Goal: Information Seeking & Learning: Find specific fact

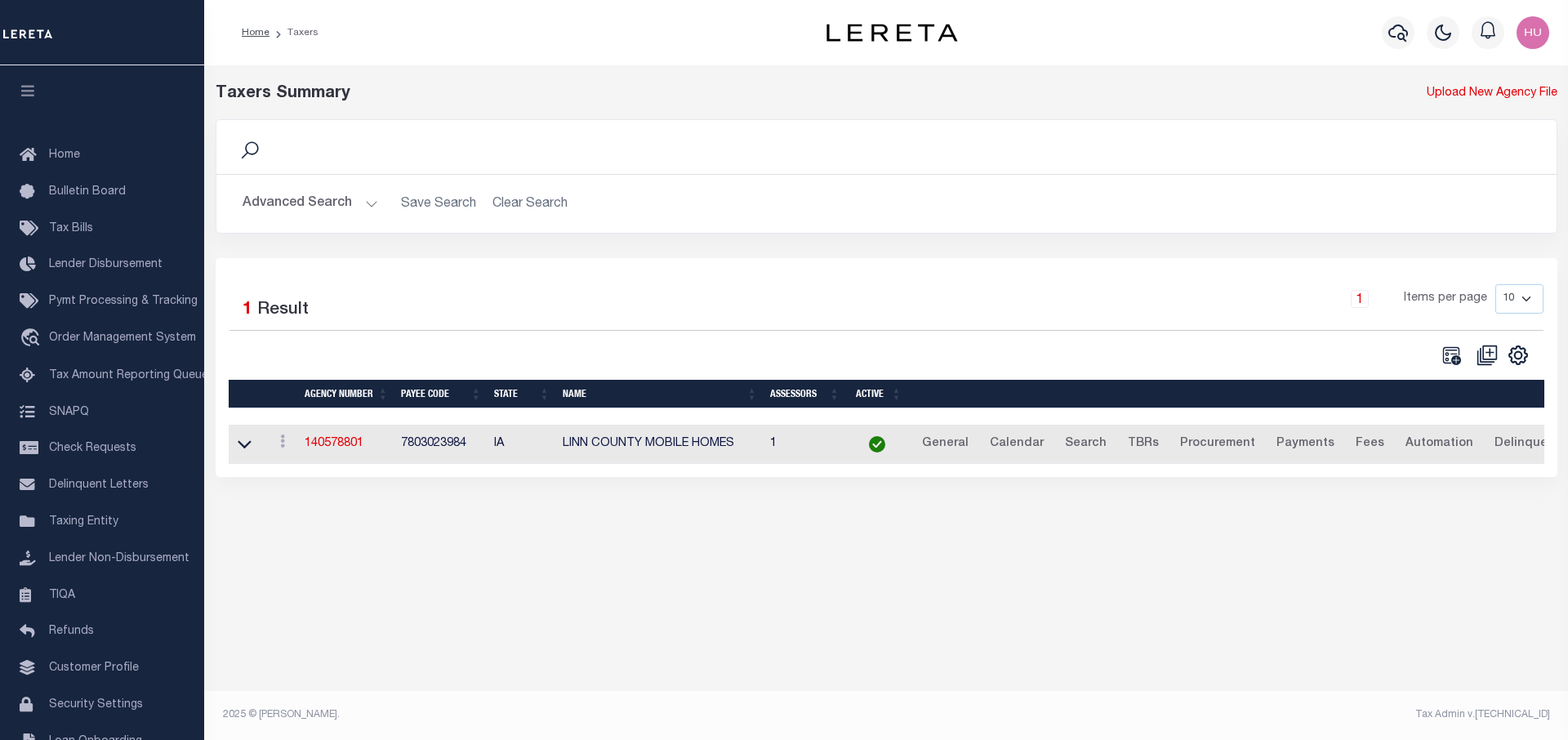
click at [317, 200] on button "Advanced Search" at bounding box center [310, 204] width 136 height 31
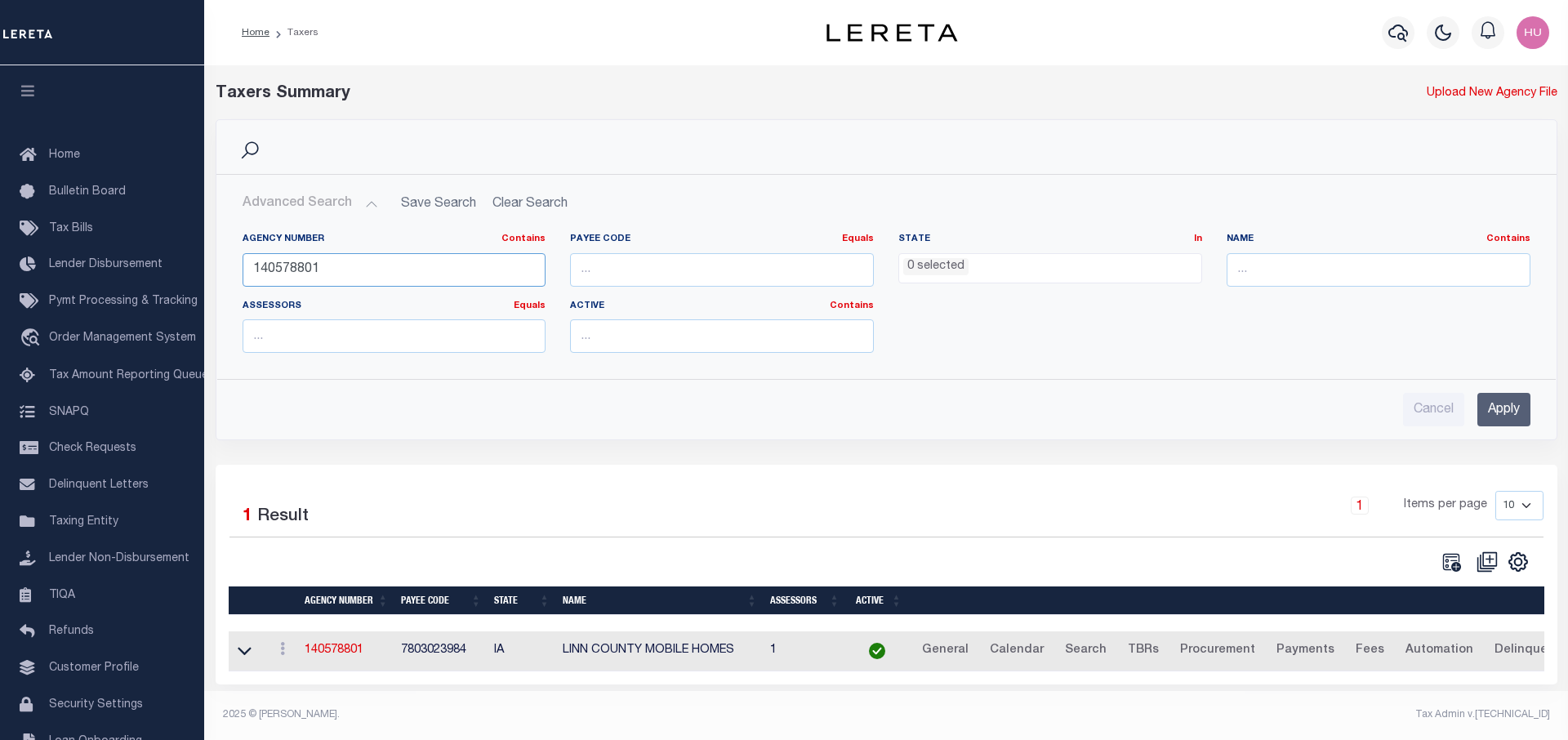
click at [285, 277] on input "140578801" at bounding box center [394, 270] width 304 height 33
click at [990, 264] on ul "0 selected" at bounding box center [1050, 265] width 302 height 22
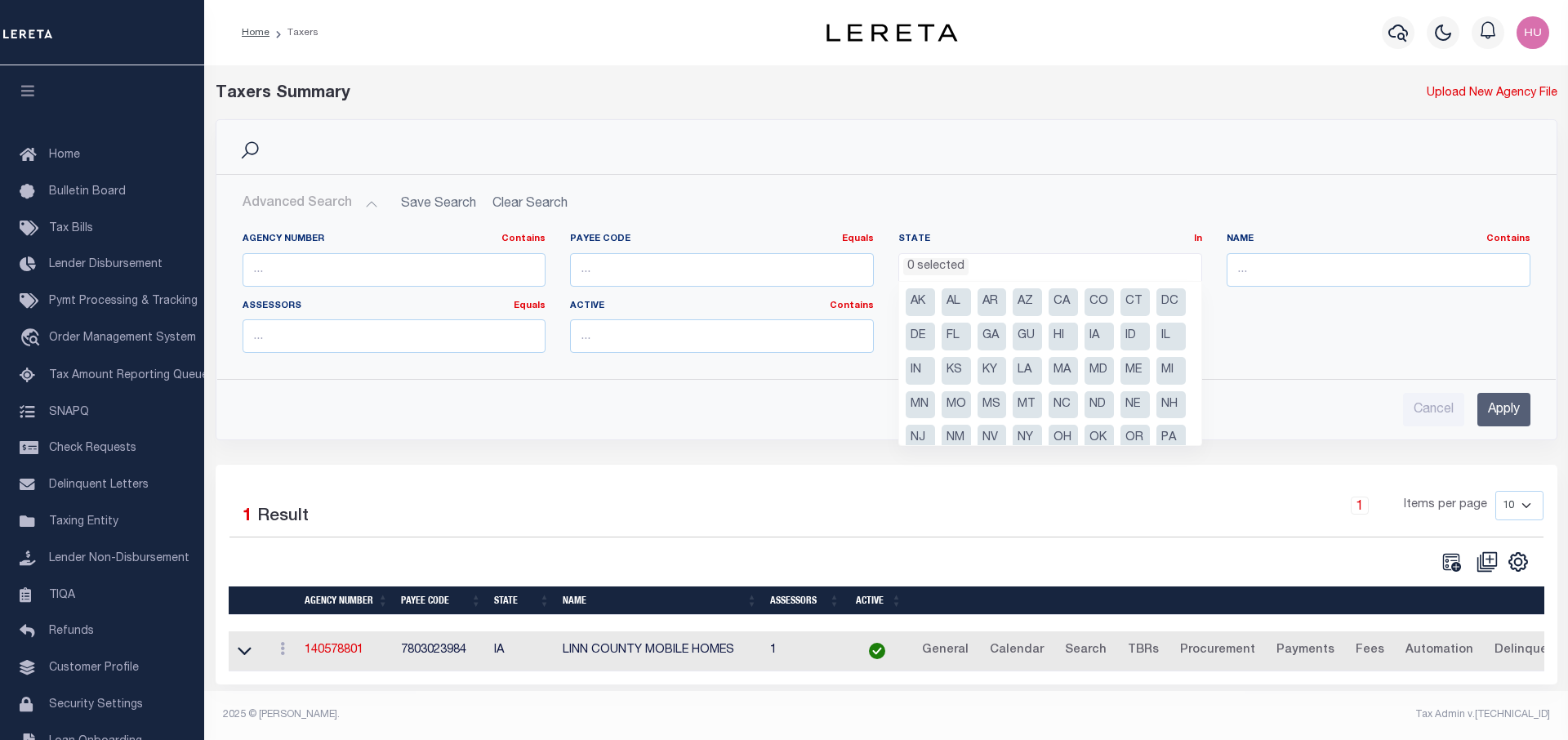
click at [1056, 295] on li "CA" at bounding box center [1063, 302] width 30 height 28
select select "CA"
click at [1496, 411] on input "Apply" at bounding box center [1504, 409] width 53 height 33
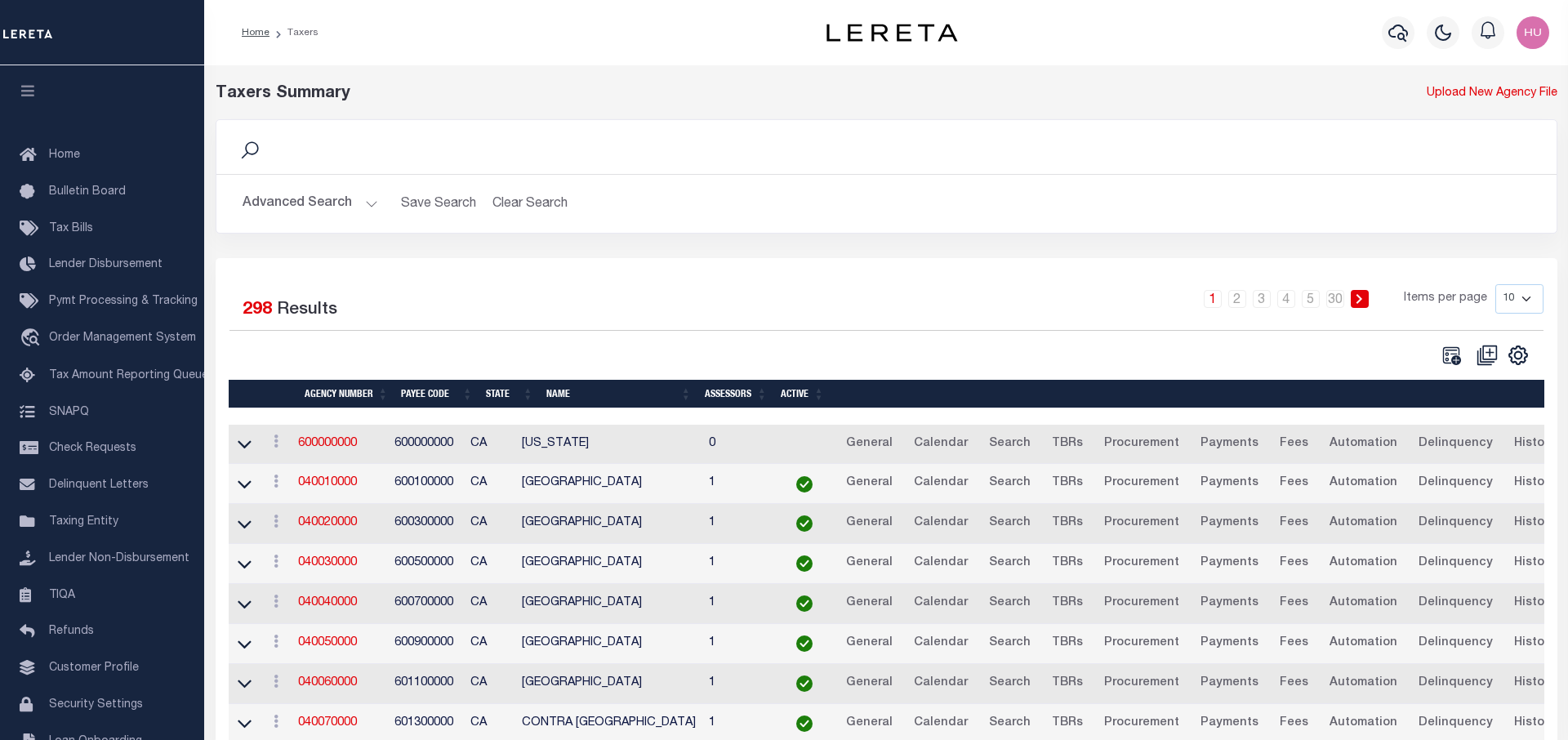
scroll to position [84, 0]
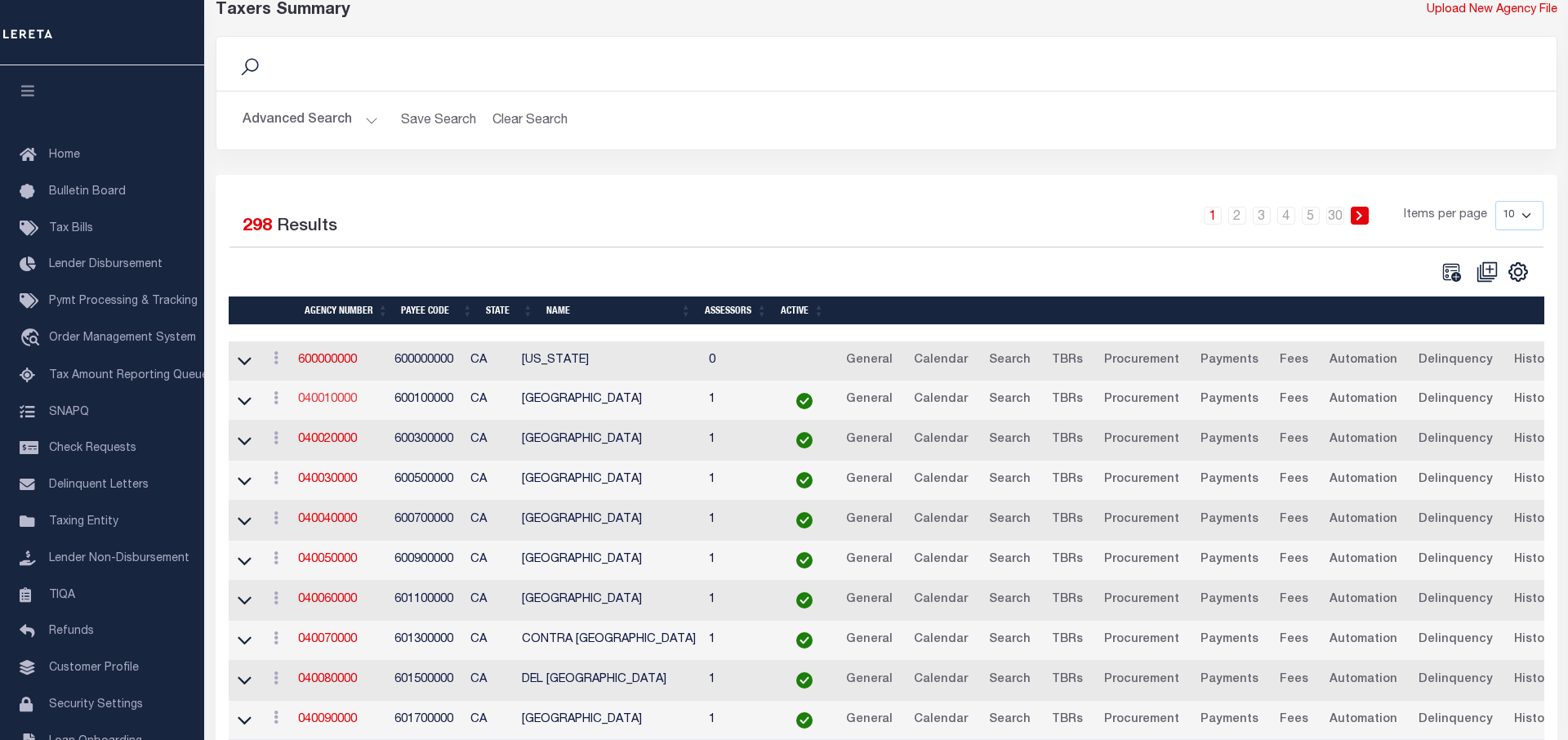
click at [336, 403] on link "040010000" at bounding box center [328, 400] width 59 height 12
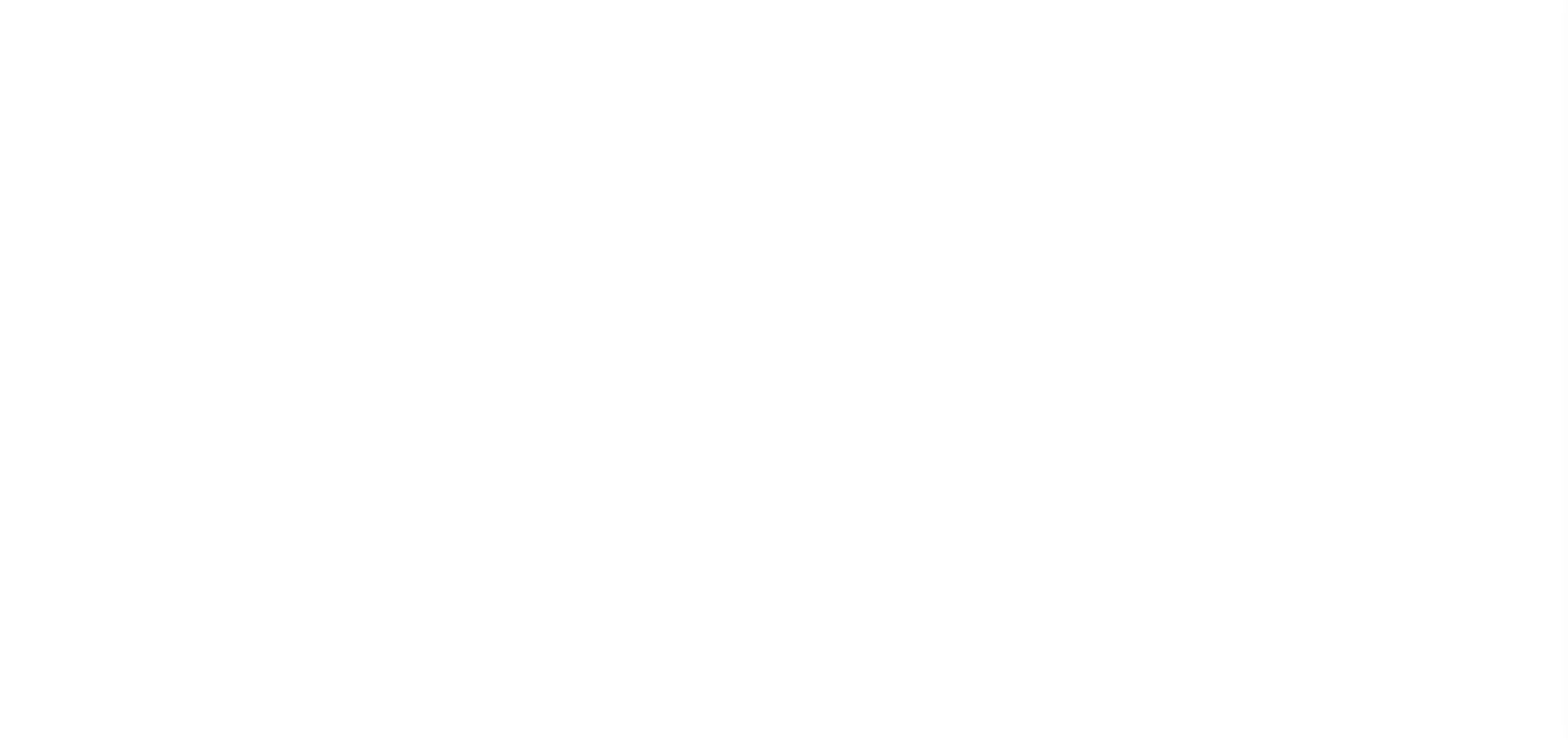
select select
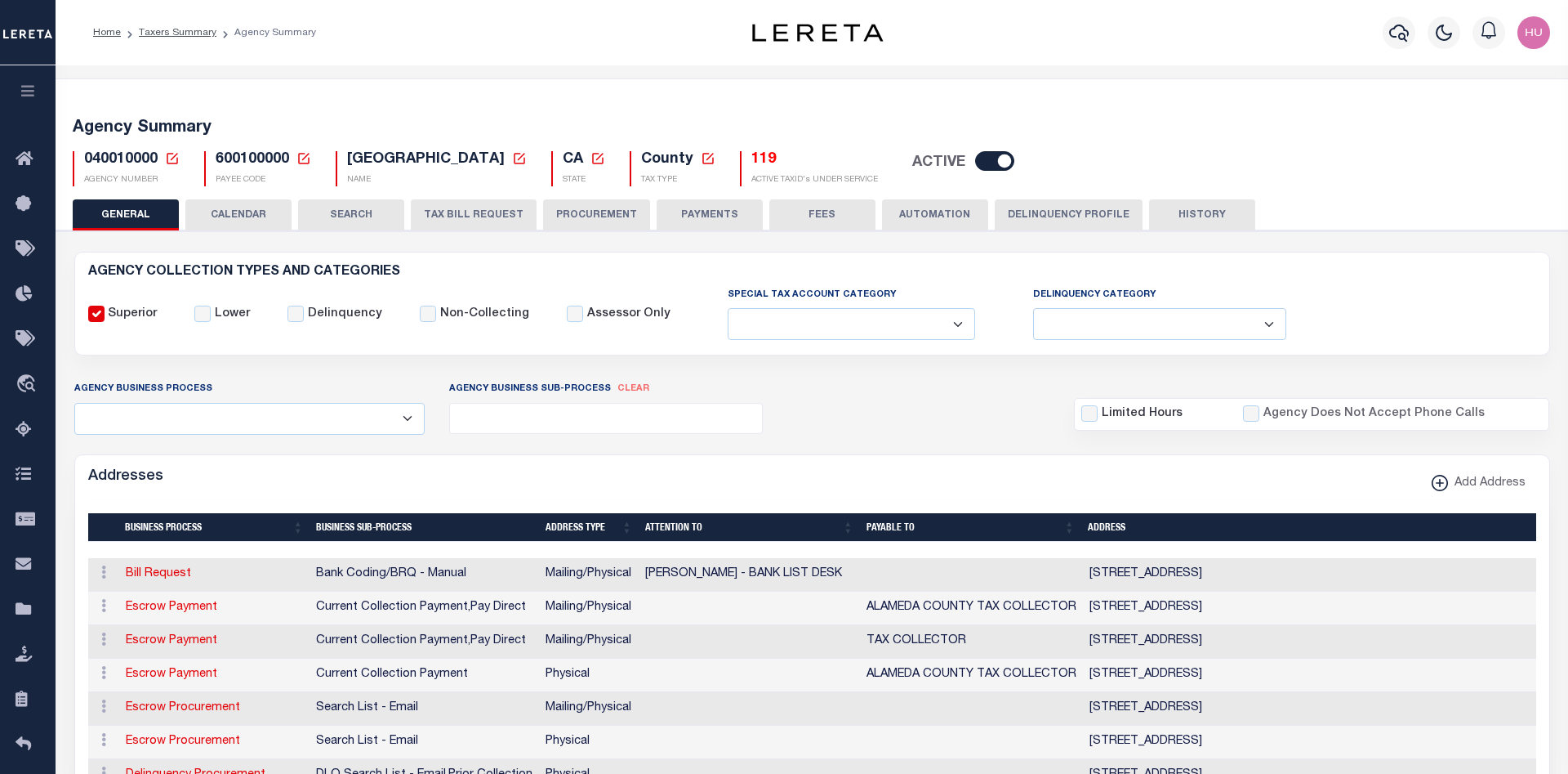
drag, startPoint x: 247, startPoint y: 218, endPoint x: 270, endPoint y: 222, distance: 23.3
click at [247, 217] on button "CALENDAR" at bounding box center [238, 215] width 106 height 32
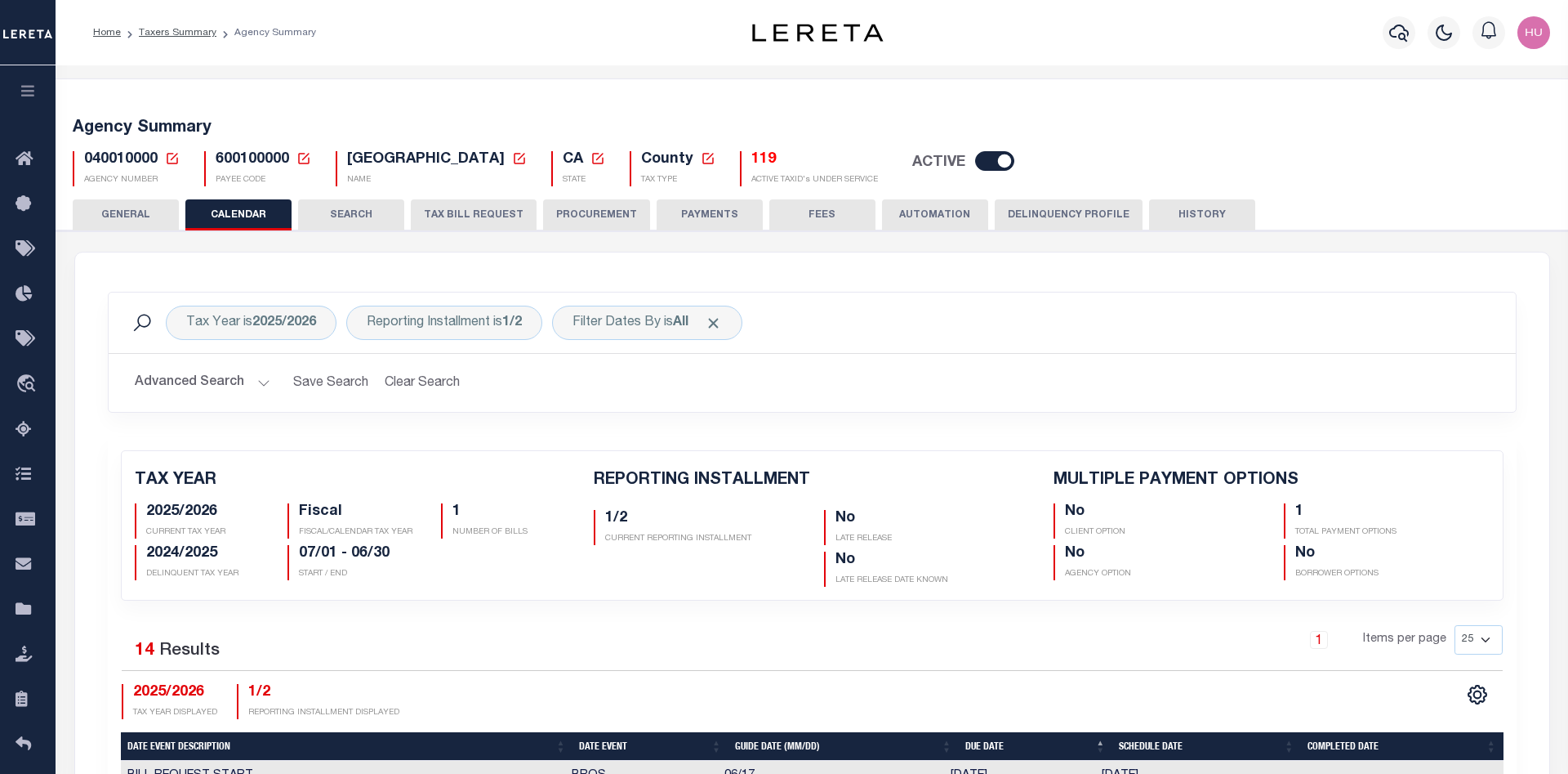
checkbox input "false"
type input "1"
click at [481, 323] on div "Reporting Installment is 1/2" at bounding box center [444, 322] width 196 height 34
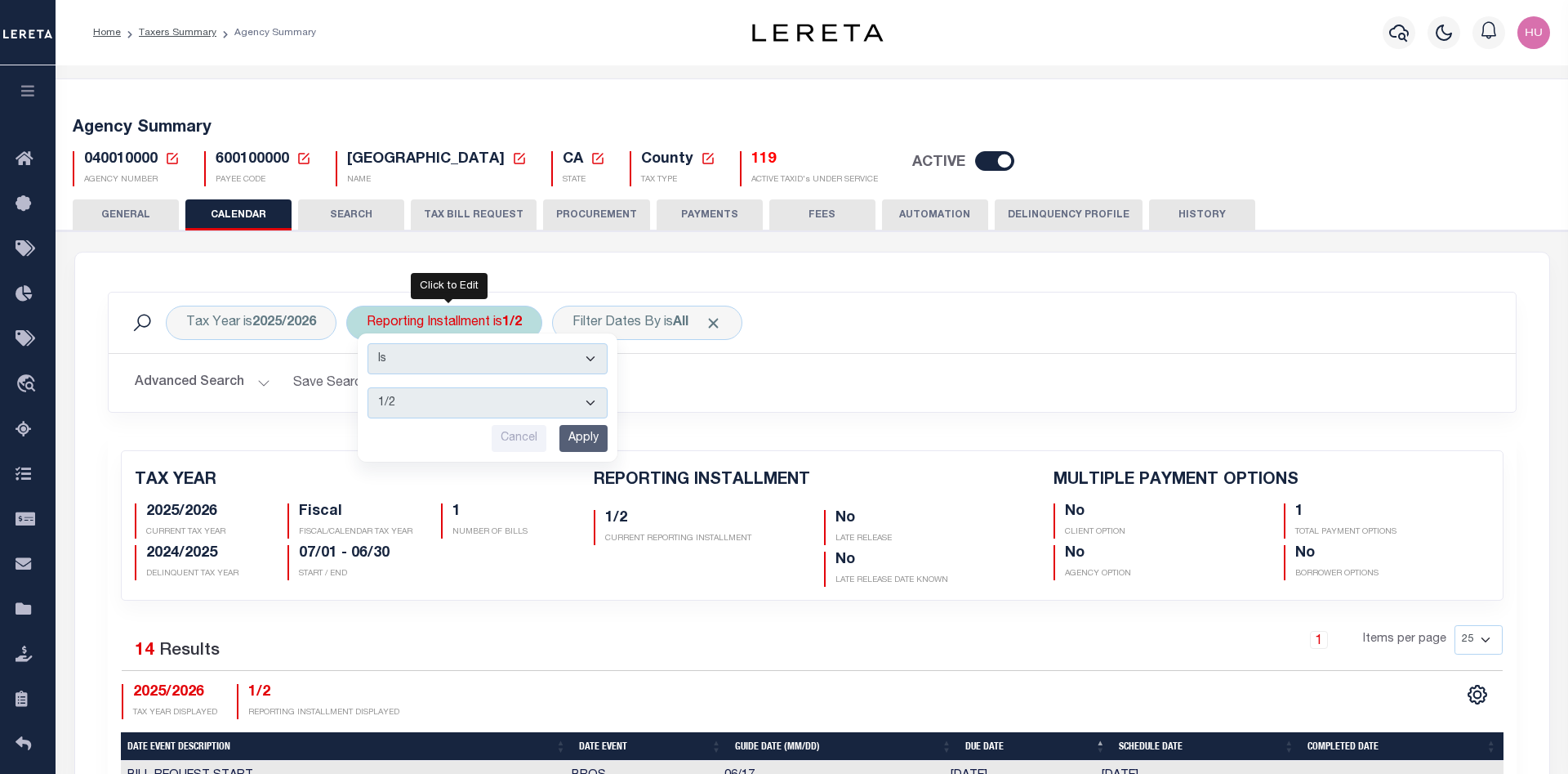
click at [367, 387] on select "1/2 2/2" at bounding box center [487, 403] width 240 height 32
click at [736, 379] on h2 "Advanced Search Save Search Clear Search" at bounding box center [812, 383] width 1381 height 32
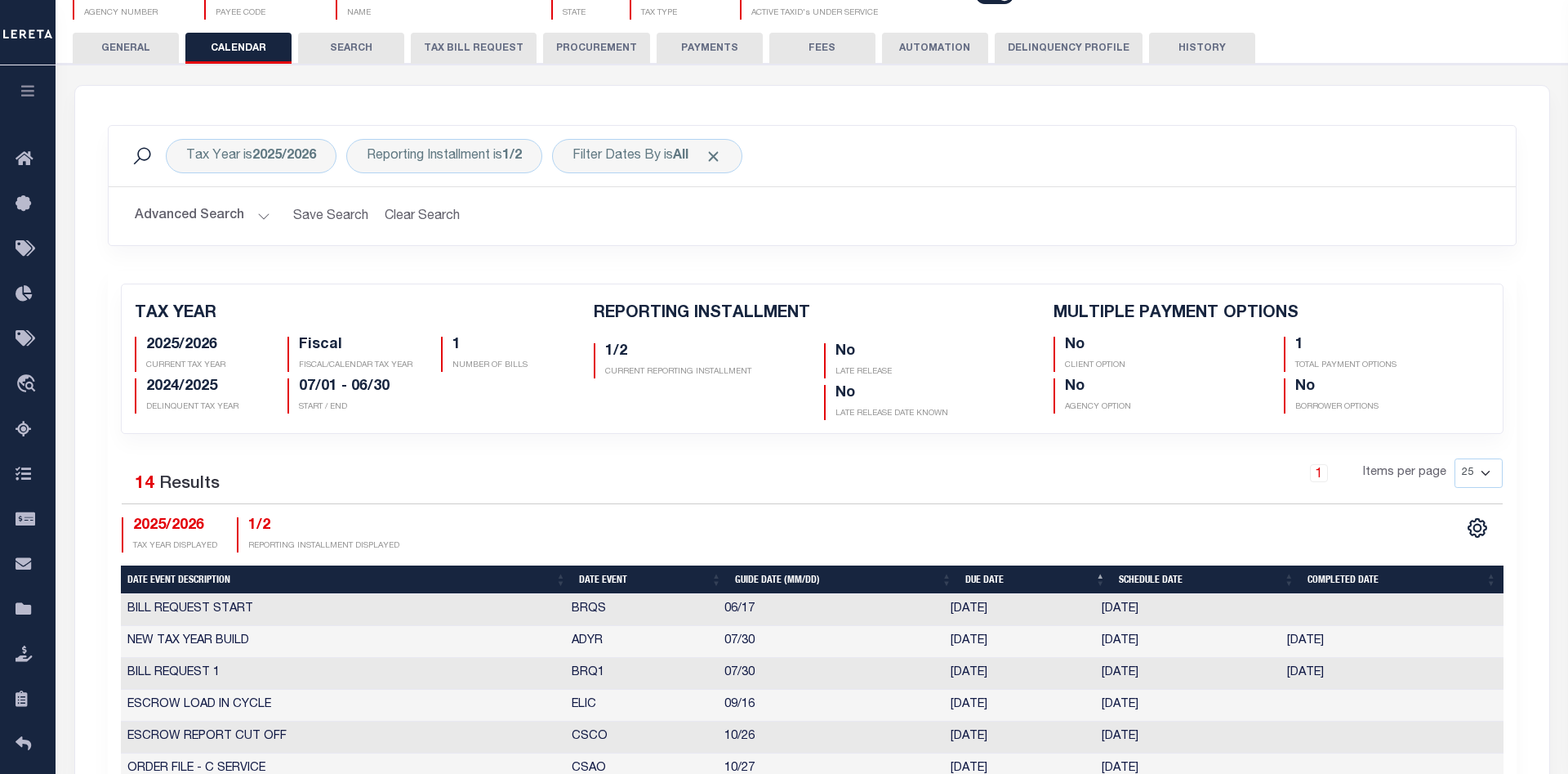
click at [890, 484] on div "1 Items per page 25 50 125 150 175 200" at bounding box center [987, 480] width 1030 height 42
click at [1455, 459] on select "25 50 125 150 175 200" at bounding box center [1478, 474] width 48 height 30
select select "200"
click option "200" at bounding box center [0, 0] width 0 height 0
checkbox input "false"
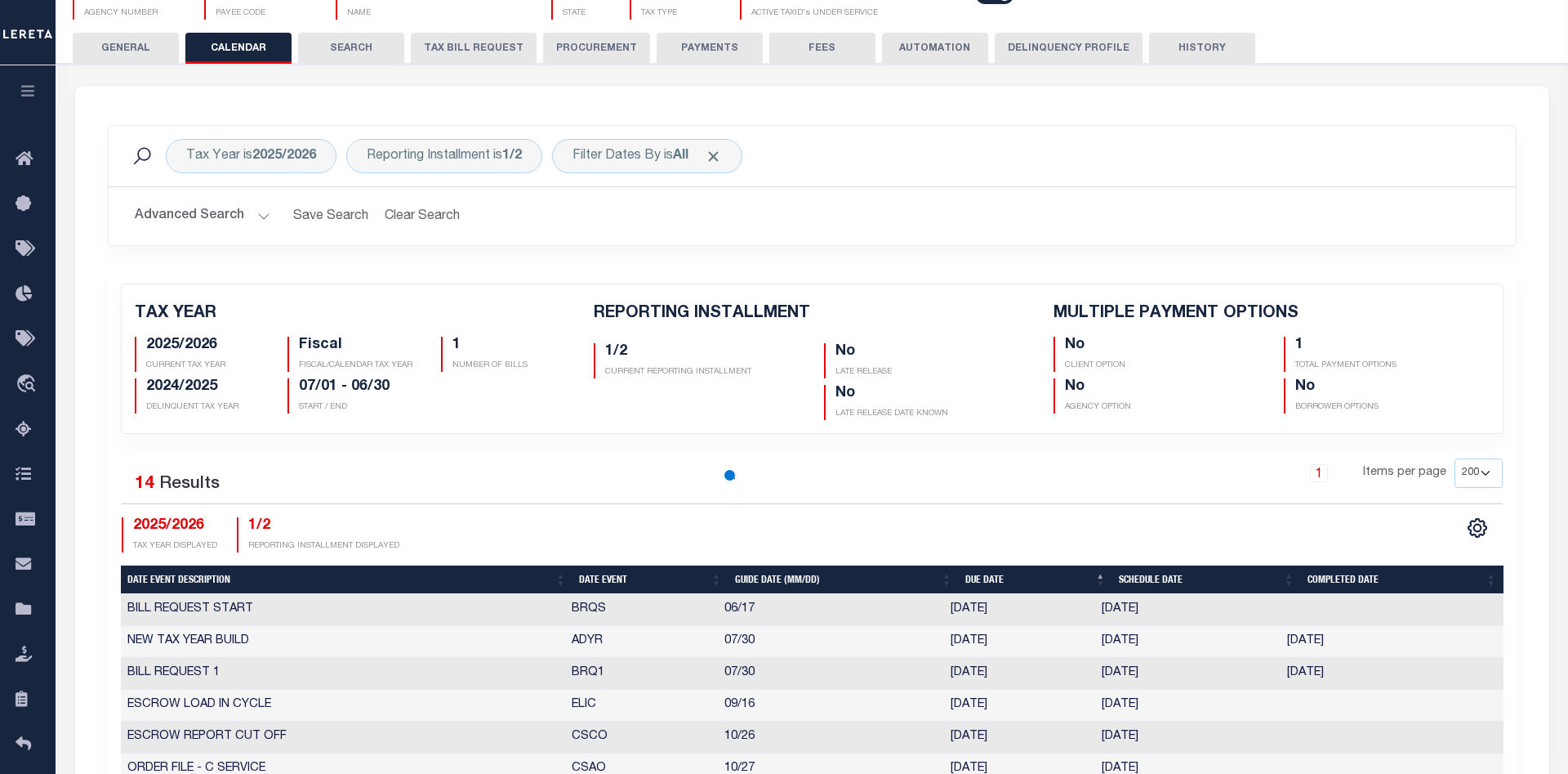
checkbox input "false"
click at [1146, 468] on div "1 Items per page 25 50 125 150 175 200" at bounding box center [987, 480] width 1030 height 42
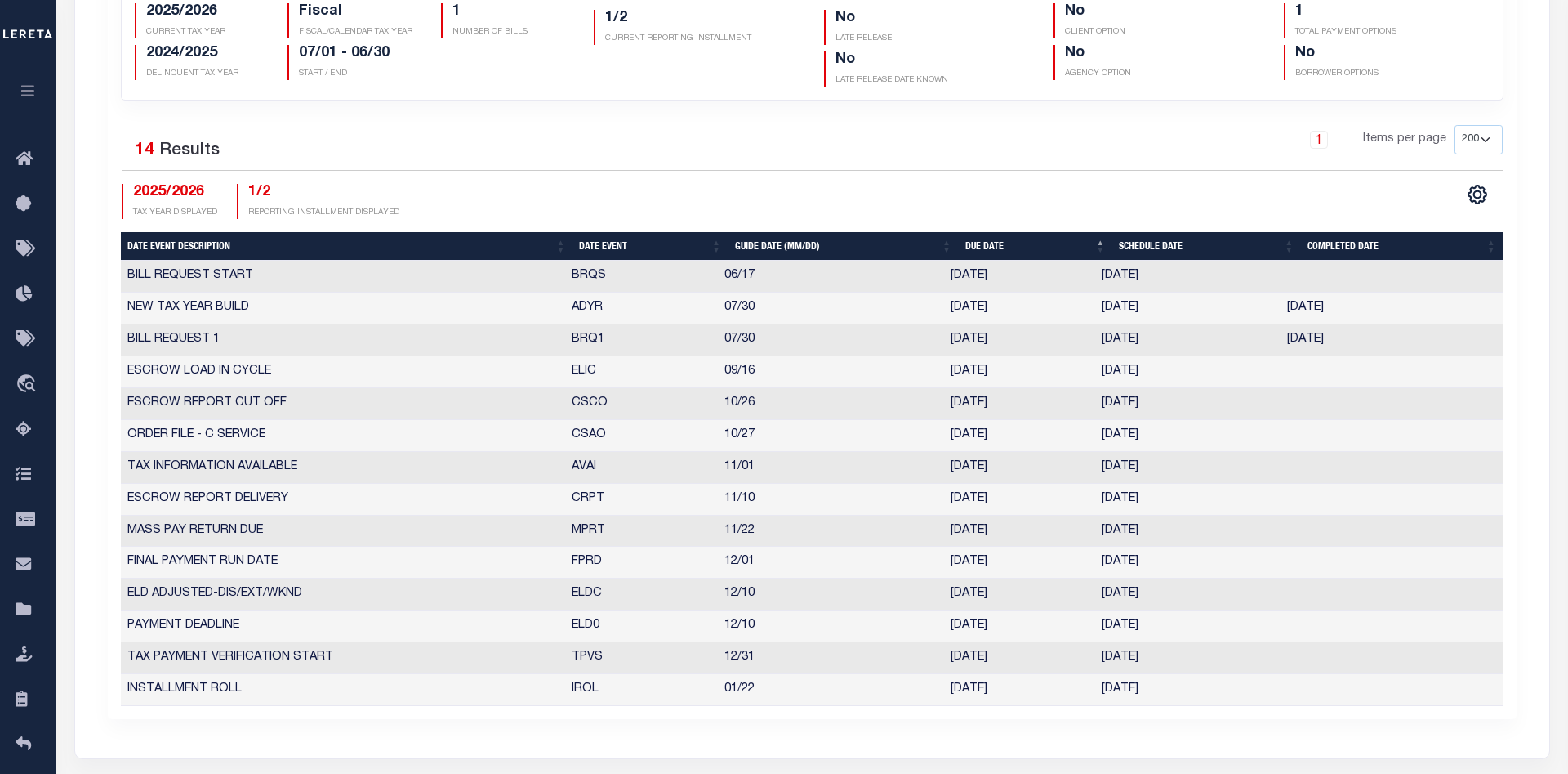
scroll to position [417, 0]
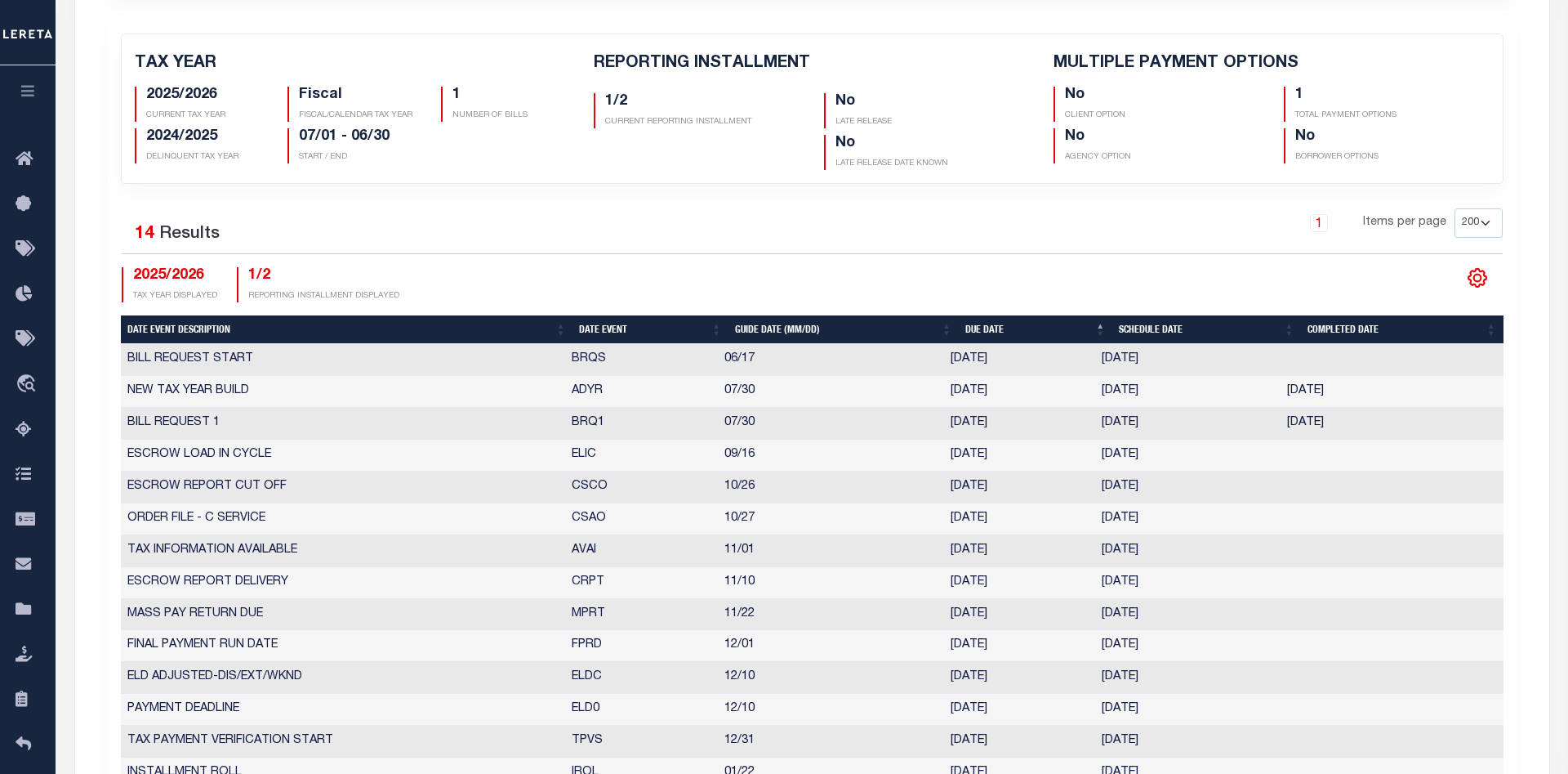
click at [1481, 284] on icon at bounding box center [1477, 278] width 22 height 22
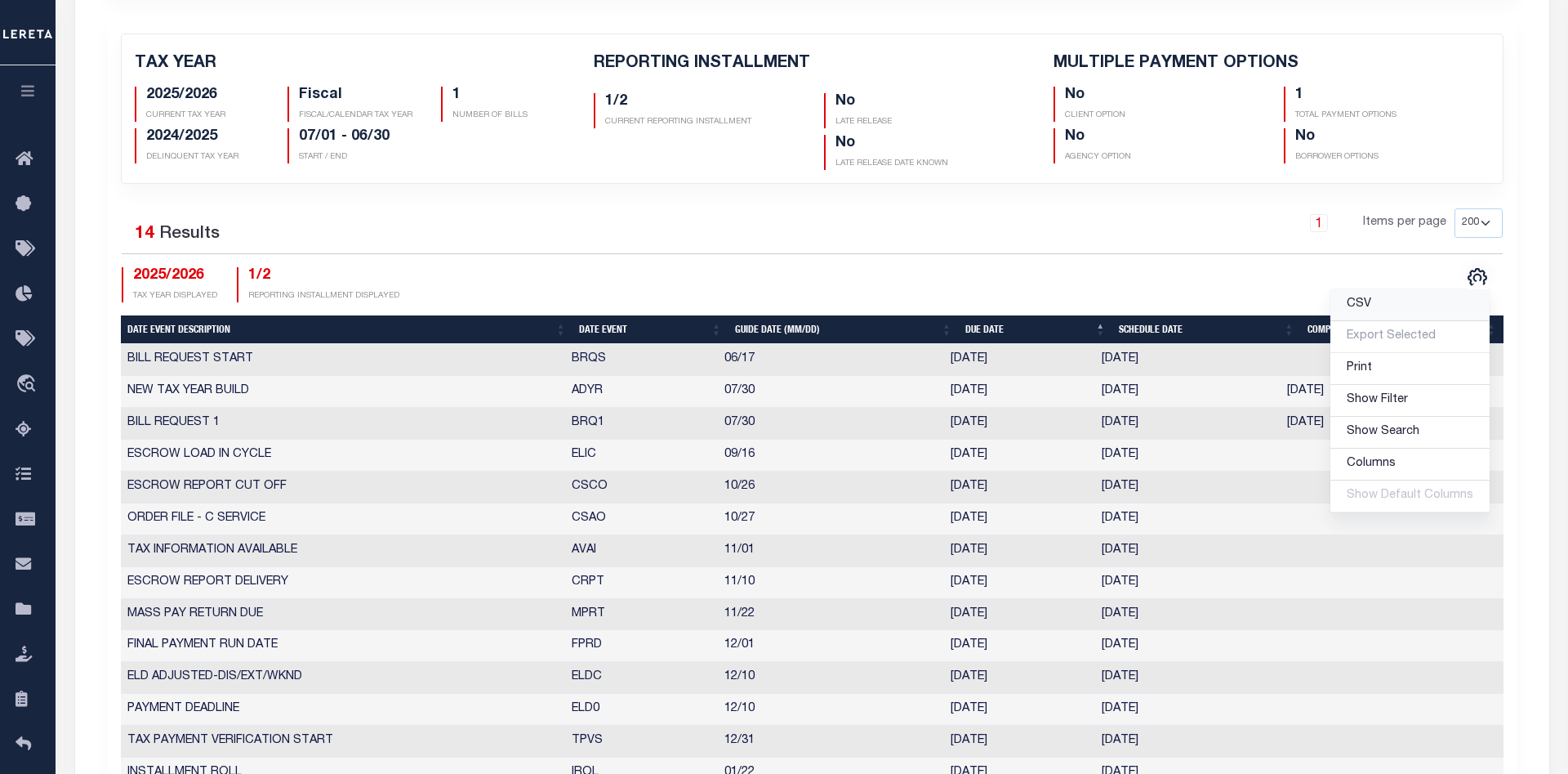
click at [1404, 309] on link "CSV" at bounding box center [1411, 305] width 159 height 32
checkbox input "false"
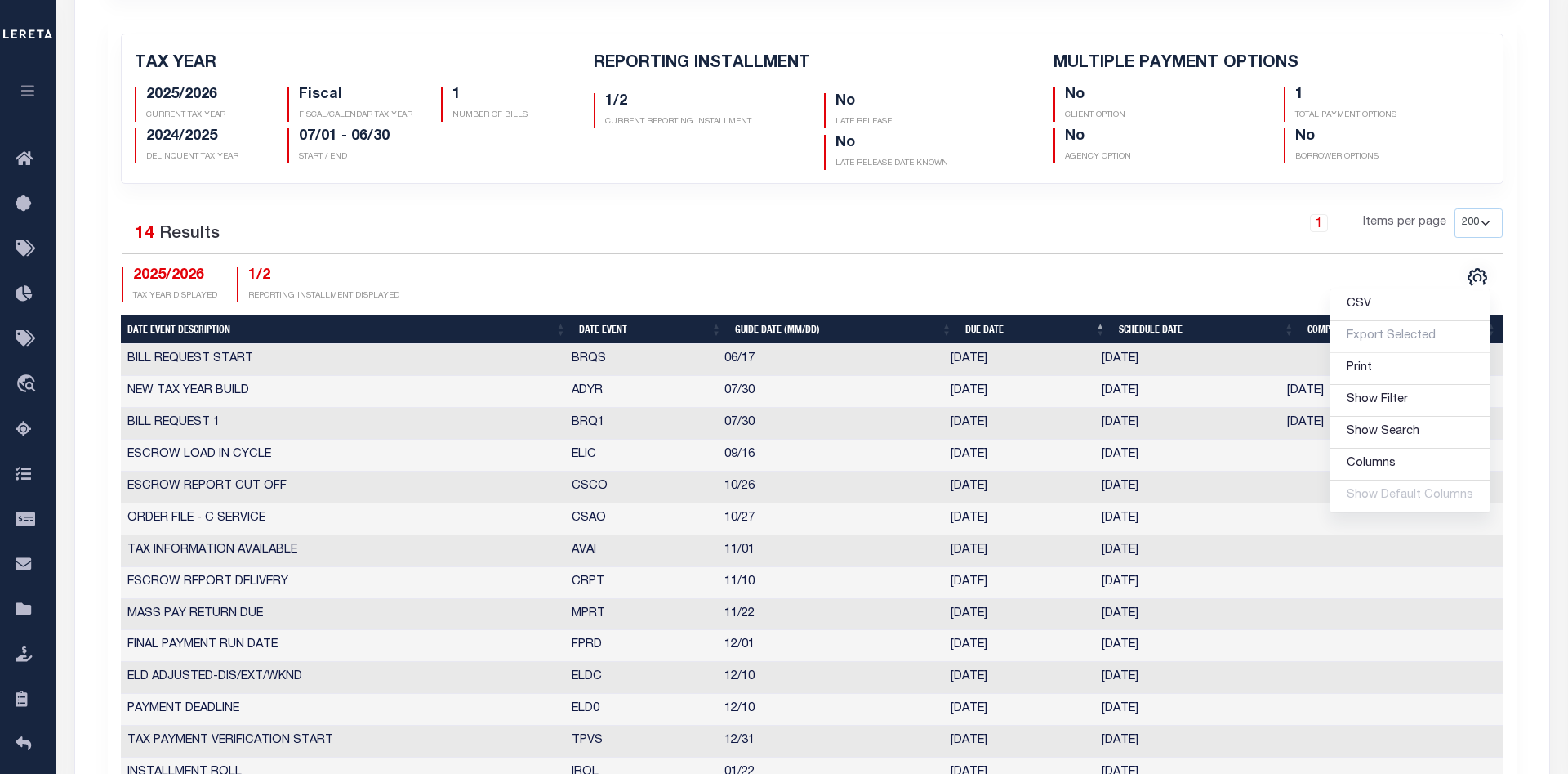
click at [1519, 65] on div "TAX YEAR 2025/2026 CURRENT TAX YEAR Fiscal FISCAL/CALENDAR TAX YEAR 1 NUMBER OF…" at bounding box center [812, 412] width 1433 height 782
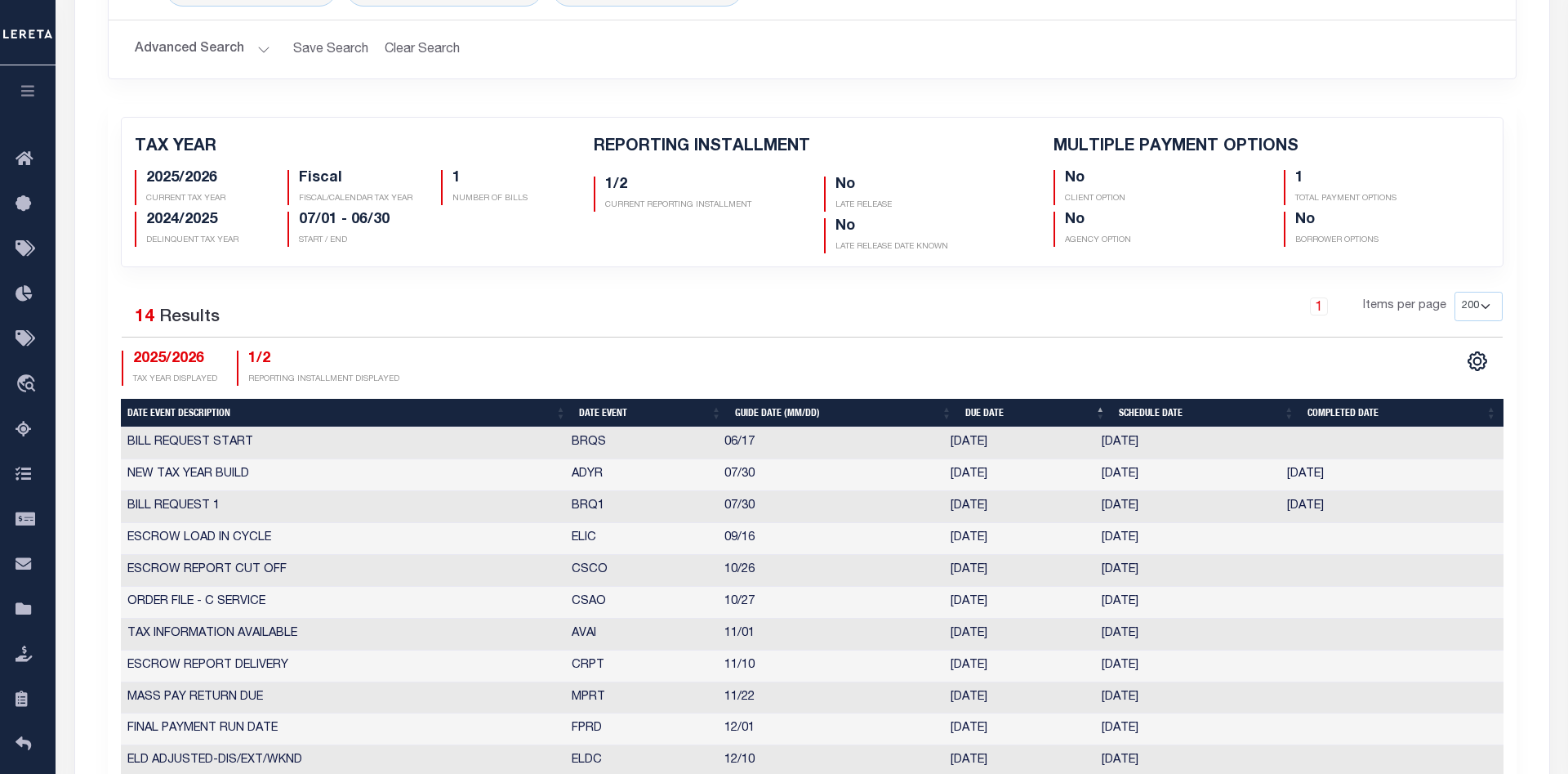
scroll to position [0, 0]
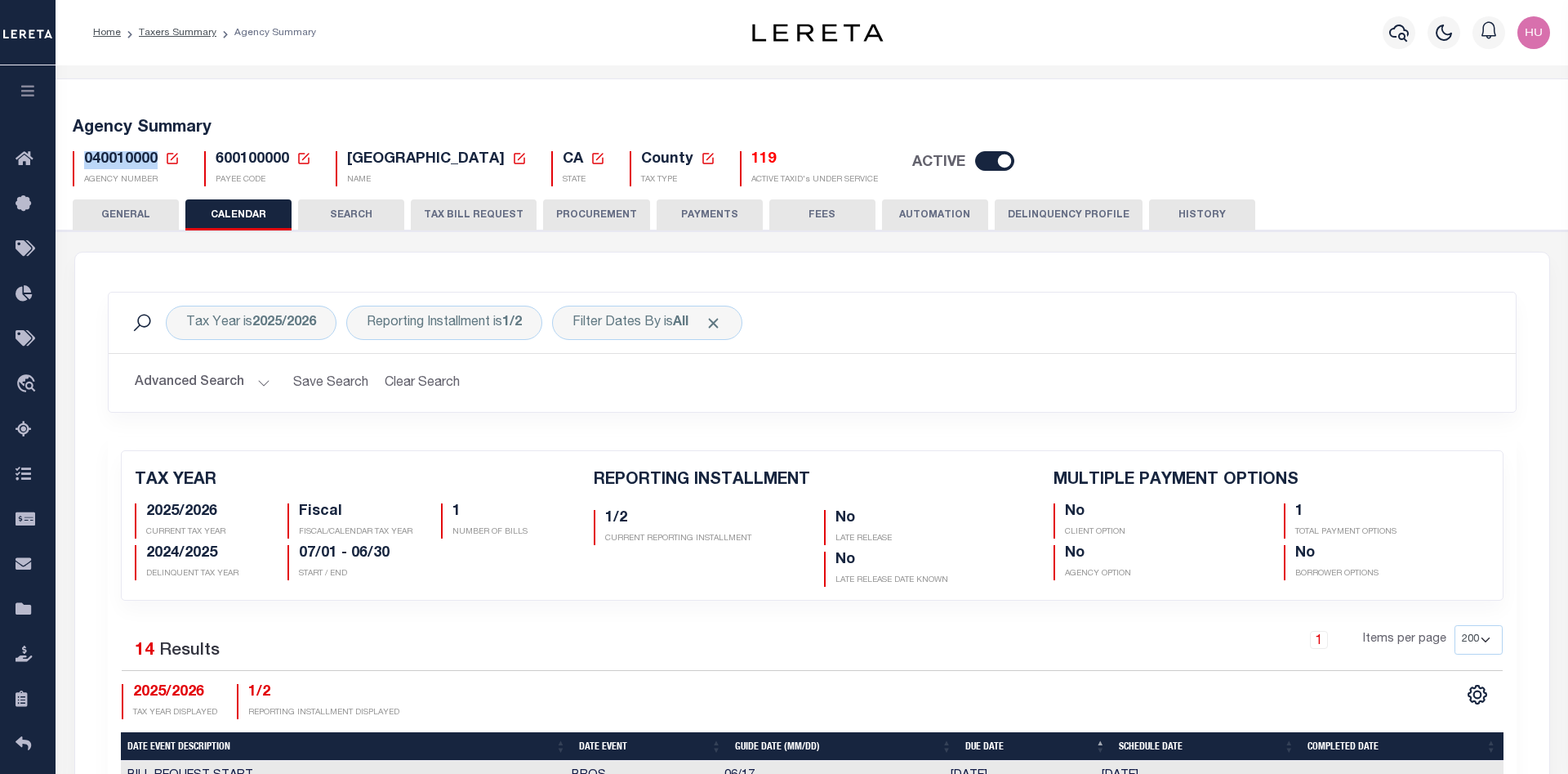
drag, startPoint x: 138, startPoint y: 159, endPoint x: 84, endPoint y: 164, distance: 54.2
click at [84, 164] on div "040010000 Agency Number Edit Cancel Ok New Agency Number Cancel Ok" at bounding box center [126, 169] width 107 height 35
copy span "040010000"
click at [919, 324] on div "Tax Year is 2025/2026 Reporting Installment is 1/2 Is Contains 1/2 2/2 Cancel A…" at bounding box center [812, 322] width 1381 height 34
click at [460, 327] on div "Reporting Installment is 1/2 Is Contains 1/2 2/2 Cancel Apply" at bounding box center [444, 322] width 196 height 34
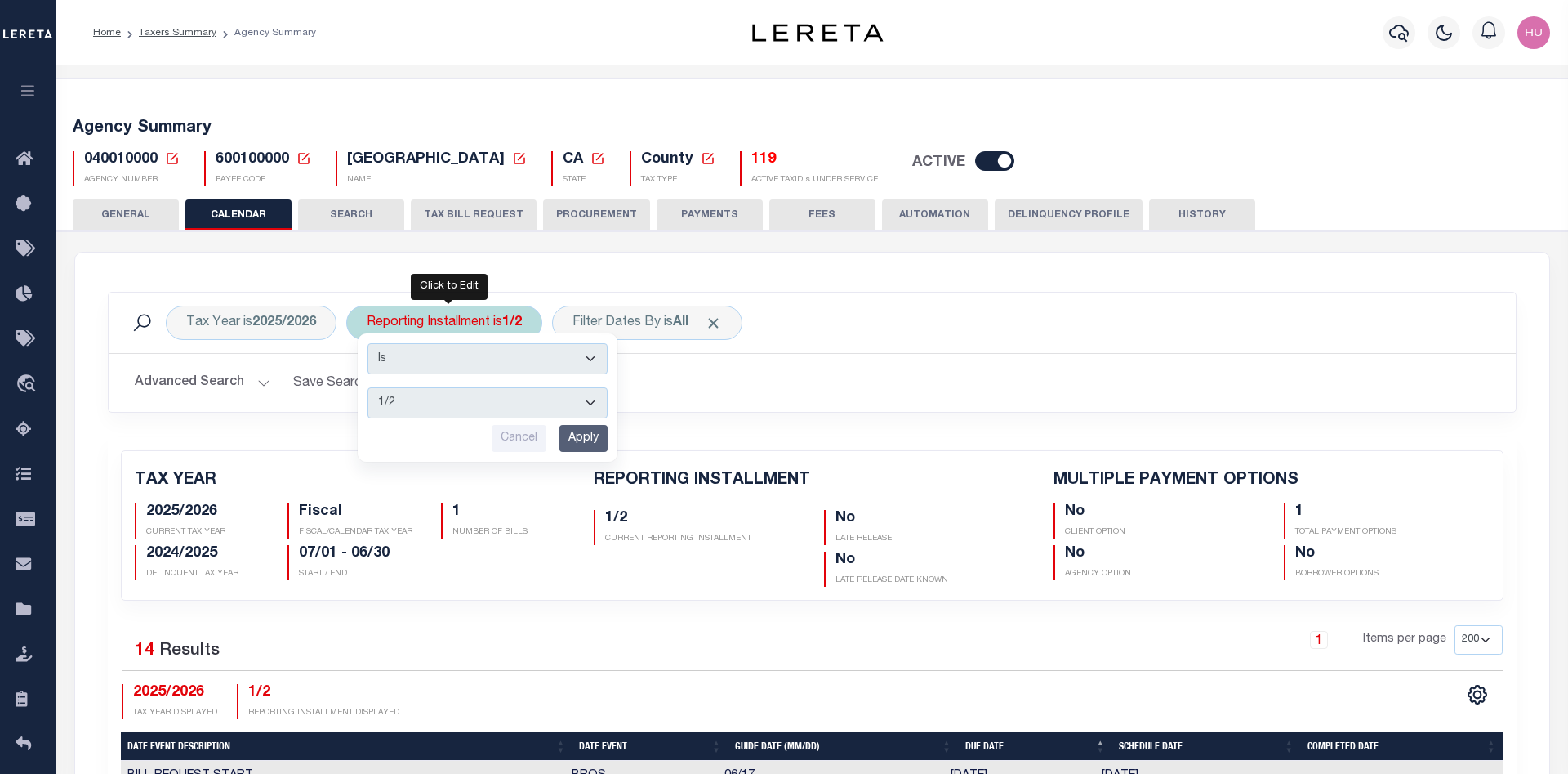
click at [367, 387] on select "1/2 2/2" at bounding box center [487, 403] width 240 height 32
select select "2/2"
click option "2/2" at bounding box center [0, 0] width 0 height 0
click at [599, 437] on input "Apply" at bounding box center [583, 437] width 48 height 27
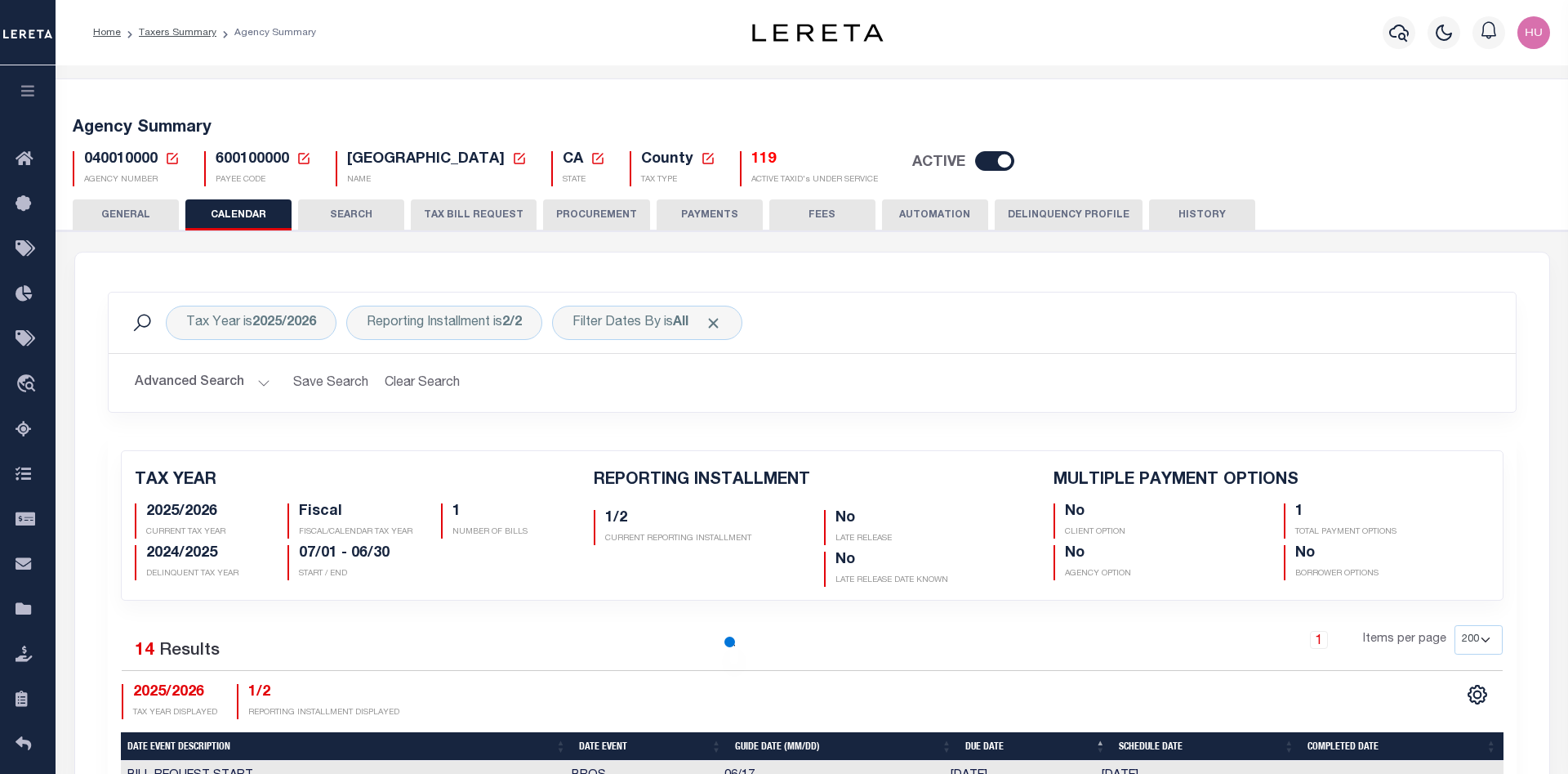
checkbox input "false"
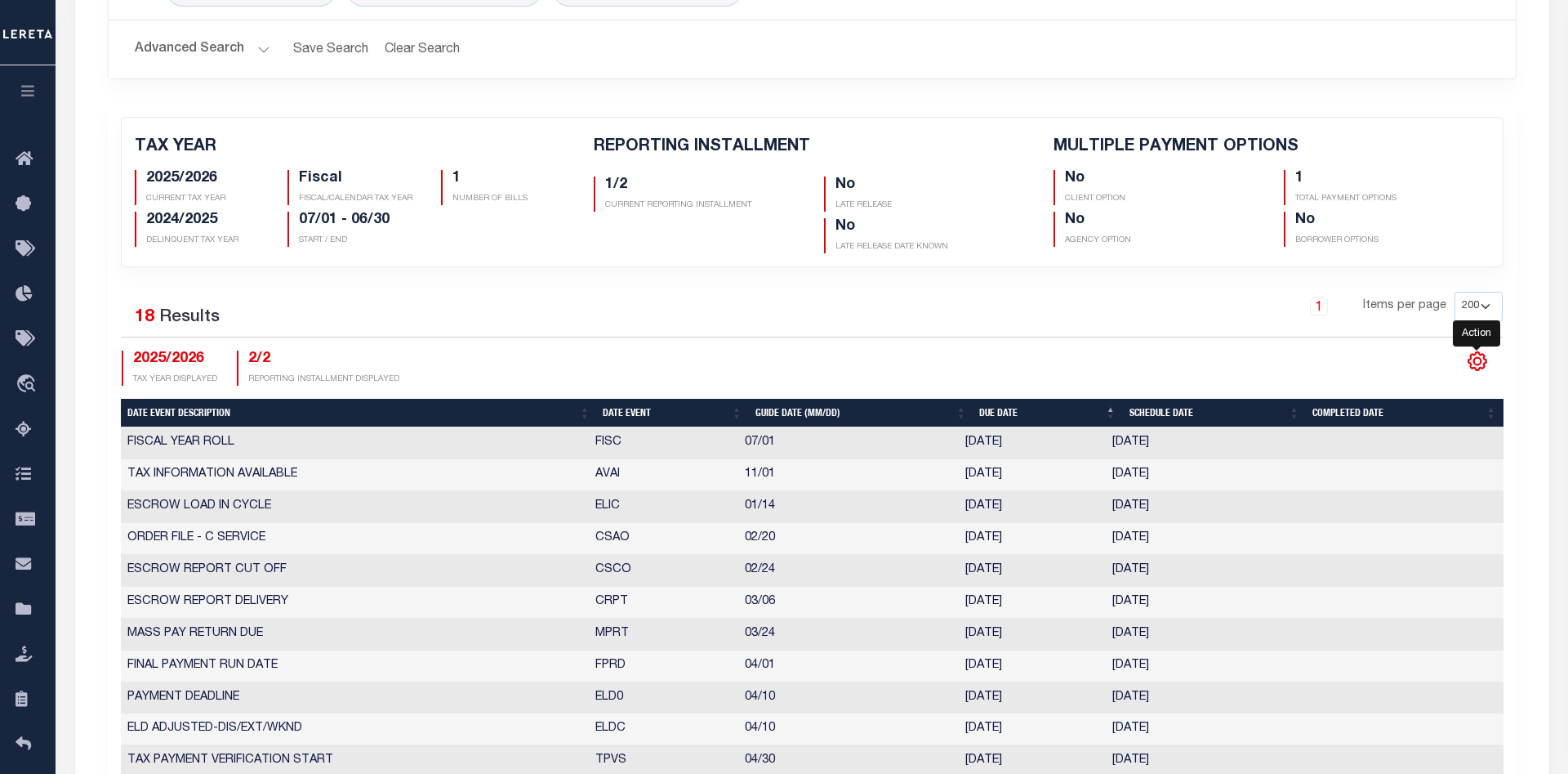
click at [1483, 363] on icon "" at bounding box center [1477, 361] width 22 height 22
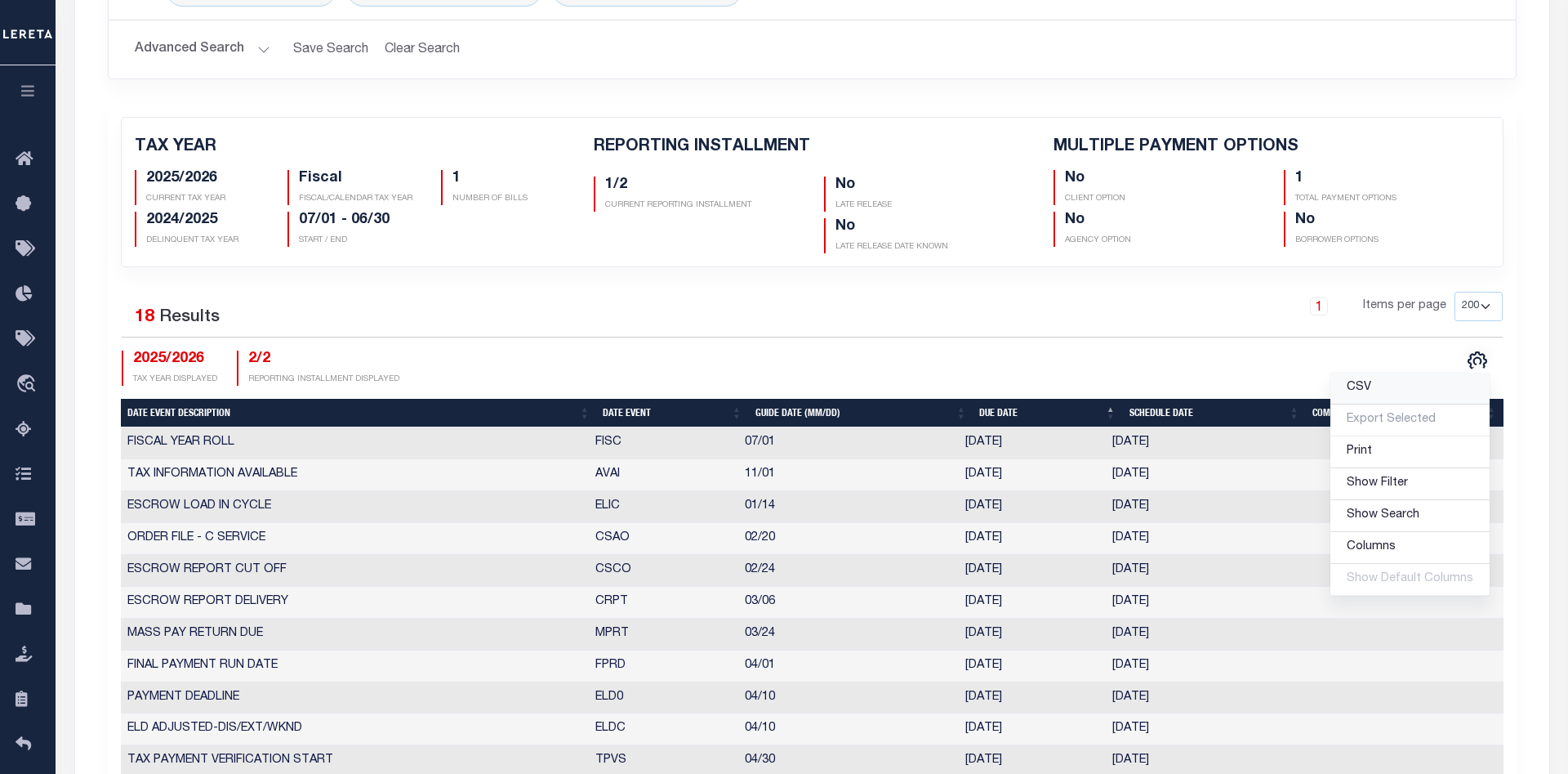
click at [1359, 393] on span "CSV" at bounding box center [1358, 388] width 25 height 12
checkbox input "false"
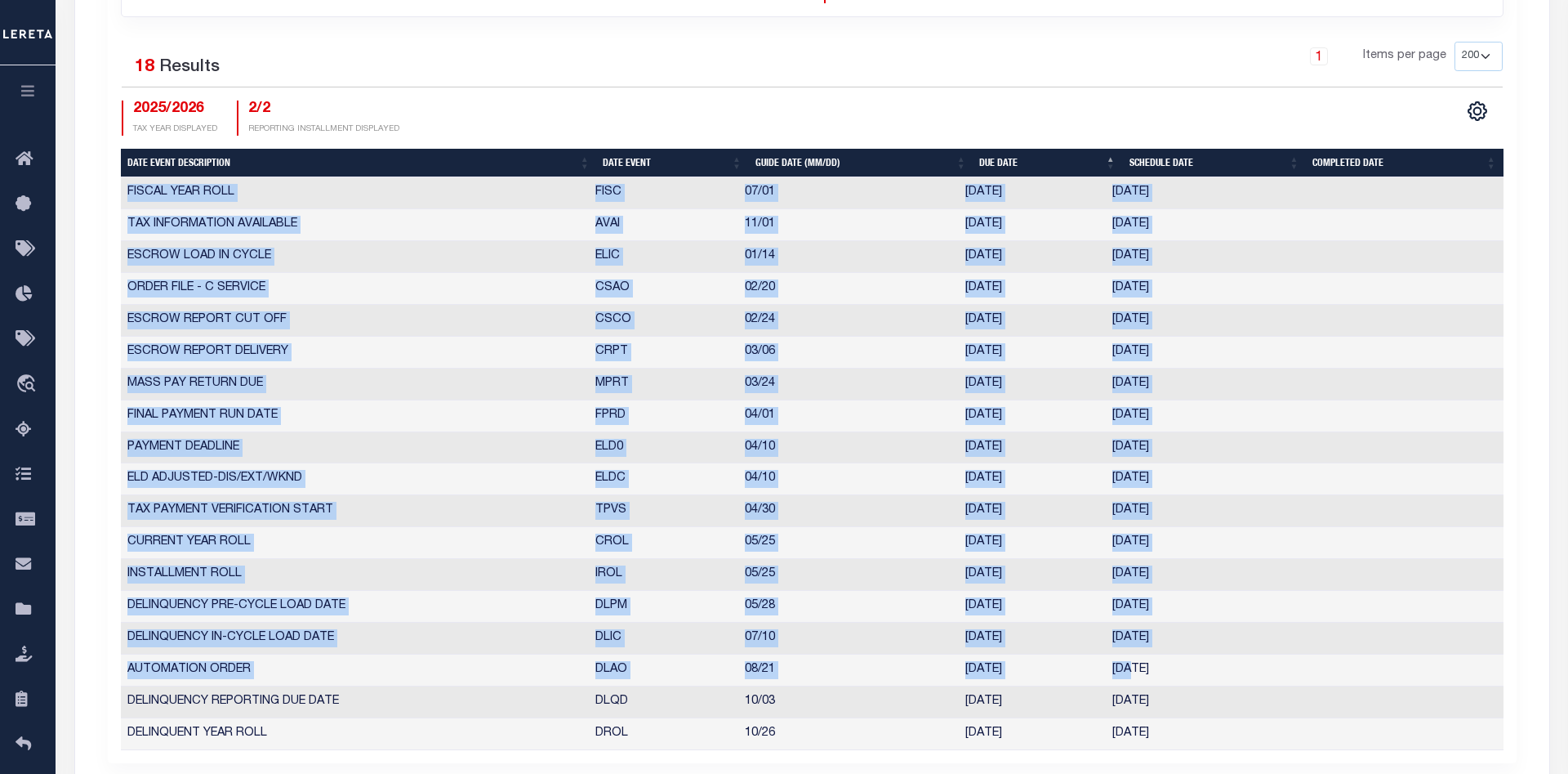
scroll to position [750, 0]
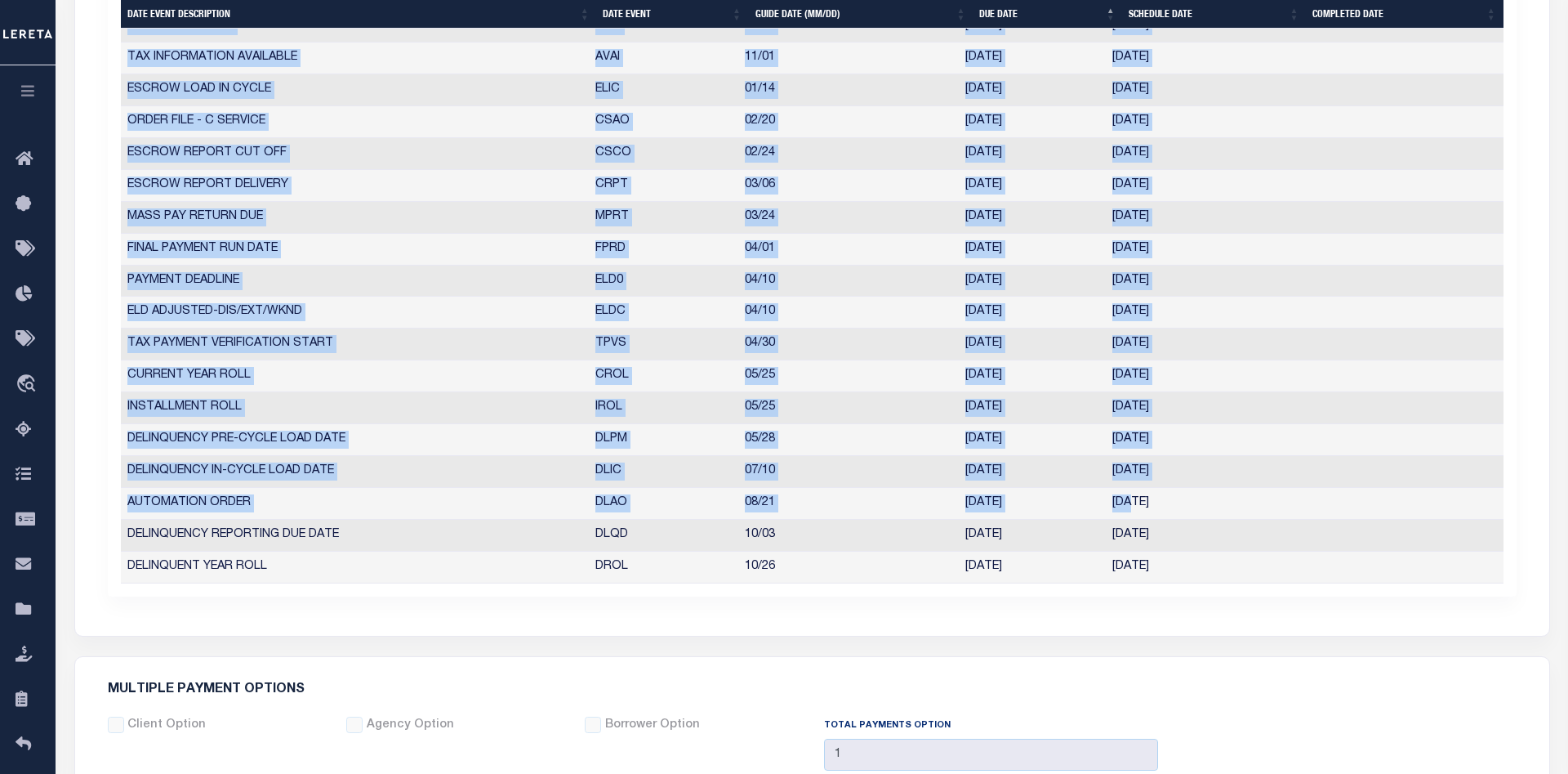
drag, startPoint x: 127, startPoint y: 439, endPoint x: 1177, endPoint y: 569, distance: 1058.0
click at [1177, 569] on tbody "FISCAL YEAR ROLL FISC 07/01 07/01/2025 07/01/2025 6855023 TAX INFORMATION AVAIL…" at bounding box center [812, 296] width 1383 height 572
copy tbody "FISCAL YEAR ROLL FISC 07/01 07/01/2025 07/01/2025 6855023 TAX INFORMATION AVAIL…"
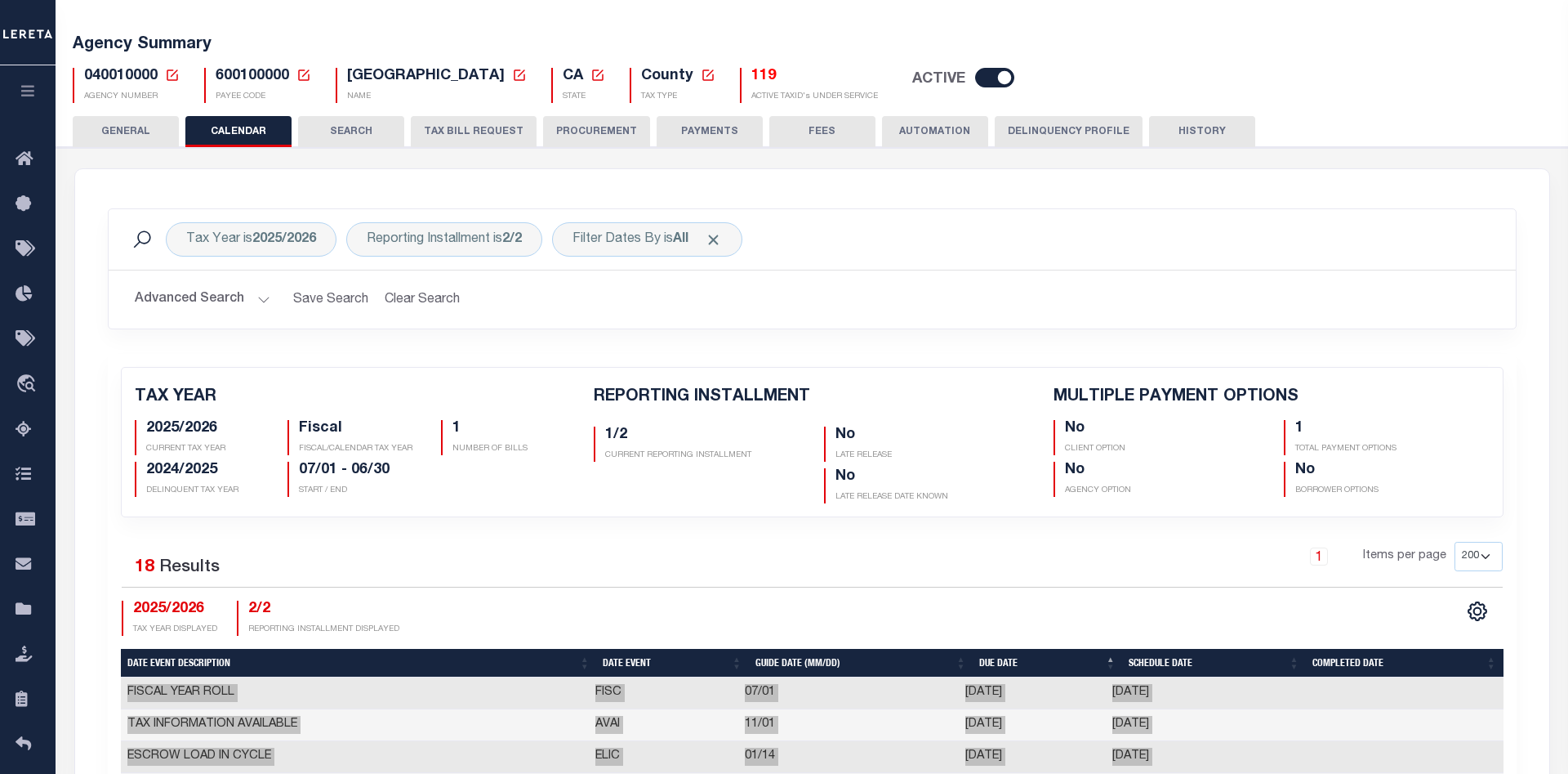
scroll to position [0, 0]
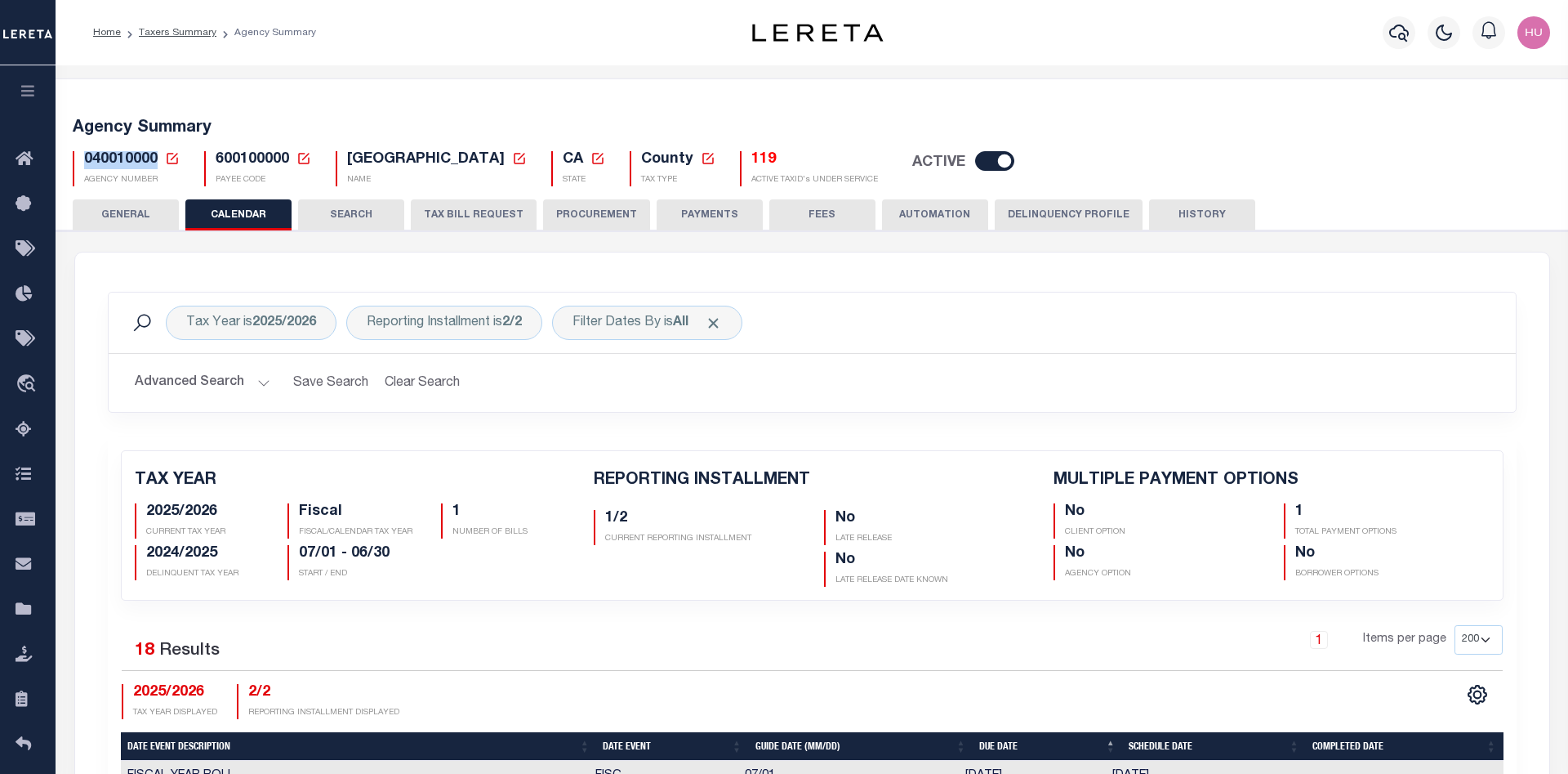
drag, startPoint x: 155, startPoint y: 159, endPoint x: 83, endPoint y: 160, distance: 72.0
click at [83, 160] on div "040010000 Agency Number Edit Cancel Ok New Agency Number Cancel Ok" at bounding box center [126, 169] width 107 height 35
copy span "040010000"
click at [475, 333] on div "Reporting Installment is 2/2" at bounding box center [444, 322] width 196 height 34
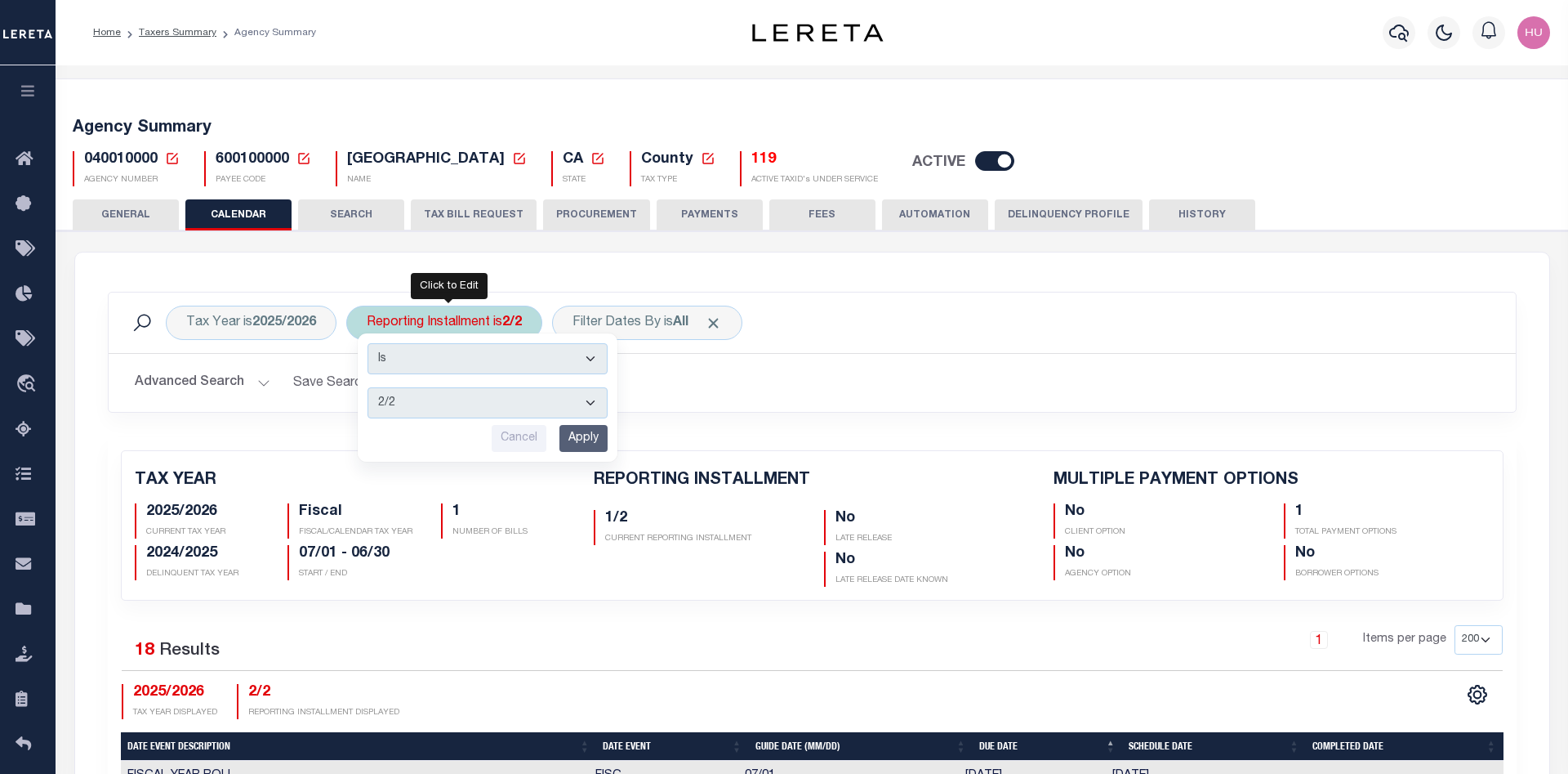
select select "1/2"
click option "1/2" at bounding box center [0, 0] width 0 height 0
click at [582, 434] on input "Apply" at bounding box center [583, 437] width 48 height 27
checkbox input "false"
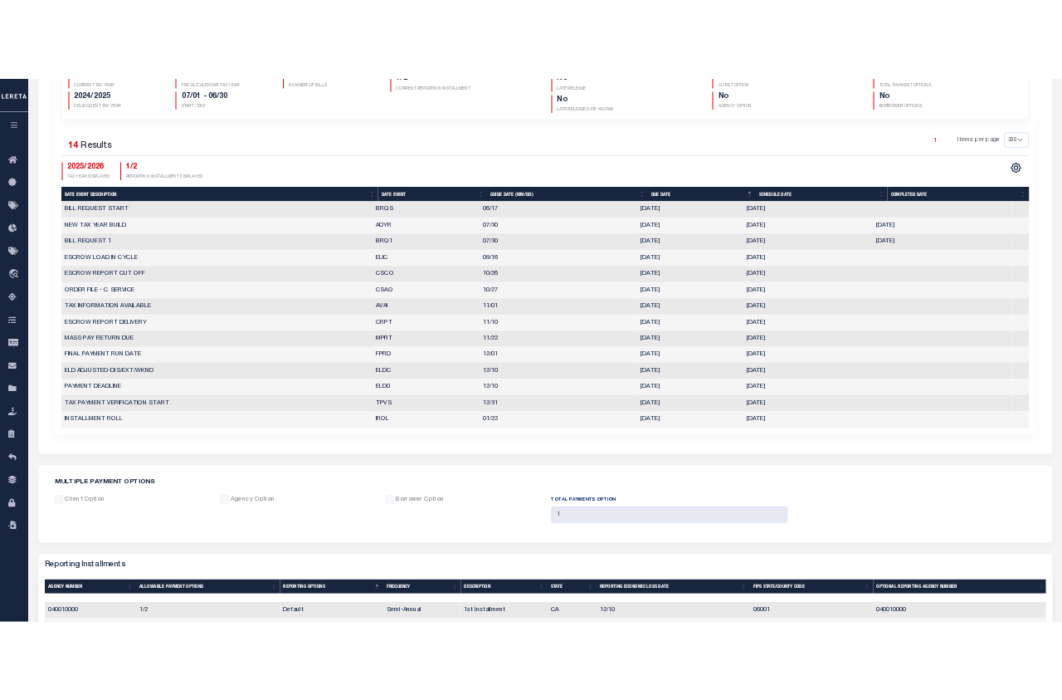
scroll to position [442, 0]
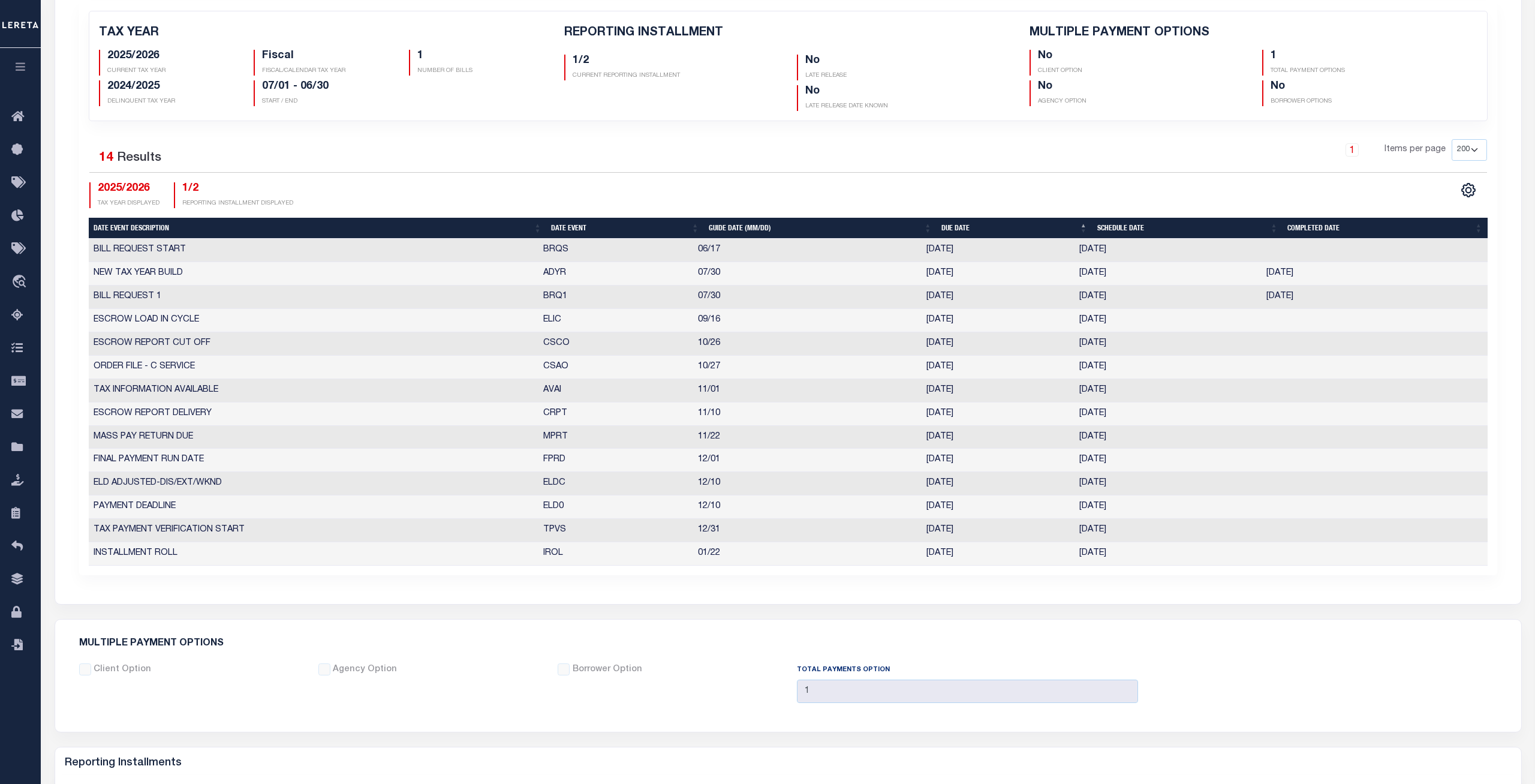
drag, startPoint x: 542, startPoint y: 371, endPoint x: 1145, endPoint y: 366, distance: 603.0
click at [1145, 366] on tr "ORDER FILE - C SERVICE CSAO 10/27 [DATE] [DATE] 261850" at bounding box center [788, 367] width 1399 height 23
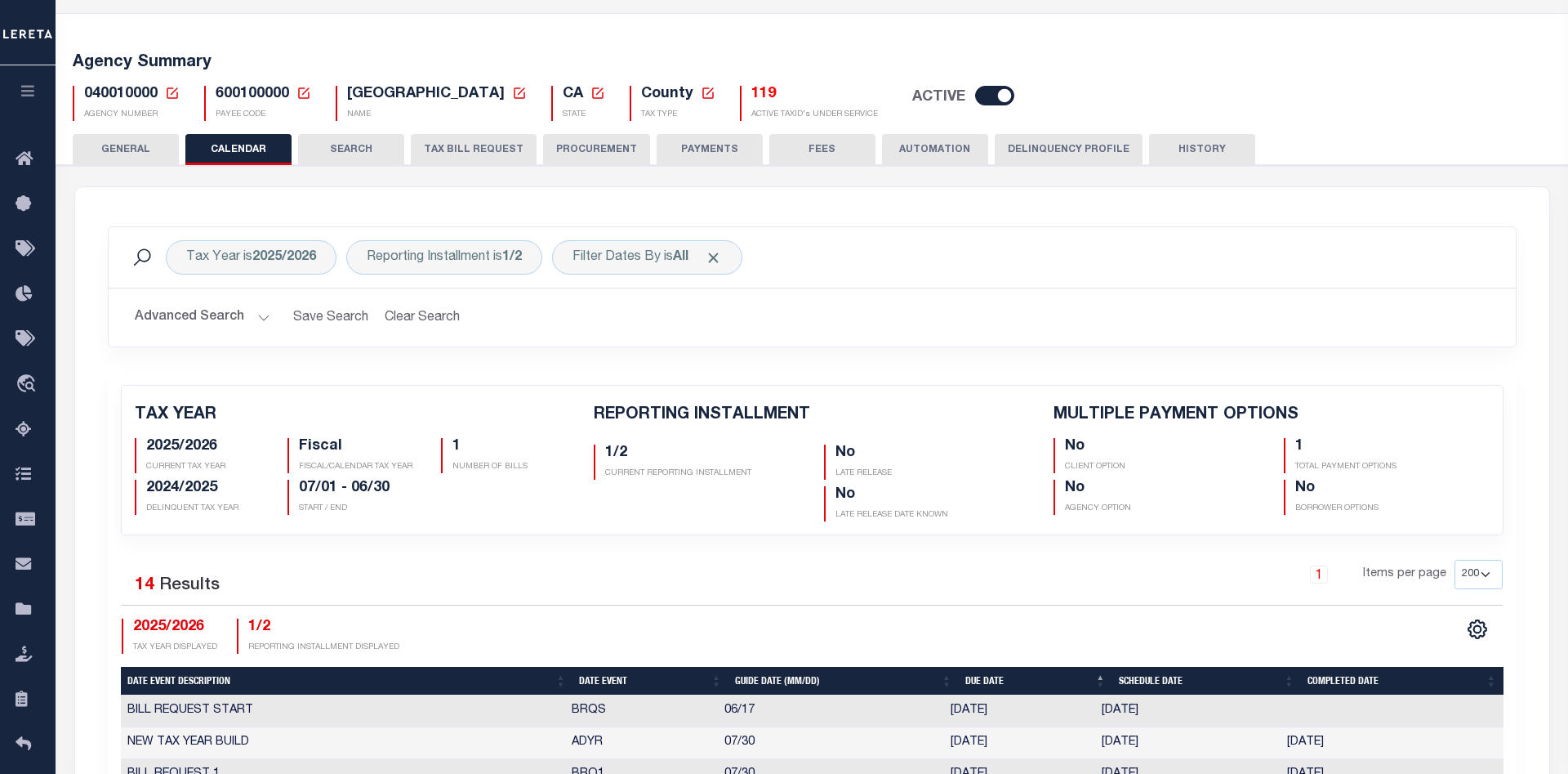
scroll to position [0, 0]
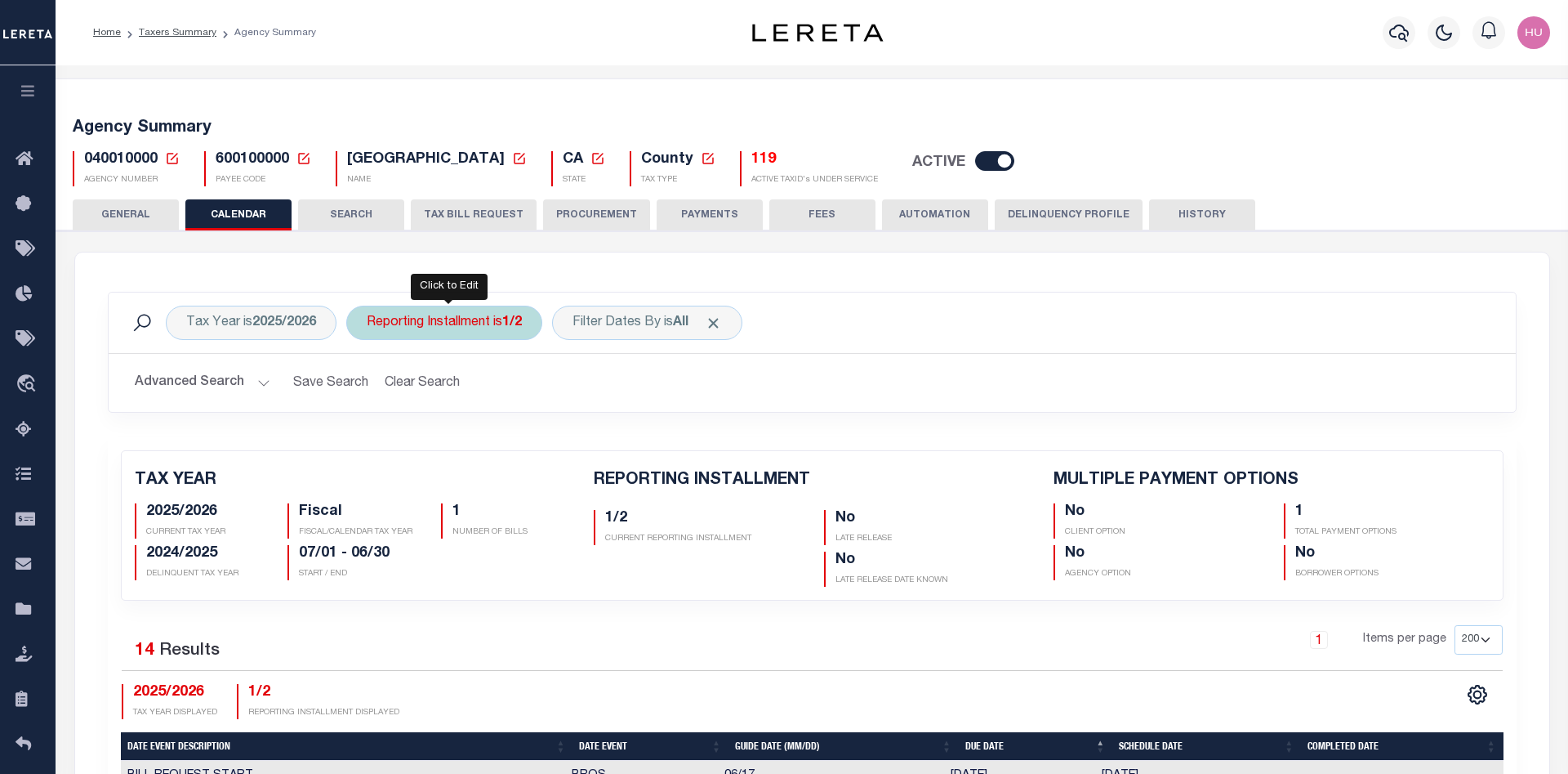
click at [487, 307] on div "Reporting Installment is 1/2" at bounding box center [444, 322] width 196 height 34
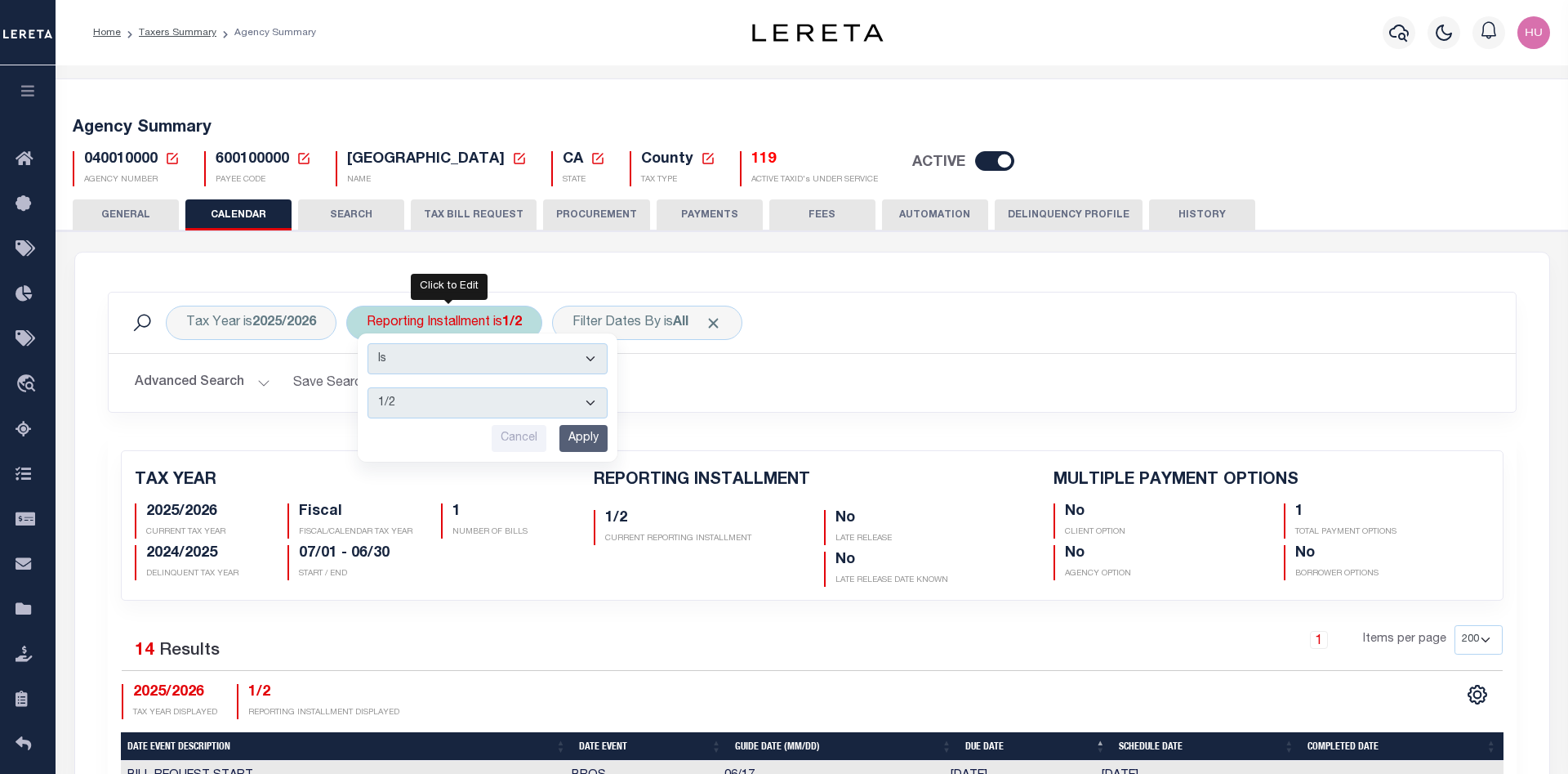
click at [367, 387] on select "1/2 2/2" at bounding box center [487, 403] width 240 height 32
select select "2/2"
click option "2/2" at bounding box center [0, 0] width 0 height 0
click at [592, 435] on input "Apply" at bounding box center [583, 437] width 48 height 27
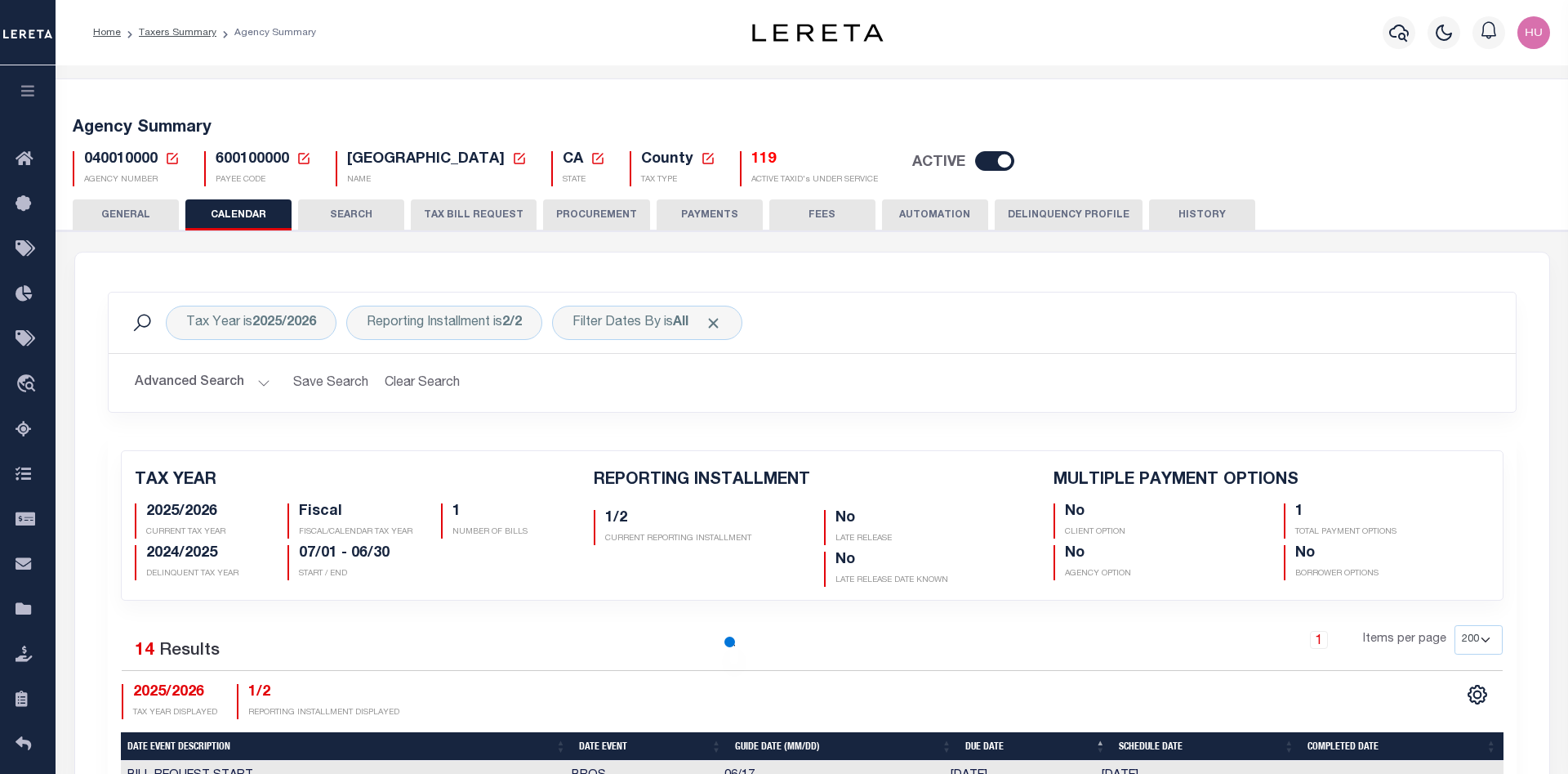
checkbox input "false"
click at [1157, 309] on div "Tax Year is 2025/2026 Reporting Installment is 2/2 Filter Dates By is All Search" at bounding box center [812, 322] width 1381 height 34
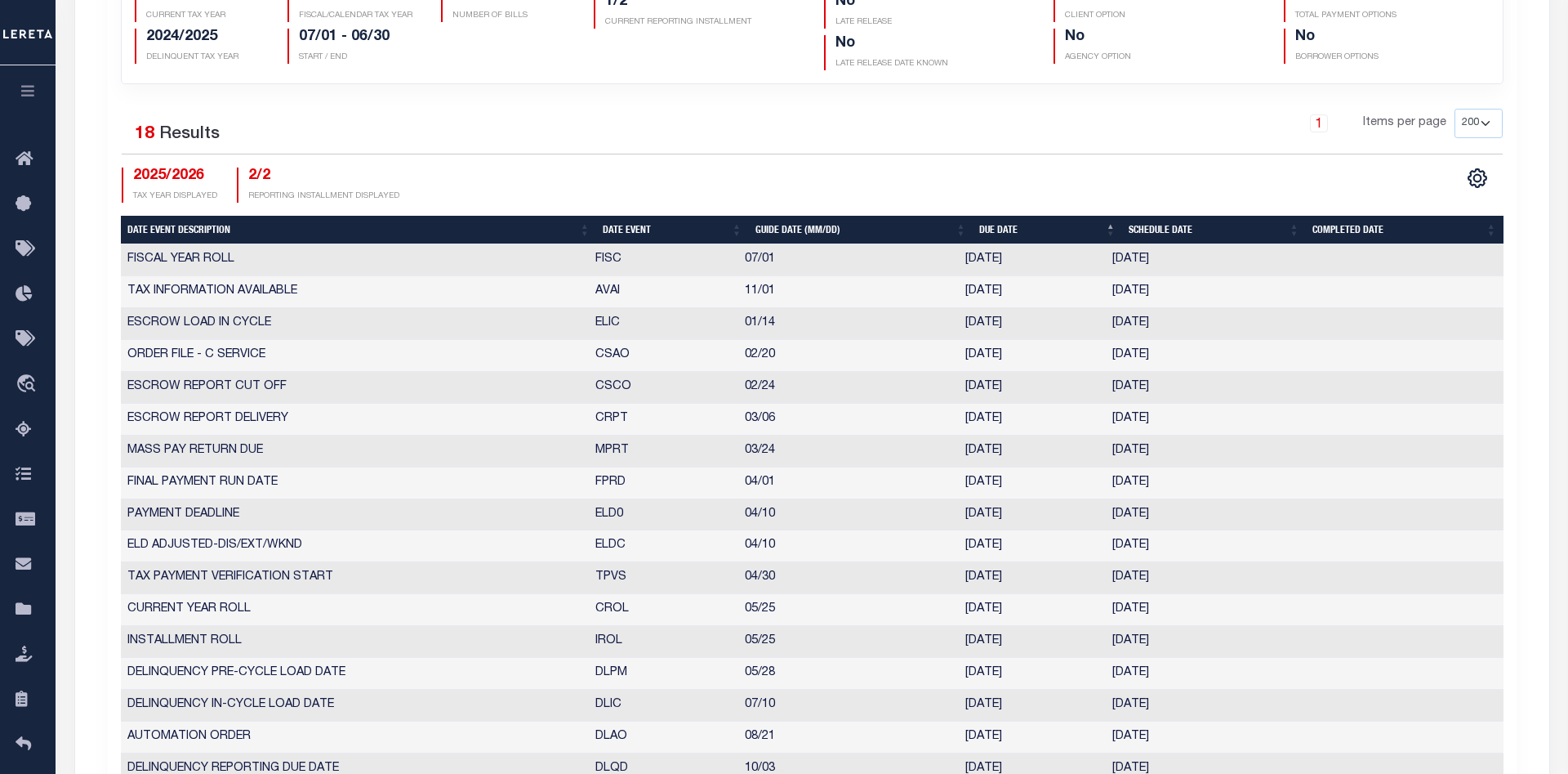
scroll to position [600, 0]
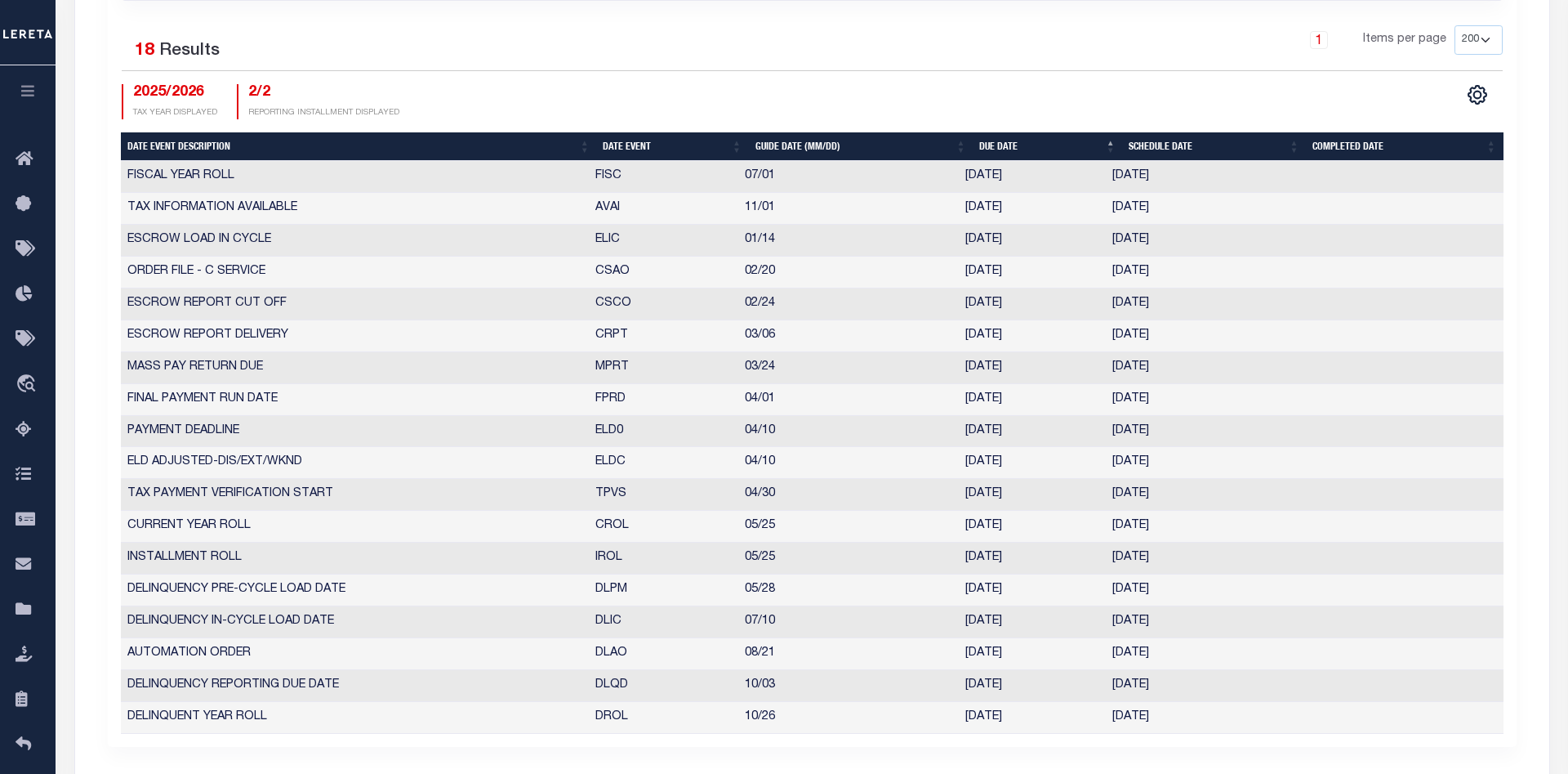
click at [610, 338] on td "CRPT" at bounding box center [663, 336] width 150 height 32
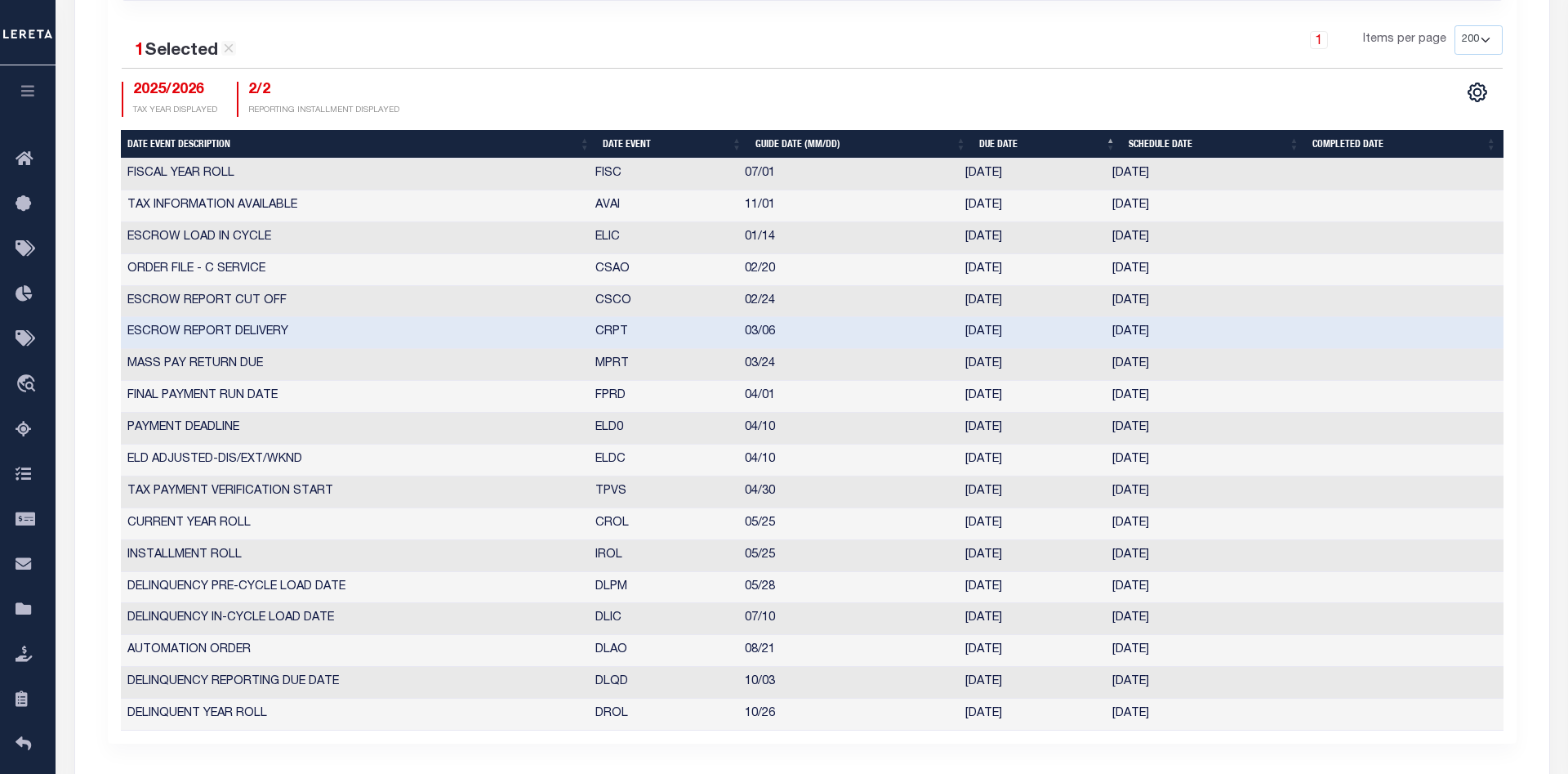
click at [610, 338] on td "CRPT" at bounding box center [663, 333] width 150 height 32
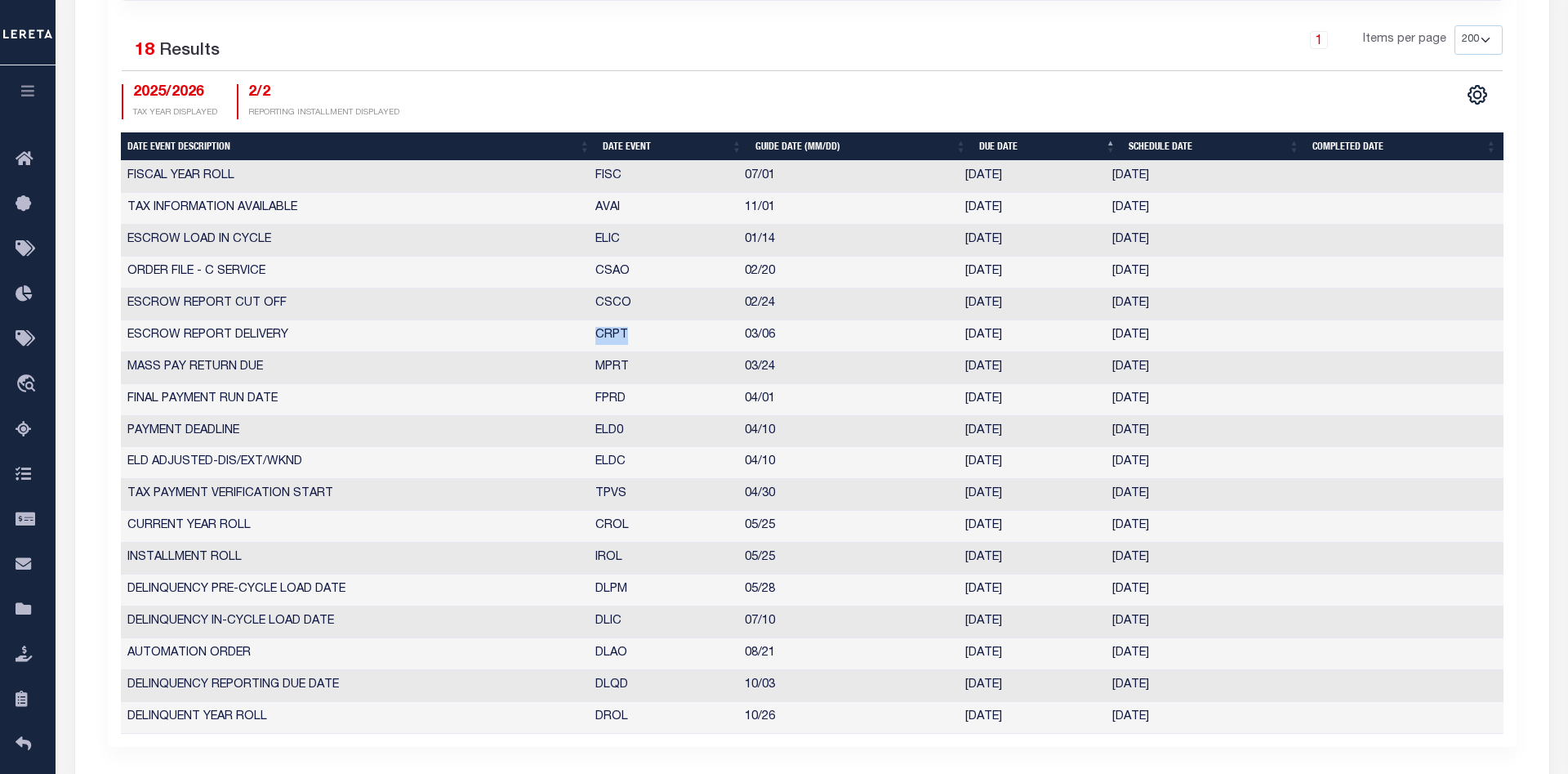
copy td "CRPT"
drag, startPoint x: 601, startPoint y: 467, endPoint x: 582, endPoint y: 468, distance: 19.0
click at [581, 467] on tr "ELD ADJUSTED-DIS/EXT/WKND ELDC 04/10 04/10/2026 04/10/2026 5207978" at bounding box center [812, 463] width 1383 height 32
drag, startPoint x: 1197, startPoint y: 719, endPoint x: 568, endPoint y: 727, distance: 629.1
click at [568, 727] on tr "DELINQUENT YEAR ROLL DROL 10/26 10/26/2026 10/26/2026 4358497" at bounding box center [812, 718] width 1383 height 32
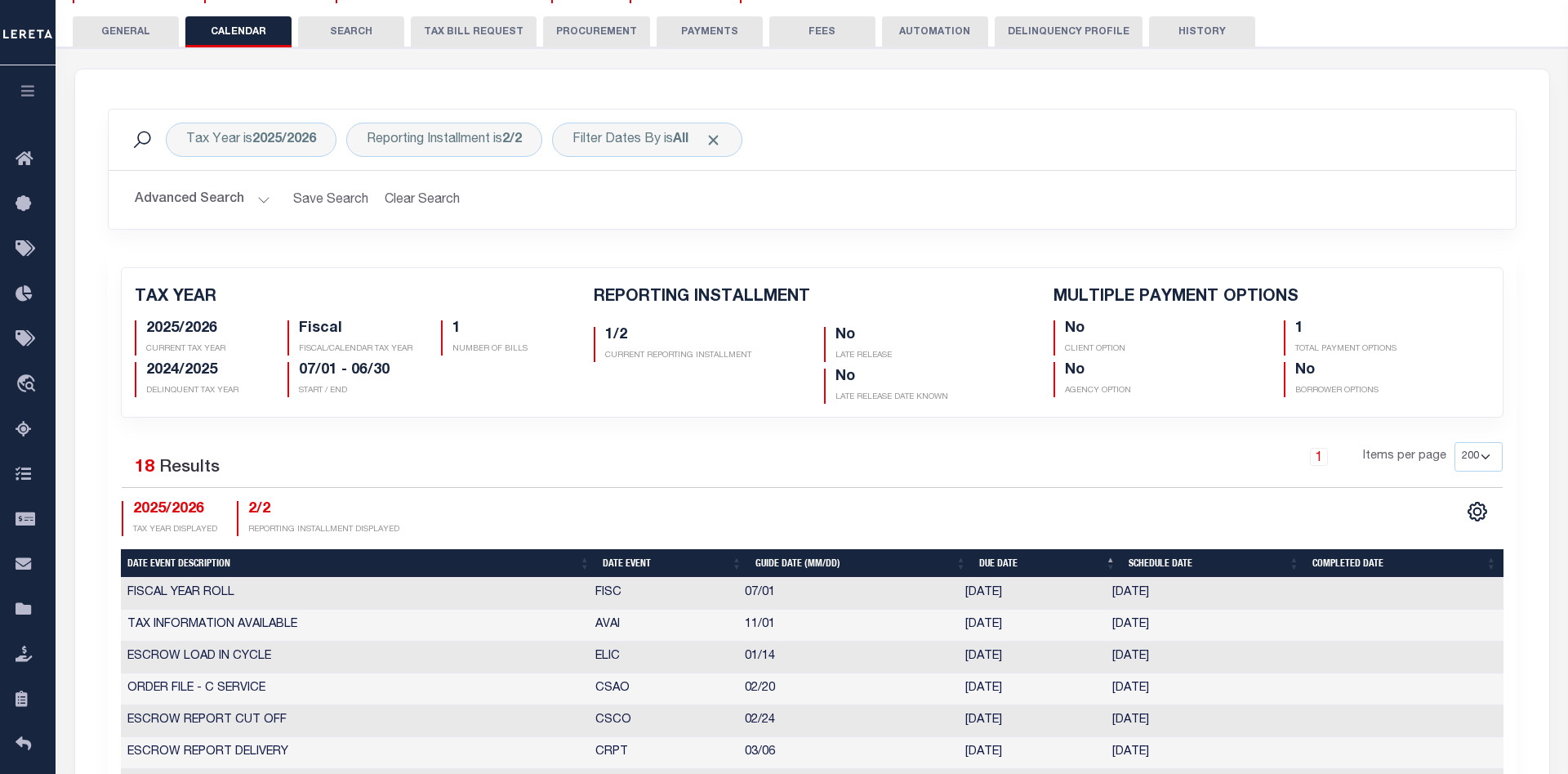
scroll to position [0, 0]
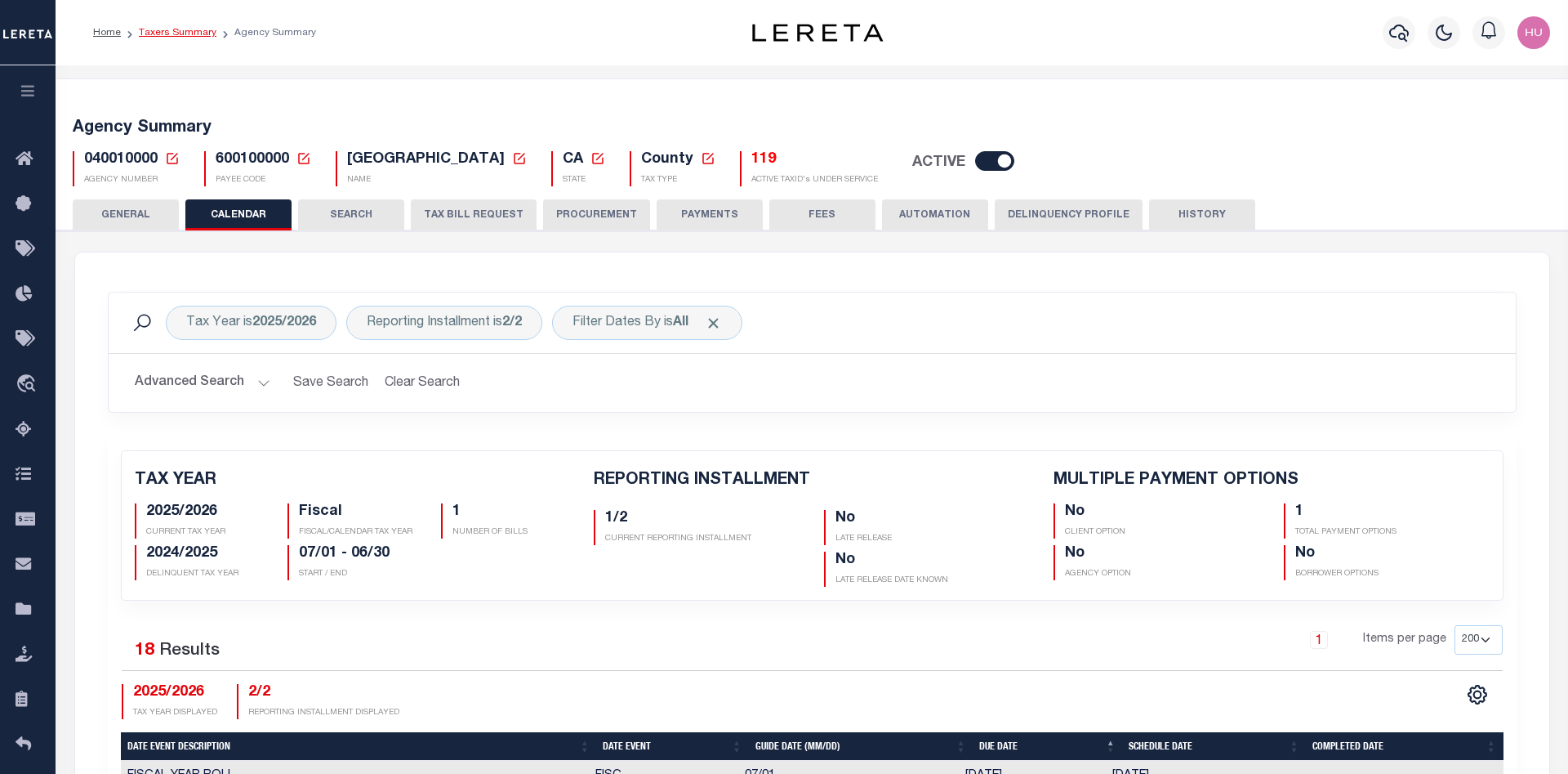
click at [192, 31] on link "Taxers Summary" at bounding box center [177, 32] width 78 height 10
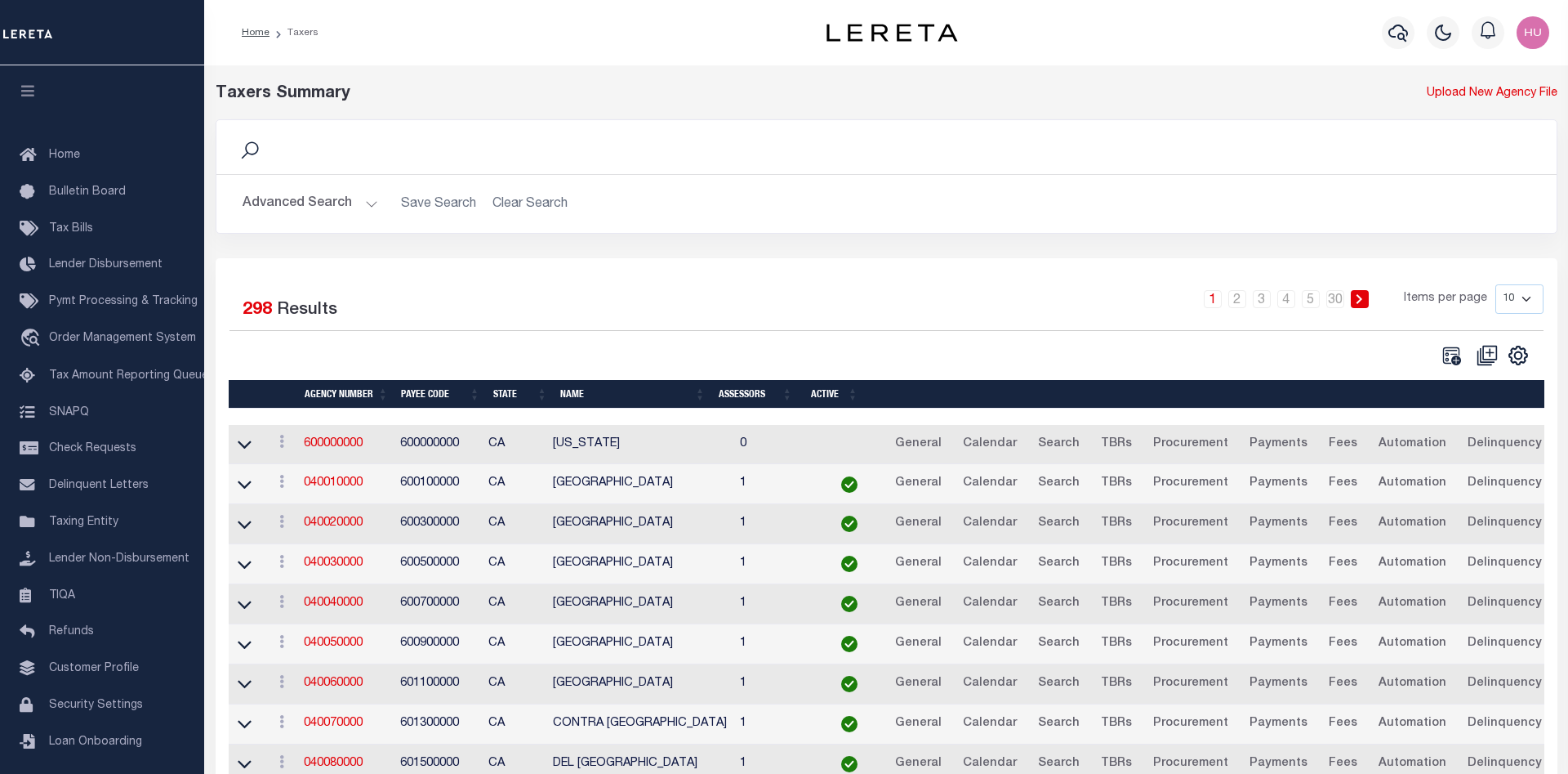
click at [336, 204] on button "Advanced Search" at bounding box center [310, 204] width 136 height 32
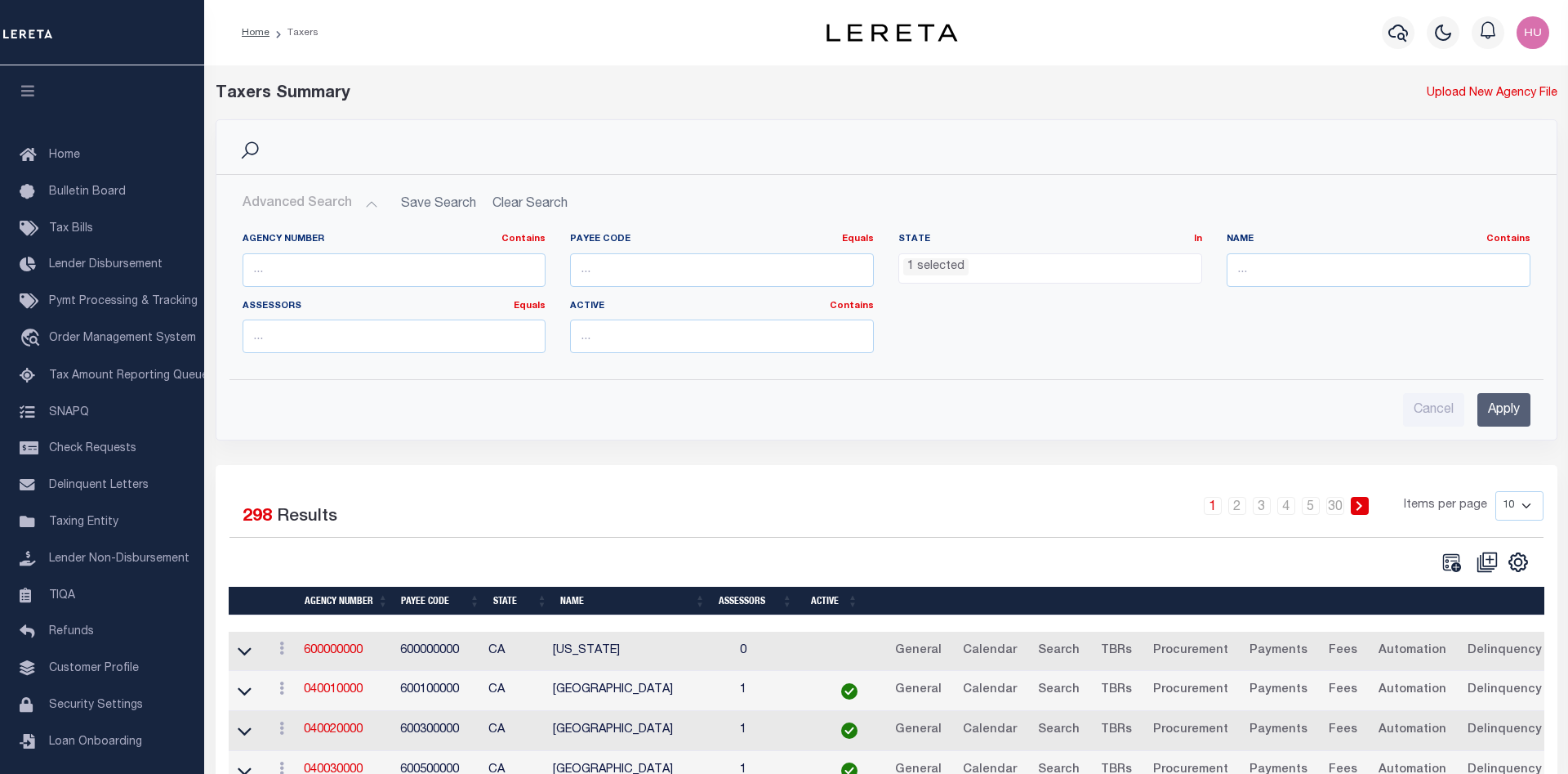
scroll to position [72, 0]
click at [991, 269] on ul "1 selected" at bounding box center [1050, 265] width 302 height 22
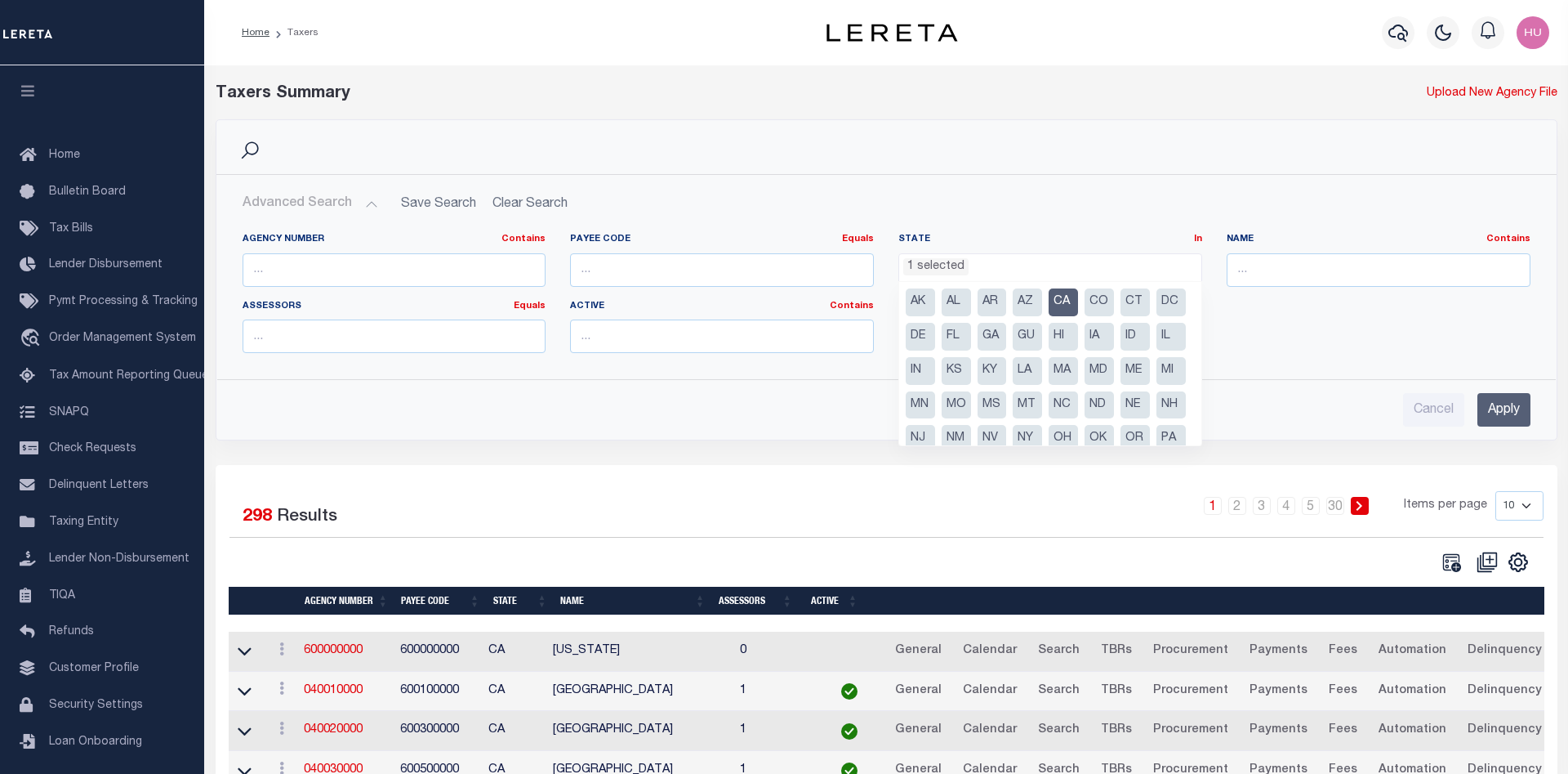
click at [1022, 435] on li "NY" at bounding box center [1028, 438] width 30 height 28
click at [1073, 304] on li "CA" at bounding box center [1063, 302] width 30 height 28
select select "NY"
click at [1507, 411] on input "Apply" at bounding box center [1504, 410] width 53 height 33
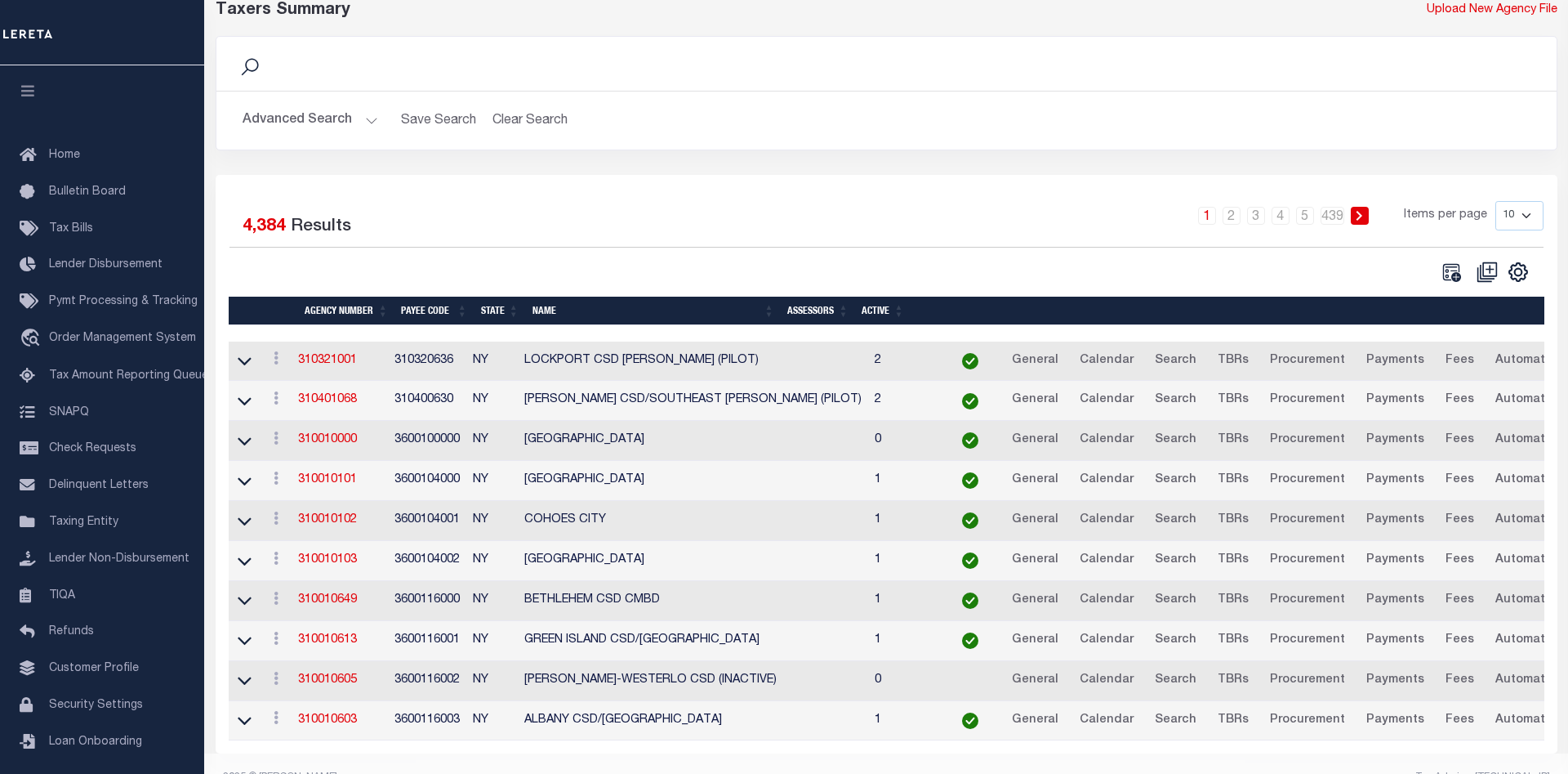
scroll to position [115, 0]
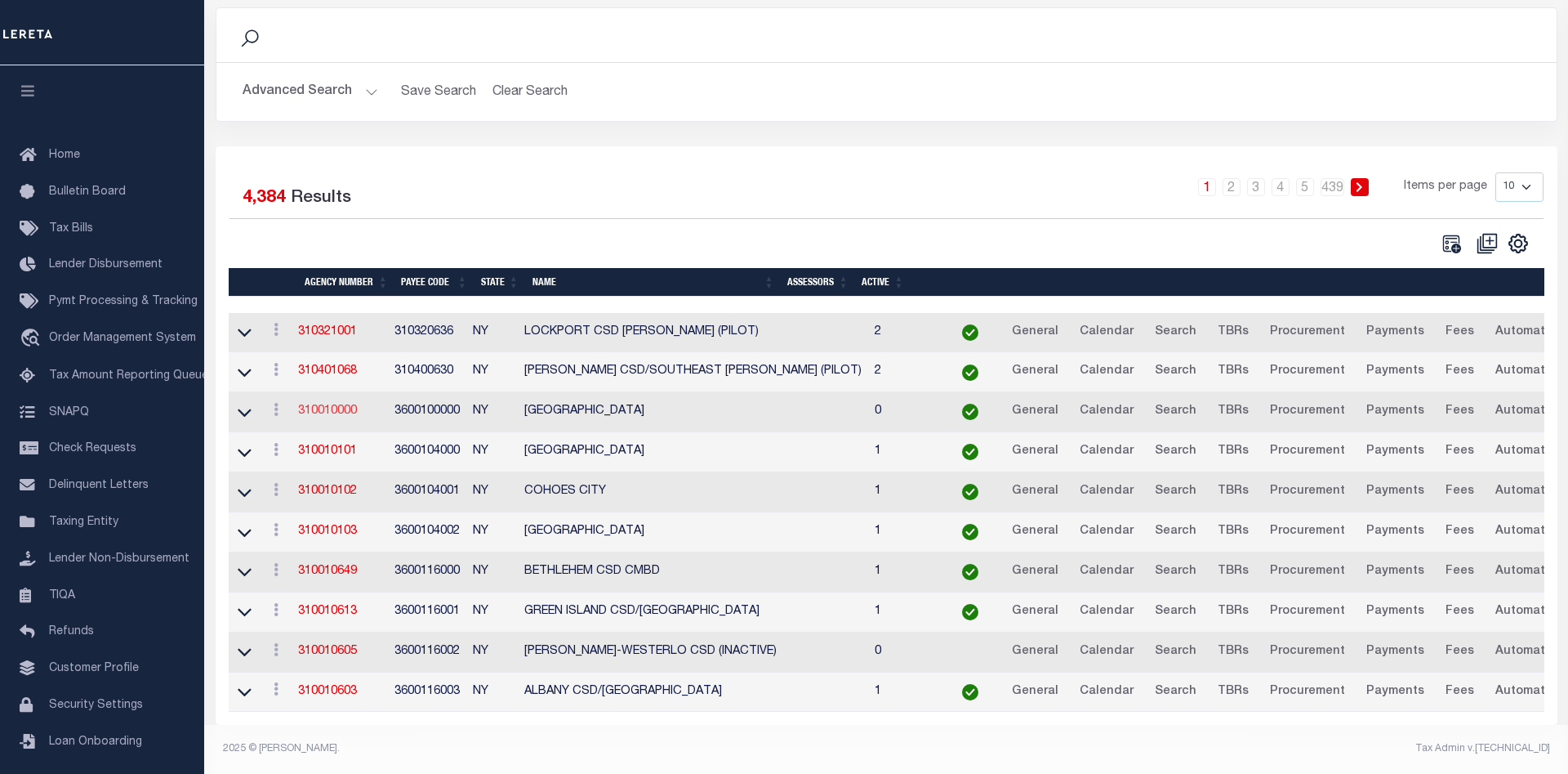
click at [343, 413] on link "310010000" at bounding box center [328, 412] width 59 height 12
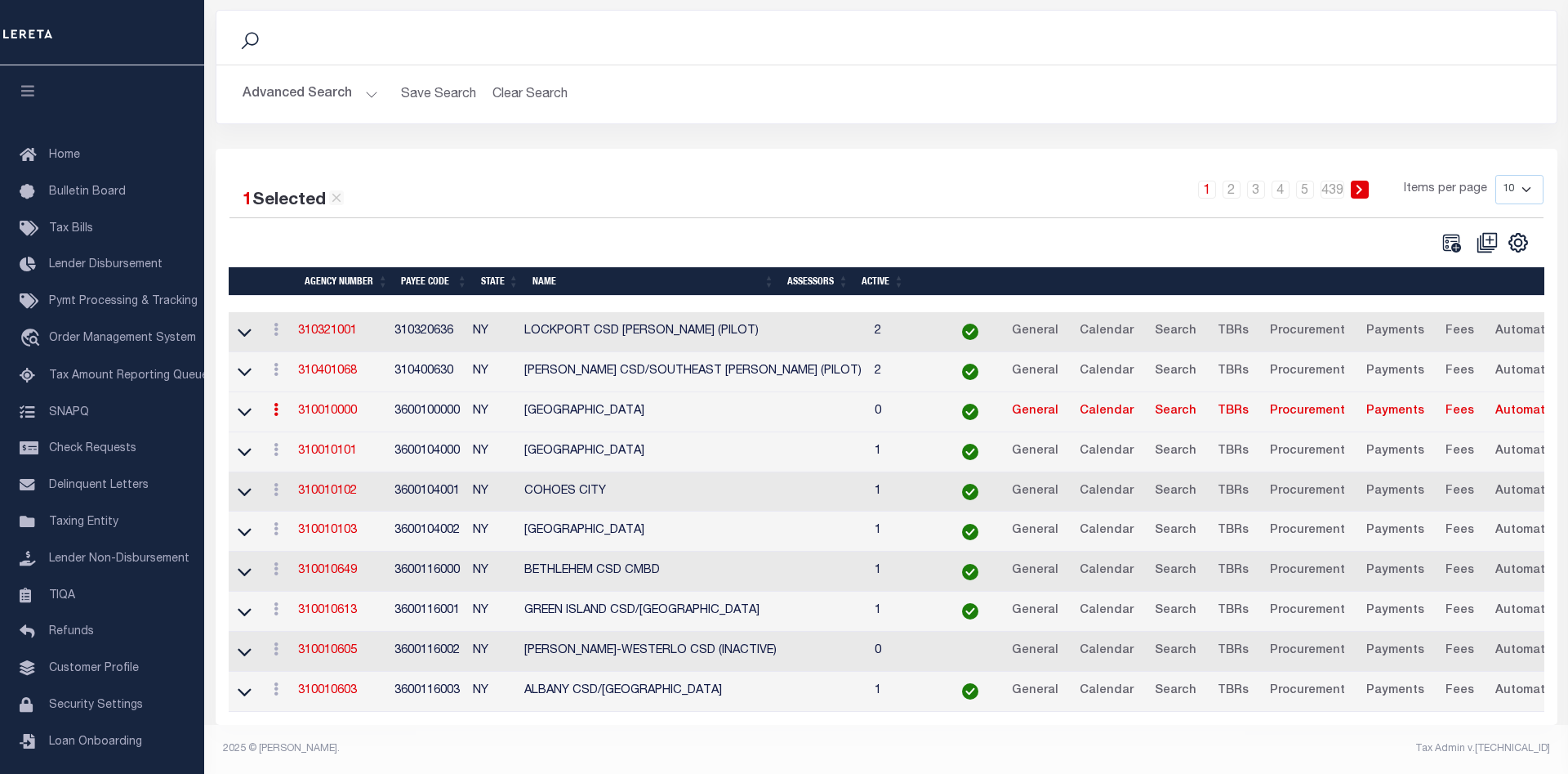
scroll to position [112, 0]
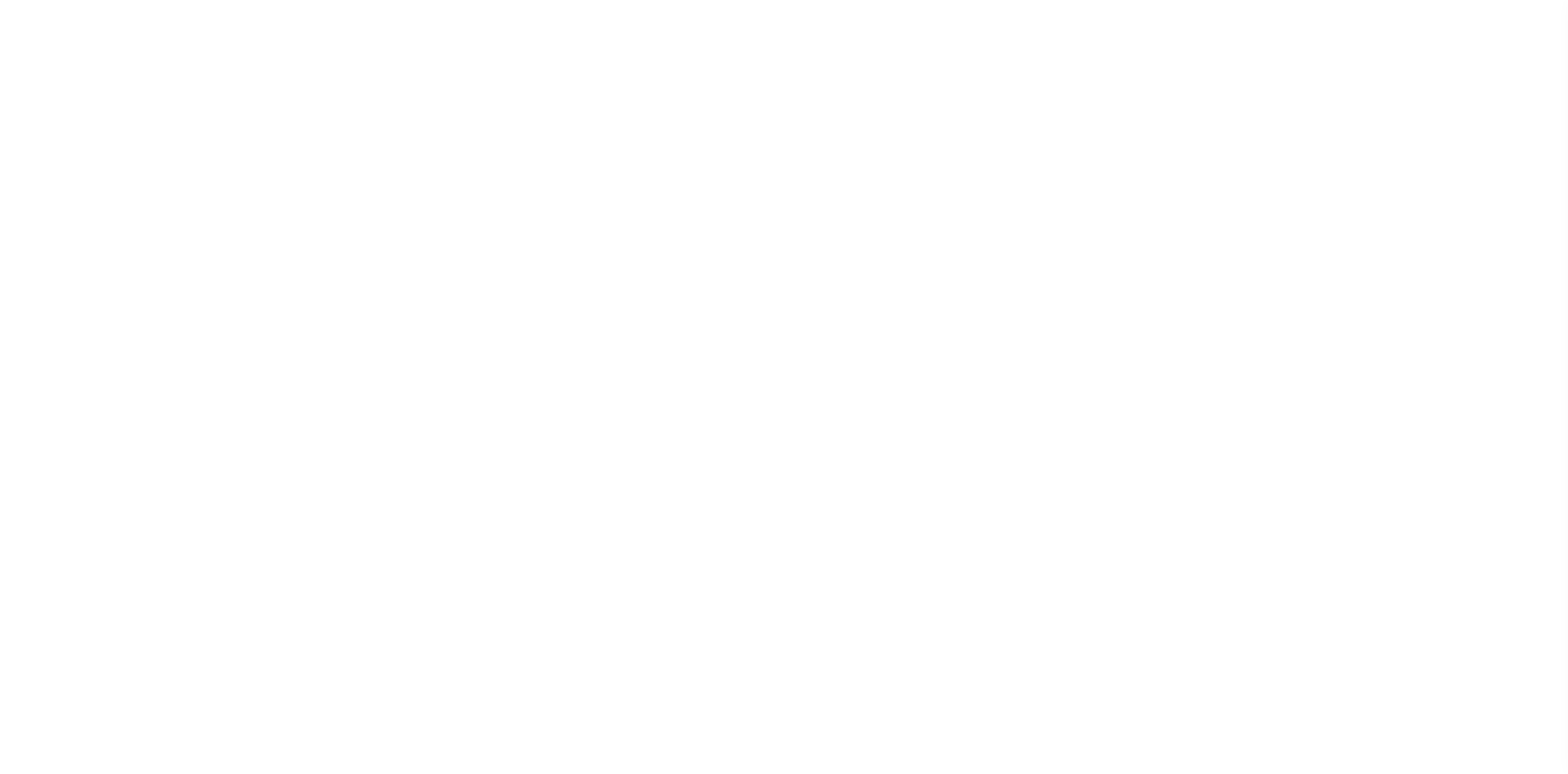
select select
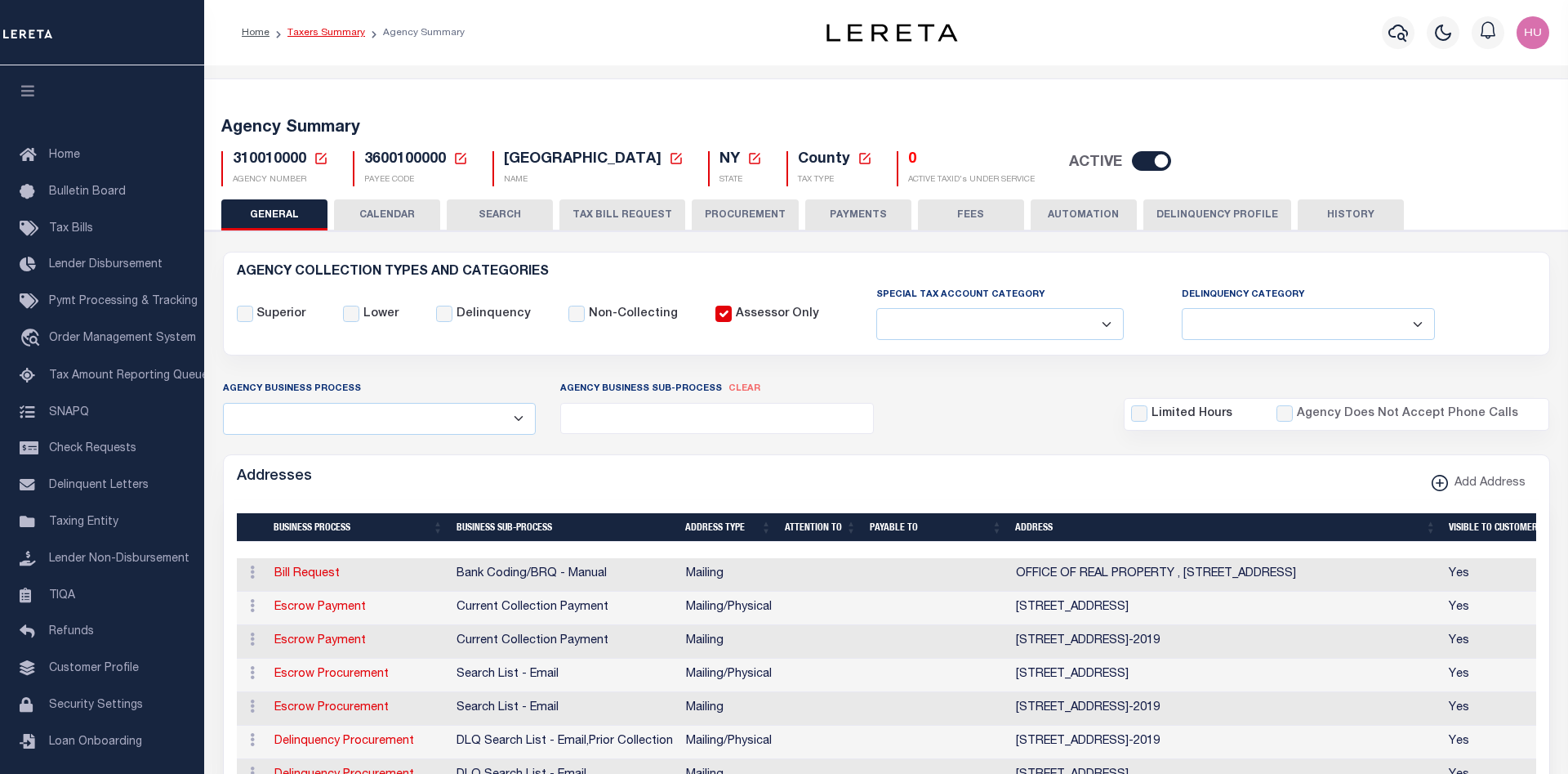
click at [307, 33] on link "Taxers Summary" at bounding box center [326, 32] width 78 height 10
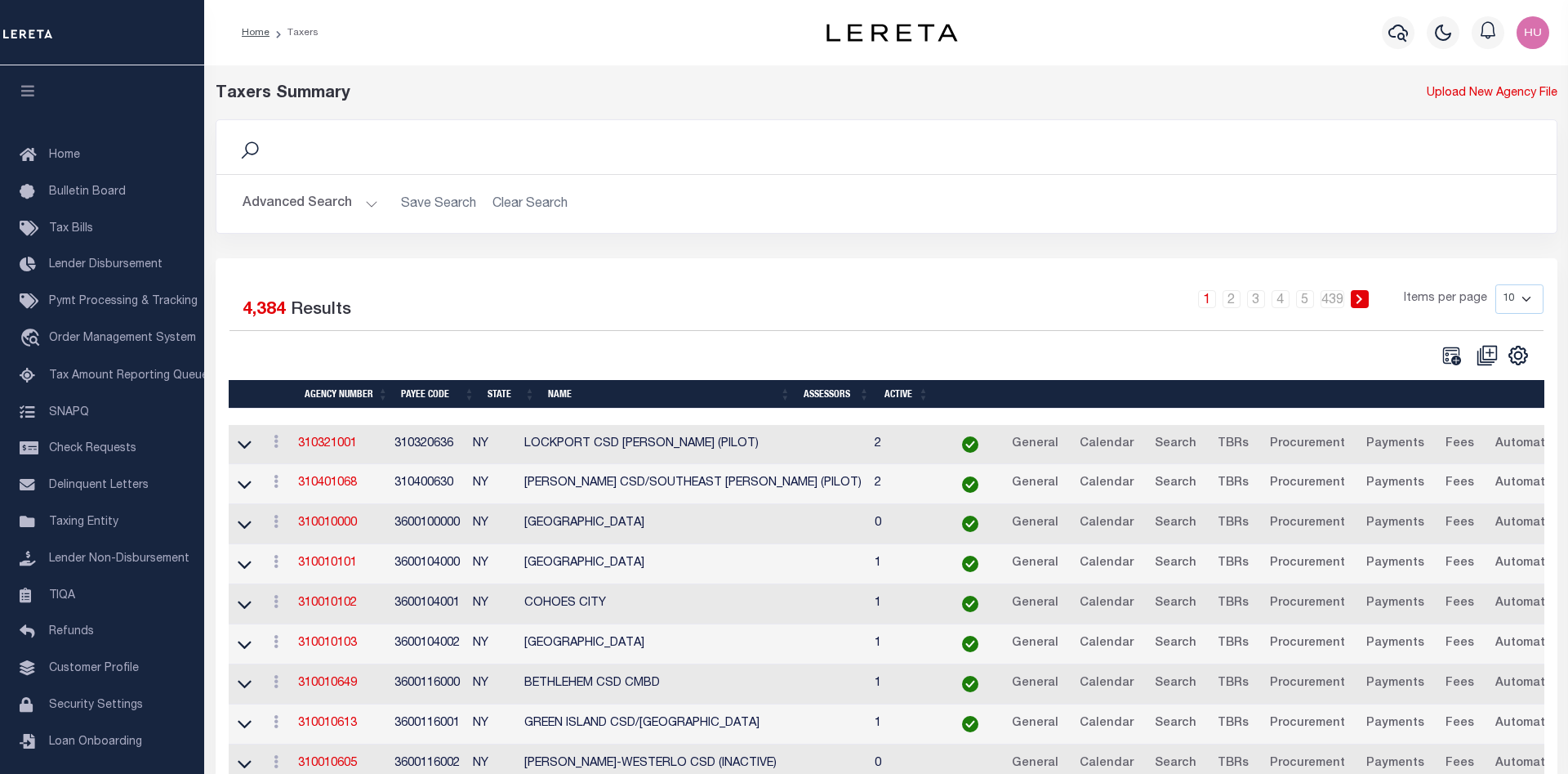
scroll to position [115, 0]
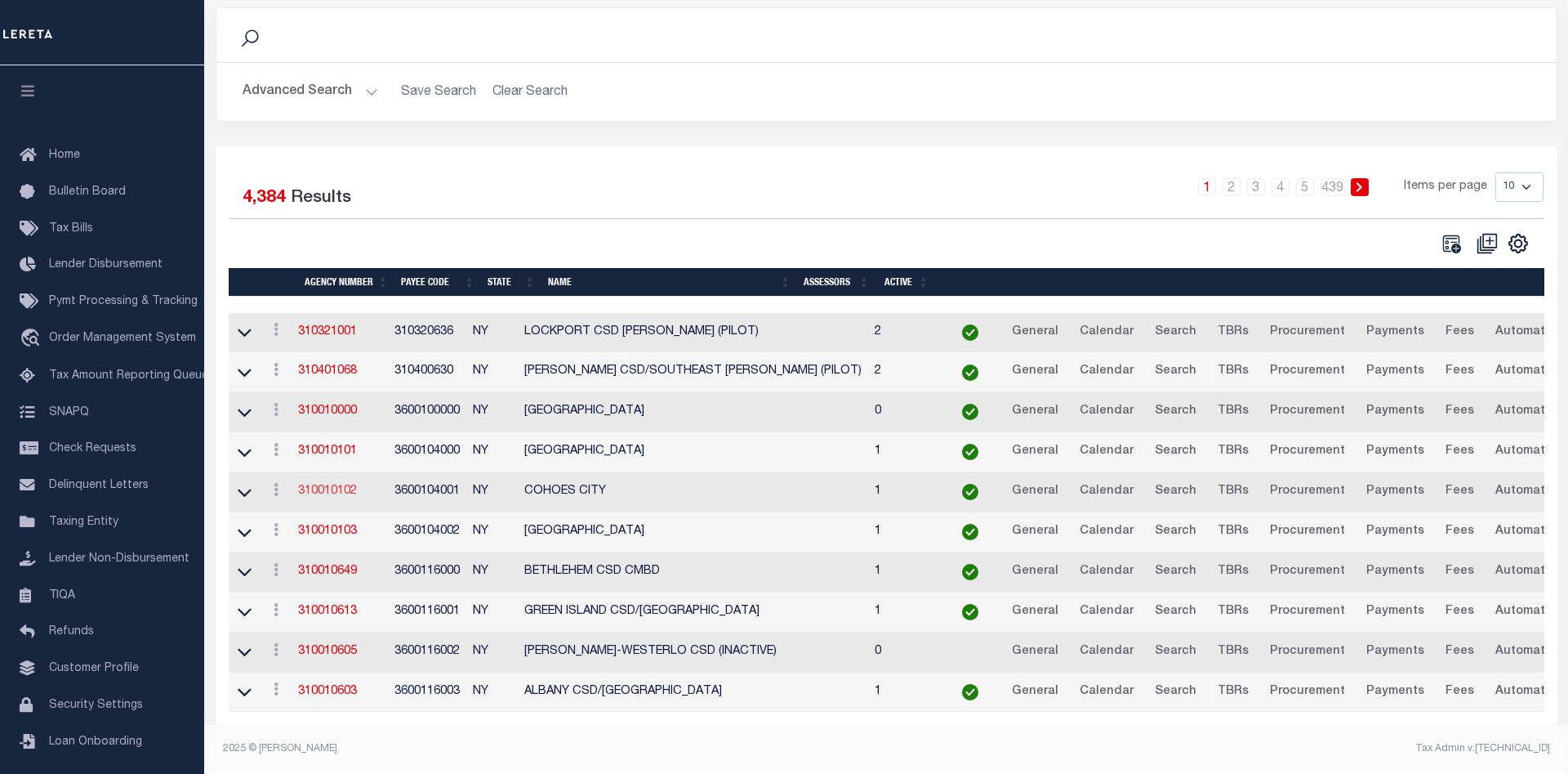
click at [344, 490] on link "310010102" at bounding box center [328, 491] width 59 height 12
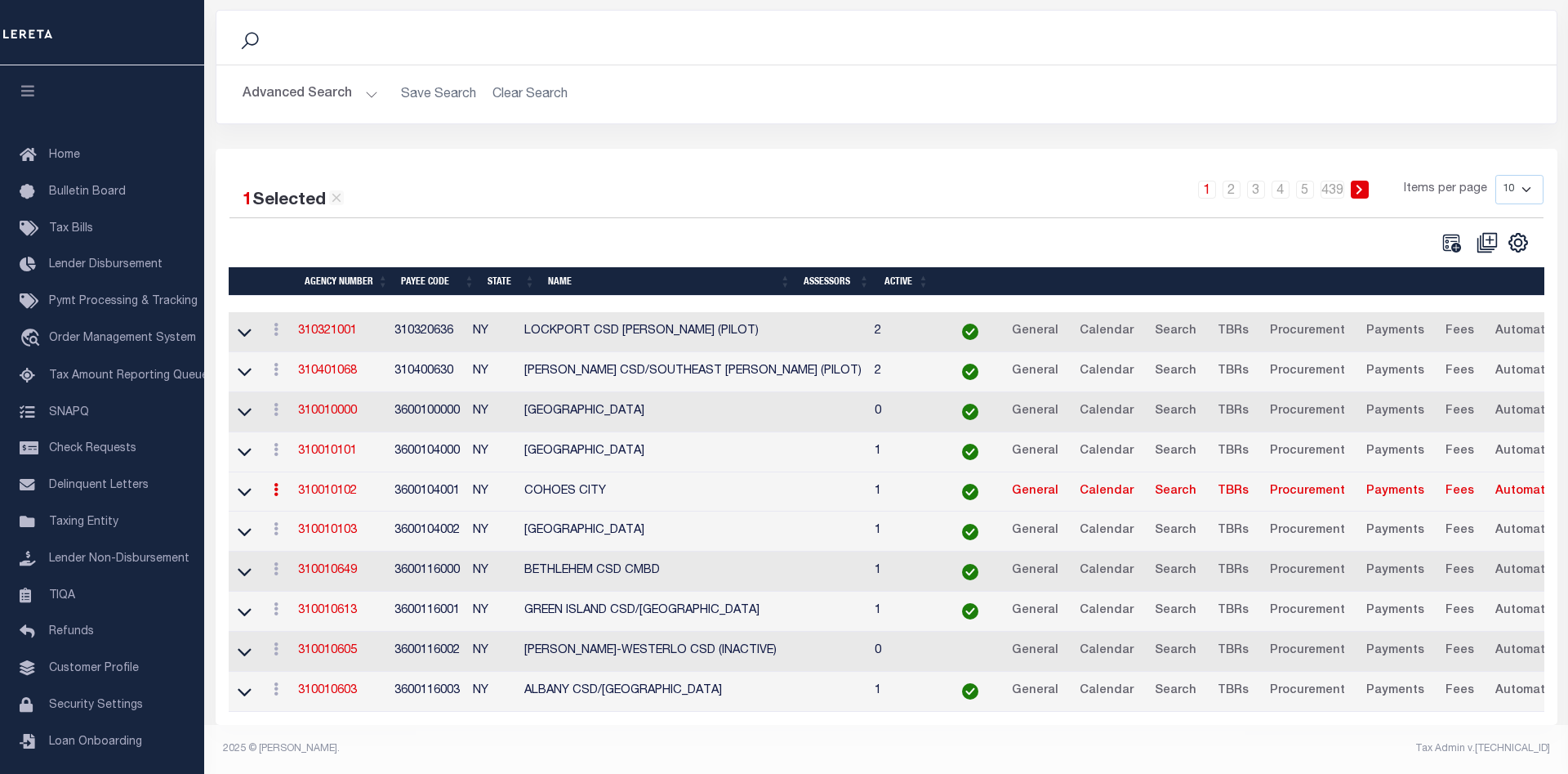
scroll to position [112, 0]
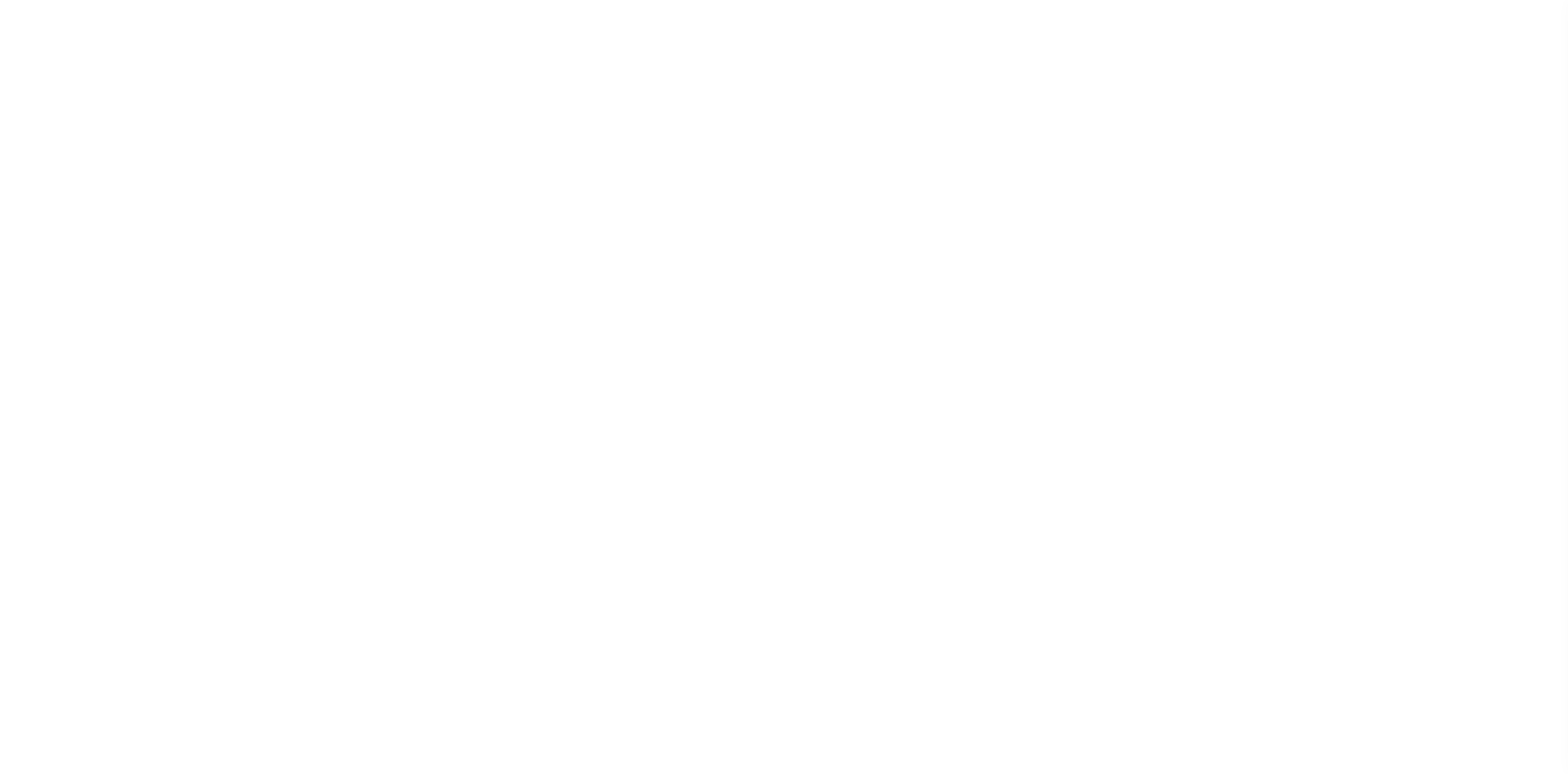
select select
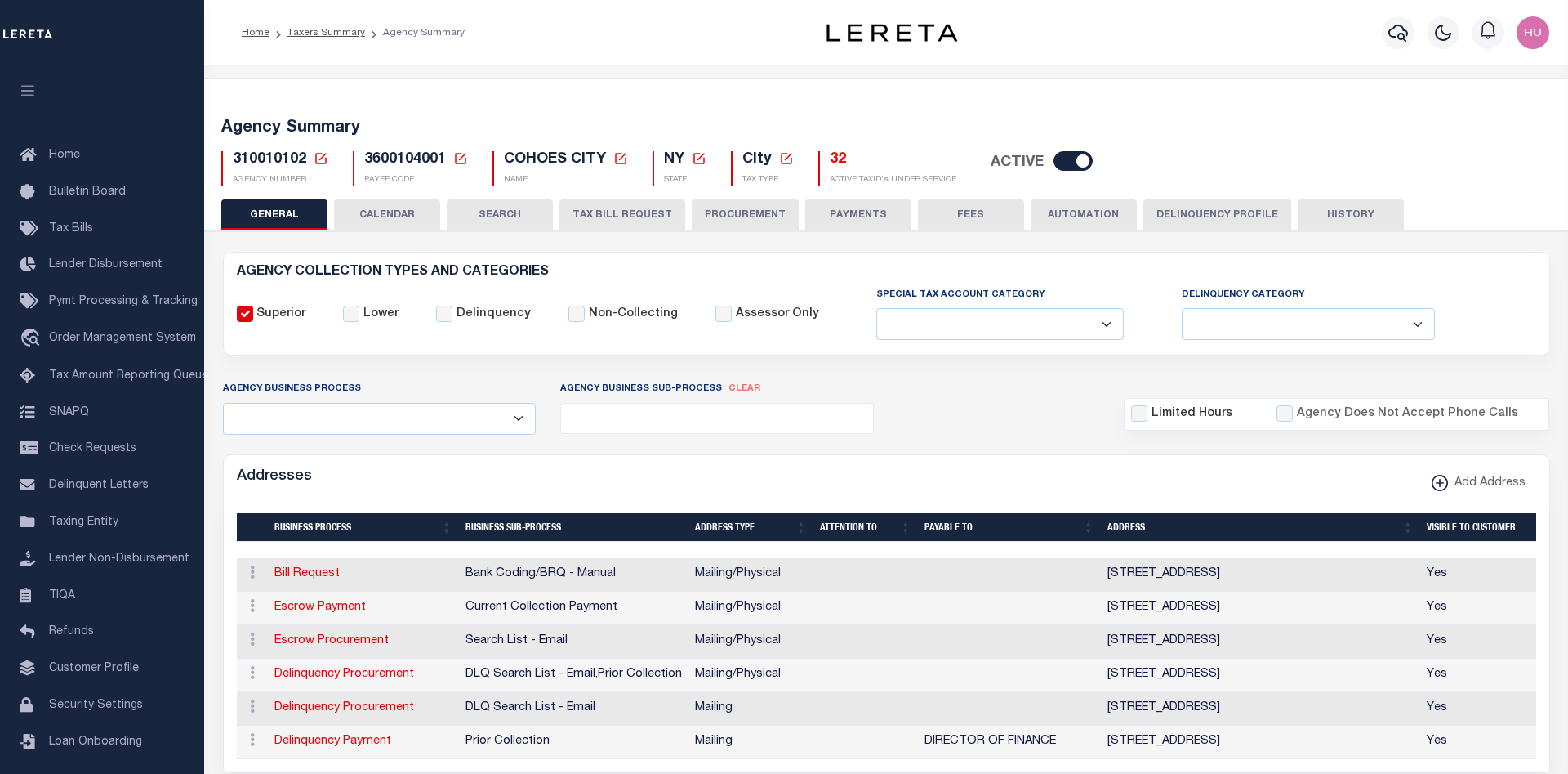
click at [412, 206] on button "CALENDAR" at bounding box center [387, 215] width 106 height 32
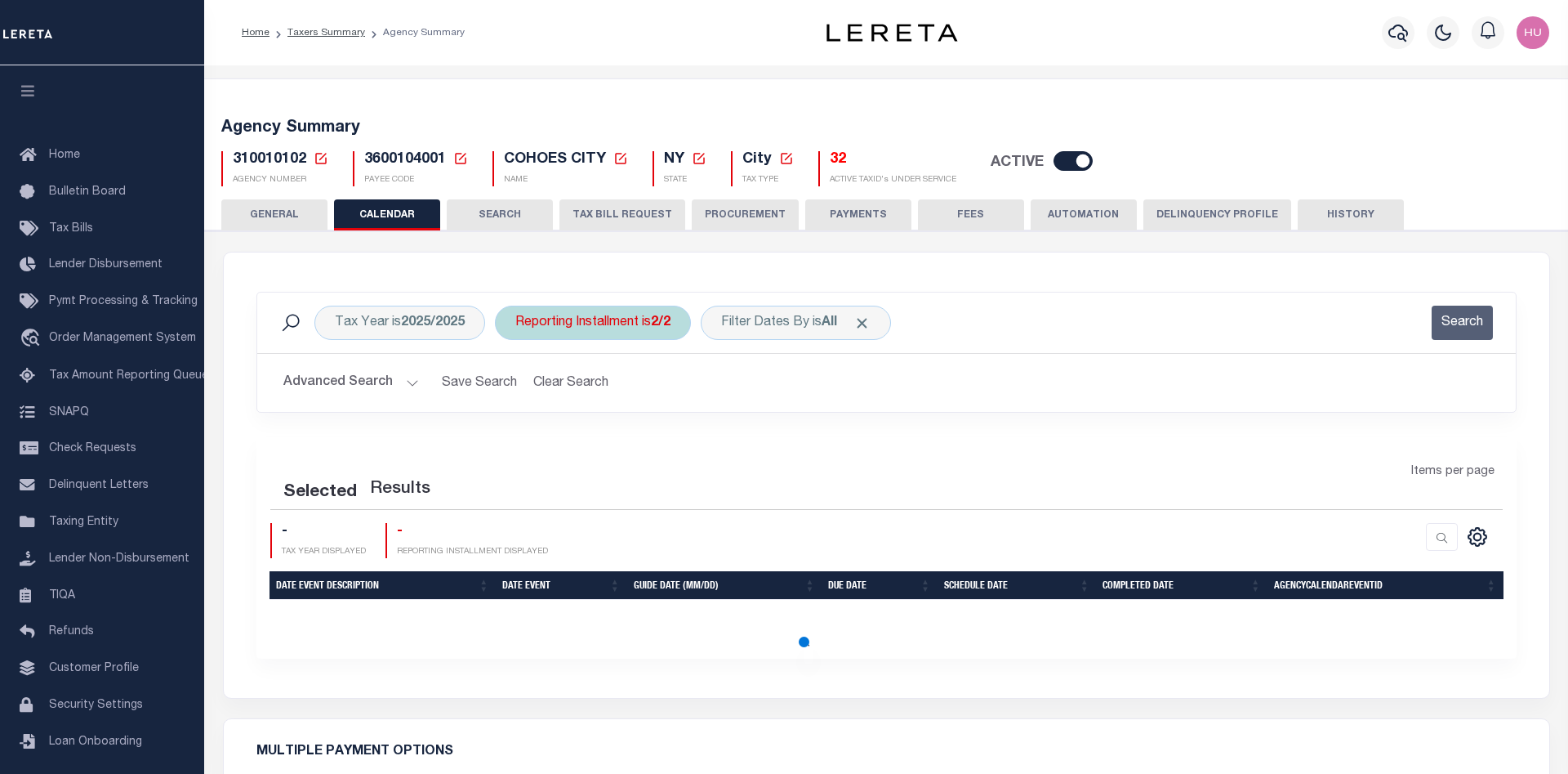
checkbox input "false"
type input "1"
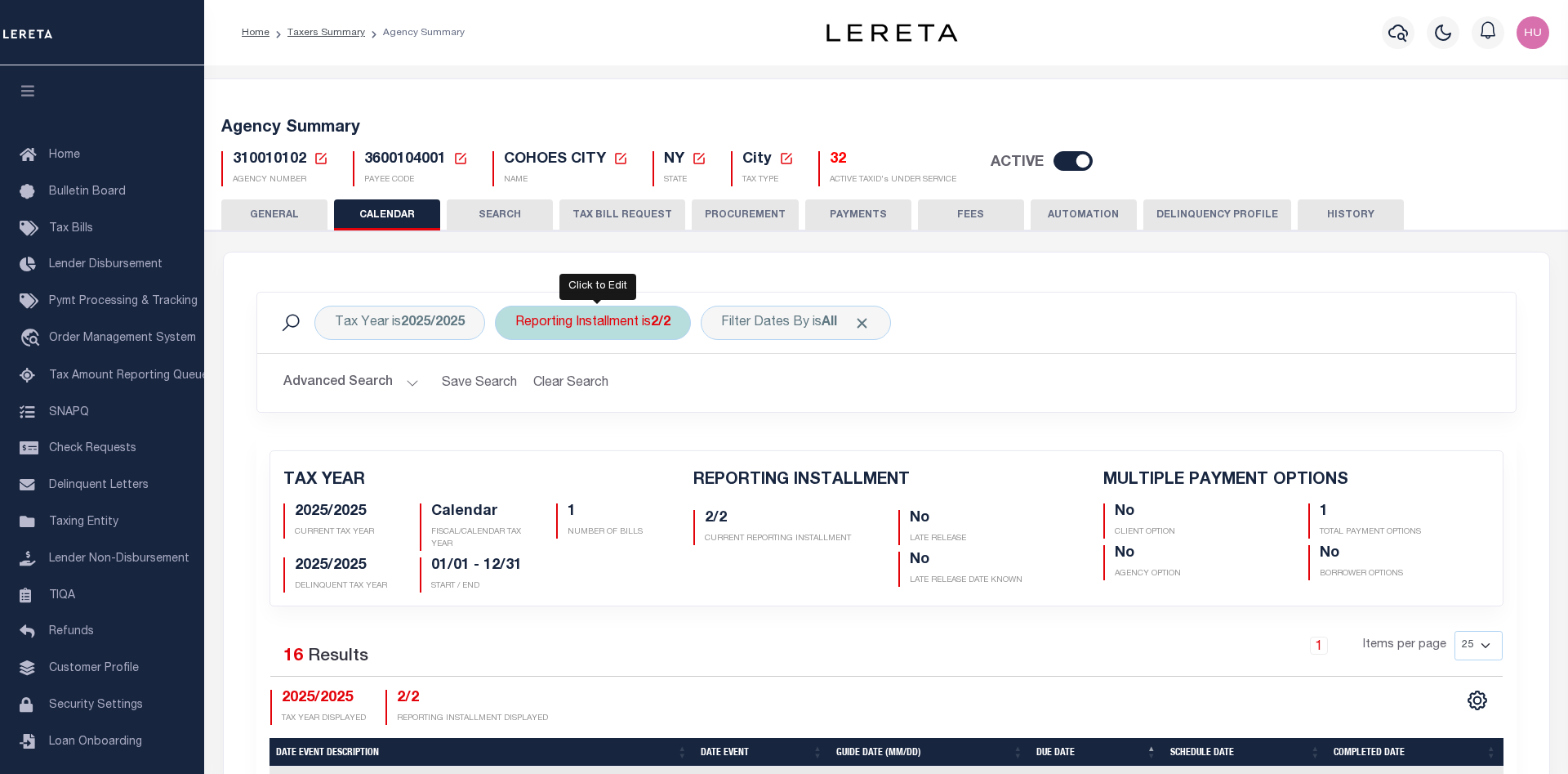
click at [585, 322] on div "Reporting Installment is 2/2" at bounding box center [593, 322] width 196 height 34
select select "2/2"
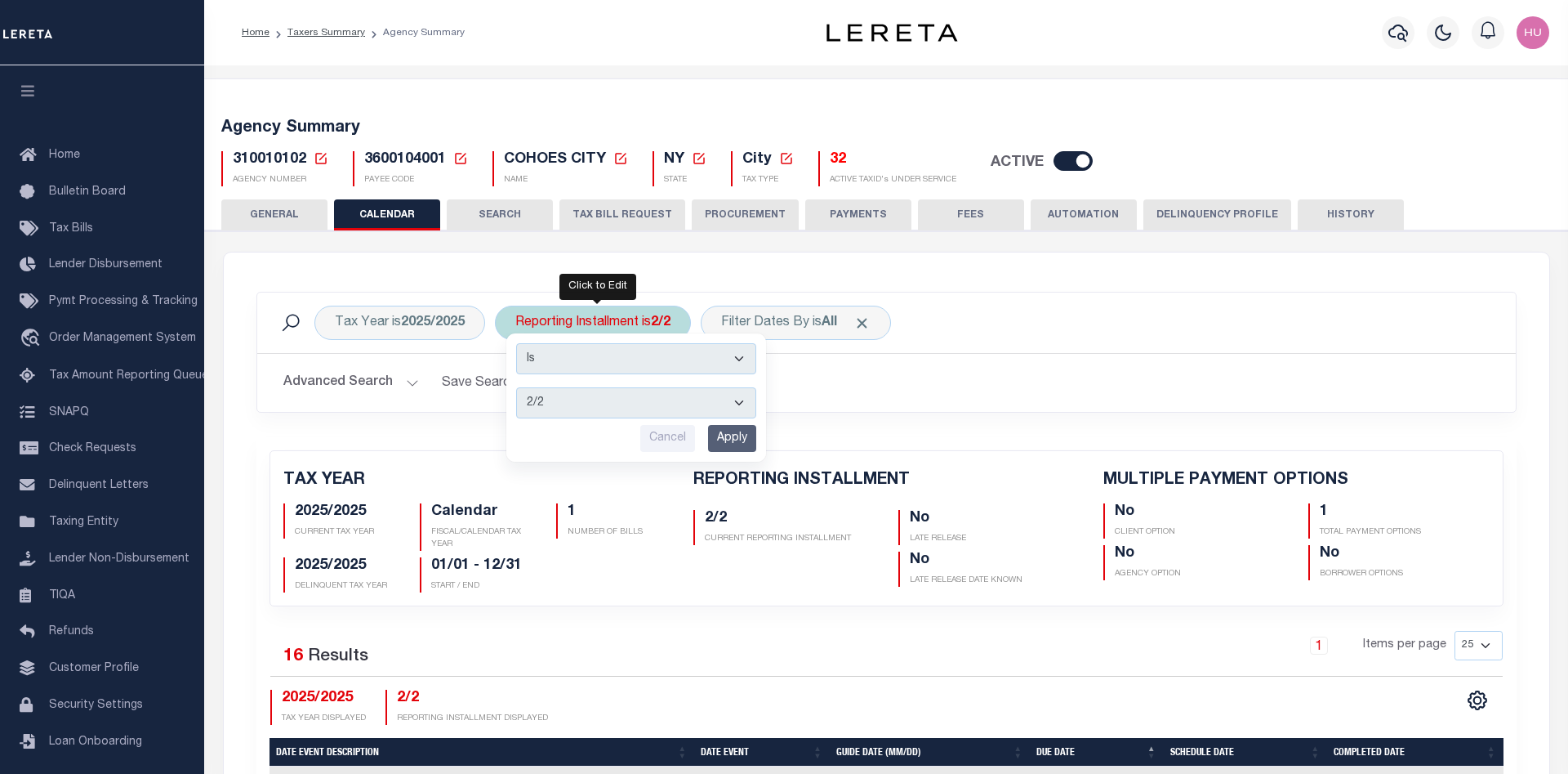
click at [516, 387] on select "1/2 2/2" at bounding box center [636, 403] width 240 height 32
click at [996, 372] on h2 "Advanced Search Save Search Clear Search" at bounding box center [887, 383] width 1232 height 32
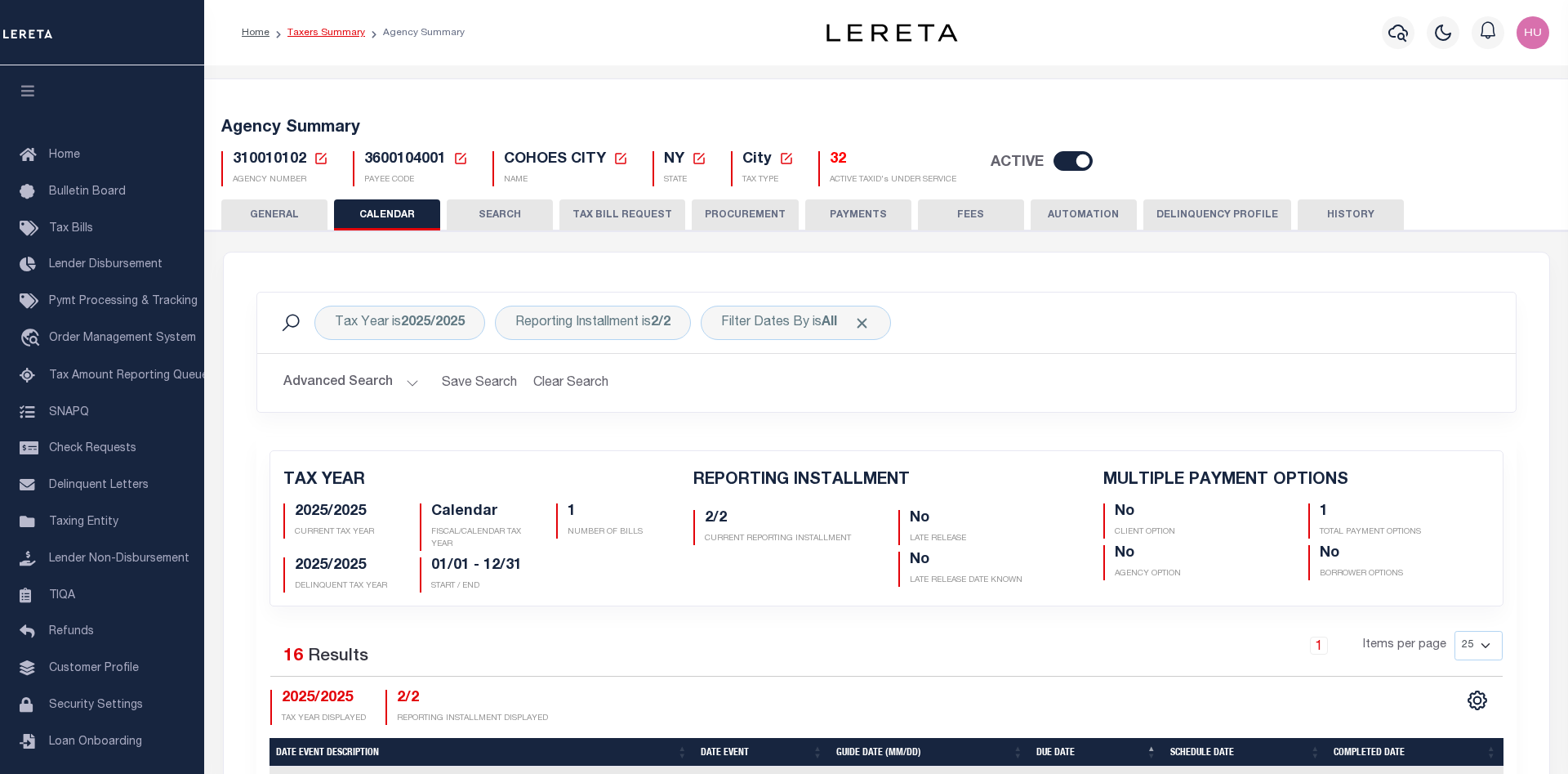
click at [325, 32] on link "Taxers Summary" at bounding box center [326, 32] width 78 height 10
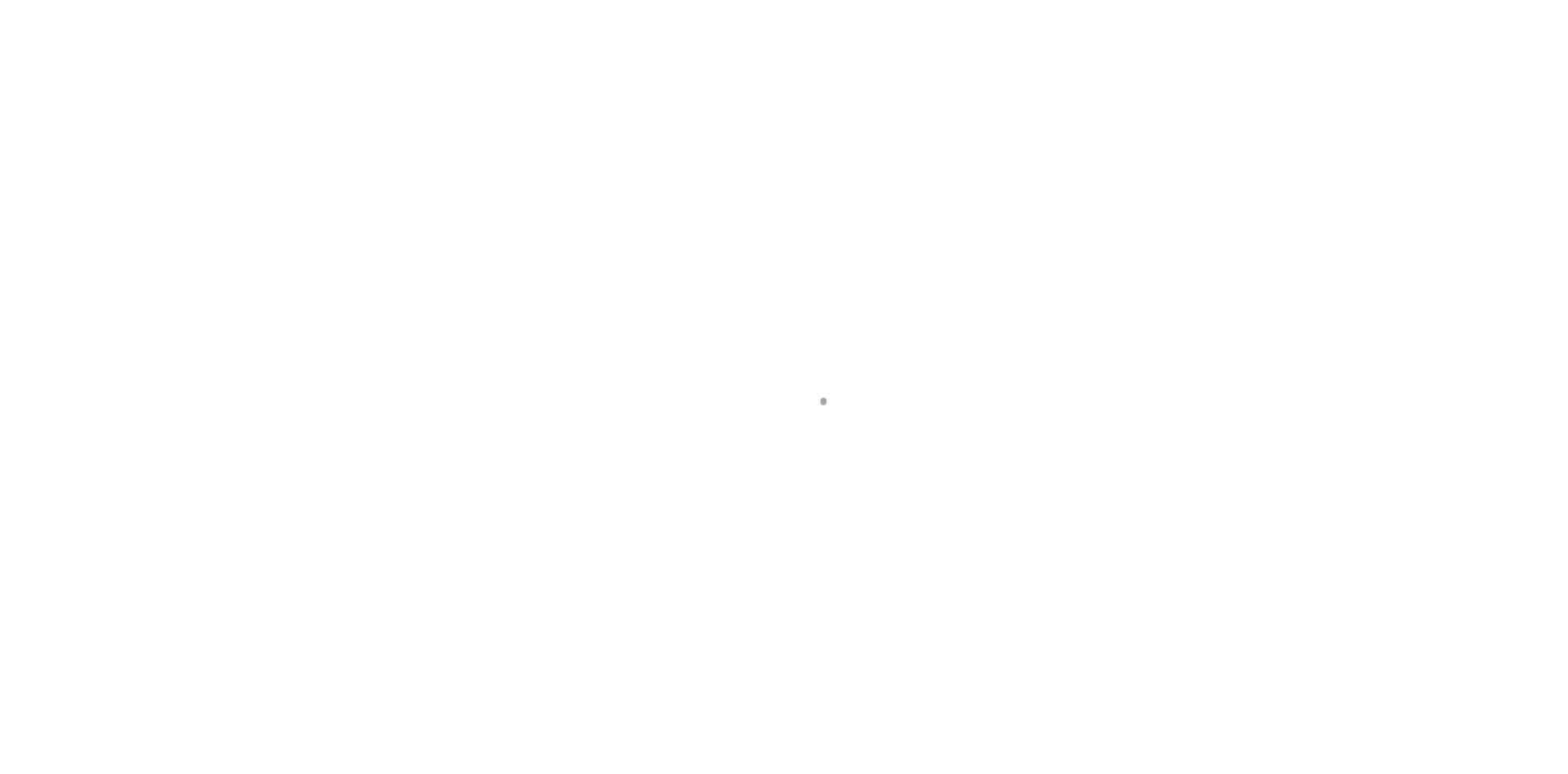
select select "NY"
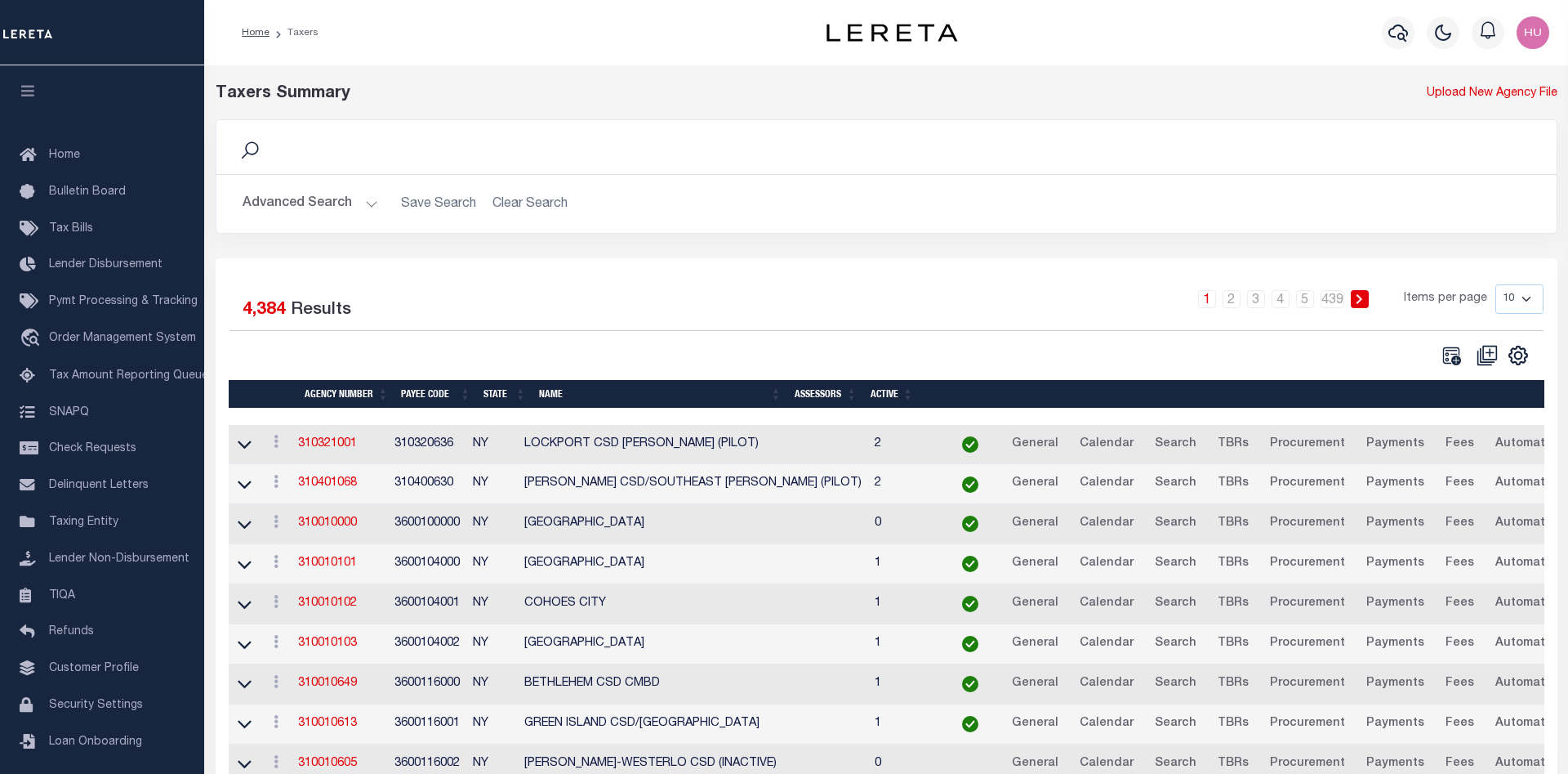
click at [357, 202] on button "Advanced Search" at bounding box center [310, 204] width 136 height 32
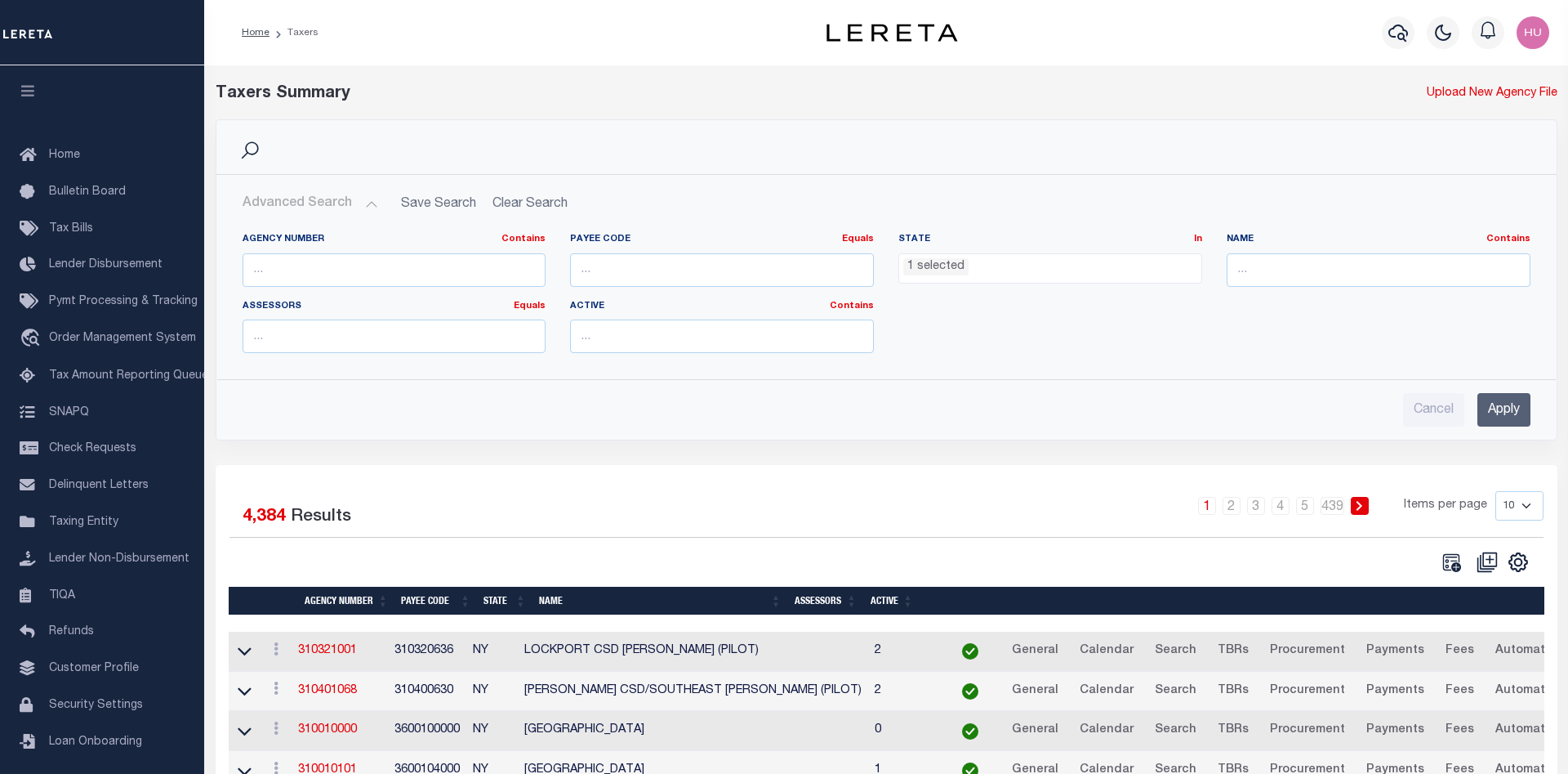
scroll to position [629, 0]
click at [980, 271] on ul "1 selected" at bounding box center [1050, 265] width 302 height 22
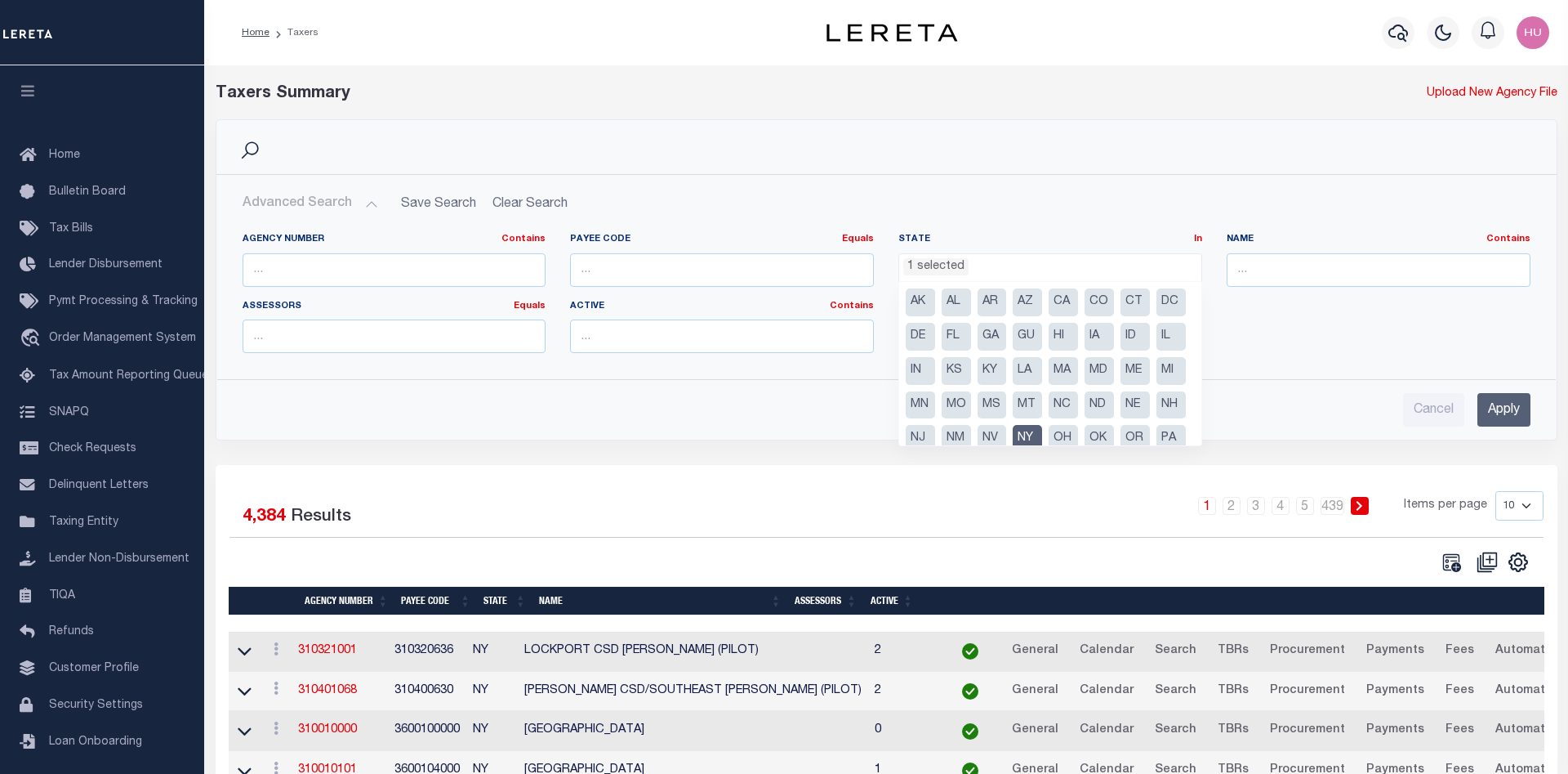
scroll to position [83, 0]
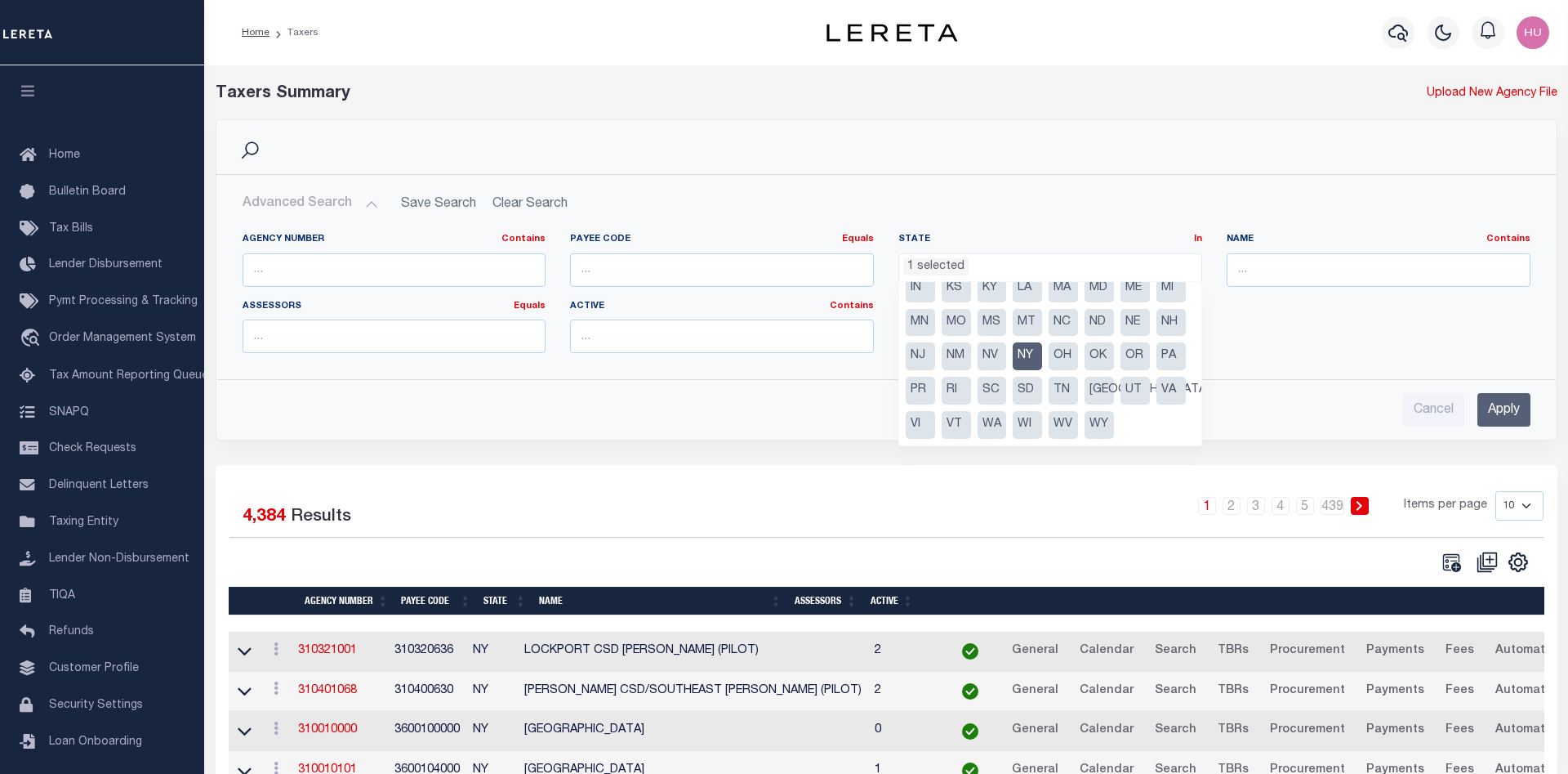
click at [1031, 354] on li "NY" at bounding box center [1028, 356] width 30 height 28
click at [1127, 354] on li "OR" at bounding box center [1135, 356] width 30 height 28
select select "OR"
click at [1485, 406] on input "Apply" at bounding box center [1504, 410] width 53 height 33
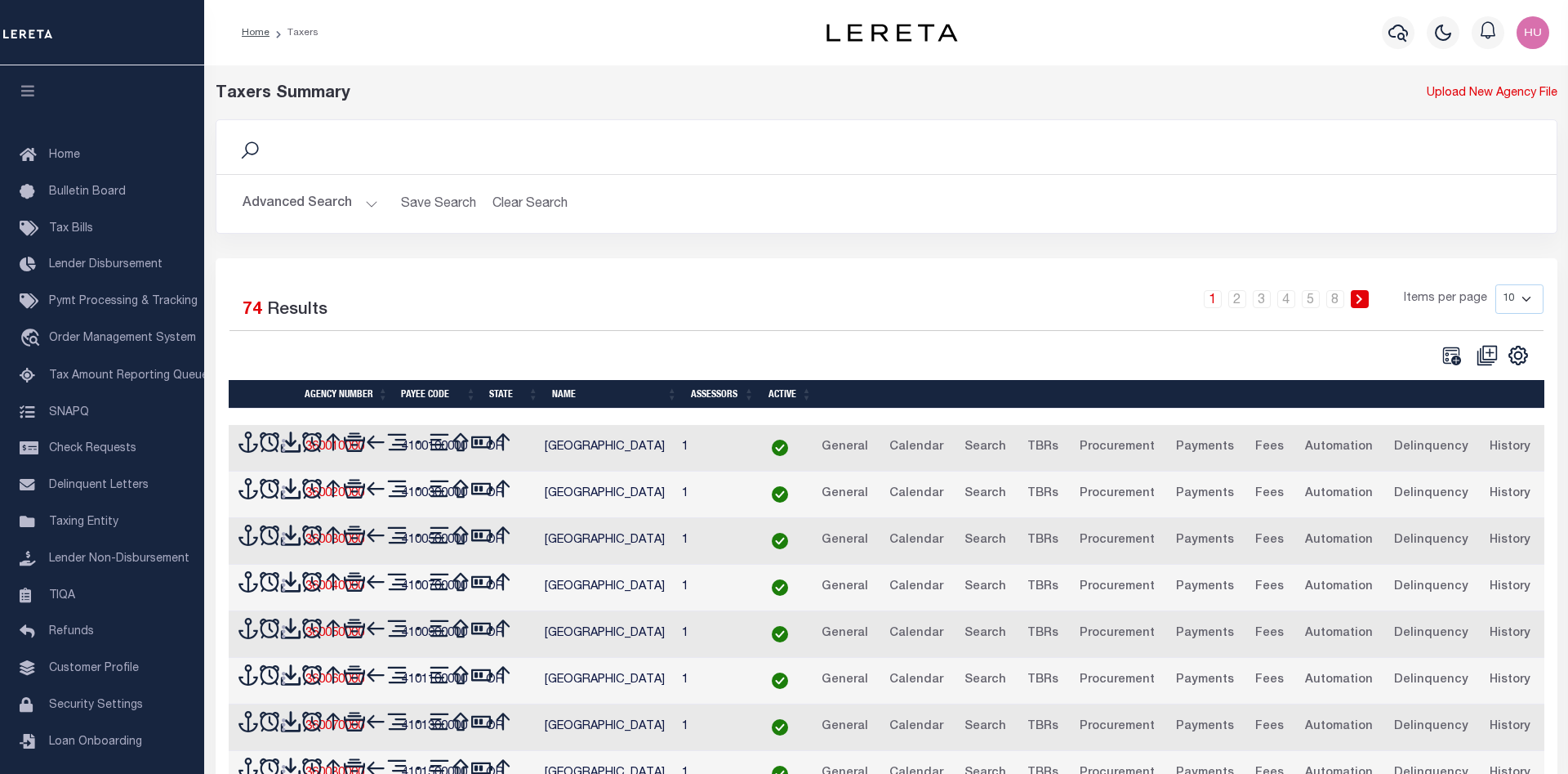
scroll to position [683, 0]
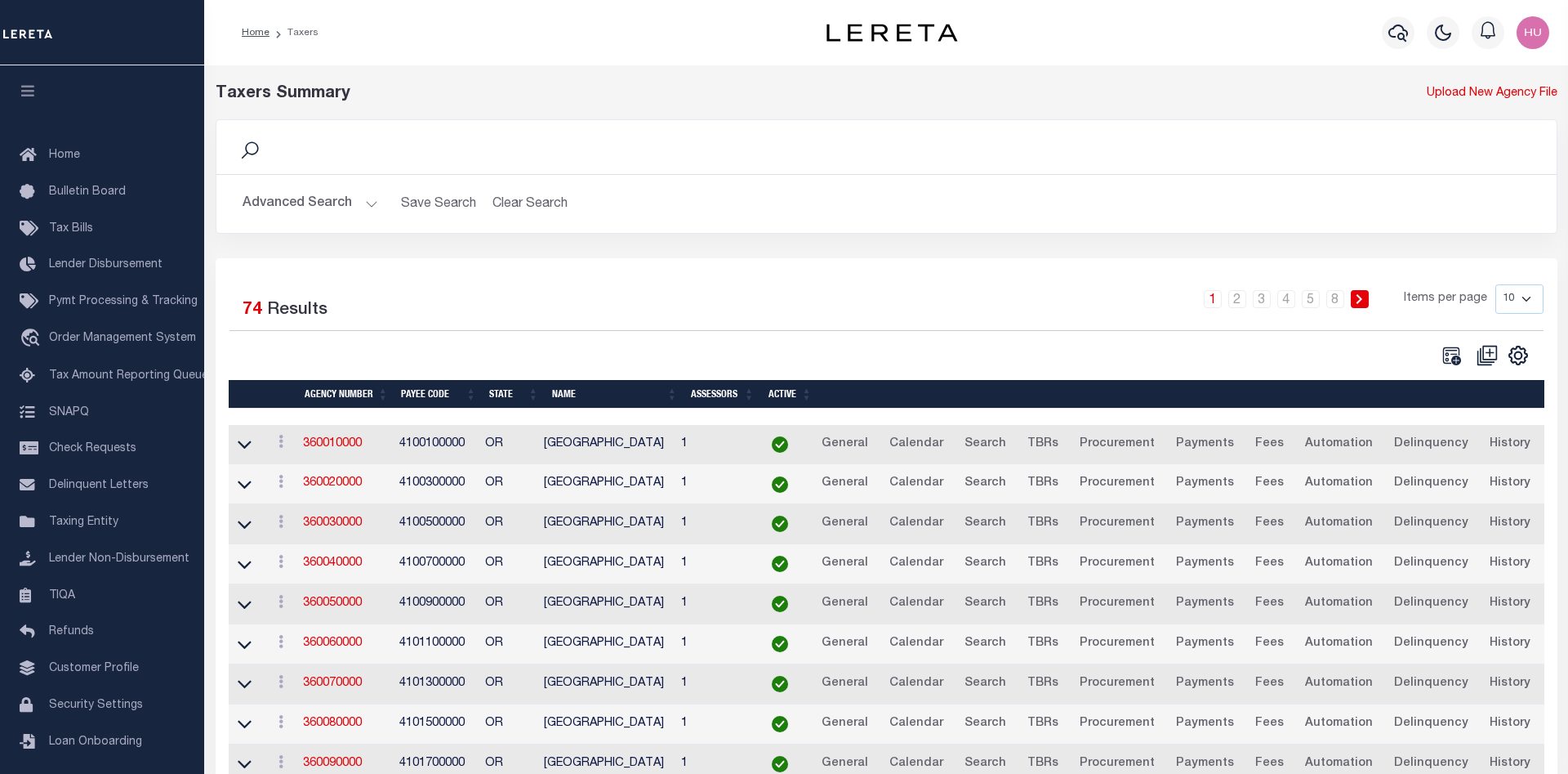
click at [349, 597] on td "360050000" at bounding box center [345, 604] width 96 height 40
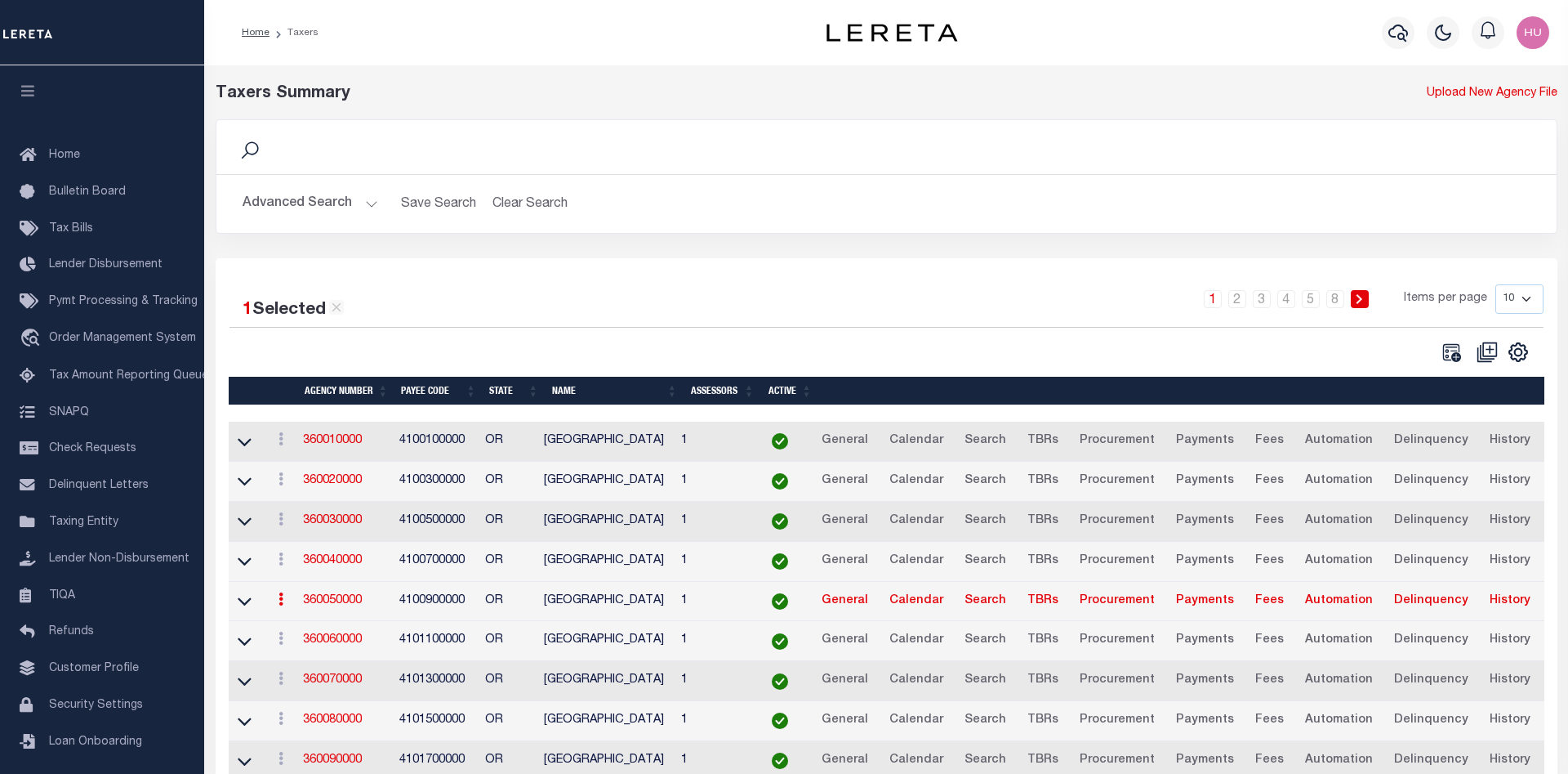
click at [347, 599] on link "360050000" at bounding box center [333, 601] width 59 height 12
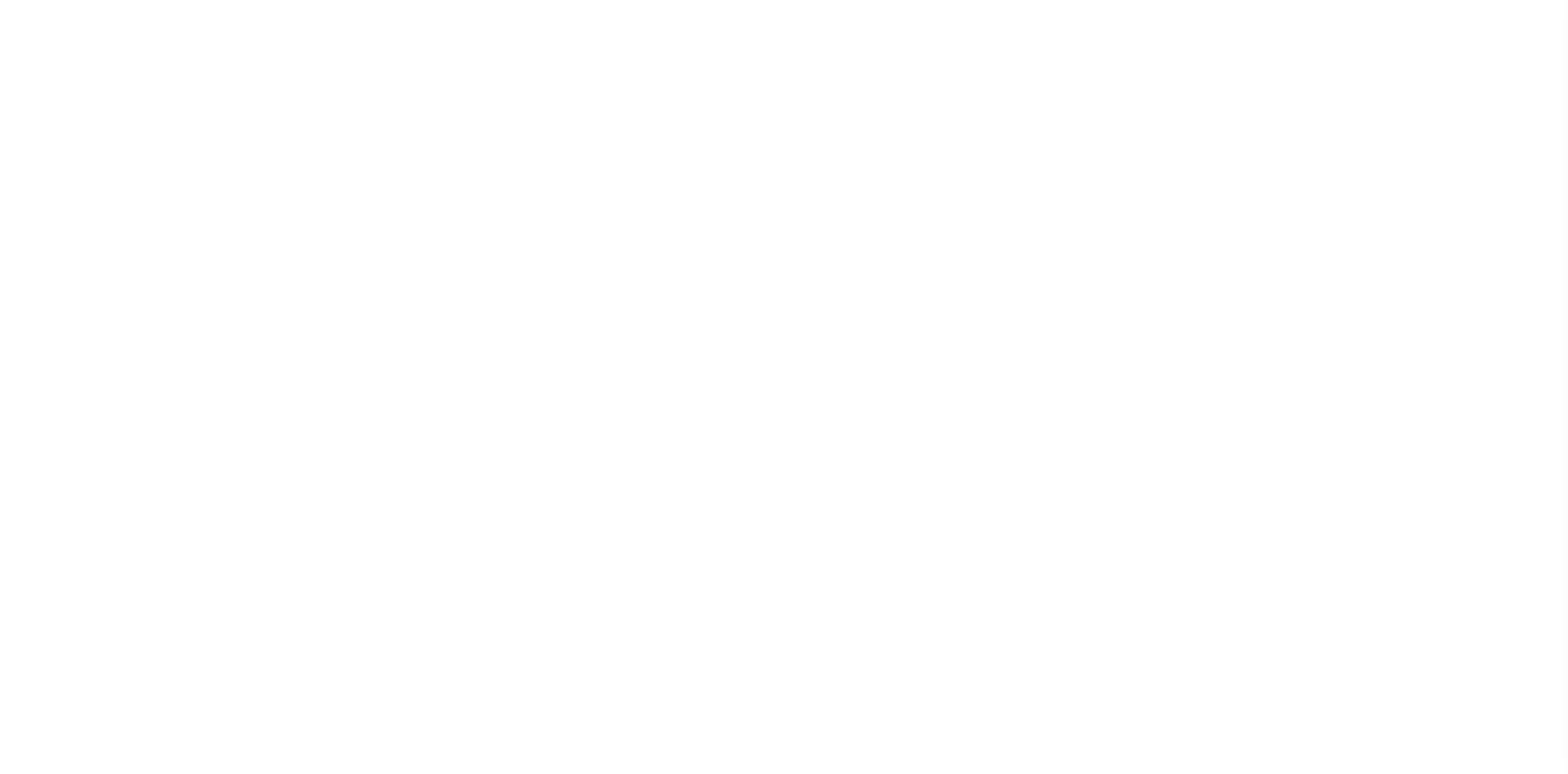
select select
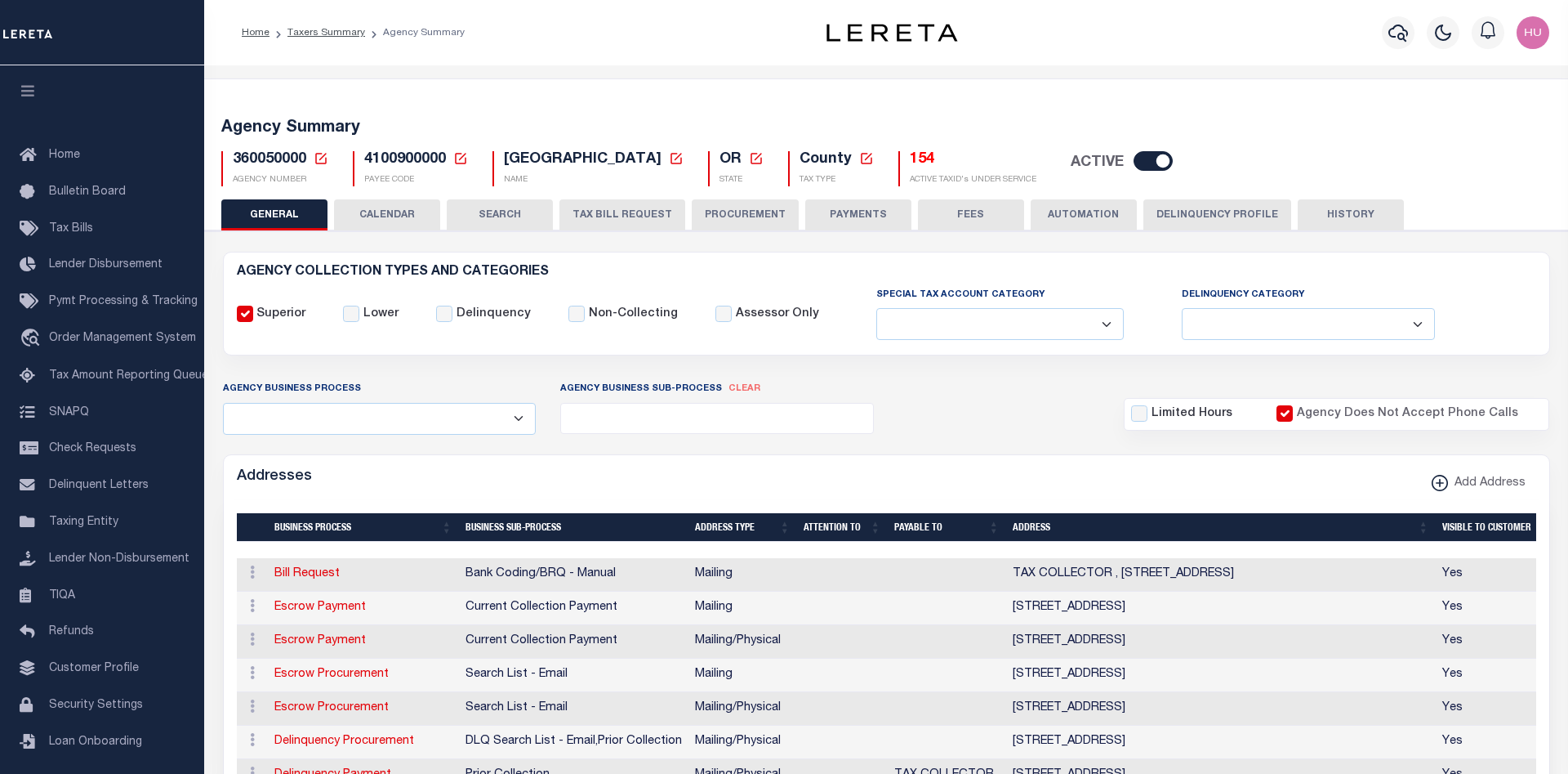
click at [415, 219] on button "CALENDAR" at bounding box center [387, 215] width 106 height 32
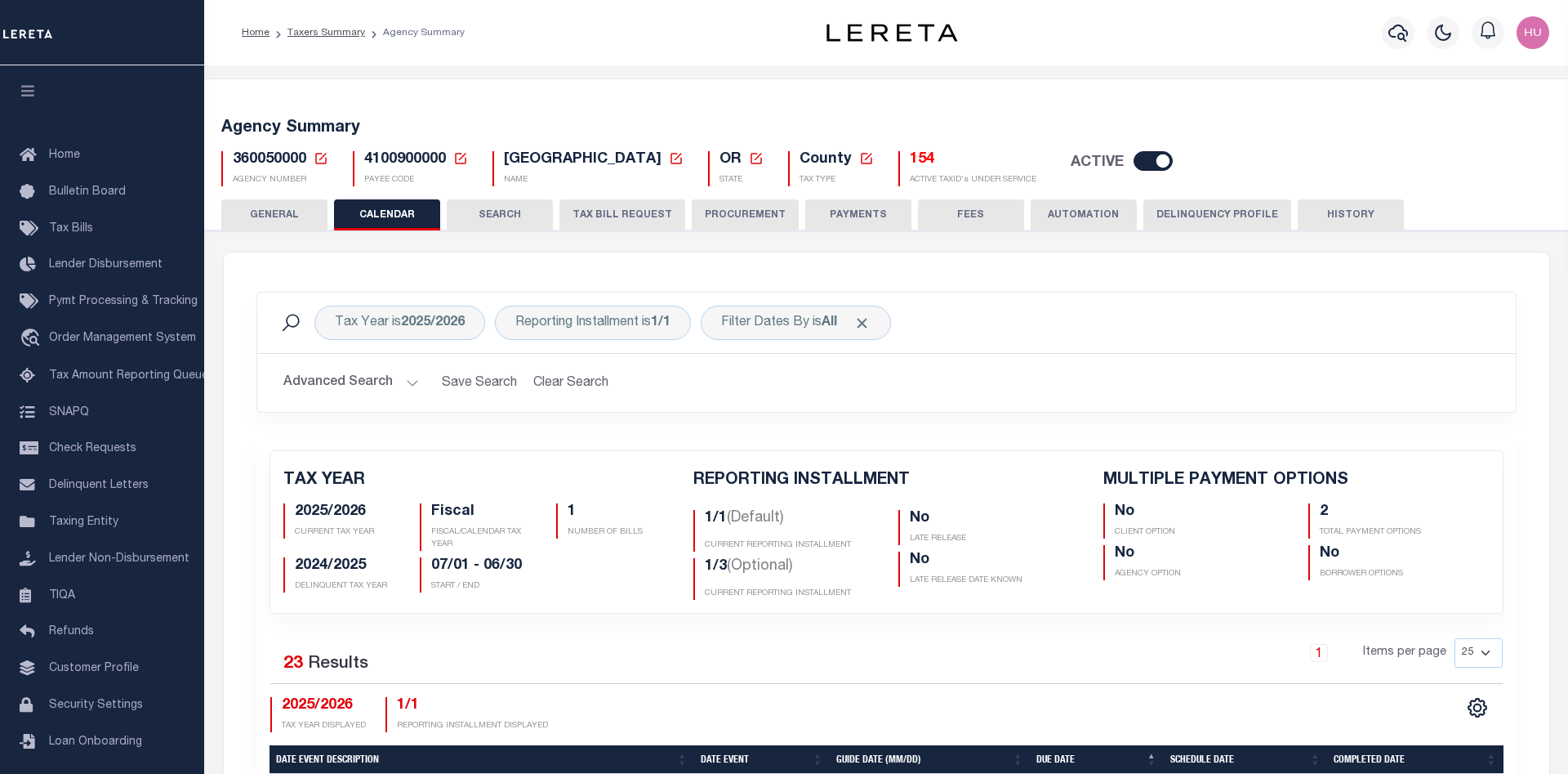
checkbox input "false"
type input "2"
click at [617, 324] on div "Reporting Installment is 1/1" at bounding box center [593, 322] width 196 height 34
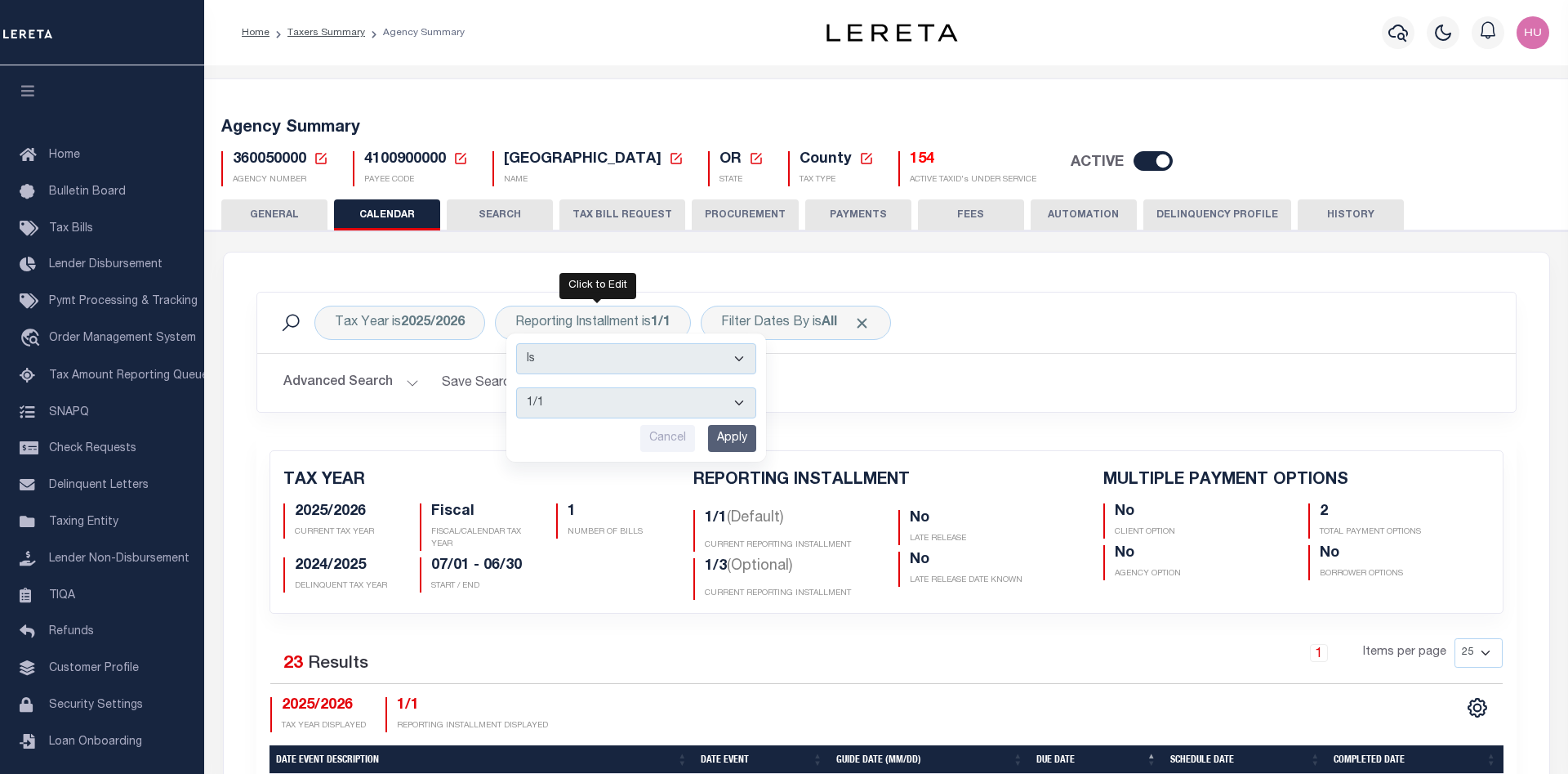
click at [1021, 372] on h2 "Advanced Search Save Search Clear Search" at bounding box center [887, 383] width 1232 height 32
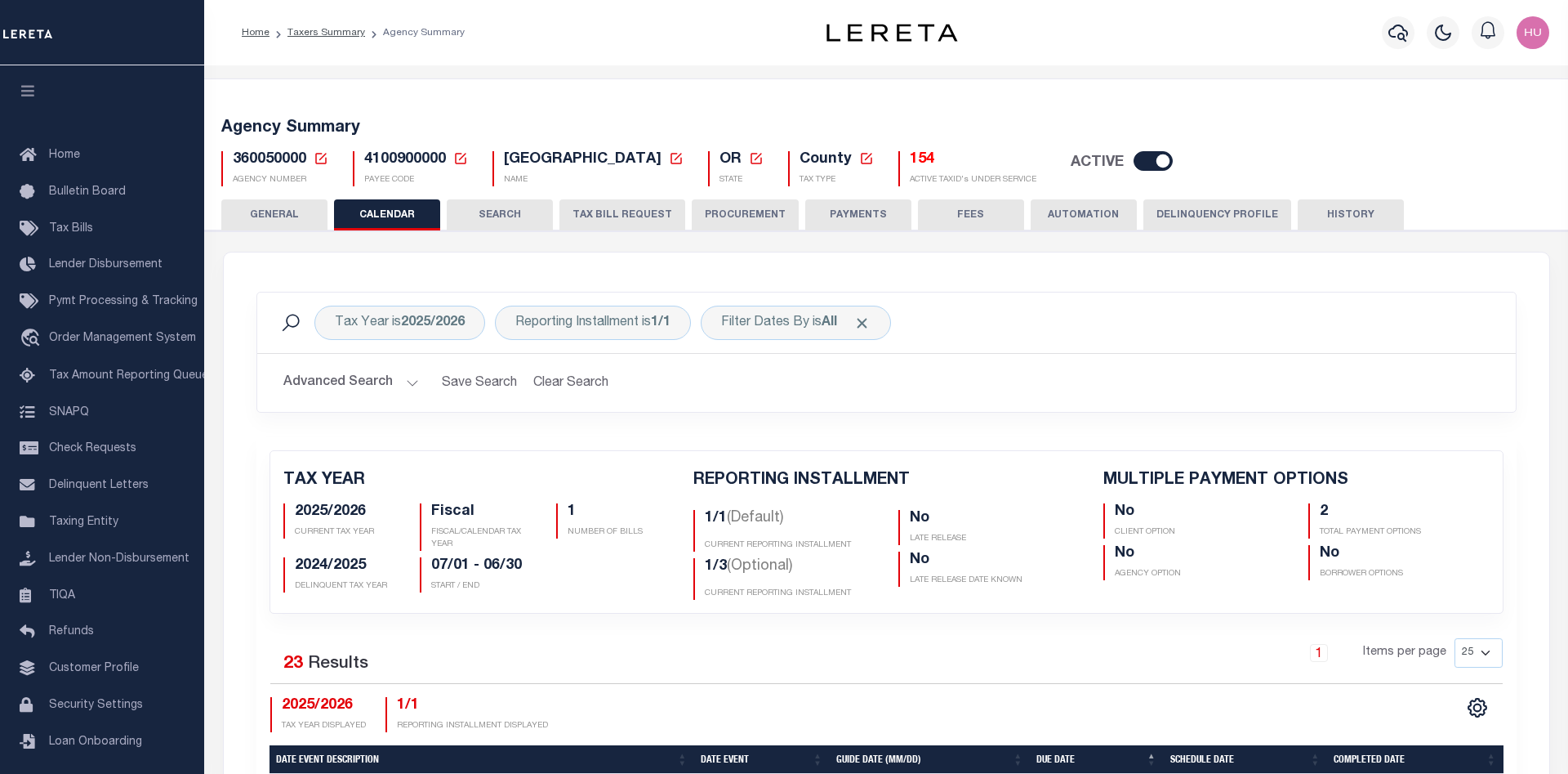
click at [1034, 299] on div "Tax Year is 2025/2026 Reporting Installment is 1/1 Is Contains 1/1 1/3 2/3 3/3 …" at bounding box center [886, 322] width 1259 height 60
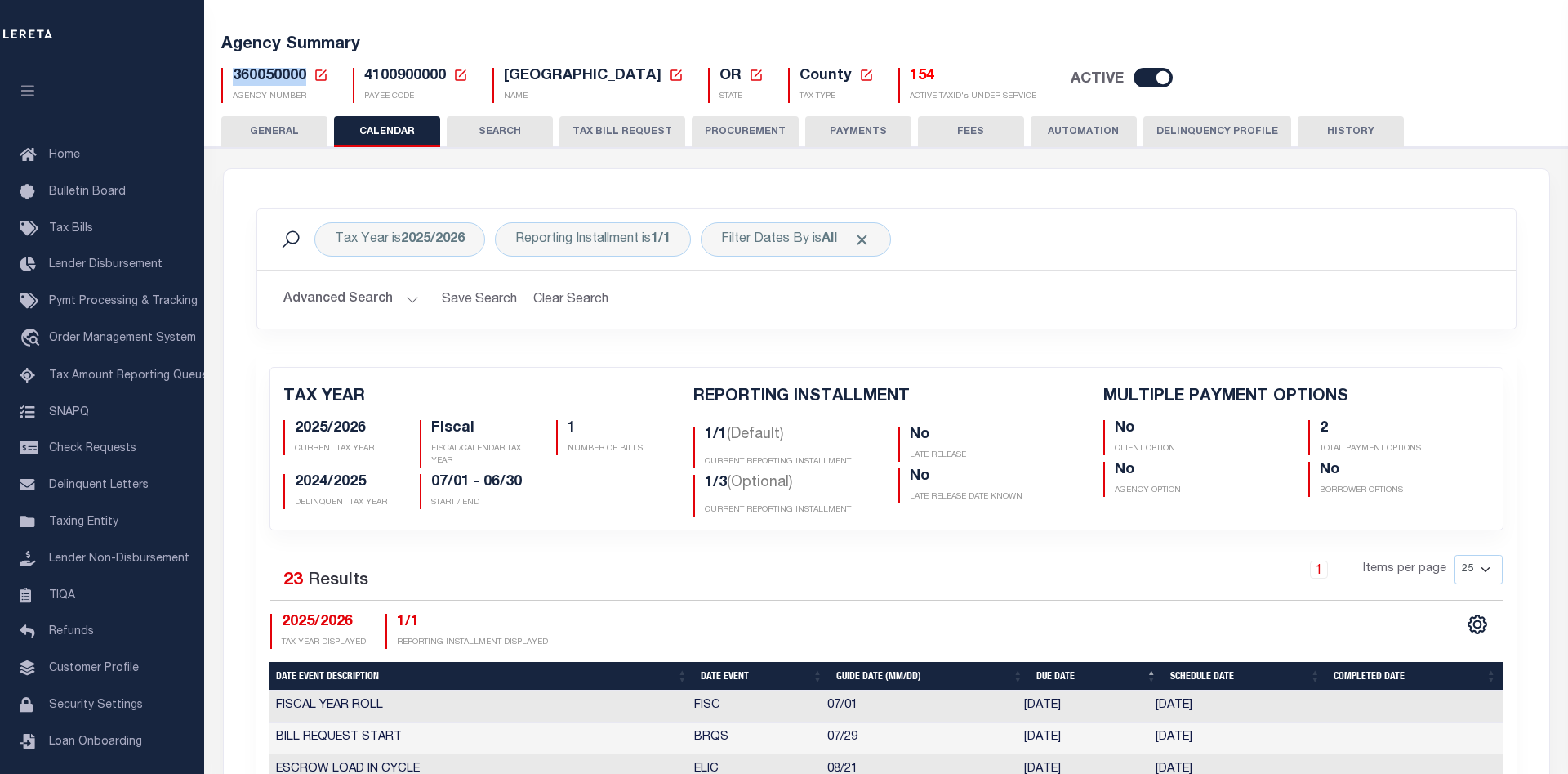
drag, startPoint x: 306, startPoint y: 79, endPoint x: 223, endPoint y: 78, distance: 83.0
click at [223, 78] on div "360050000 Agency Number Edit Cancel Ok New Agency Number Cancel Ok" at bounding box center [275, 86] width 107 height 35
copy span "360050000"
click at [965, 295] on h2 "Advanced Search Save Search Clear Search" at bounding box center [887, 299] width 1232 height 32
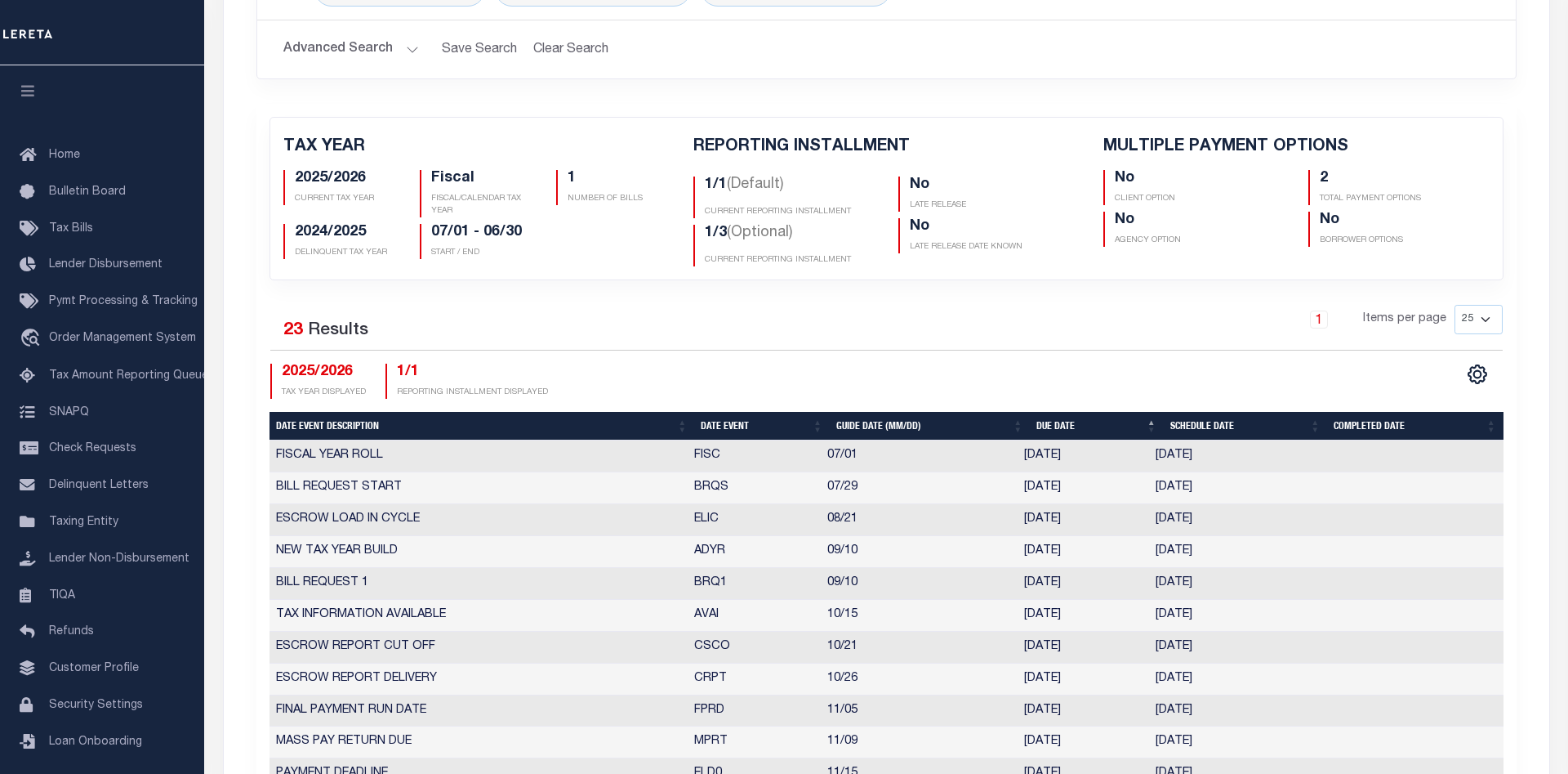
scroll to position [500, 0]
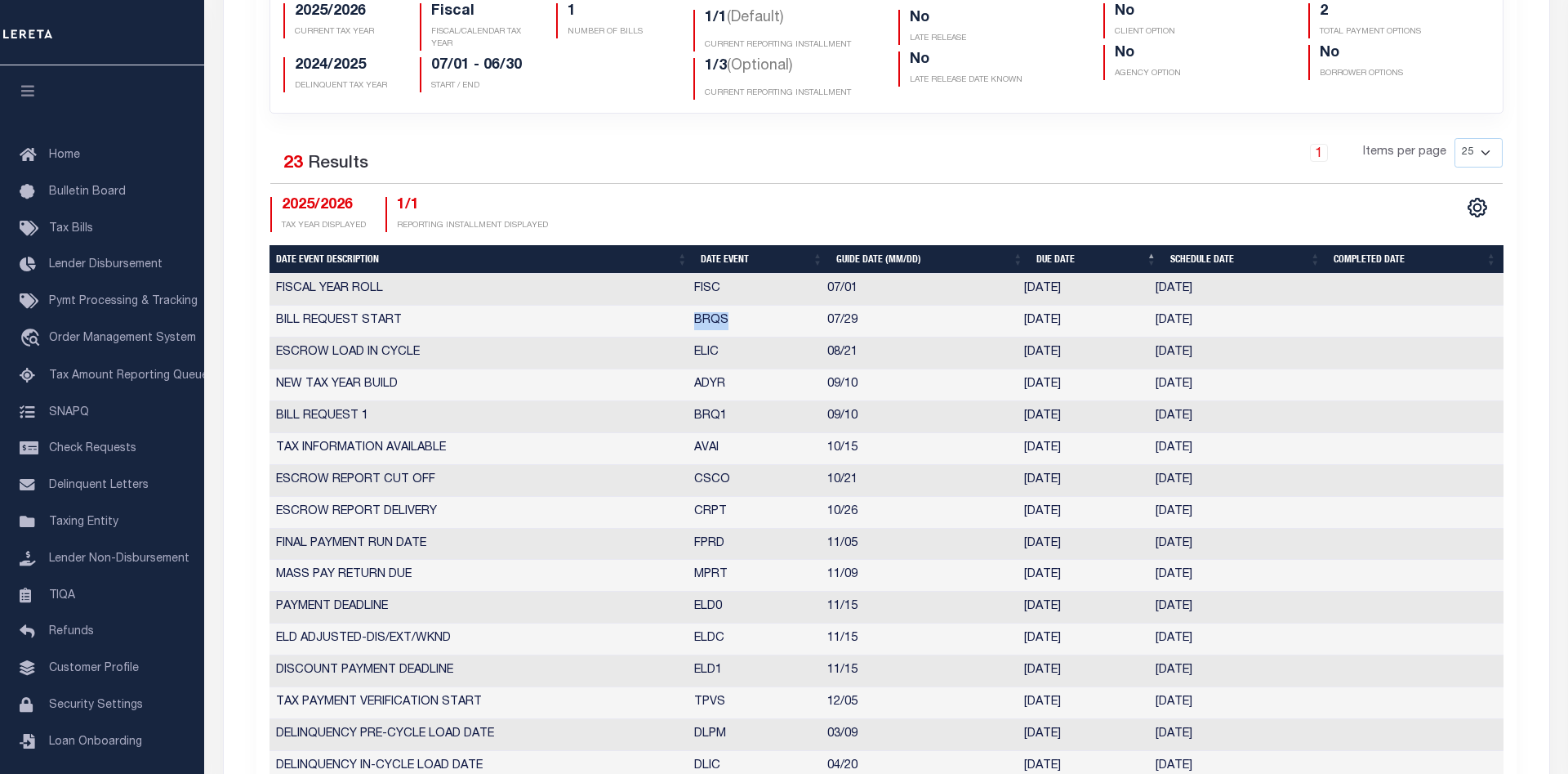
drag, startPoint x: 731, startPoint y: 323, endPoint x: 694, endPoint y: 321, distance: 37.1
click at [694, 321] on td "BRQS" at bounding box center [754, 321] width 133 height 32
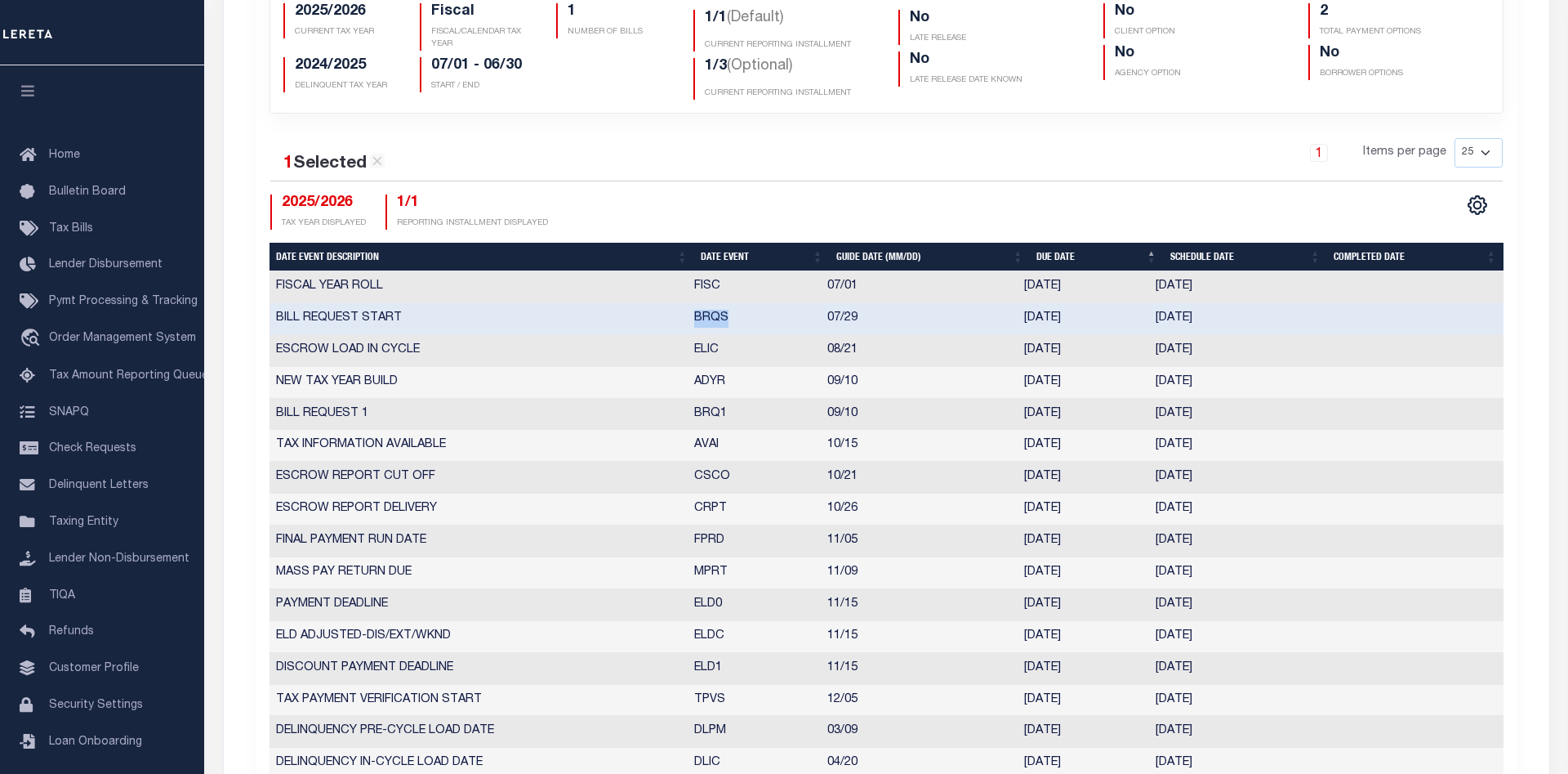
copy td "BRQS"
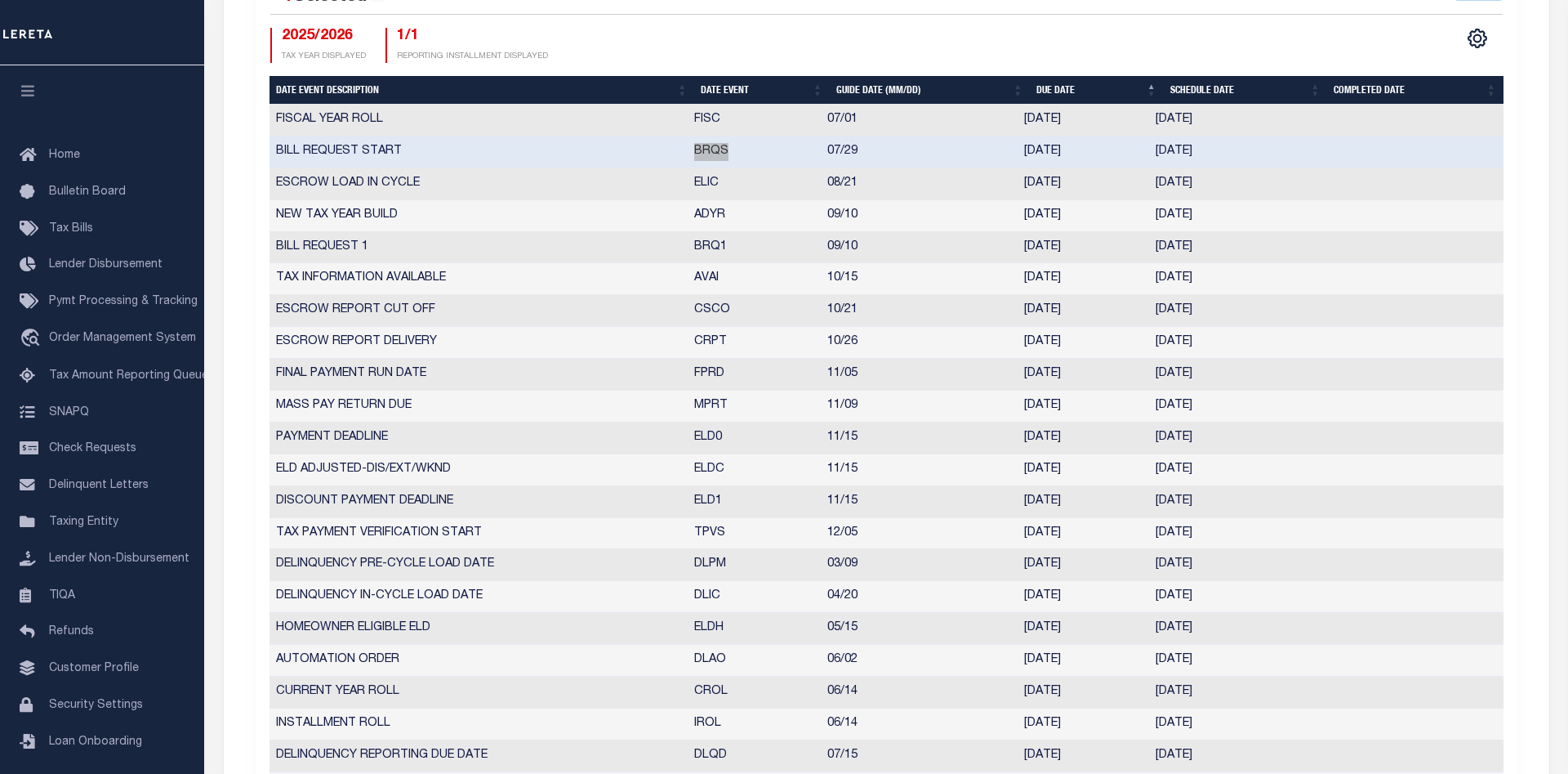
scroll to position [417, 0]
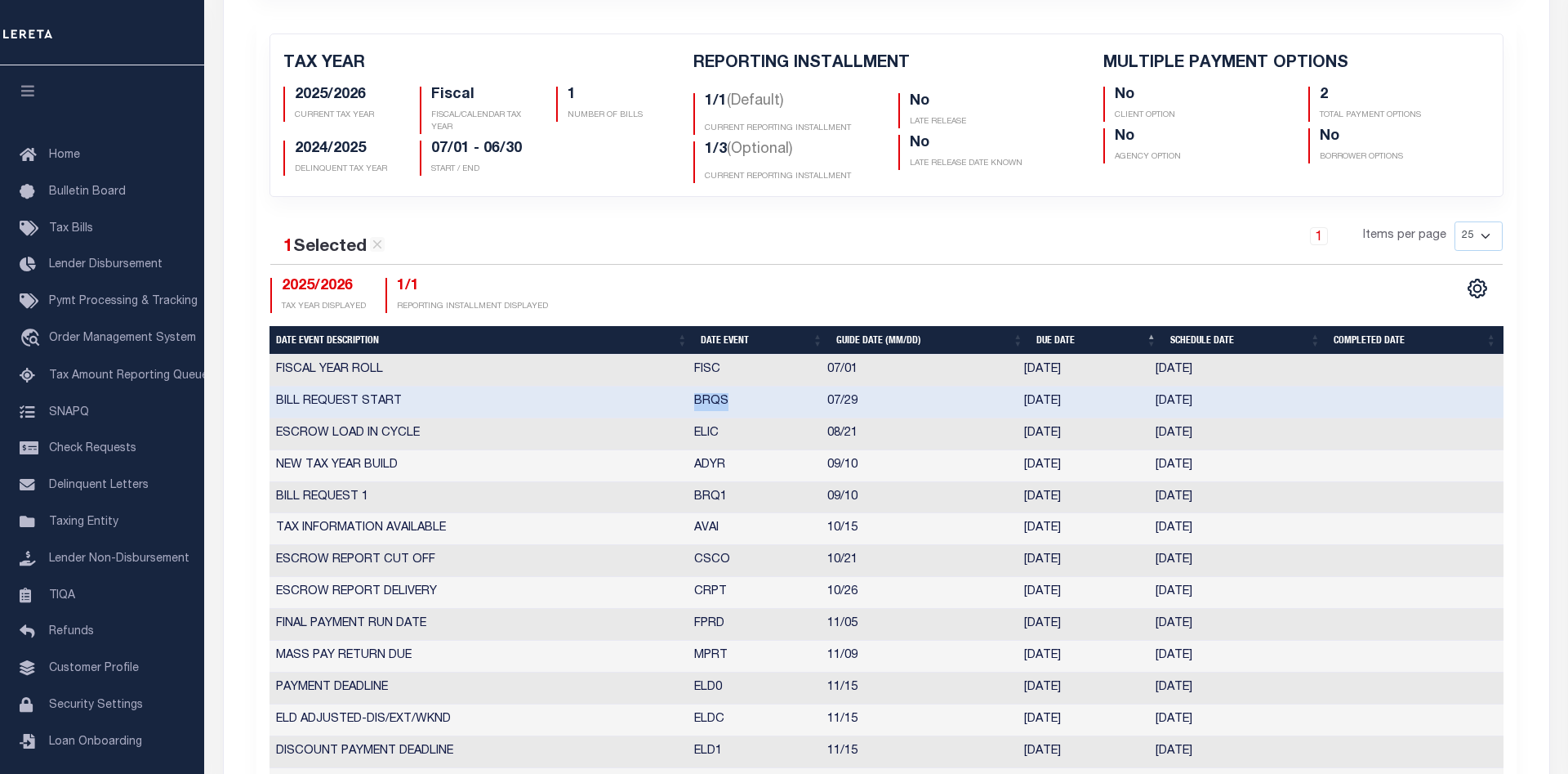
select select "200"
click option "200" at bounding box center [0, 0] width 0 height 0
checkbox input "false"
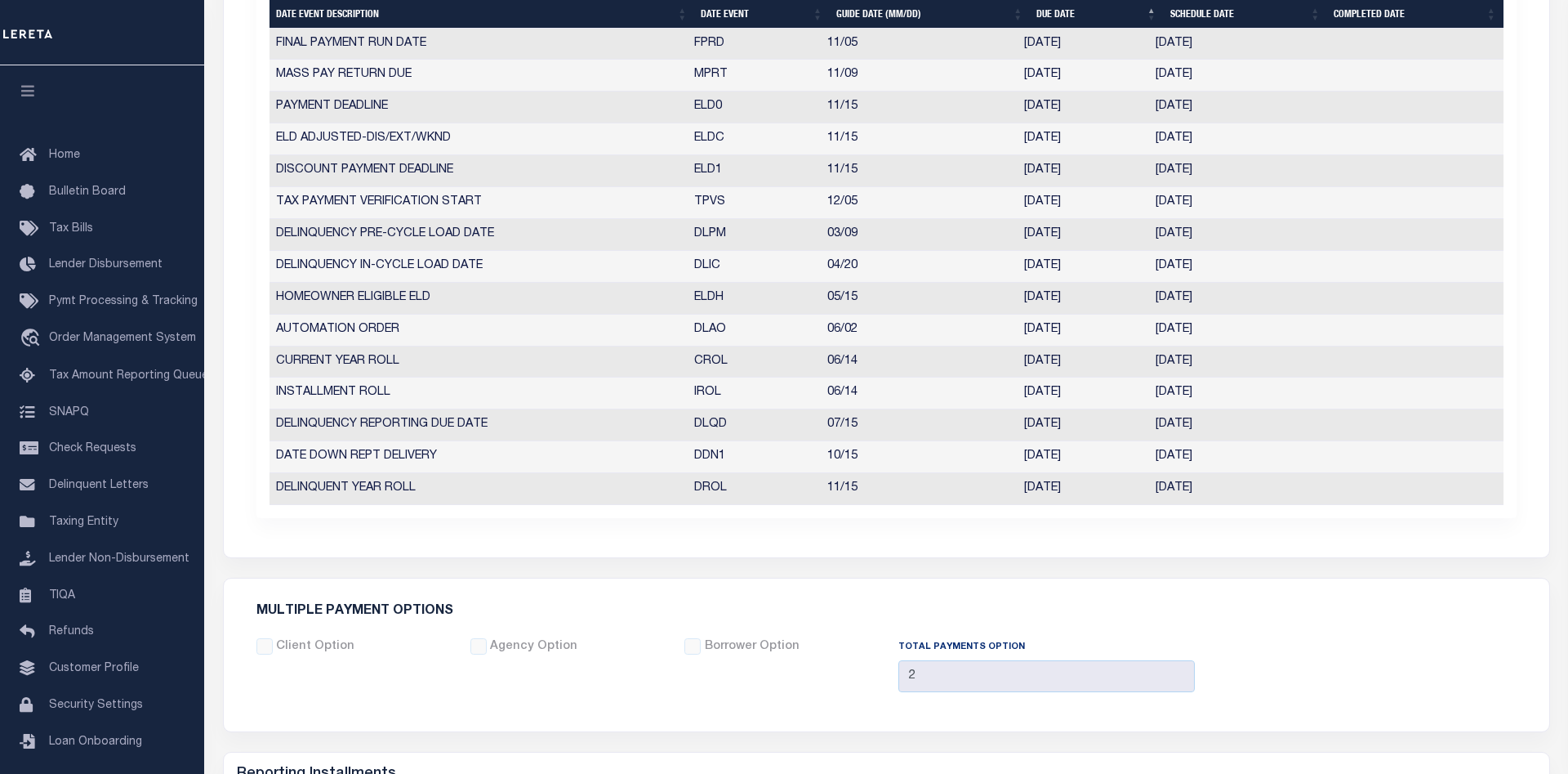
scroll to position [917, 0]
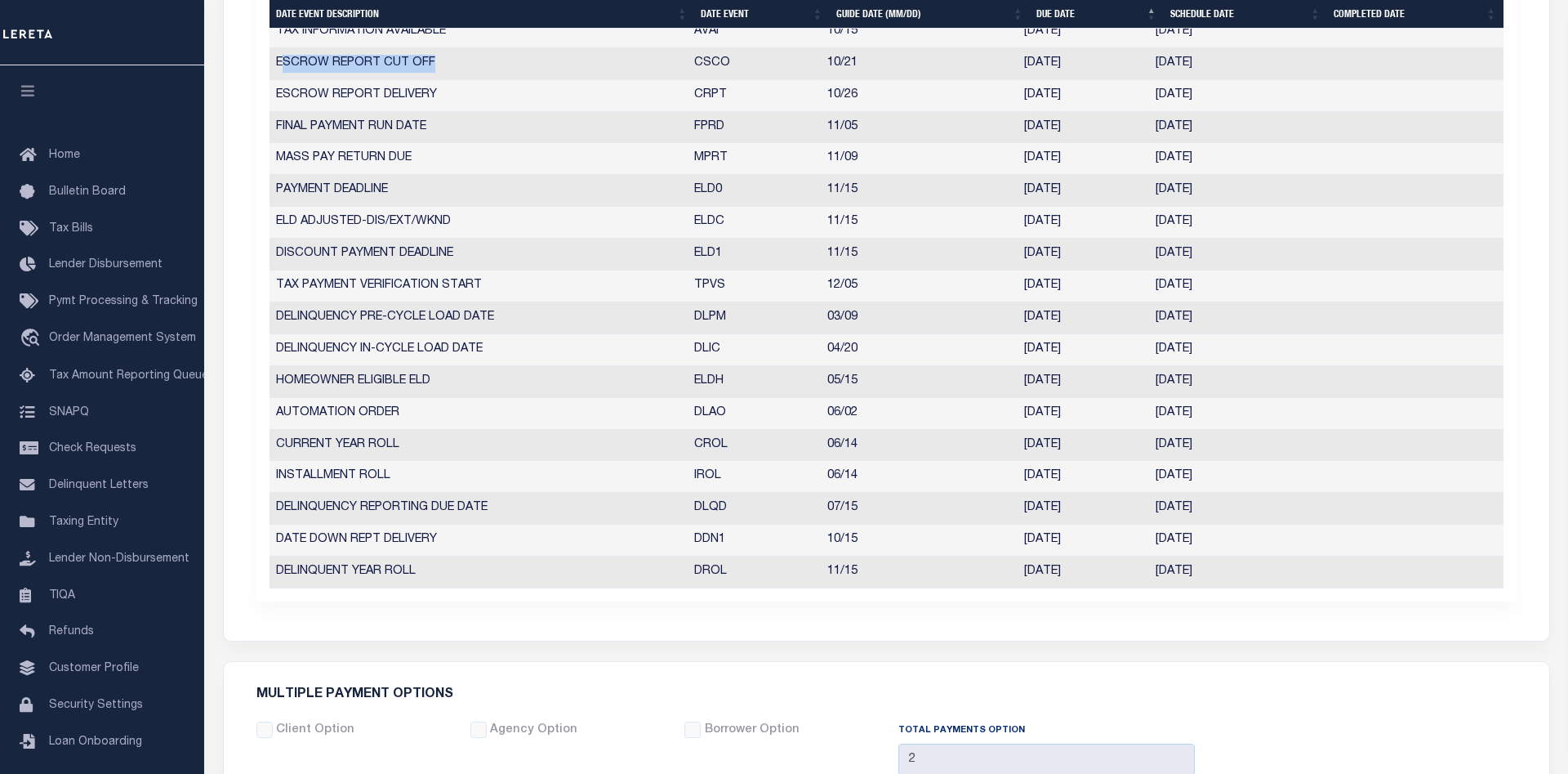
drag, startPoint x: 436, startPoint y: 62, endPoint x: 279, endPoint y: 70, distance: 157.2
click at [279, 70] on td "ESCROW REPORT CUT OFF" at bounding box center [478, 64] width 418 height 32
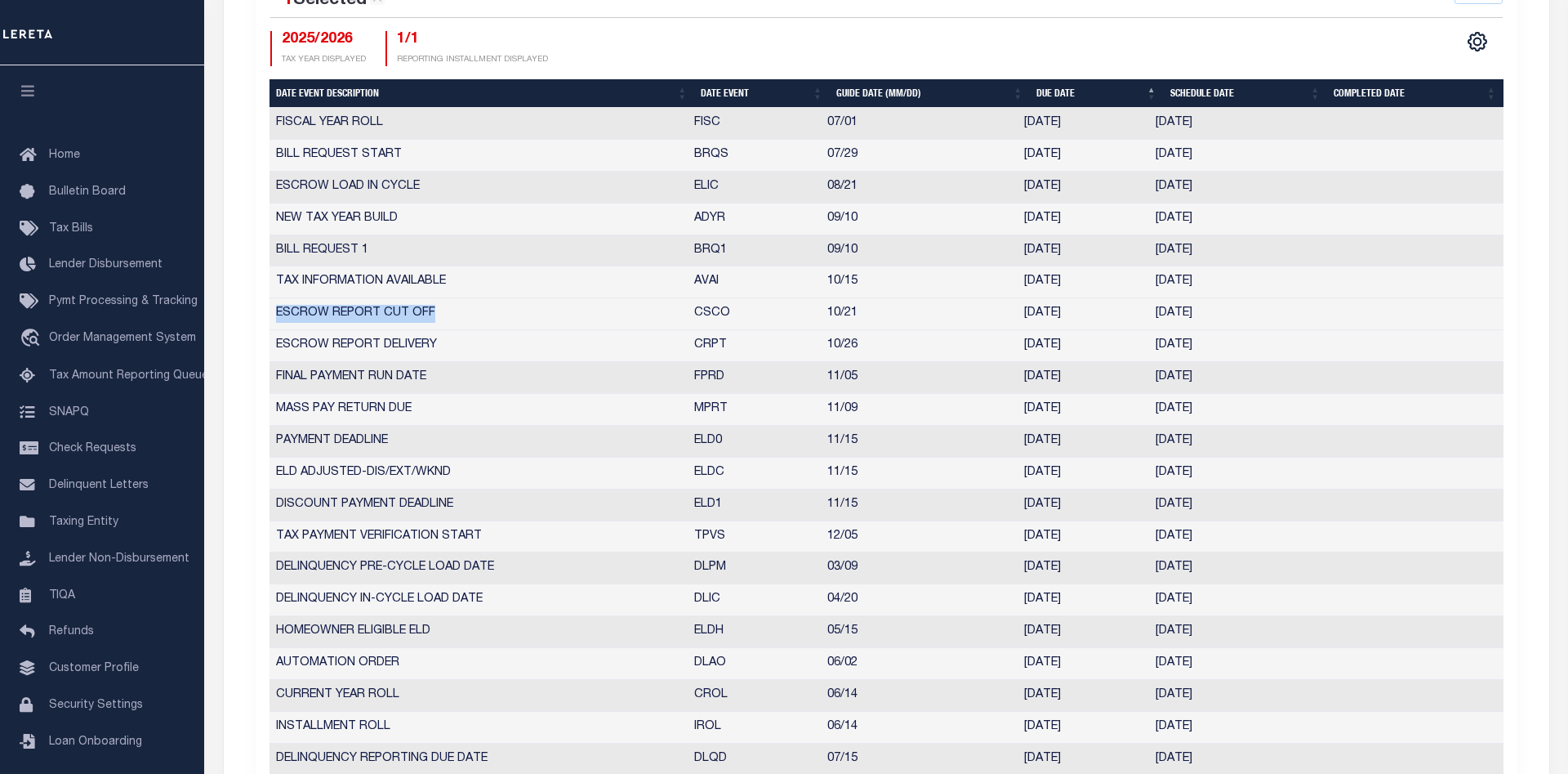
scroll to position [497, 0]
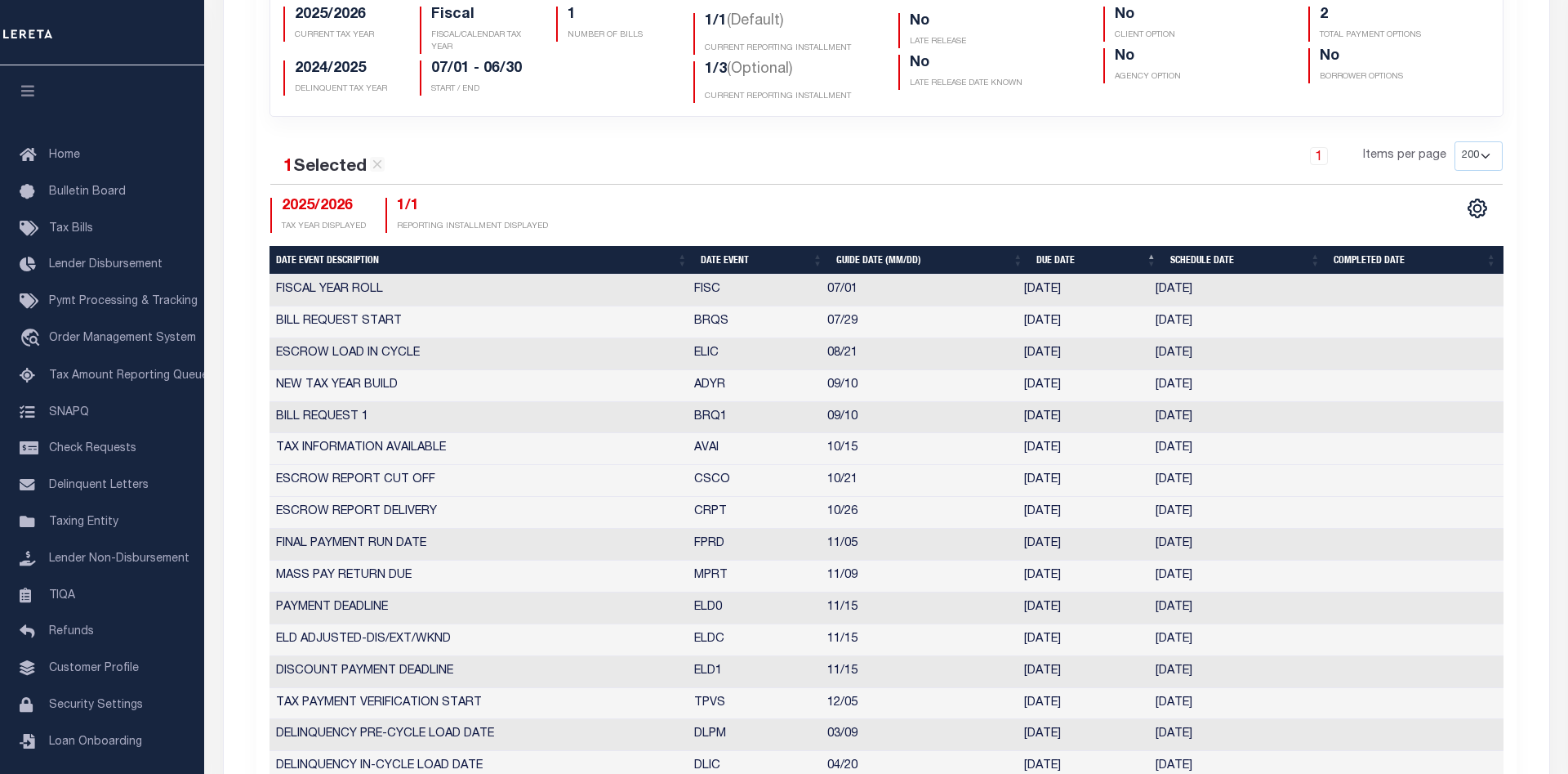
click at [710, 163] on div "1 Items per page 25 50 125 150 175 200" at bounding box center [1042, 162] width 918 height 42
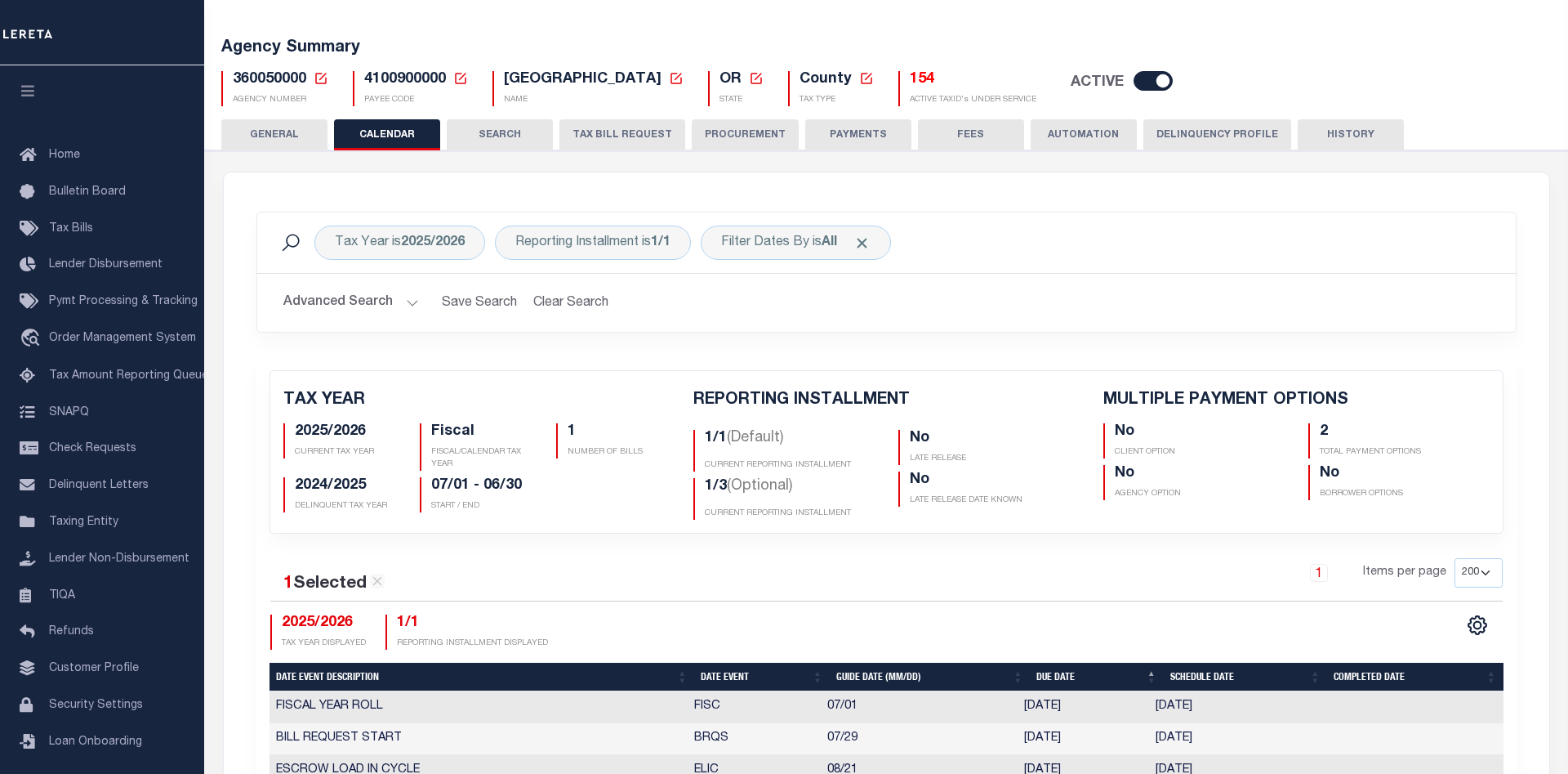
scroll to position [0, 0]
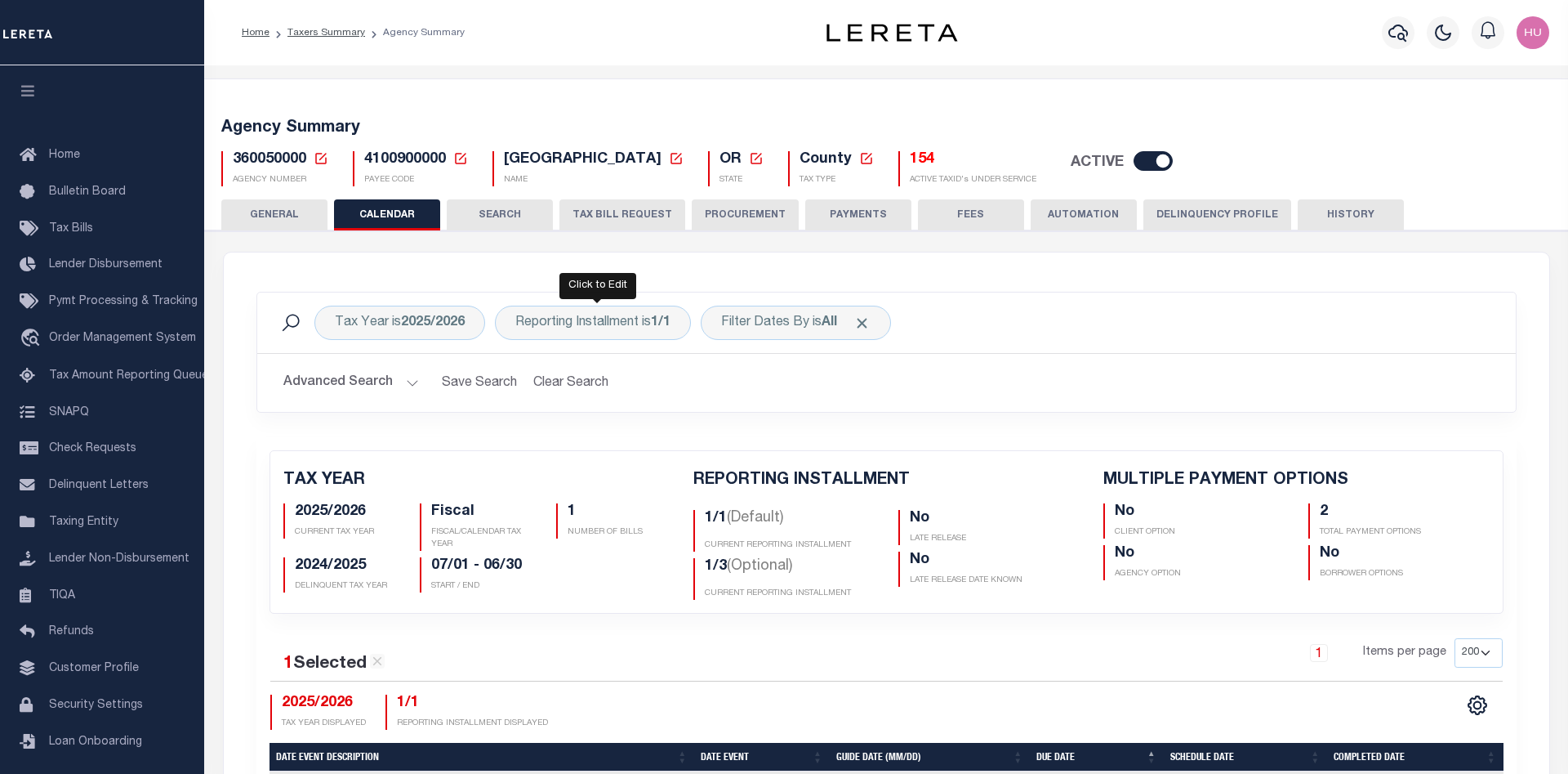
click at [640, 341] on div "Tax Year is 2025/2026 Reporting Installment is 1/1 Is Contains 1/1 1/3 2/3 3/3 …" at bounding box center [886, 322] width 1259 height 60
click at [628, 312] on div "Reporting Installment is 1/1 Is Contains 1/1 1/3 2/3 3/3 Cancel Apply" at bounding box center [593, 322] width 196 height 34
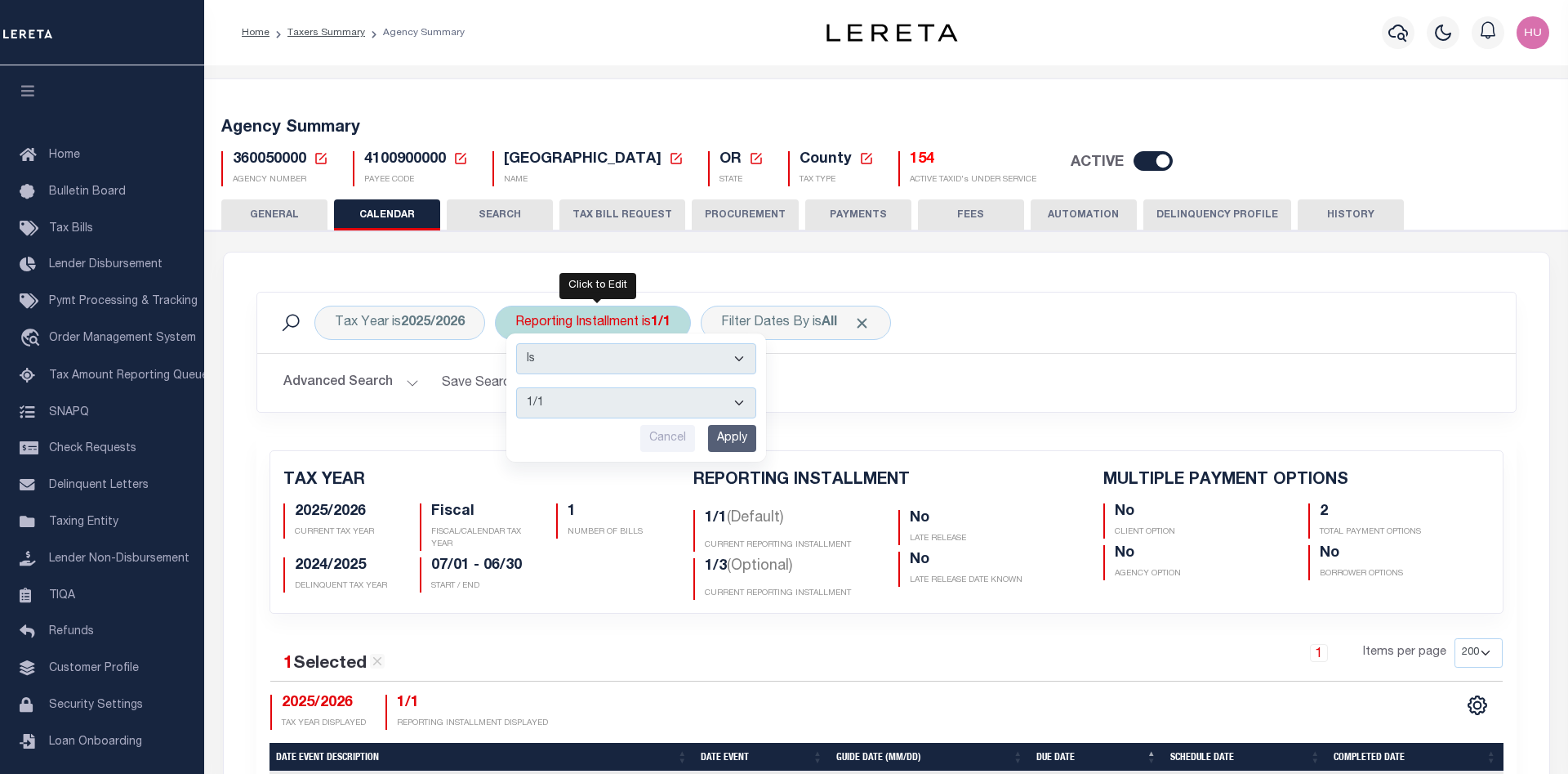
click at [516, 387] on select "1/1 1/3 2/3 3/3" at bounding box center [636, 403] width 240 height 32
click at [916, 388] on h2 "Advanced Search Save Search Clear Search" at bounding box center [887, 383] width 1232 height 32
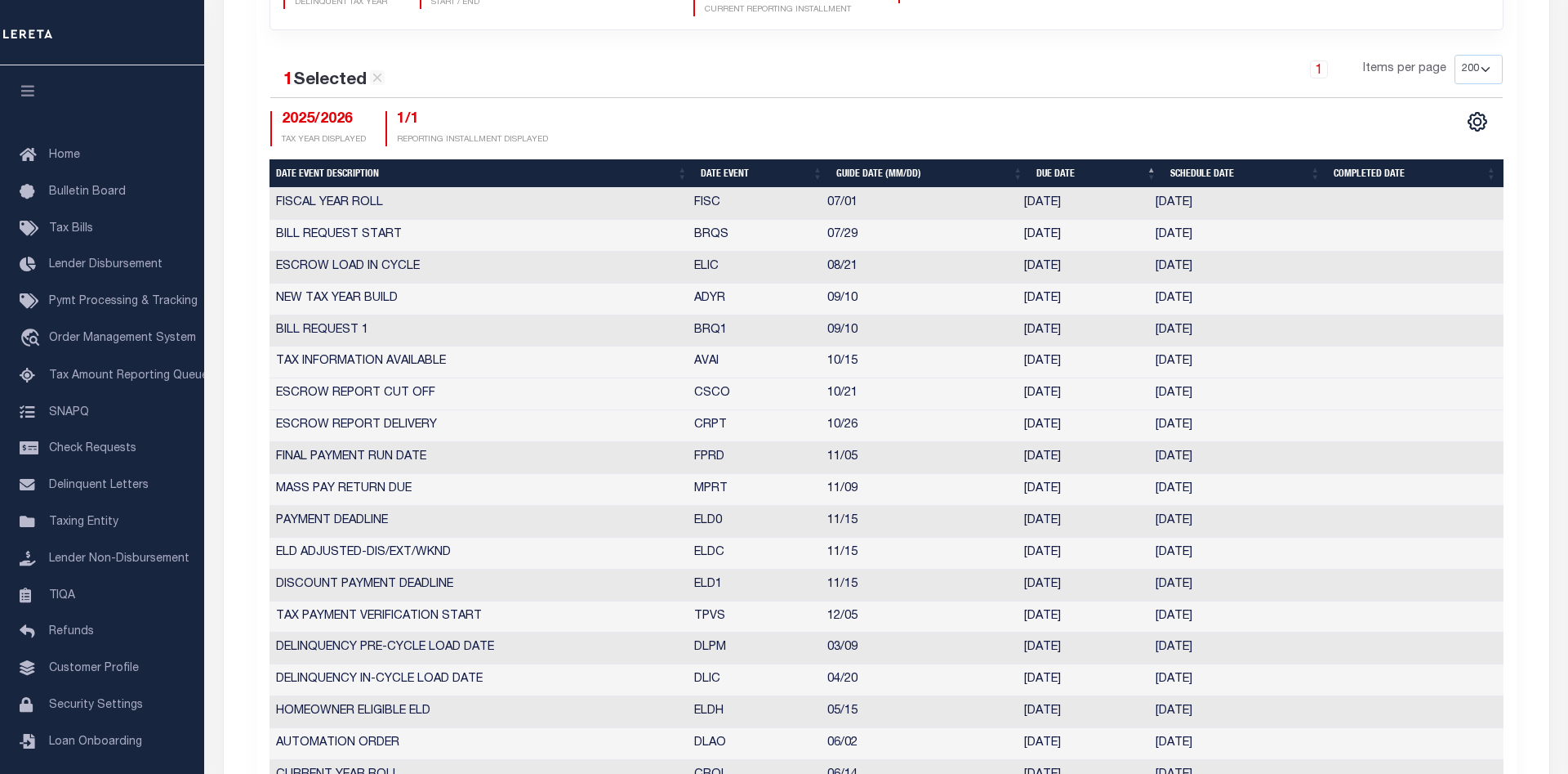
scroll to position [667, 0]
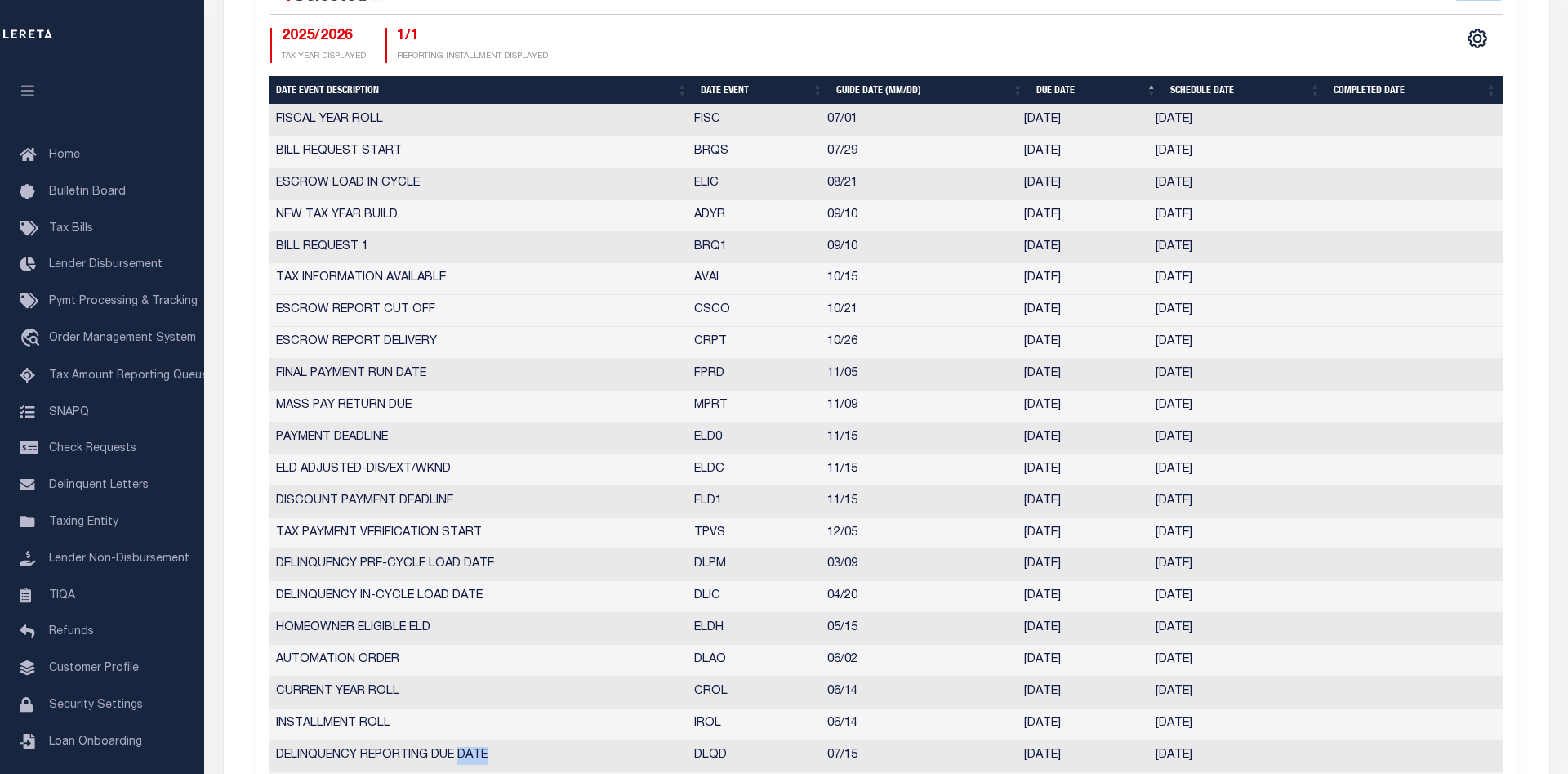
drag, startPoint x: 504, startPoint y: 758, endPoint x: 417, endPoint y: 756, distance: 87.0
click at [417, 757] on td "DELINQUENCY REPORTING DUE DATE" at bounding box center [478, 756] width 418 height 32
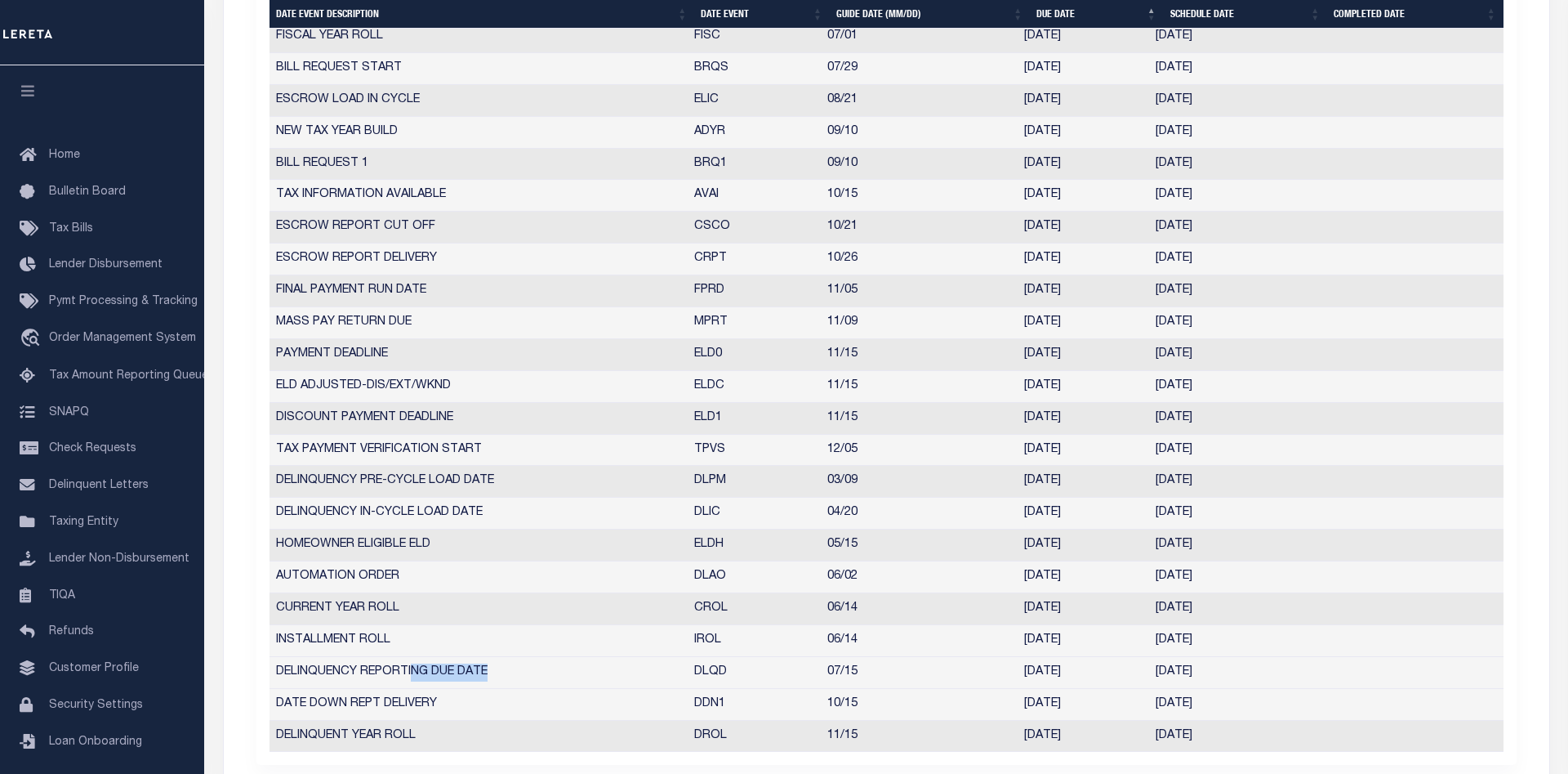
scroll to position [833, 0]
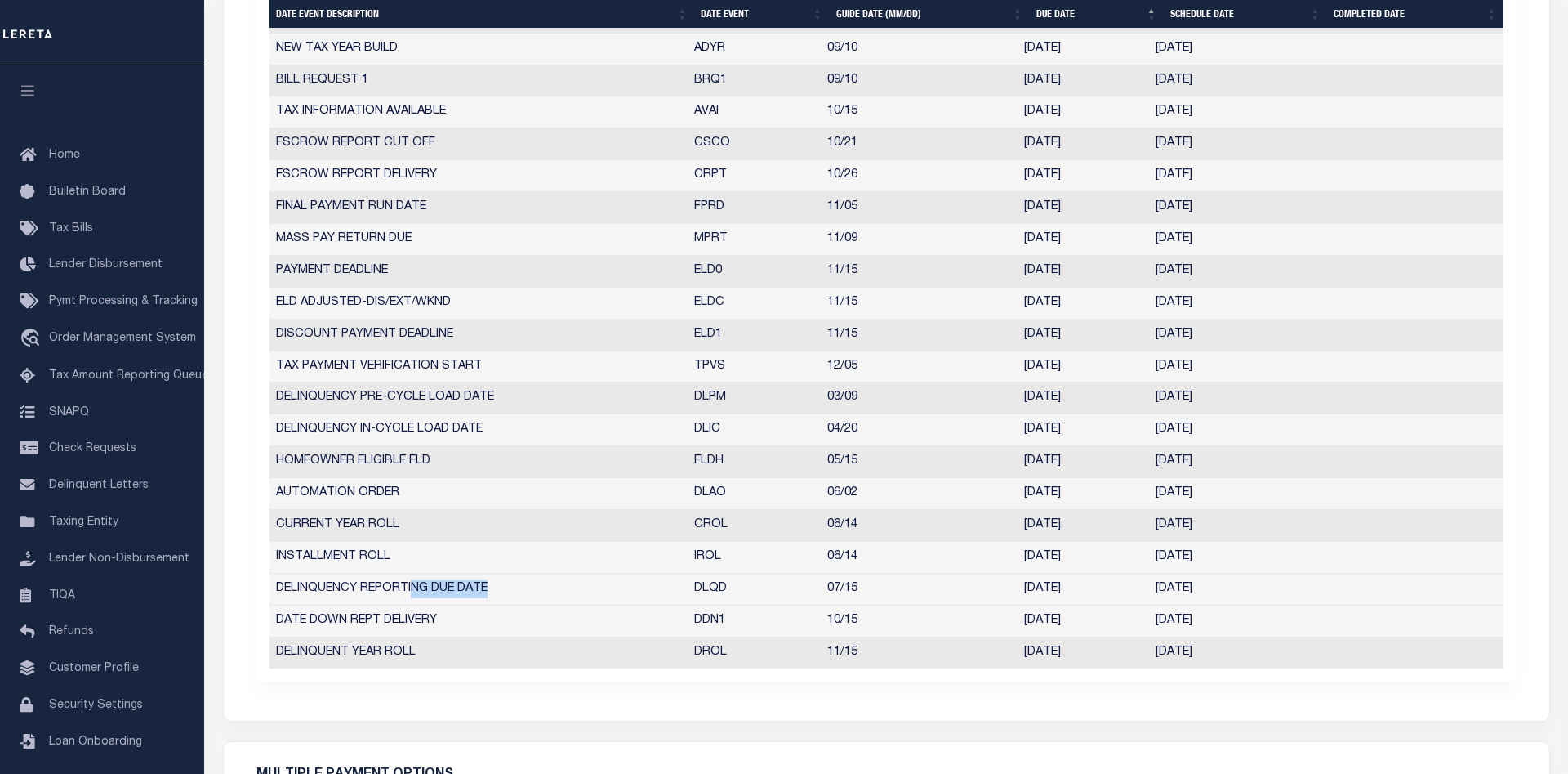
click at [1350, 700] on div "Tax Year is 2025/2026 Reporting Installment is 1/1 Is Contains 1/1 1/3 2/3 3/3 …" at bounding box center [886, 70] width 1326 height 1302
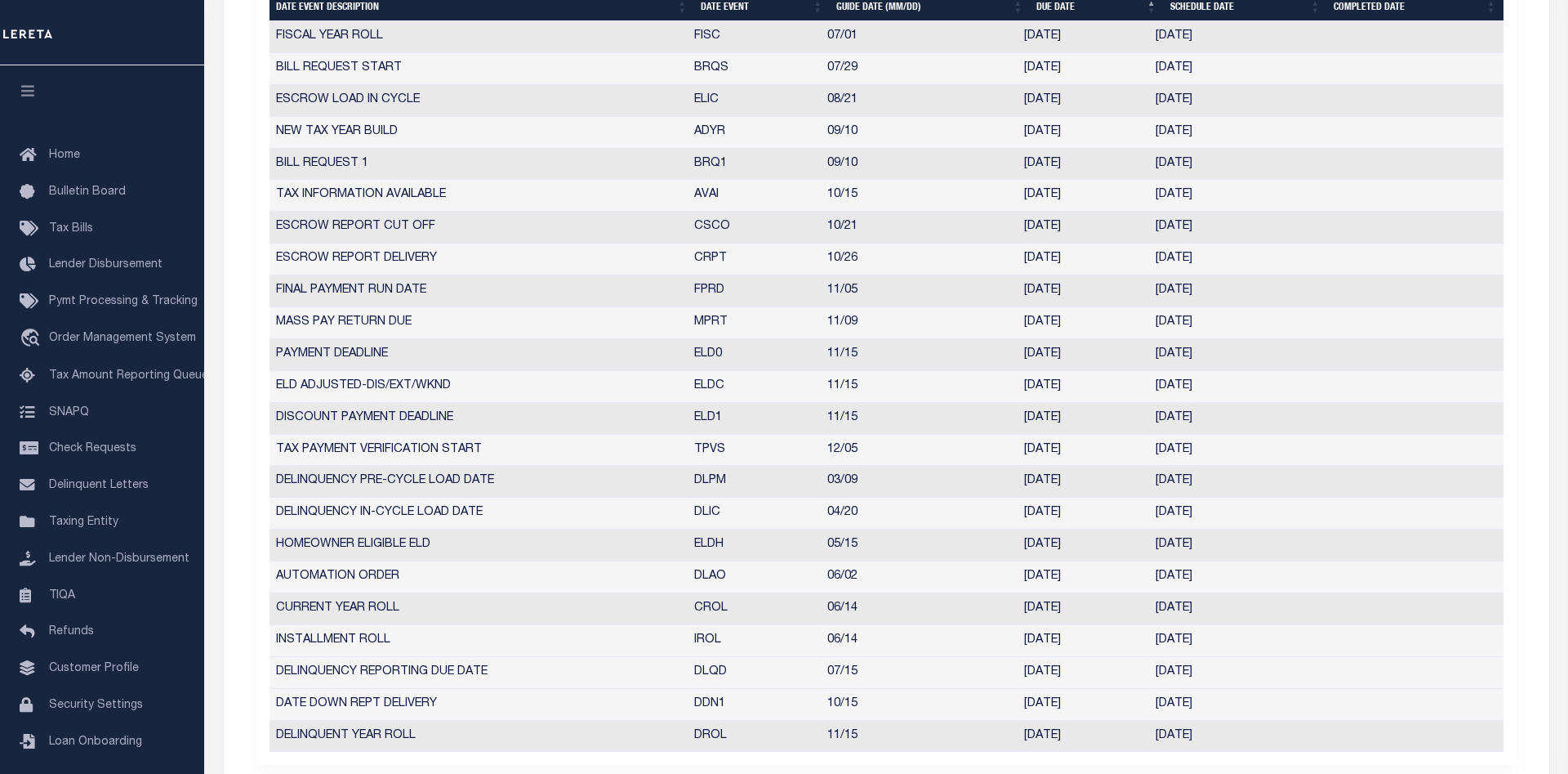
scroll to position [667, 0]
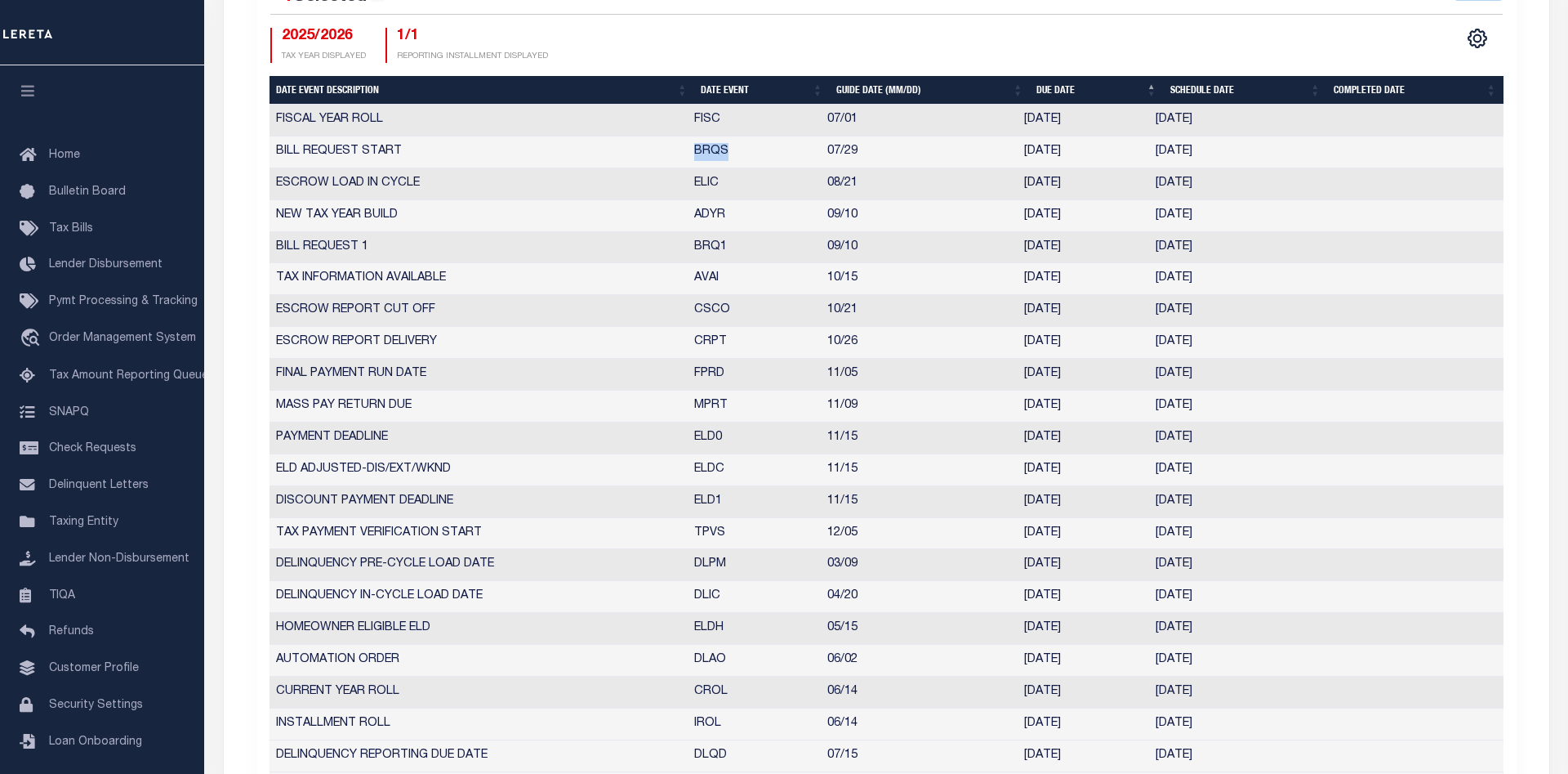
drag, startPoint x: 745, startPoint y: 147, endPoint x: 693, endPoint y: 152, distance: 52.2
click at [693, 152] on td "BRQS" at bounding box center [754, 153] width 133 height 32
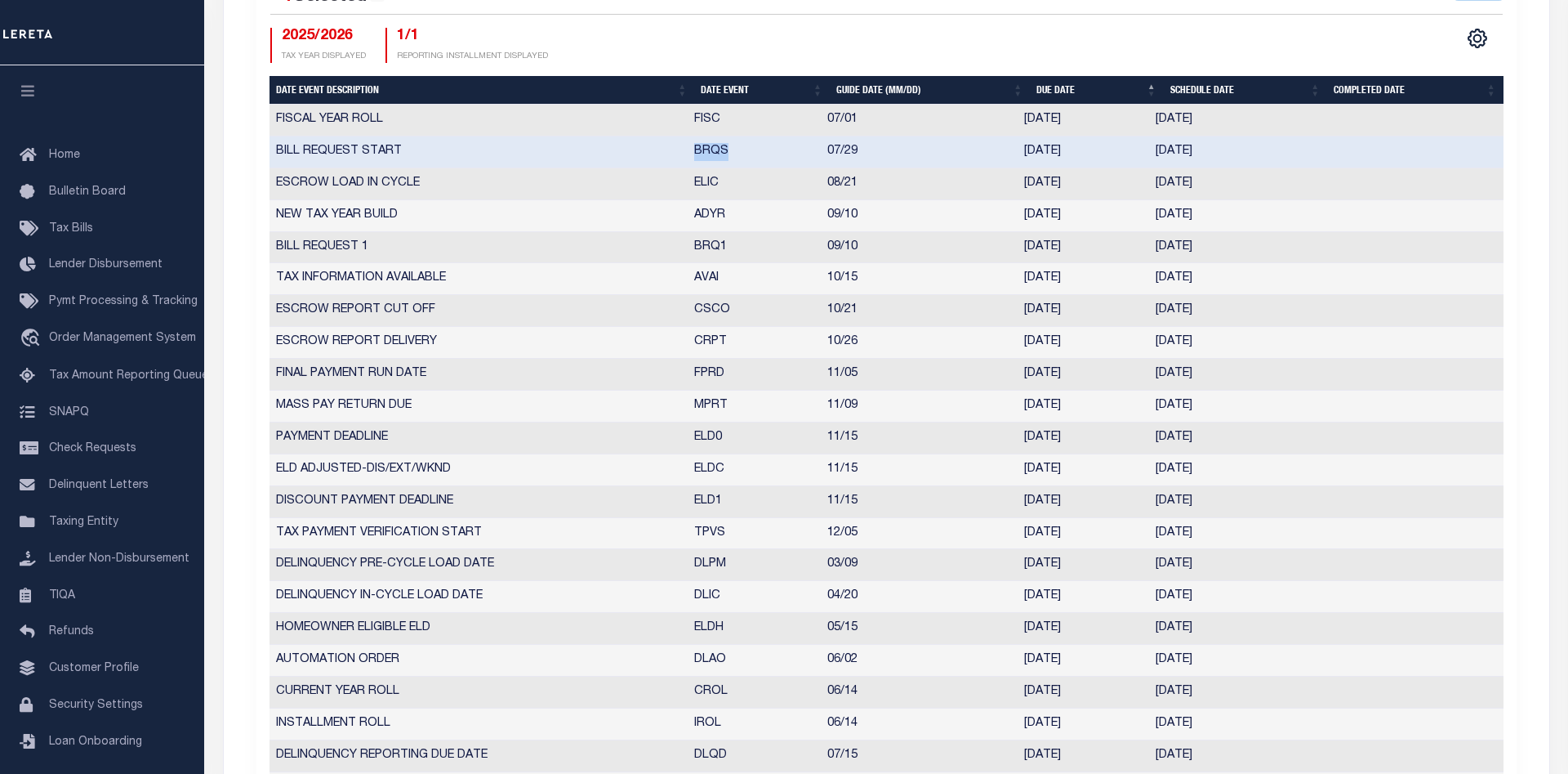
copy td "BRQS"
drag, startPoint x: 727, startPoint y: 252, endPoint x: 694, endPoint y: 252, distance: 33.0
click at [694, 252] on td "BRQ1" at bounding box center [754, 248] width 133 height 32
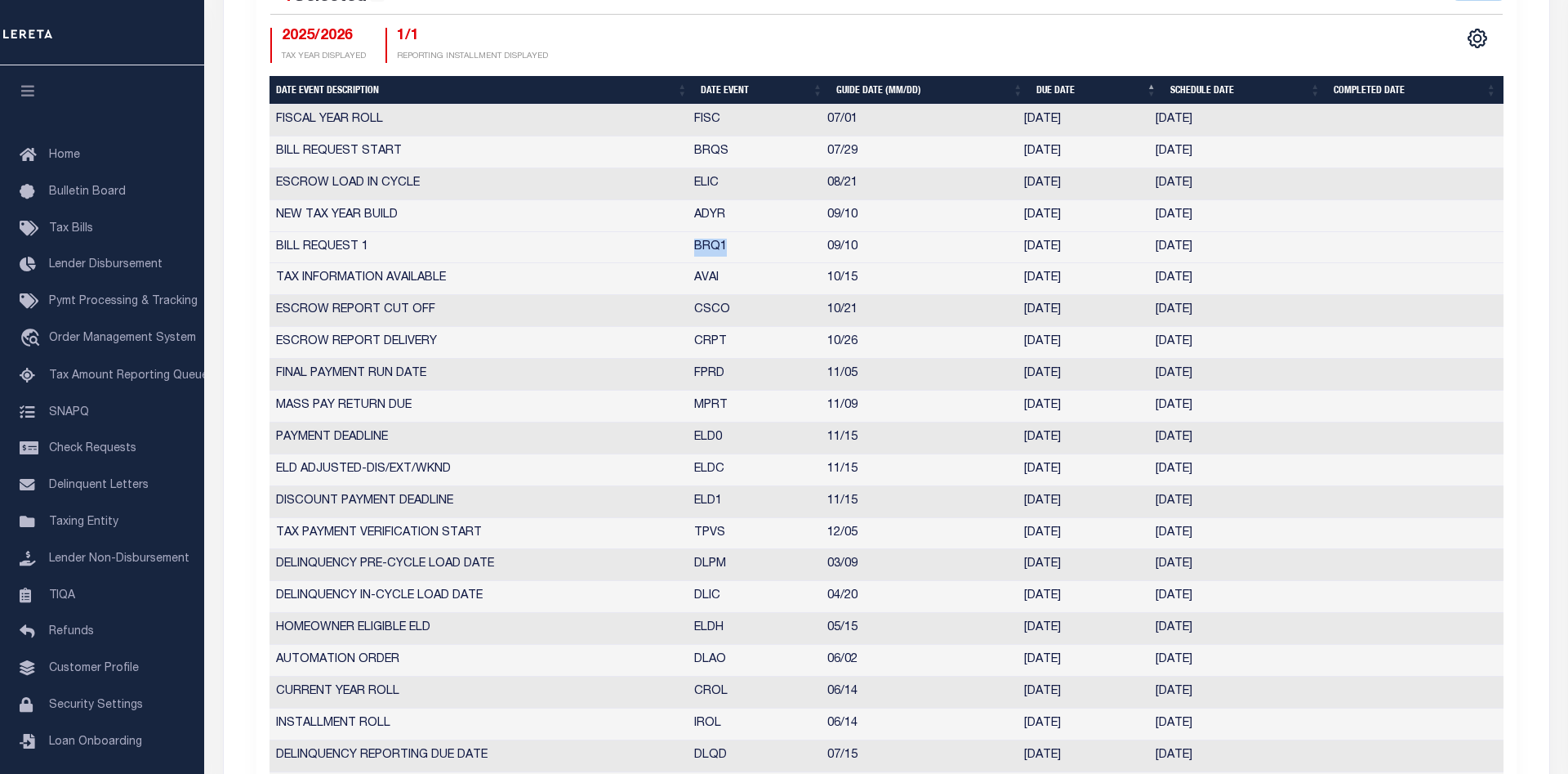
copy td "BRQ1"
drag, startPoint x: 722, startPoint y: 287, endPoint x: 690, endPoint y: 281, distance: 32.6
click at [690, 281] on td "AVAI" at bounding box center [754, 279] width 133 height 32
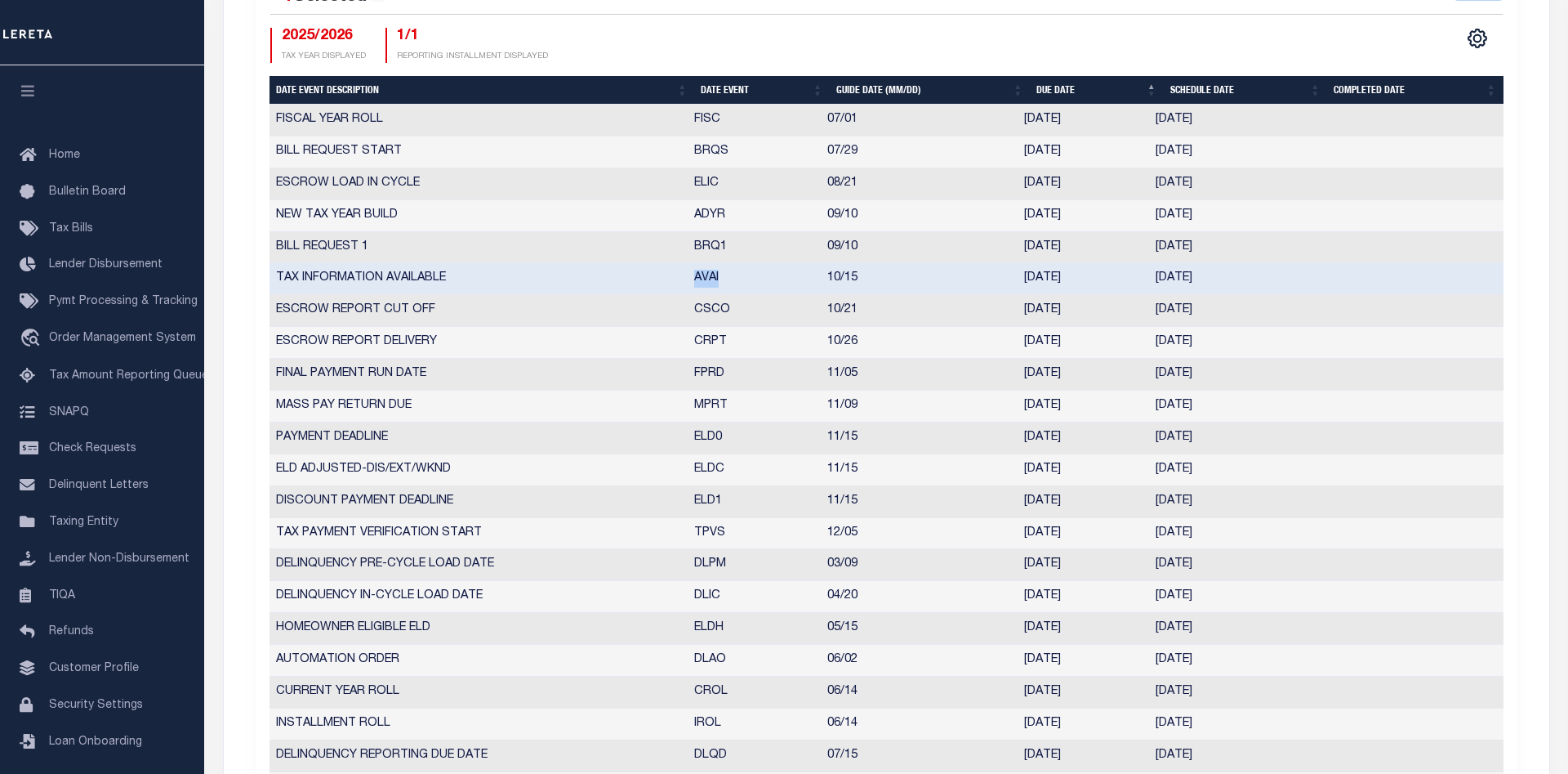
copy td "AVAI"
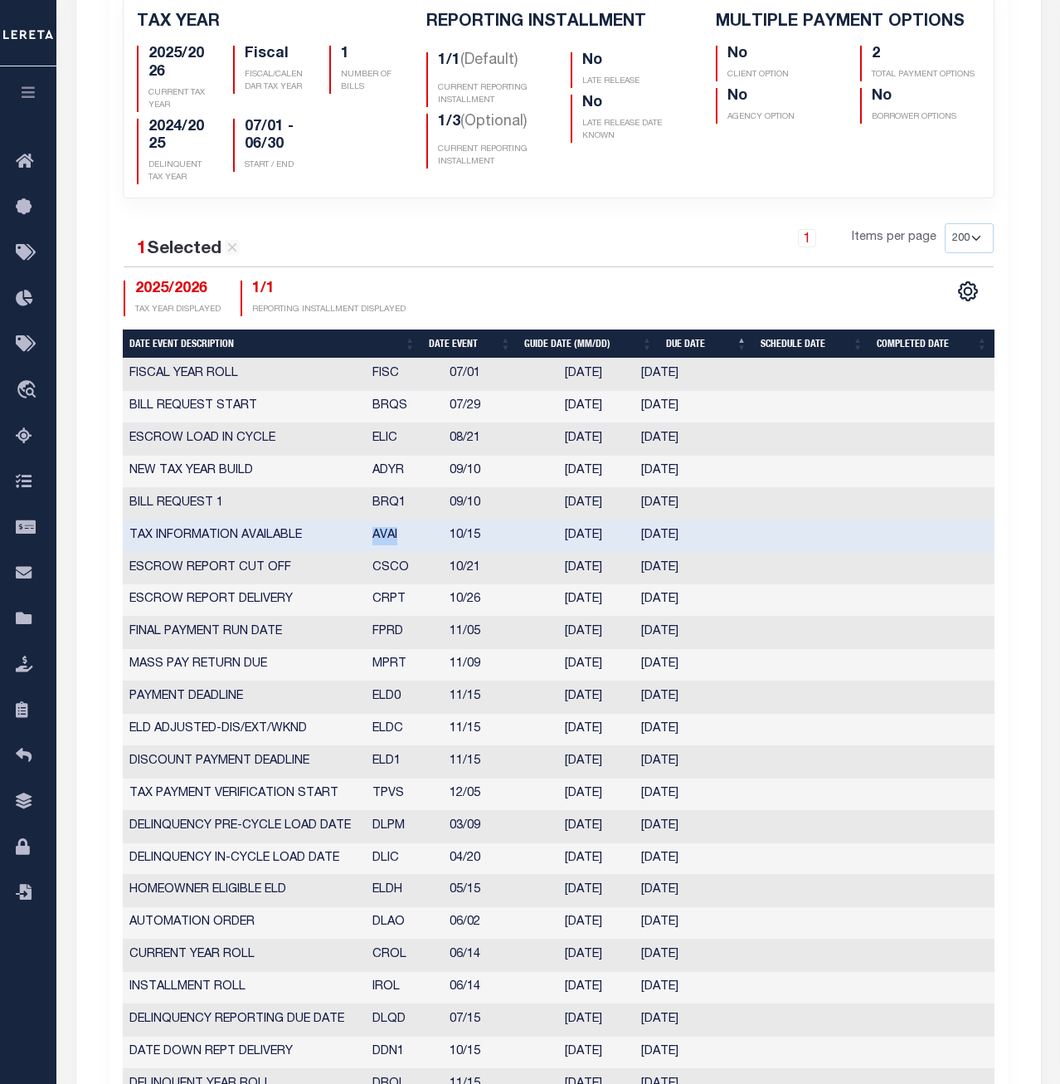
scroll to position [588, 0]
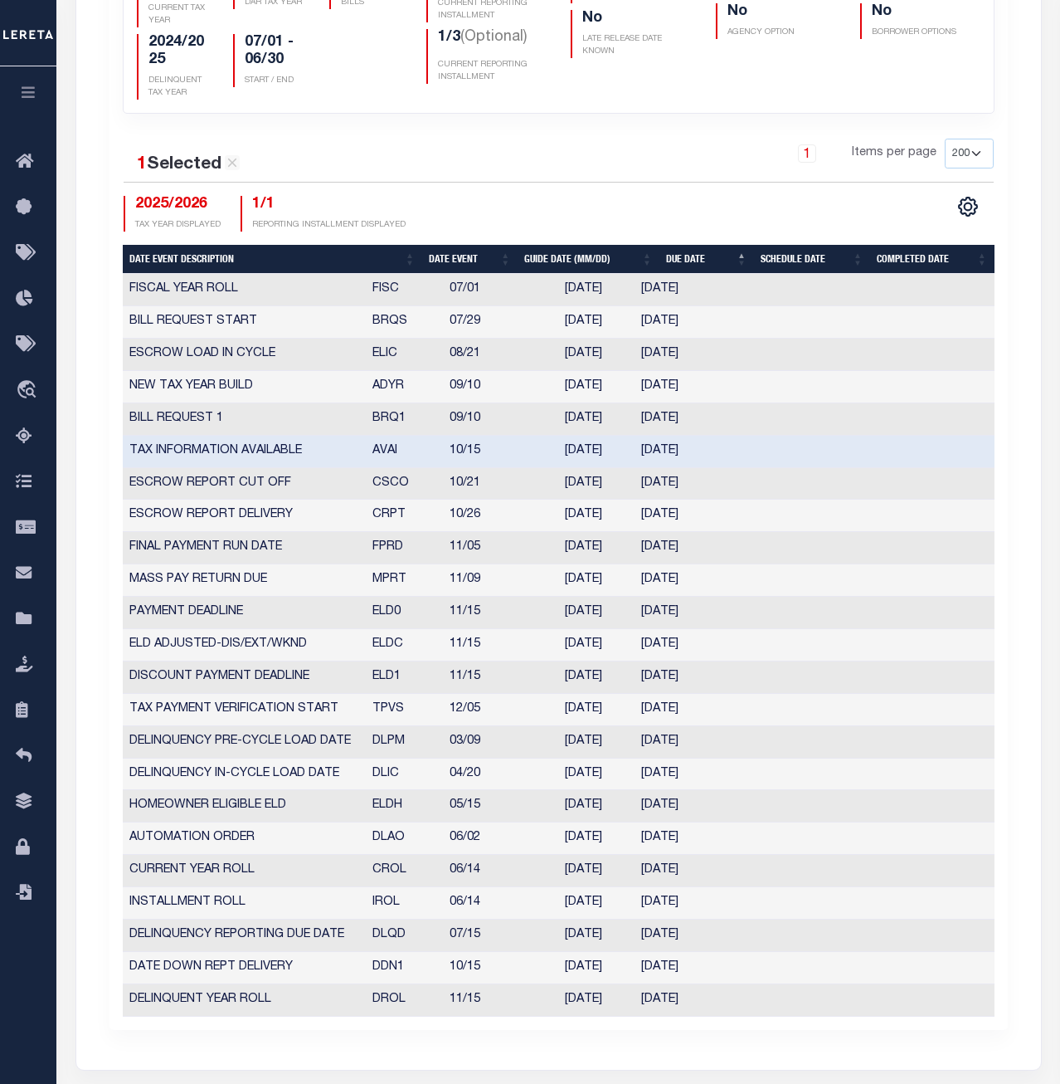
click at [385, 486] on td "CSCO" at bounding box center [405, 484] width 78 height 32
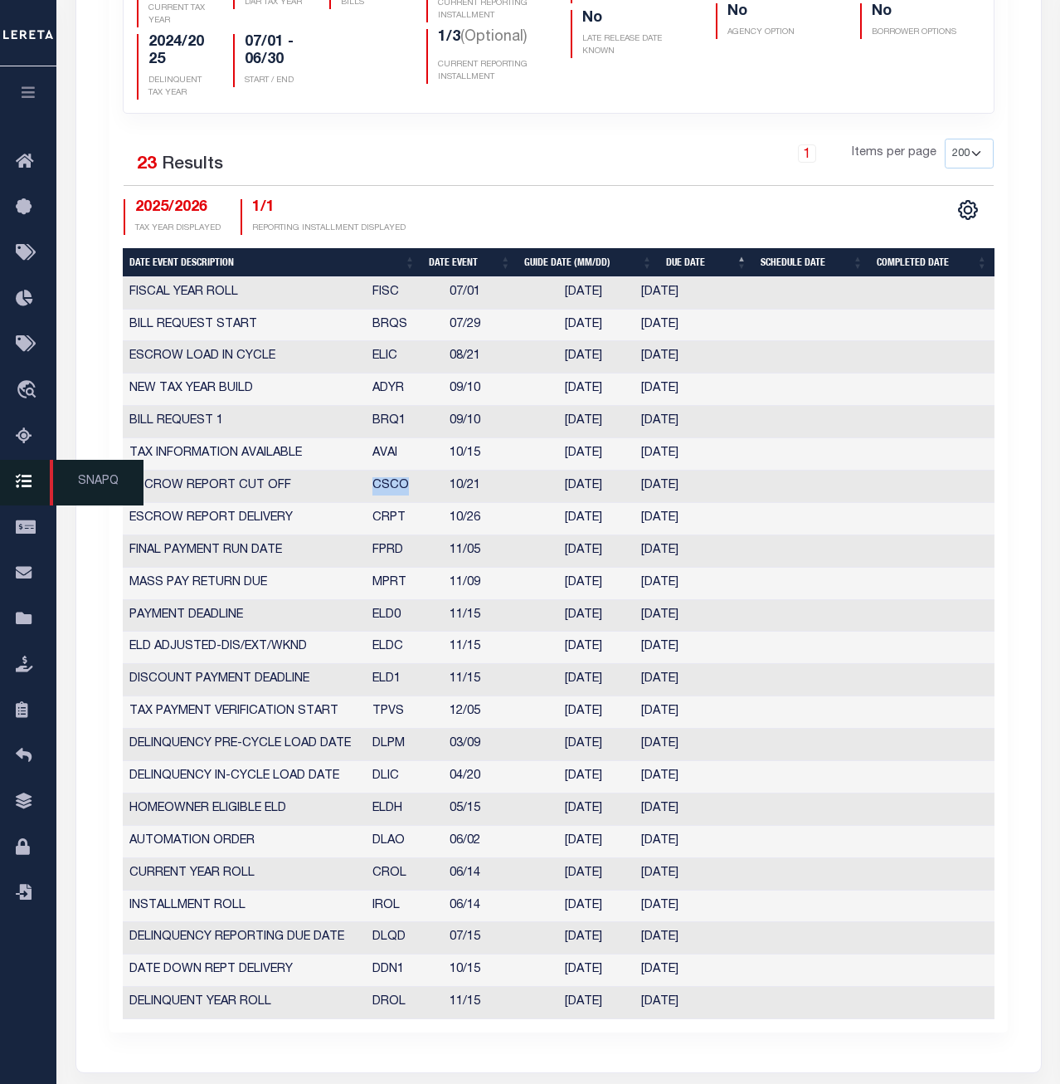
copy td "CSCO"
drag, startPoint x: 403, startPoint y: 520, endPoint x: 373, endPoint y: 520, distance: 30.7
click at [373, 520] on td "CRPT" at bounding box center [405, 519] width 78 height 32
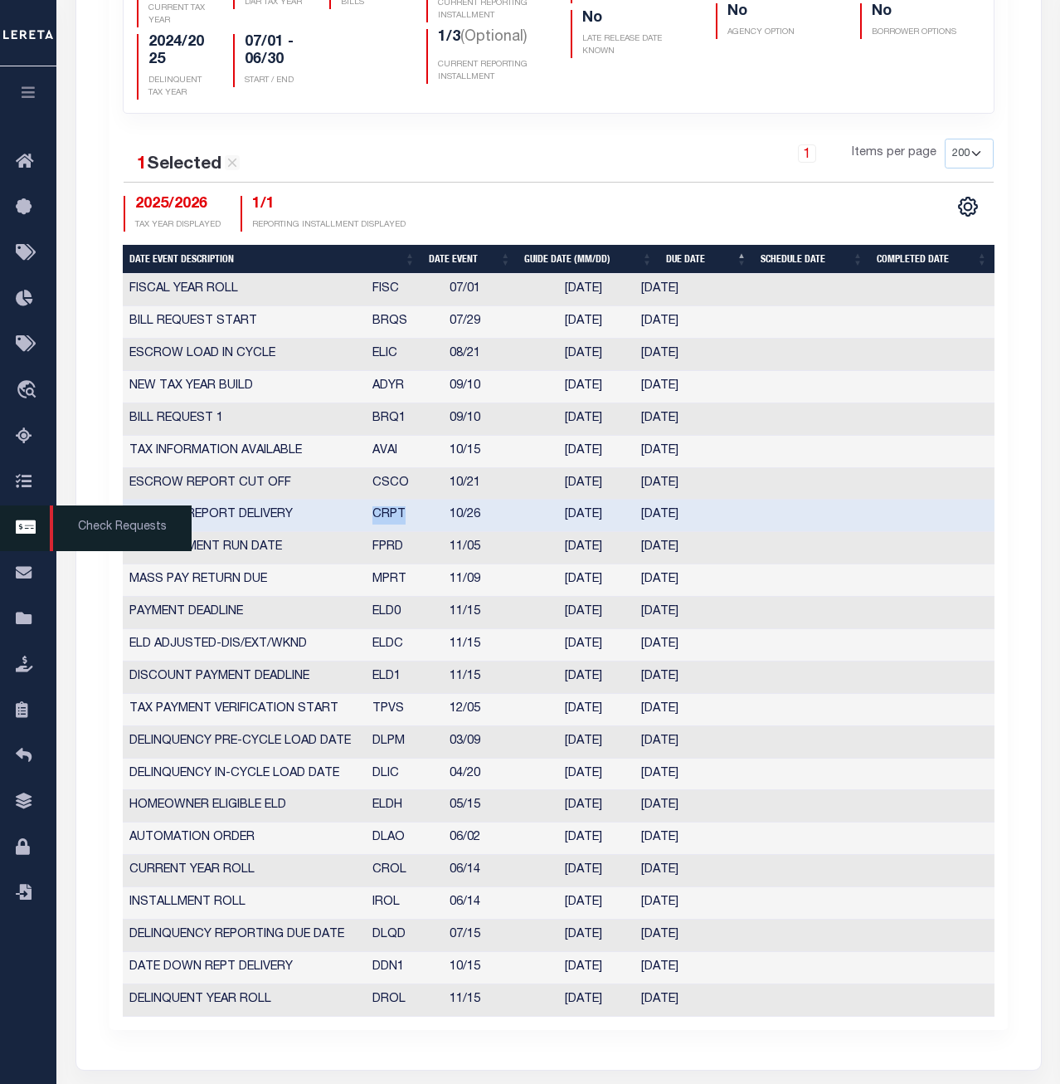
copy td "CRPT"
drag, startPoint x: 409, startPoint y: 549, endPoint x: 374, endPoint y: 549, distance: 34.9
click at [374, 549] on td "FPRD" at bounding box center [405, 548] width 78 height 32
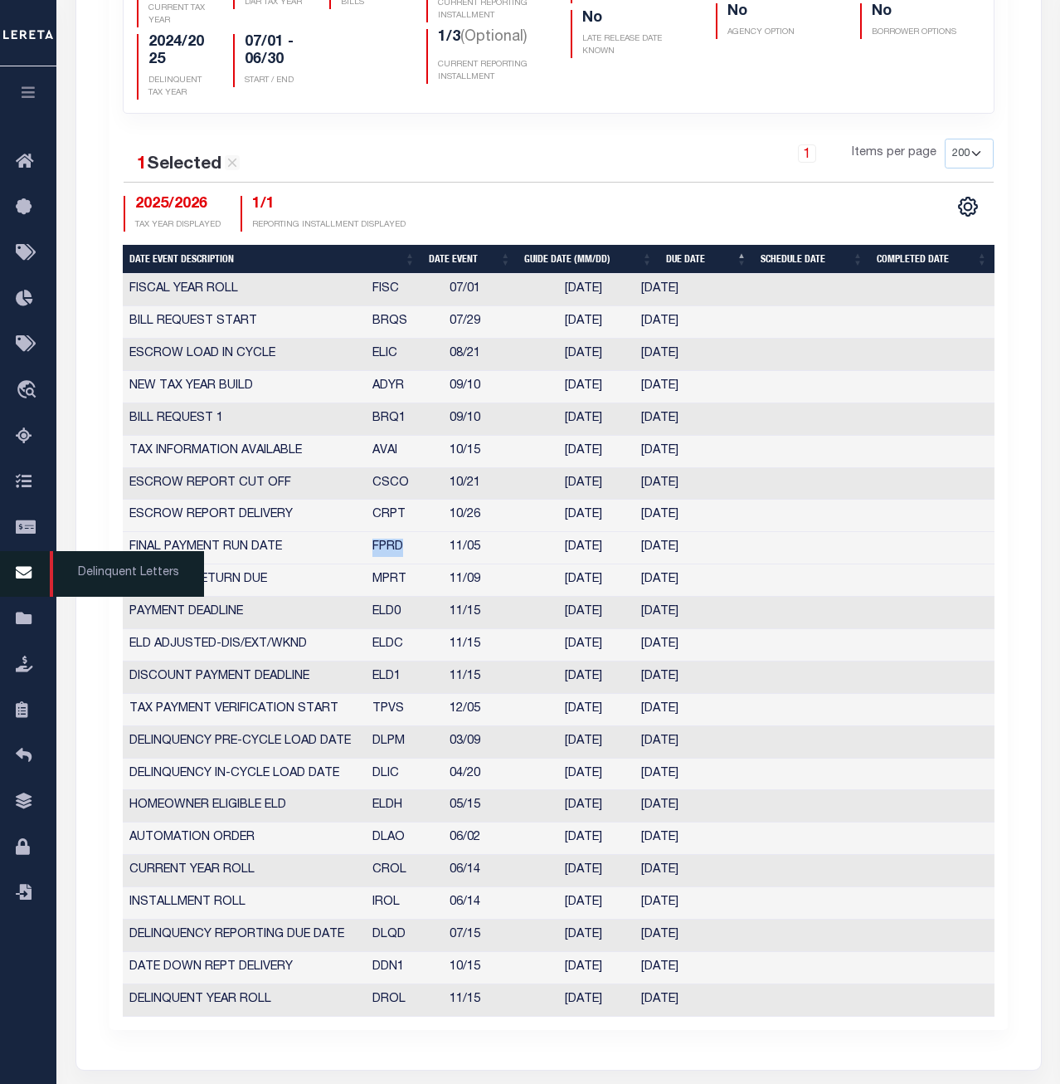
copy td "FPRD"
drag, startPoint x: 403, startPoint y: 578, endPoint x: 371, endPoint y: 578, distance: 32.4
click at [371, 578] on td "MPRT" at bounding box center [405, 580] width 78 height 32
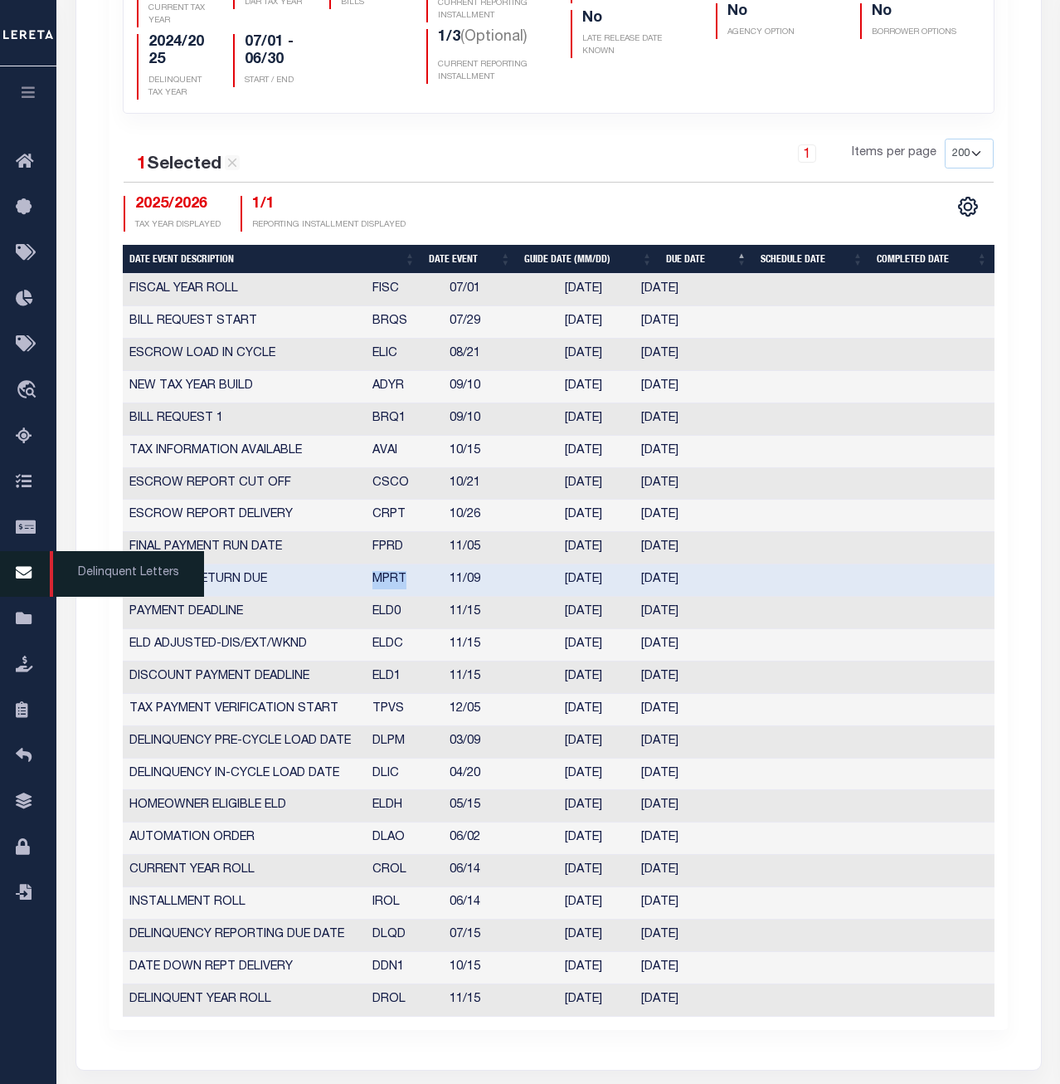
copy td "MPRT"
click at [392, 615] on td "ELD0" at bounding box center [405, 613] width 78 height 32
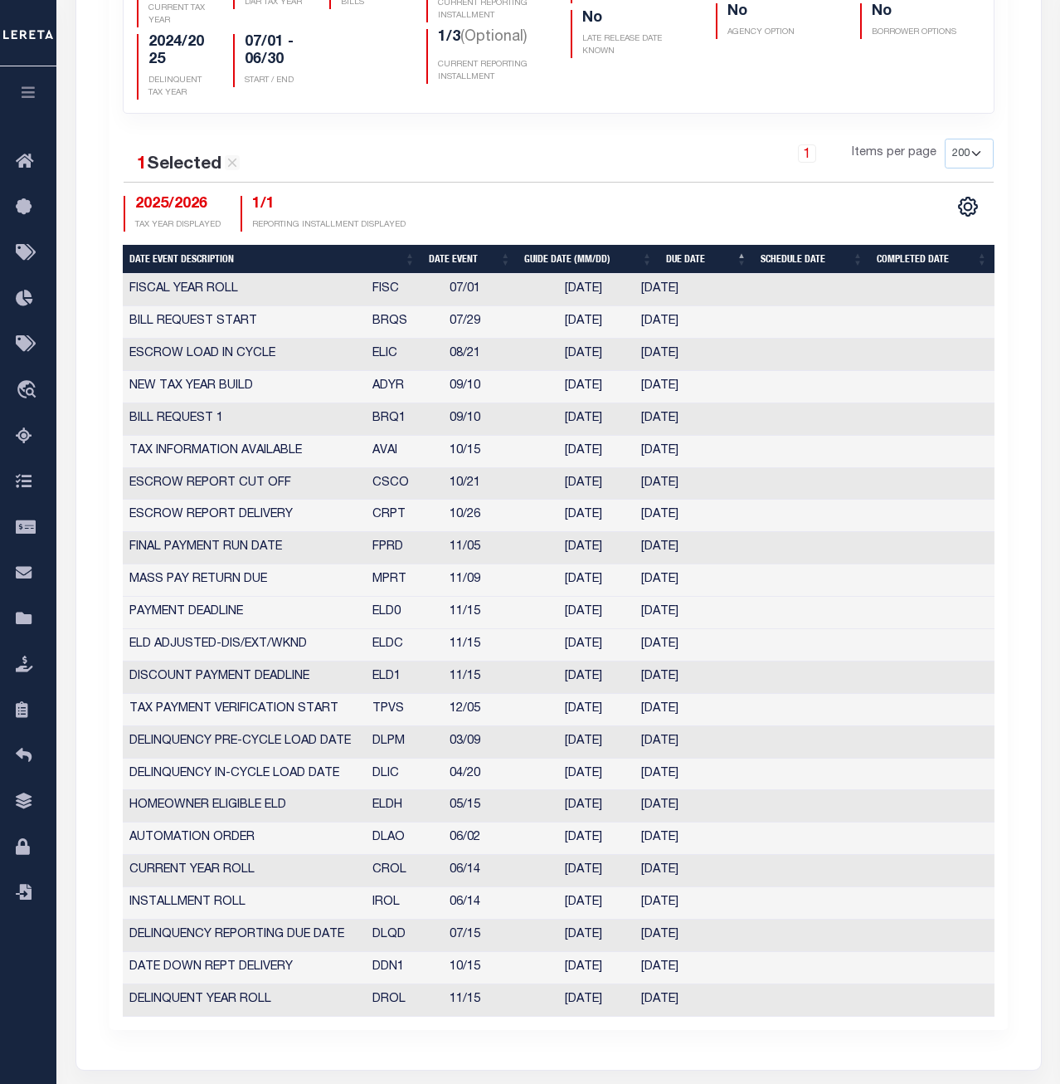
click at [392, 615] on td "ELD0" at bounding box center [405, 613] width 78 height 32
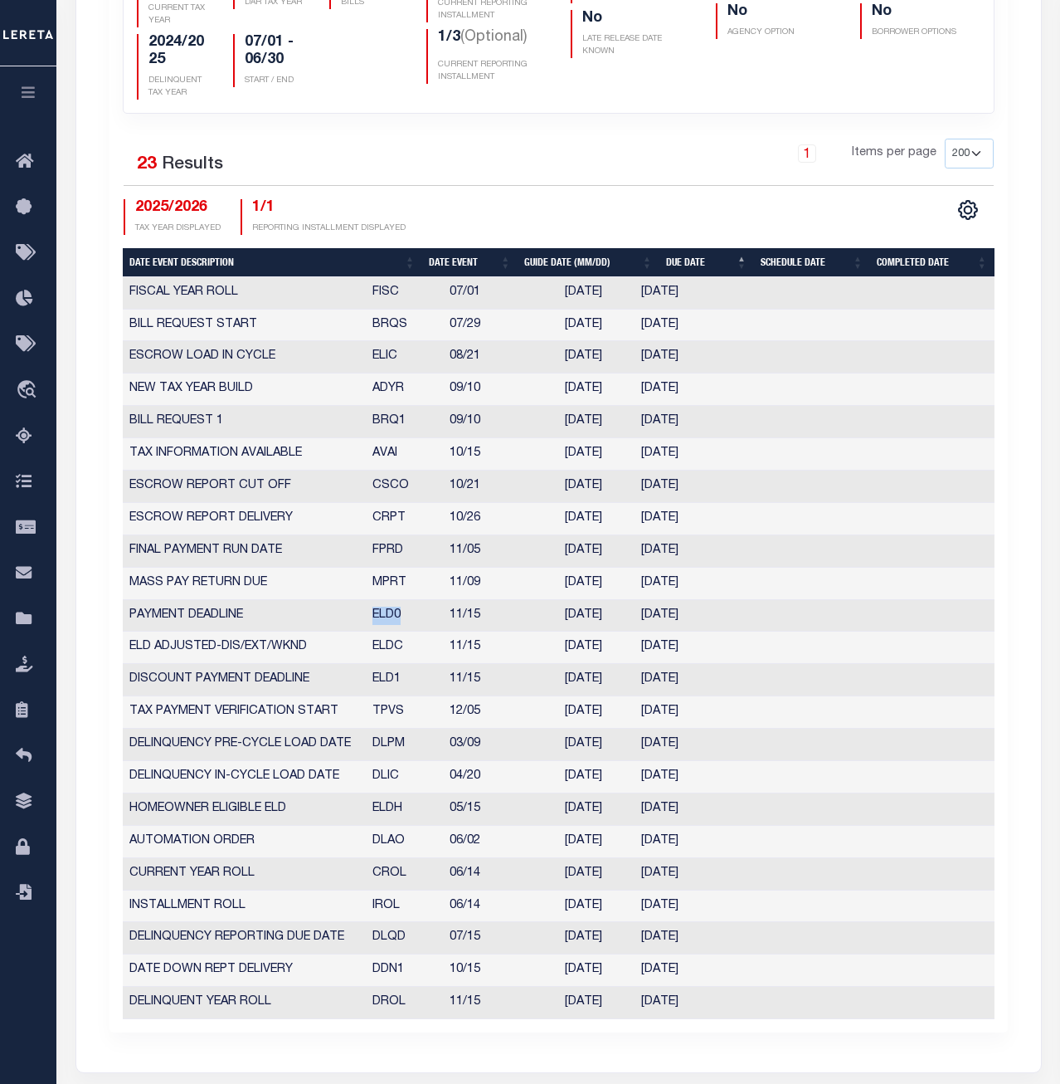
copy td "ELD0"
click at [398, 641] on td "ELDC" at bounding box center [405, 647] width 78 height 32
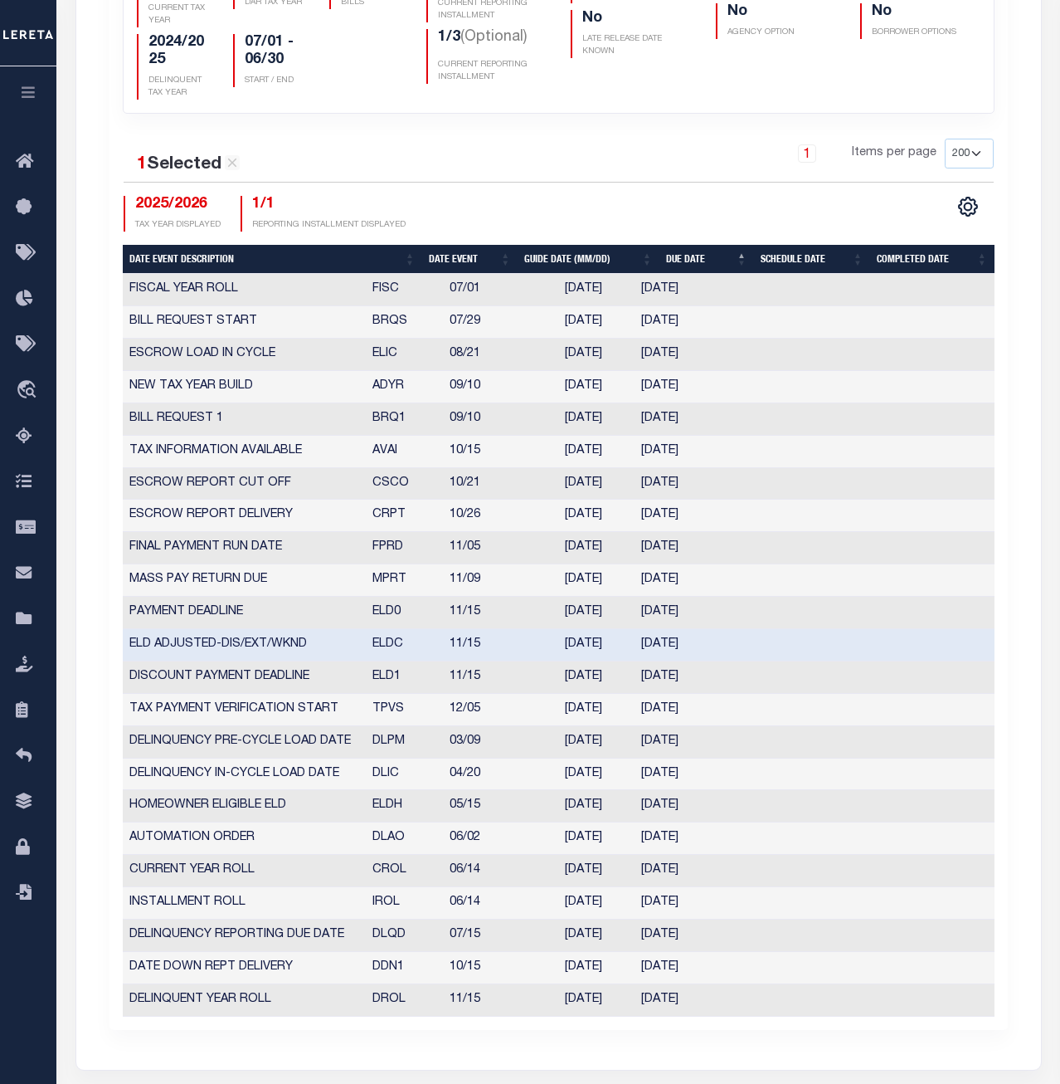
click at [398, 641] on td "ELDC" at bounding box center [405, 645] width 78 height 32
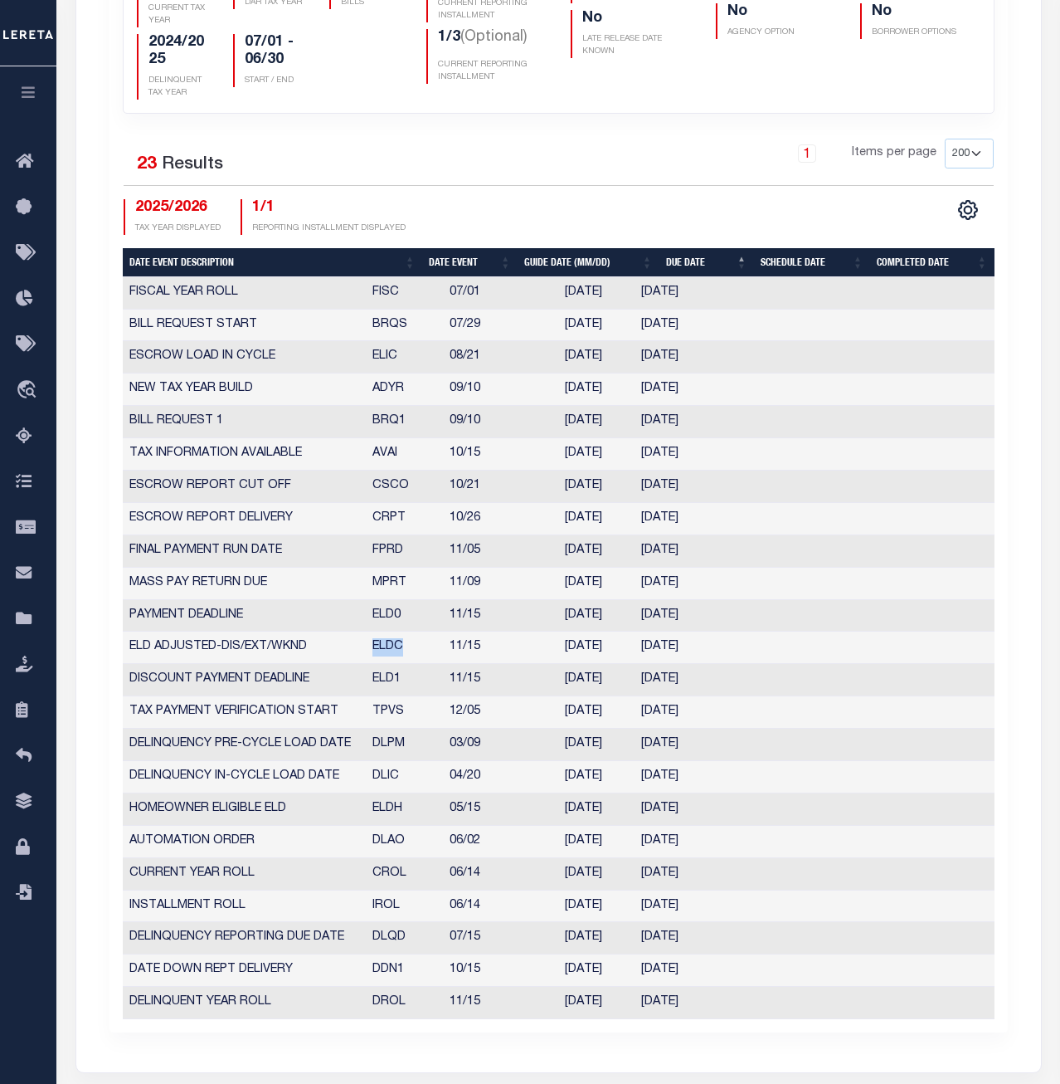
click at [377, 679] on td "ELD1" at bounding box center [405, 680] width 78 height 32
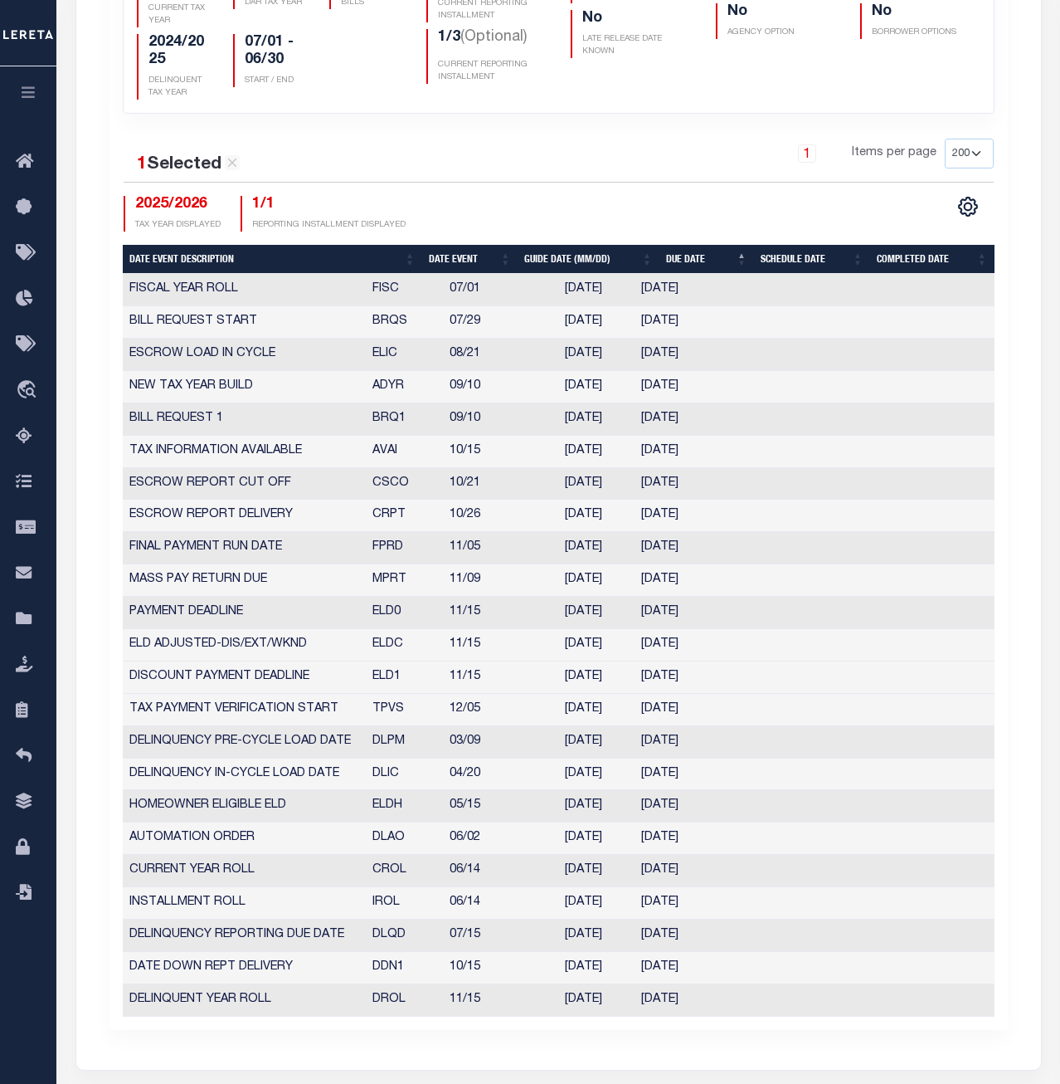
click at [377, 679] on td "ELD1" at bounding box center [405, 677] width 78 height 32
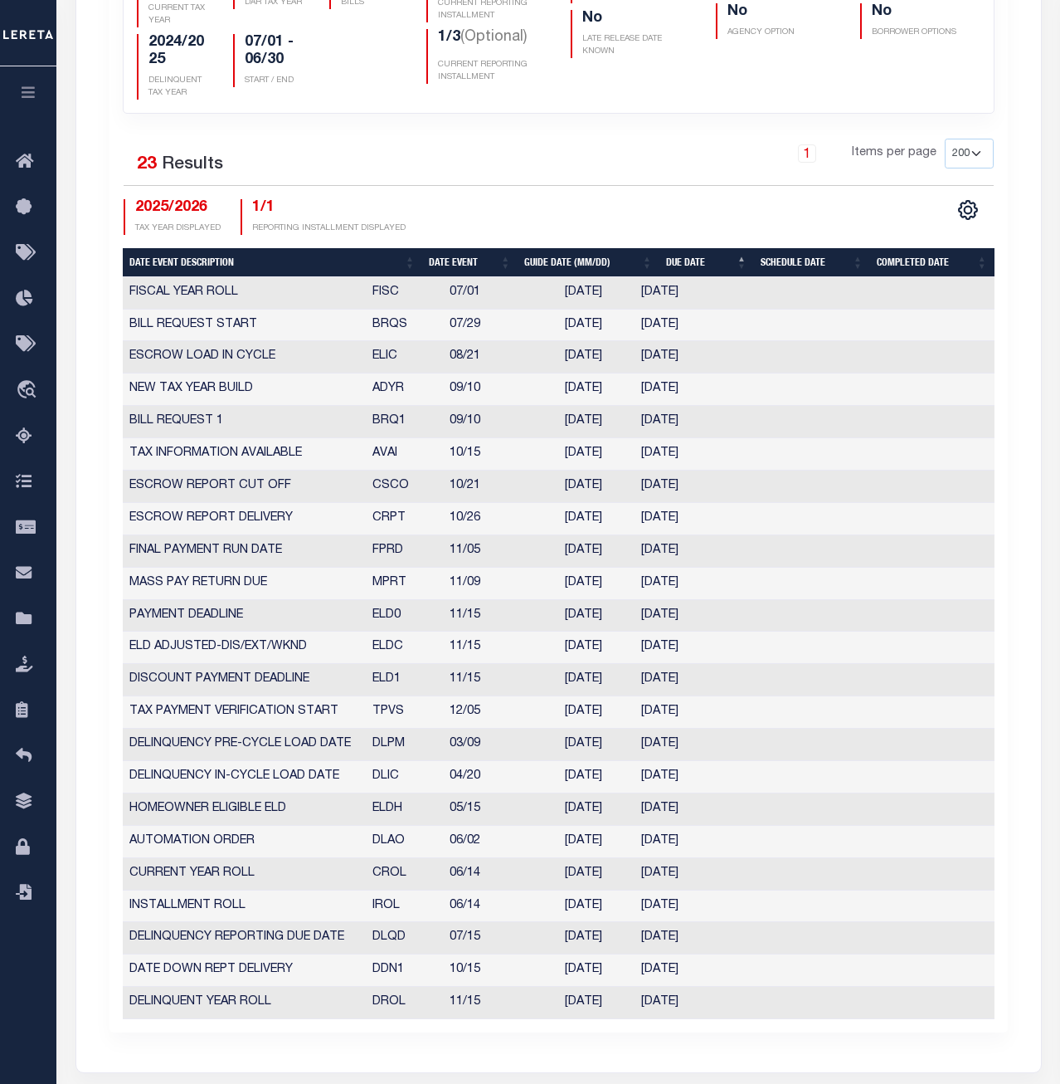
click at [391, 710] on td "TPVS" at bounding box center [405, 712] width 78 height 32
click at [383, 745] on td "DLPM" at bounding box center [405, 745] width 78 height 32
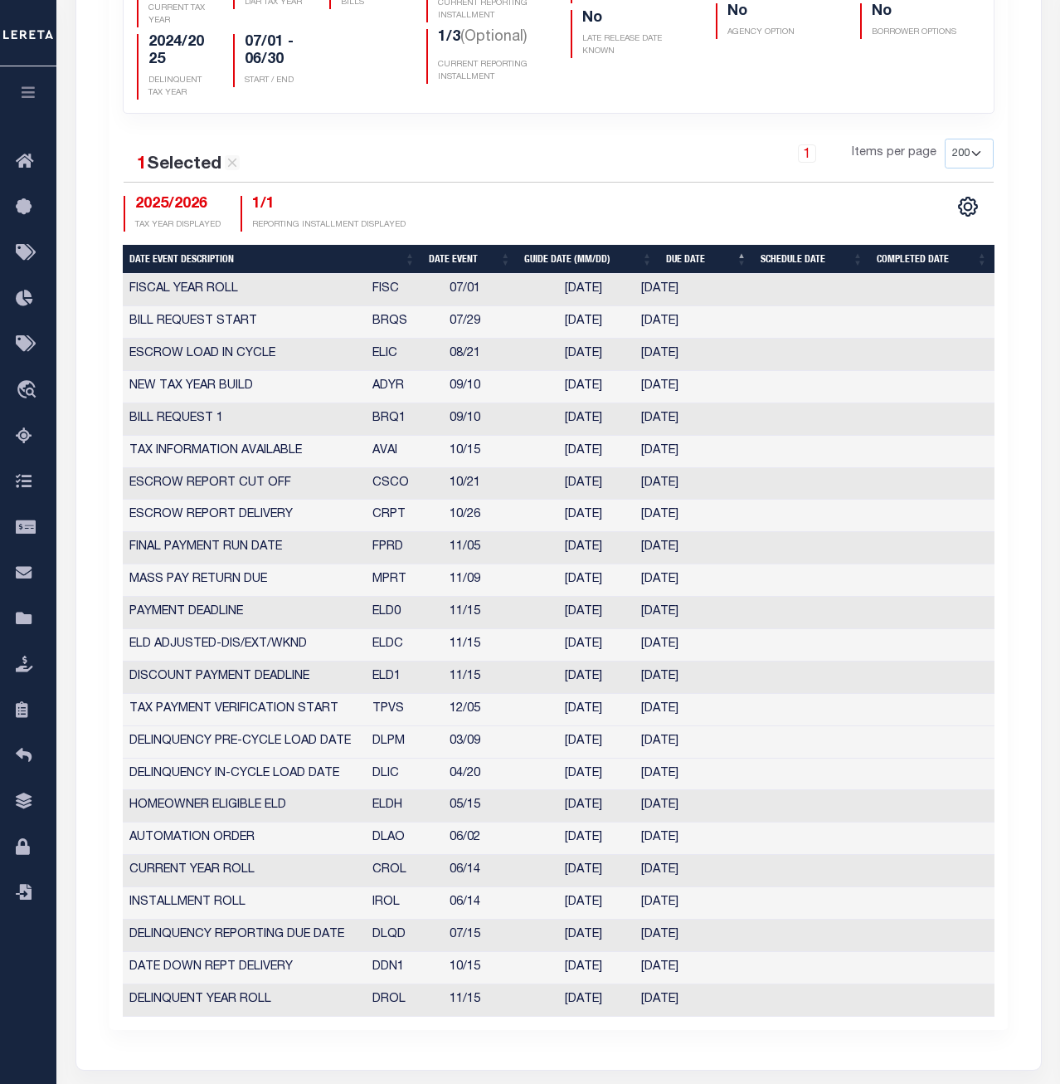
click at [383, 745] on td "DLPM" at bounding box center [405, 742] width 78 height 32
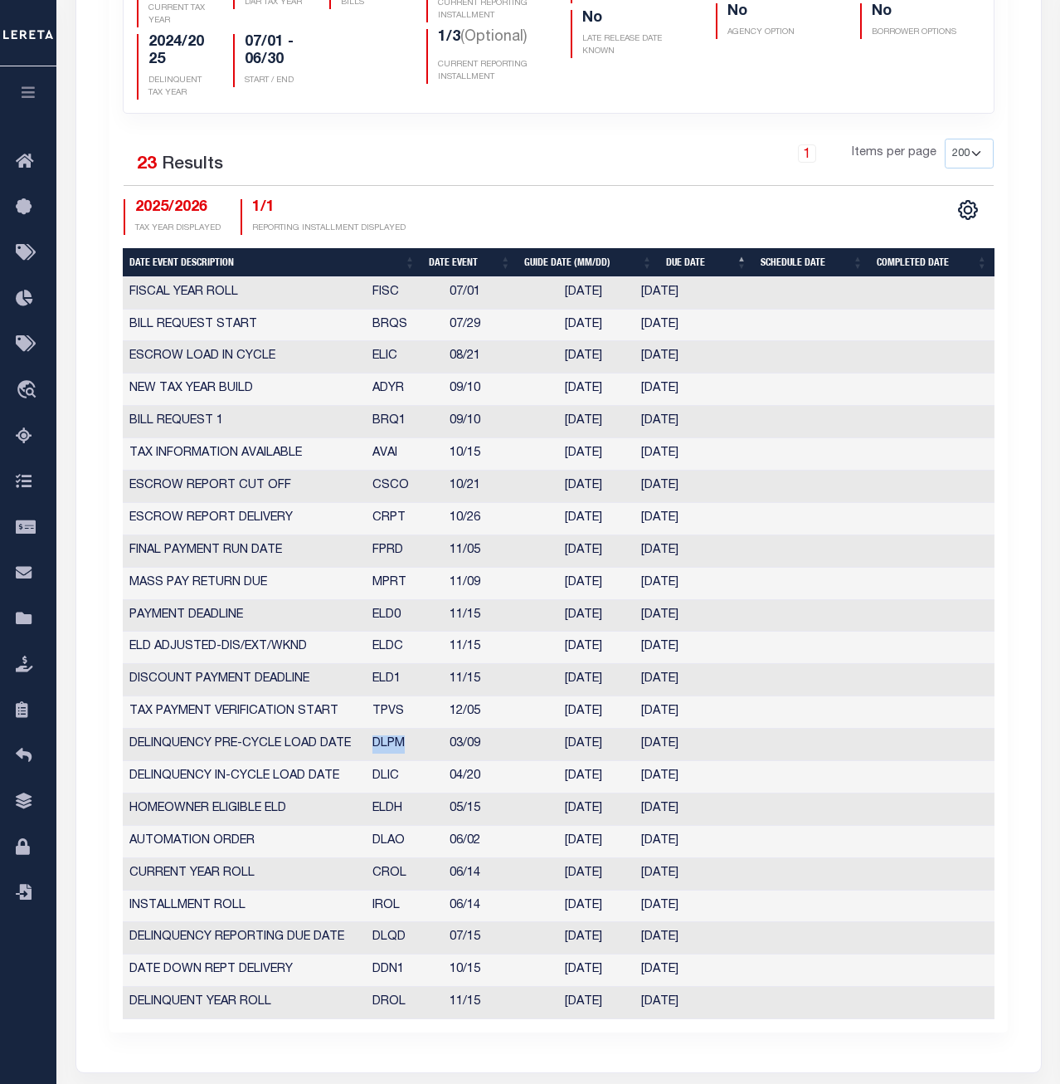
click at [393, 778] on td "DLIC" at bounding box center [405, 777] width 78 height 32
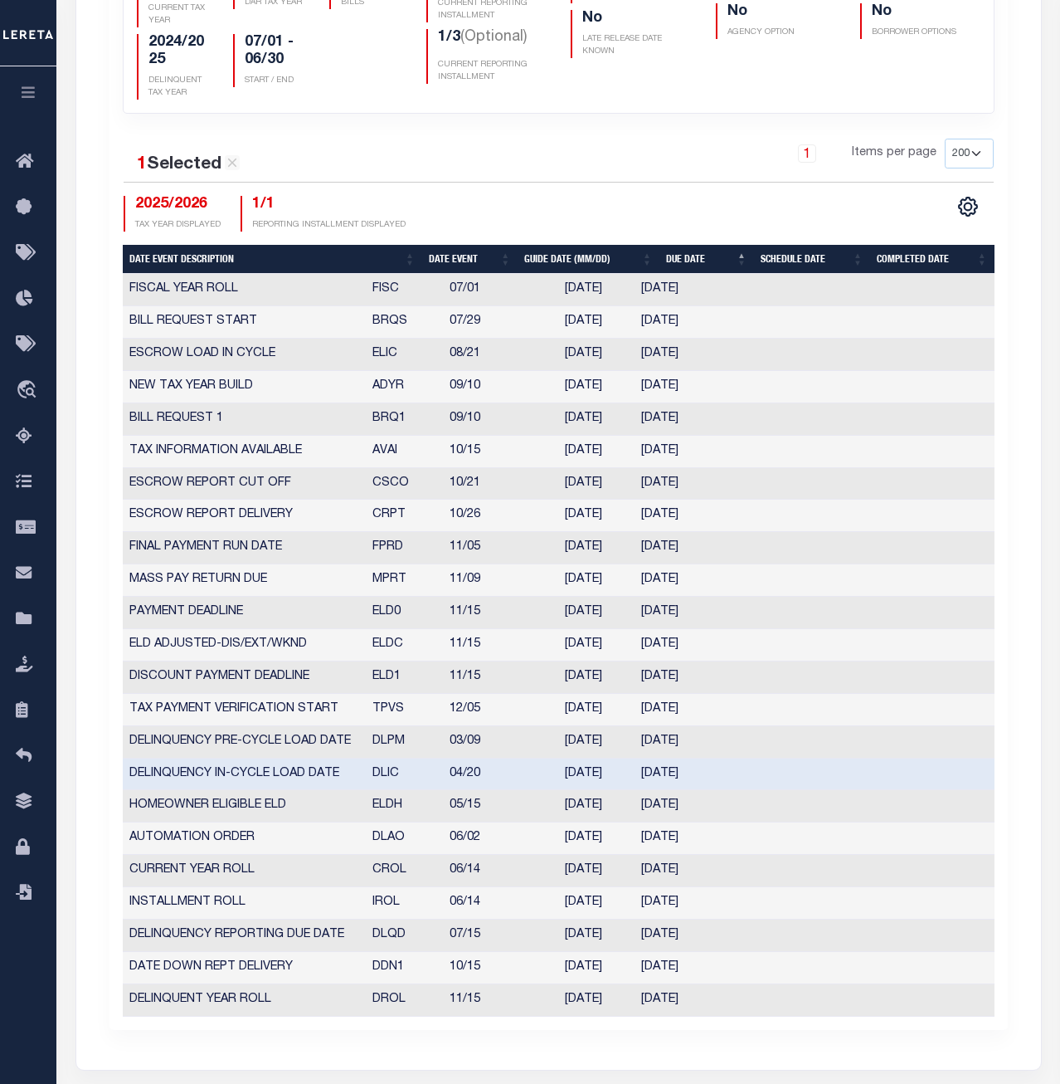
click at [393, 778] on td "DLIC" at bounding box center [405, 774] width 78 height 32
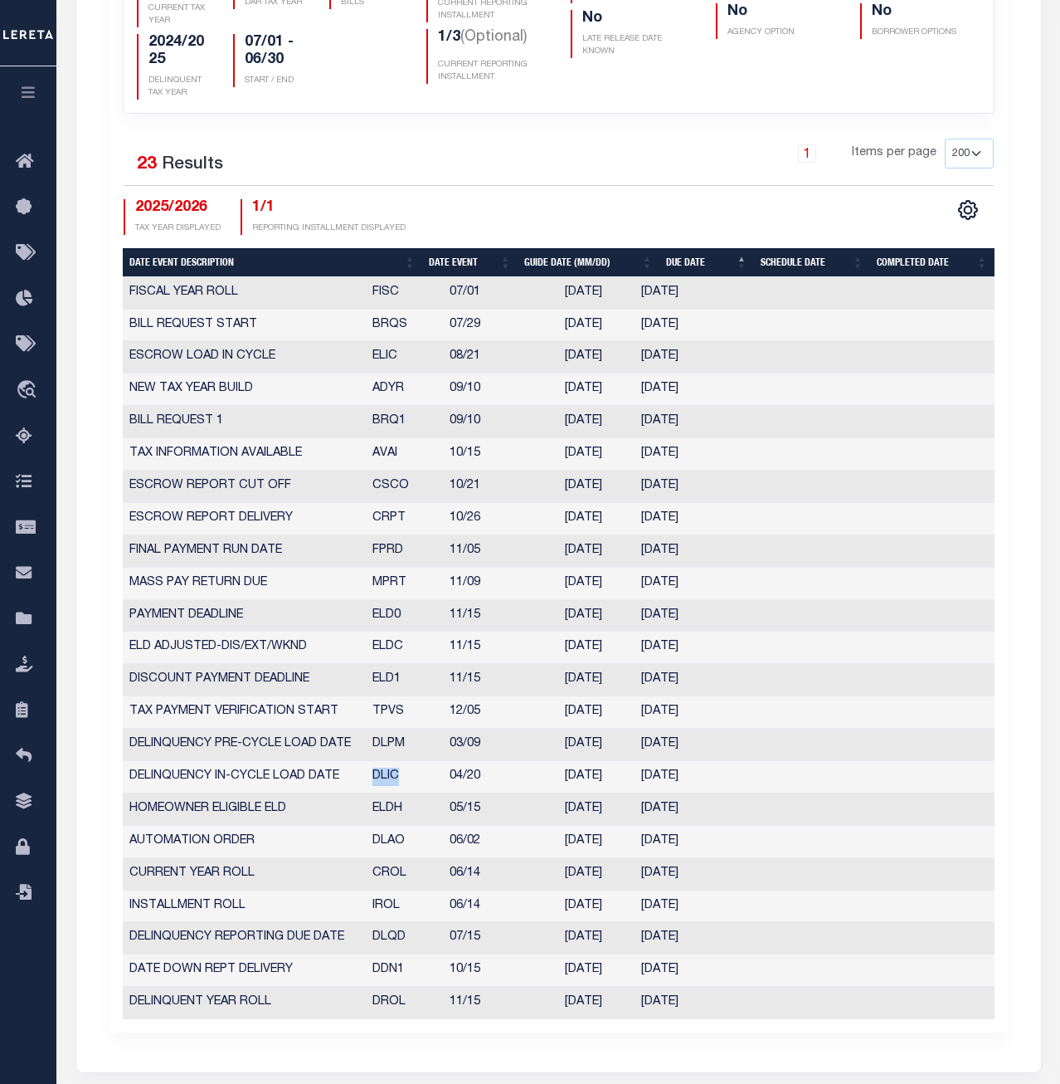
click at [382, 785] on td "ELDH" at bounding box center [405, 809] width 78 height 32
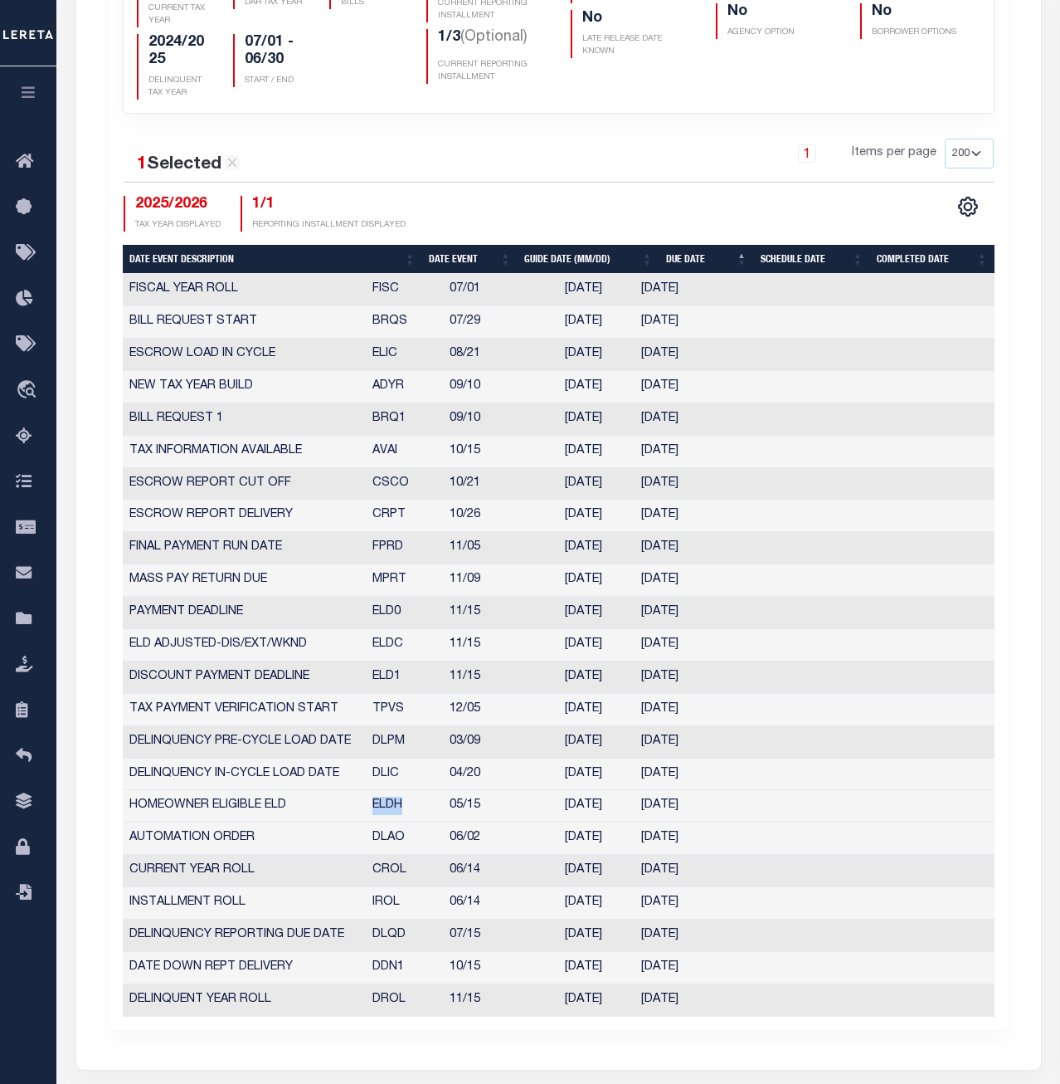
click at [382, 785] on td "ELDH" at bounding box center [405, 806] width 78 height 32
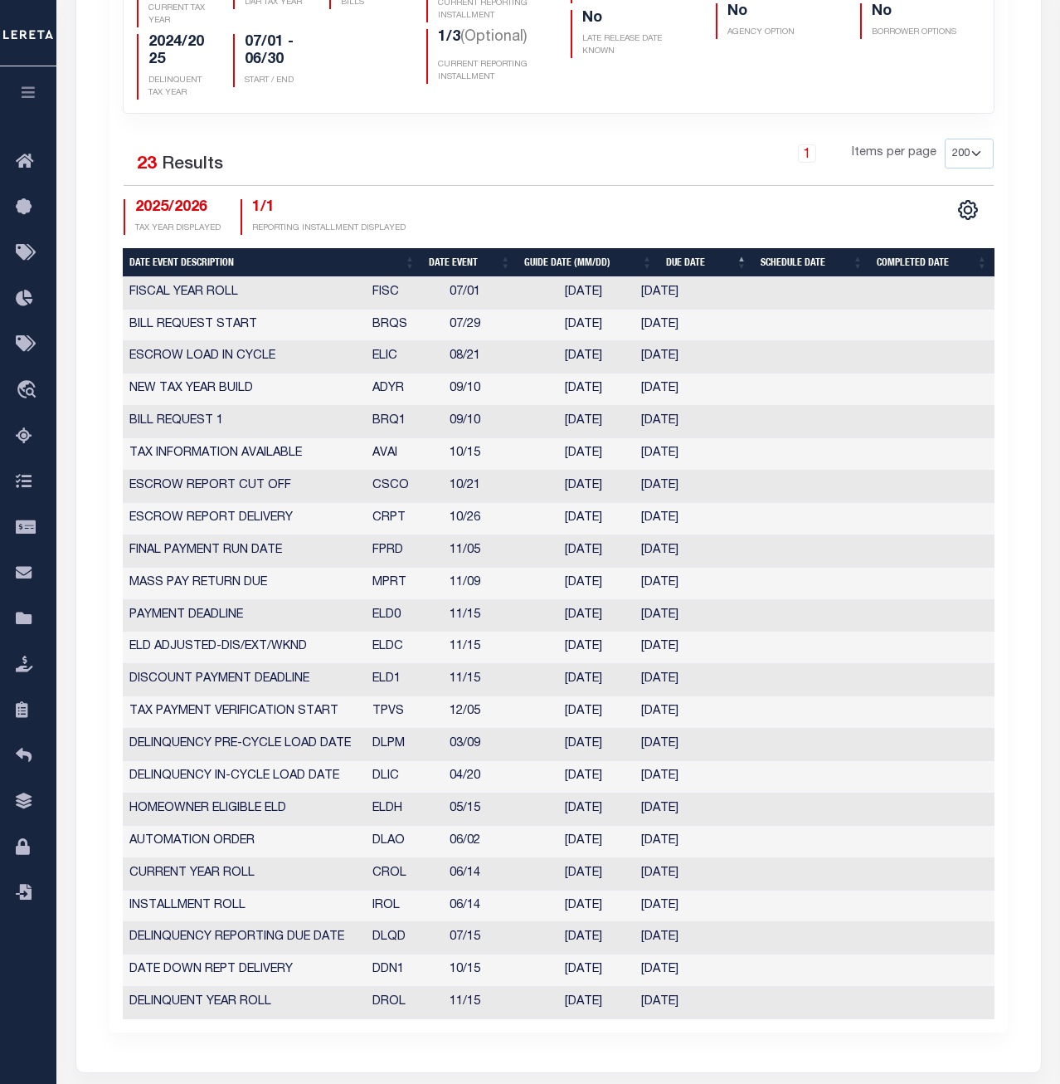
click at [397, 785] on td "DLAO" at bounding box center [405, 842] width 78 height 32
click at [388, 785] on td "DLAO" at bounding box center [405, 842] width 78 height 32
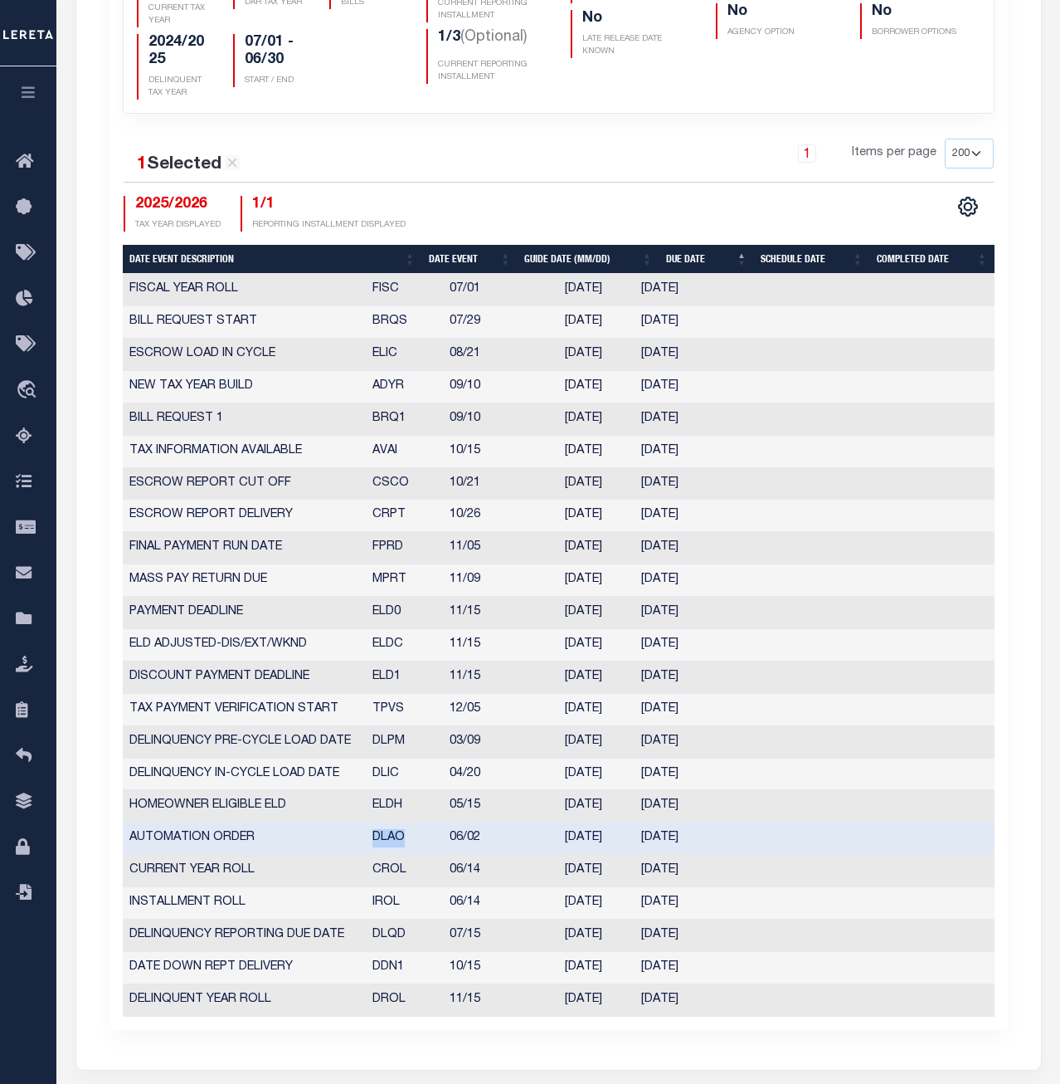
click at [388, 785] on td "DLAO" at bounding box center [405, 838] width 78 height 32
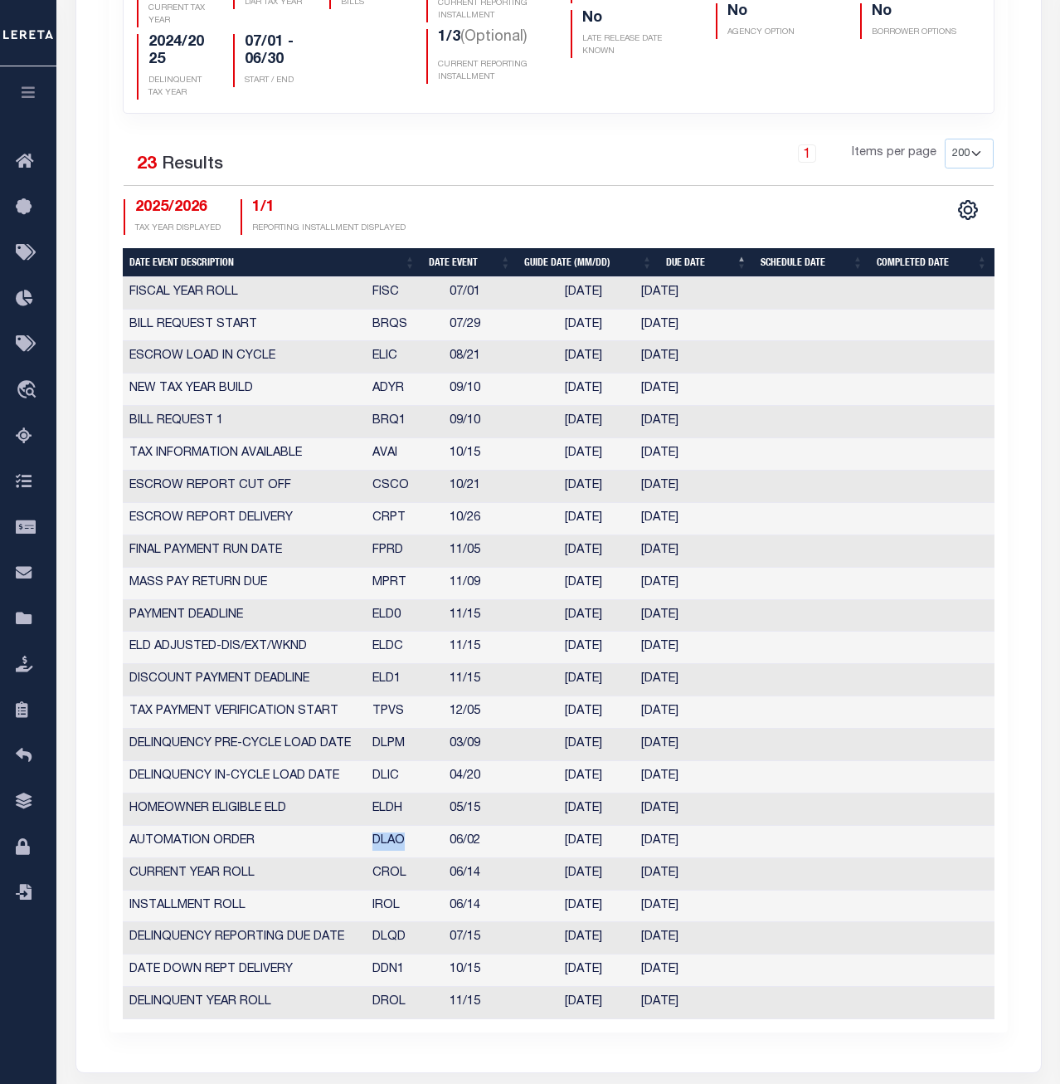
click at [388, 785] on td "DLAO" at bounding box center [405, 842] width 78 height 32
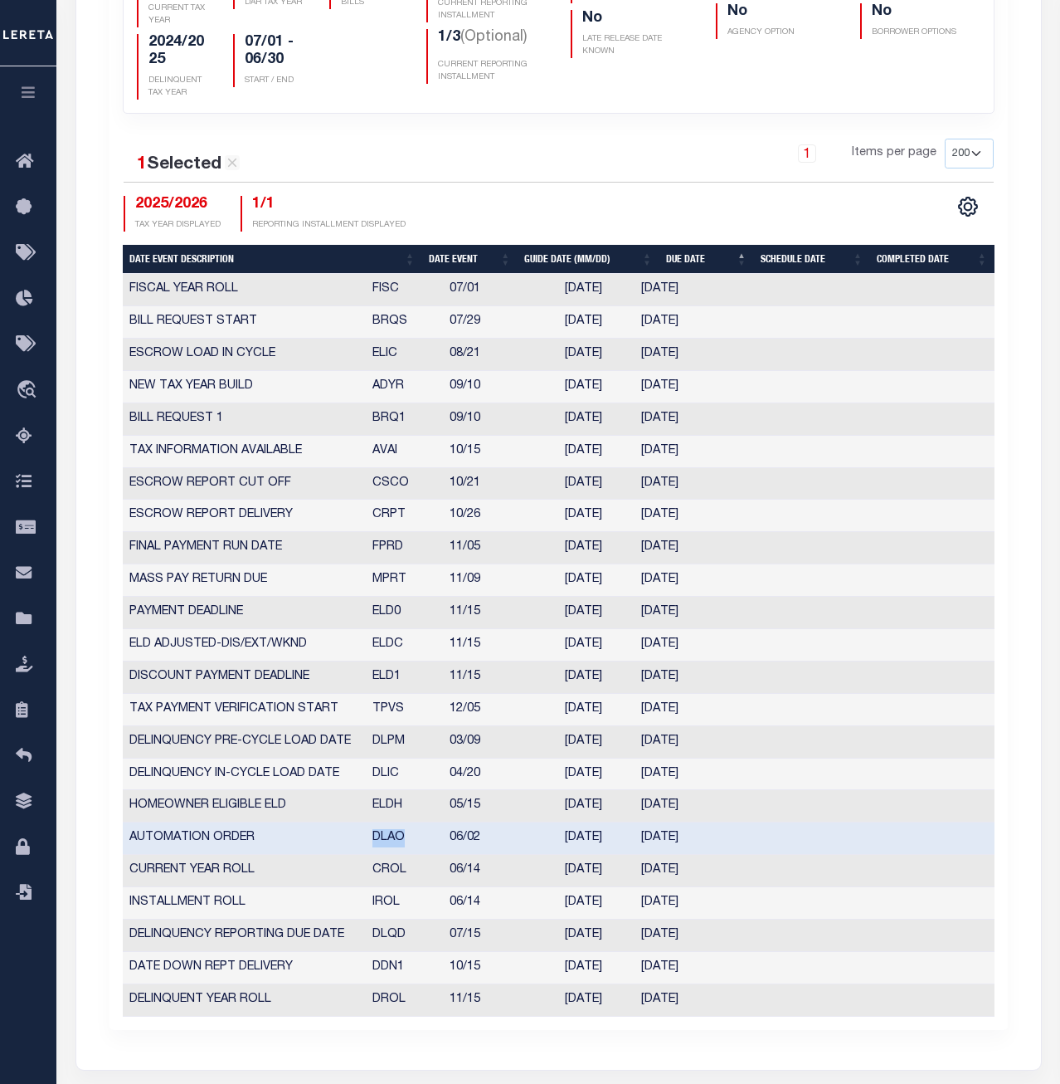
click at [388, 785] on td "DLAO" at bounding box center [405, 838] width 78 height 32
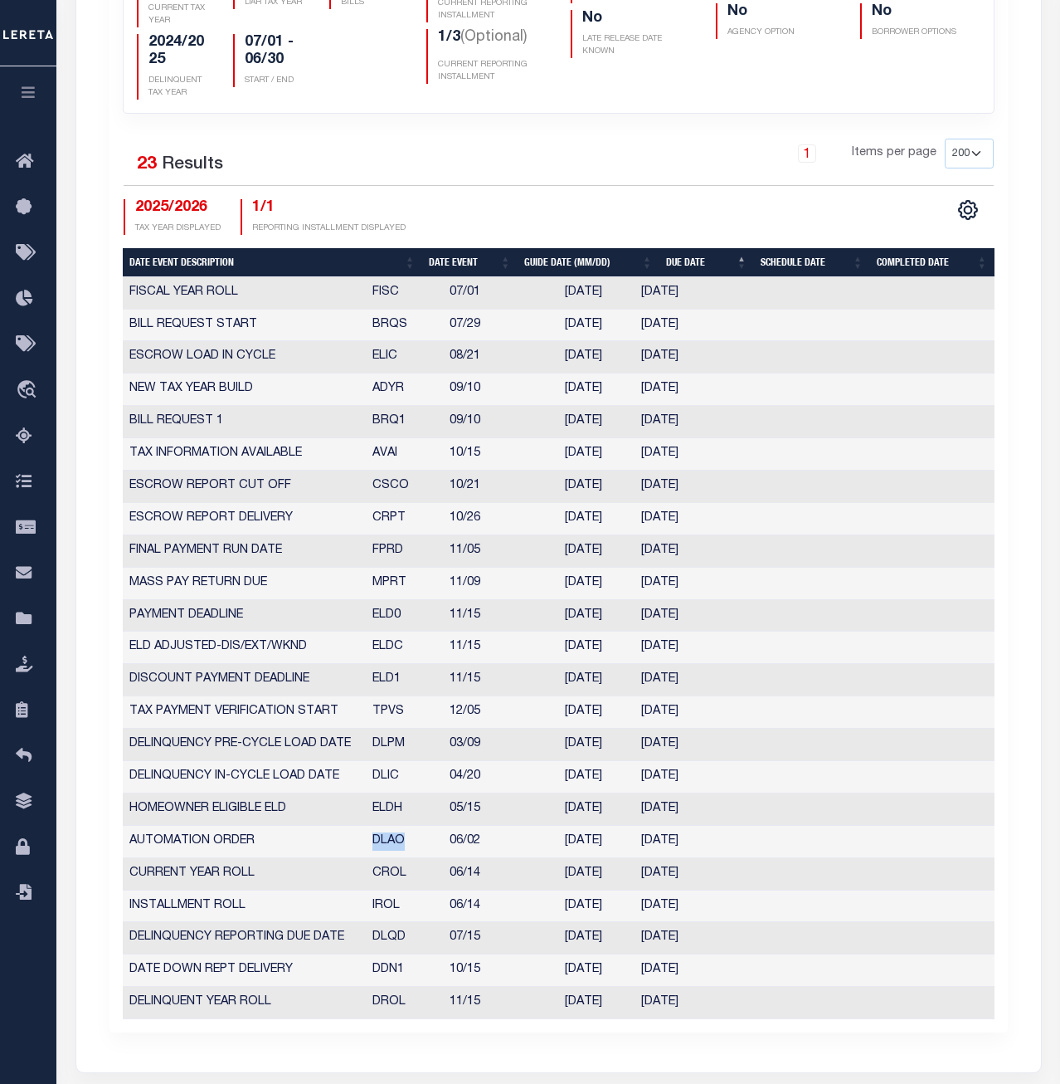
click at [387, 785] on td "CROL" at bounding box center [405, 874] width 78 height 32
click at [392, 785] on td "IROL" at bounding box center [405, 906] width 78 height 32
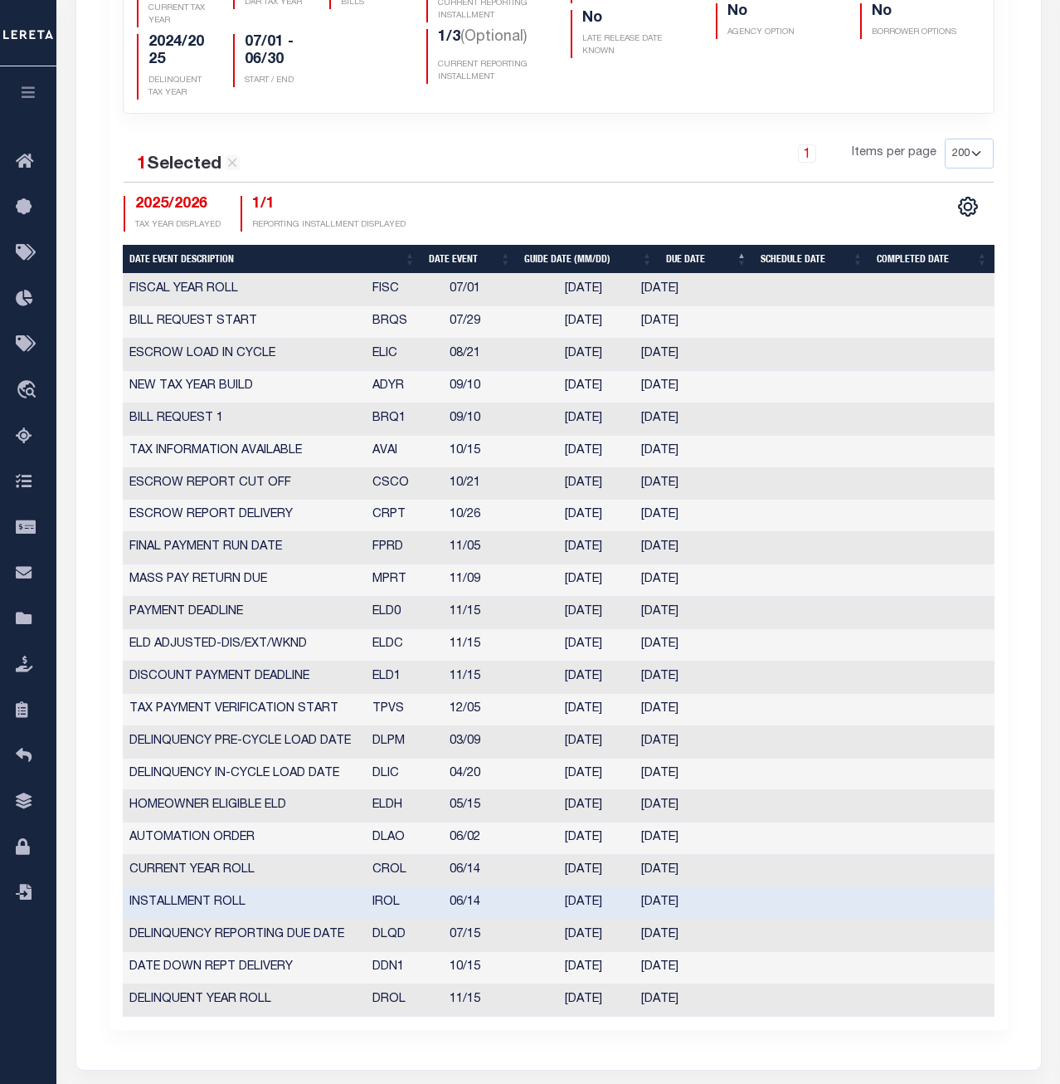
click at [392, 785] on td "IROL" at bounding box center [405, 903] width 78 height 32
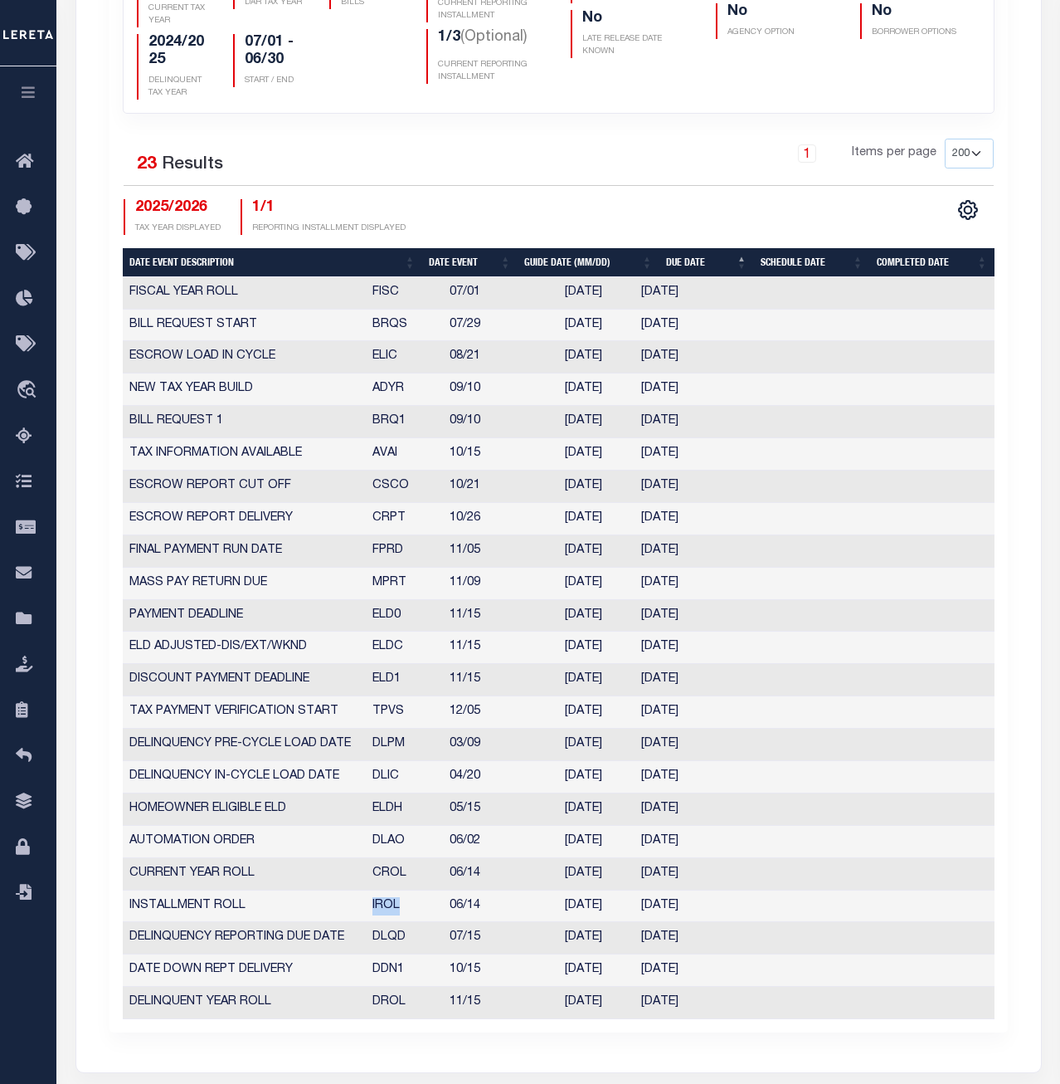
click at [389, 785] on td "DLQD" at bounding box center [405, 938] width 78 height 32
click at [385, 785] on td "DDN1" at bounding box center [405, 970] width 78 height 32
click at [380, 785] on td "DROL" at bounding box center [405, 1003] width 78 height 32
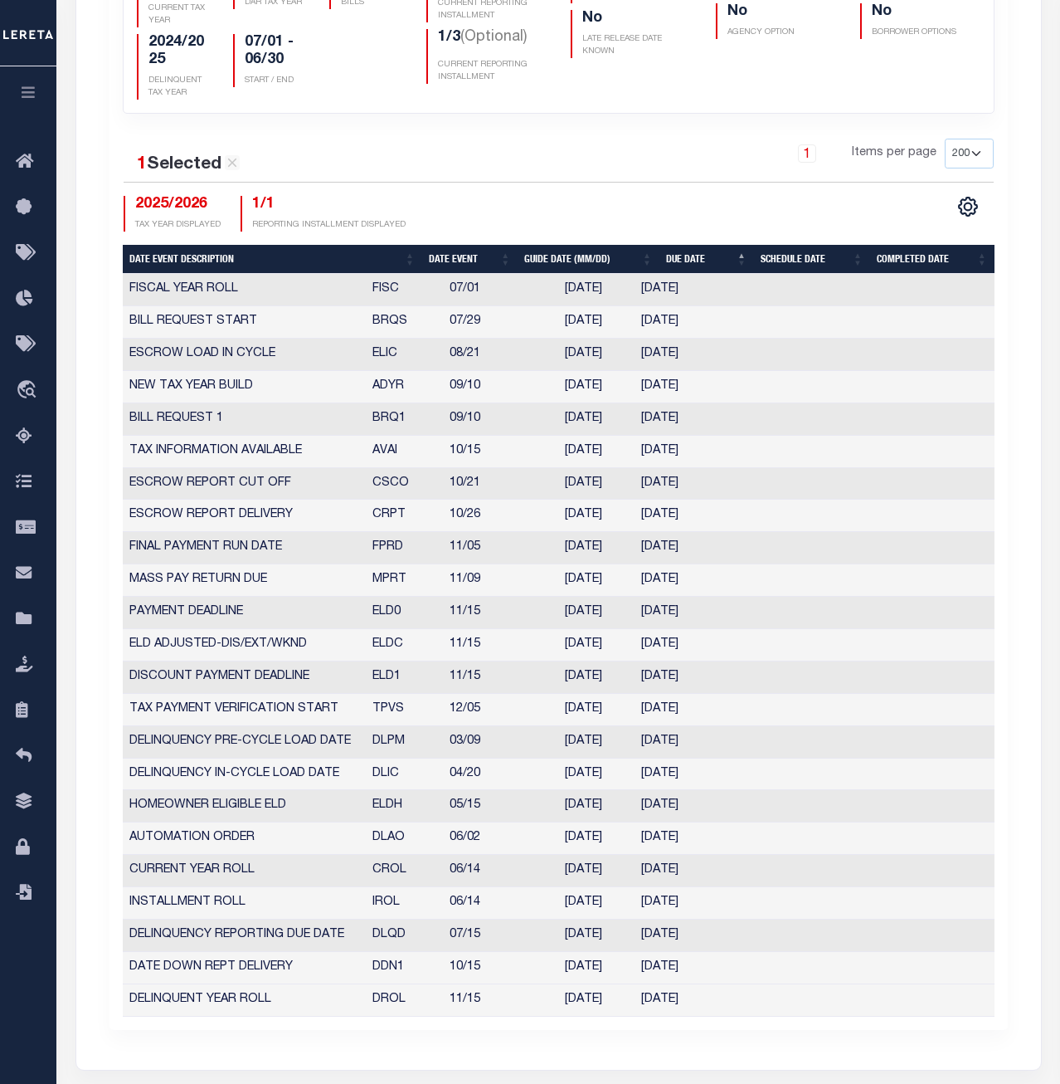
click at [380, 785] on td "DROL" at bounding box center [405, 1000] width 78 height 32
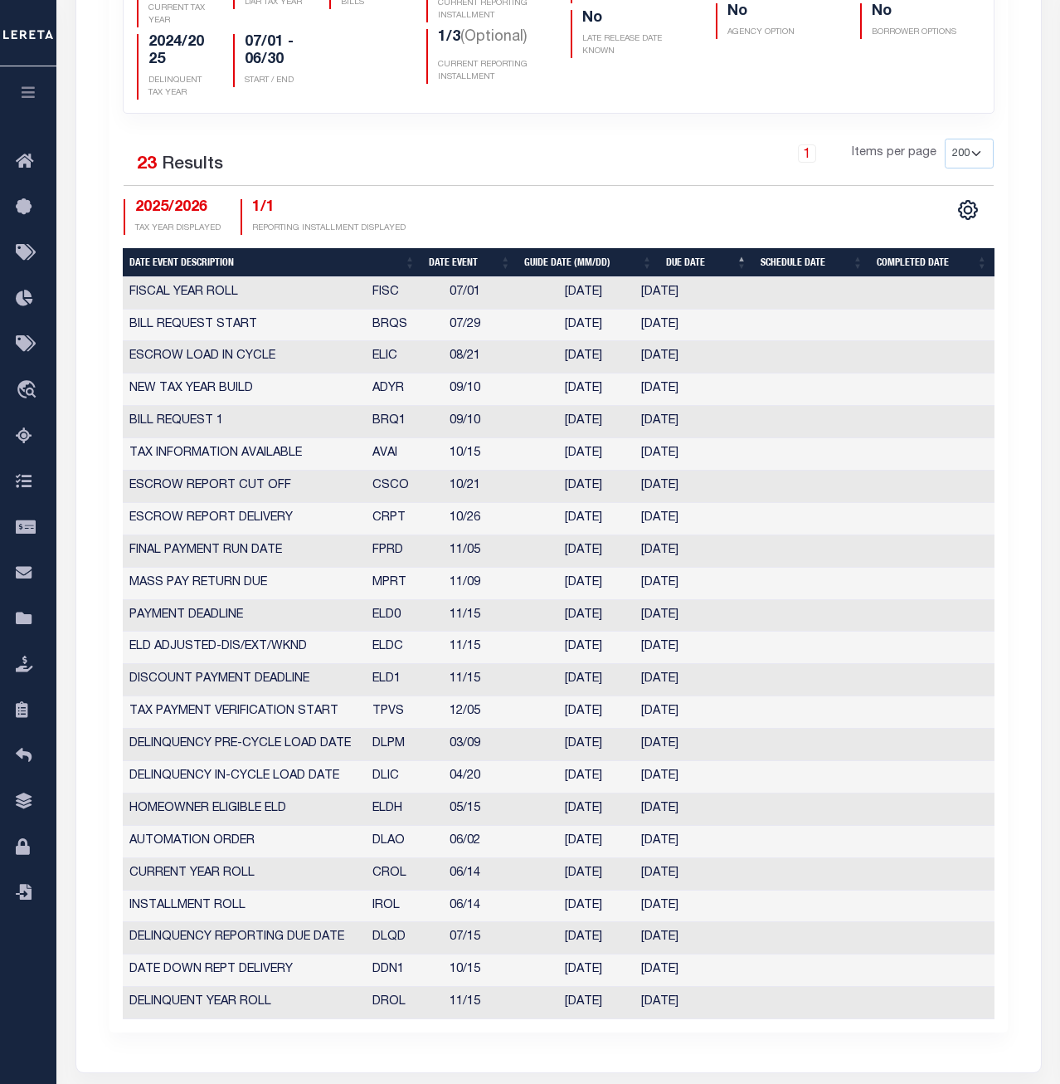
click at [524, 150] on div "1 Items per page 25 50 125 150 175 200" at bounding box center [670, 160] width 646 height 43
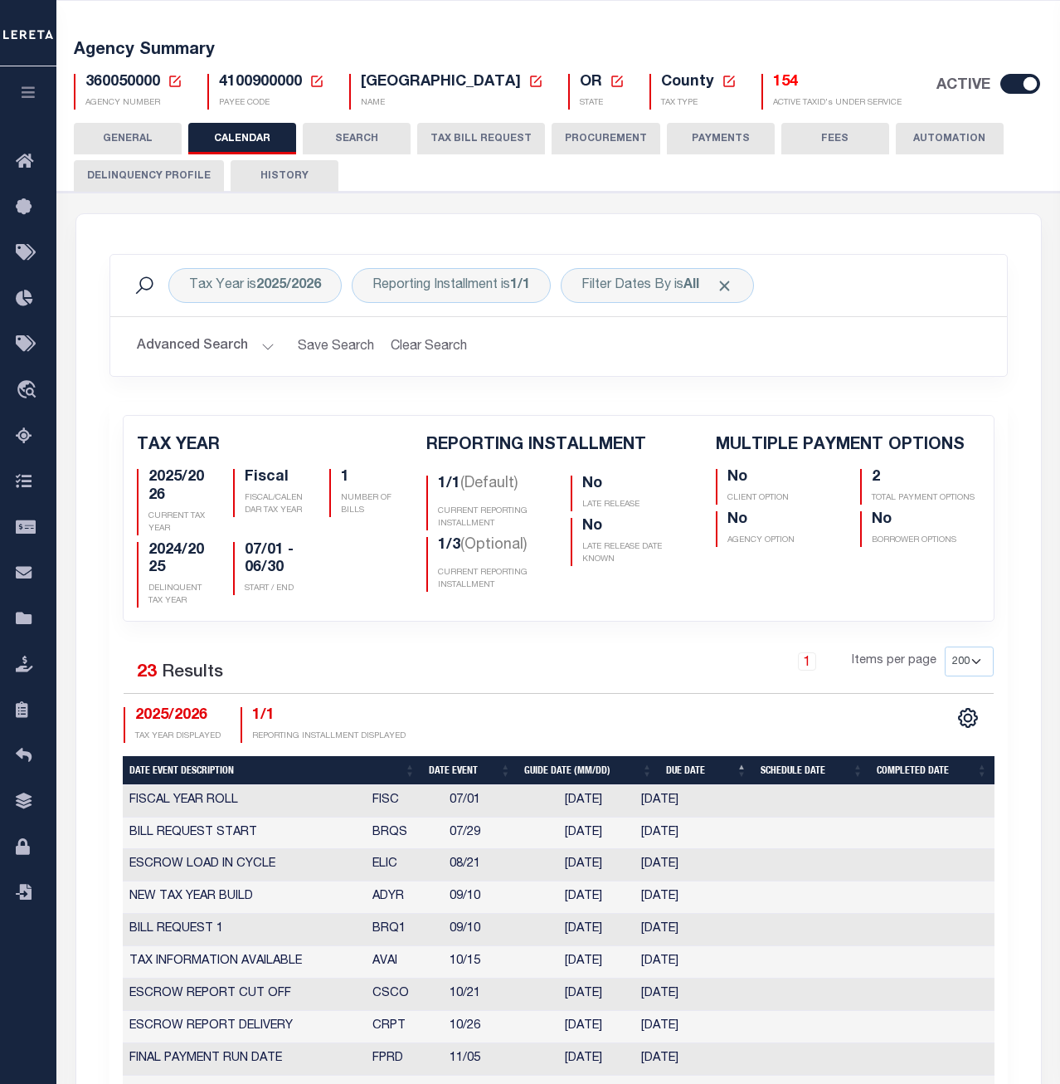
scroll to position [0, 0]
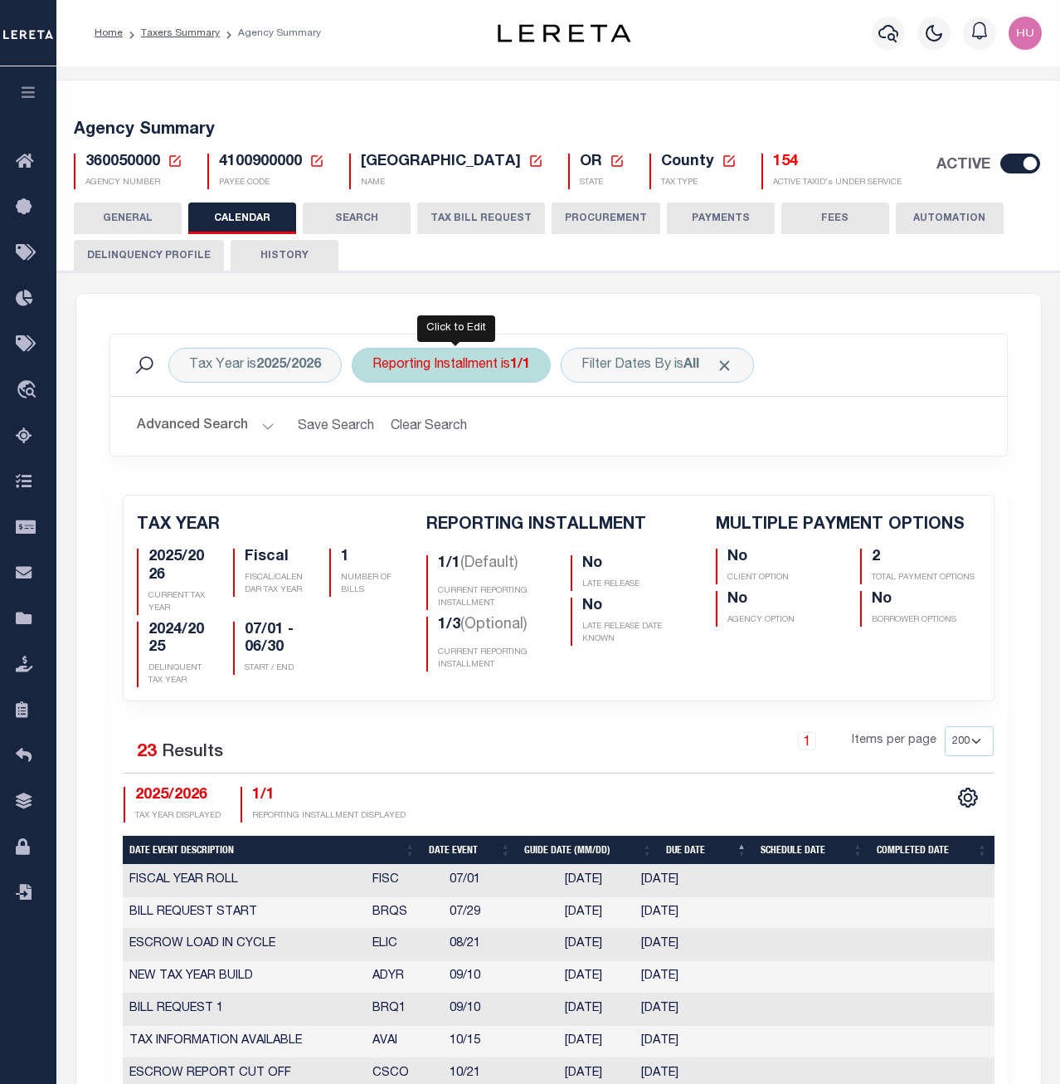
click at [426, 369] on div "Reporting Installment is 1/1 Is Contains 1/1 1/3 2/3 3/3 Cancel Apply" at bounding box center [451, 365] width 199 height 35
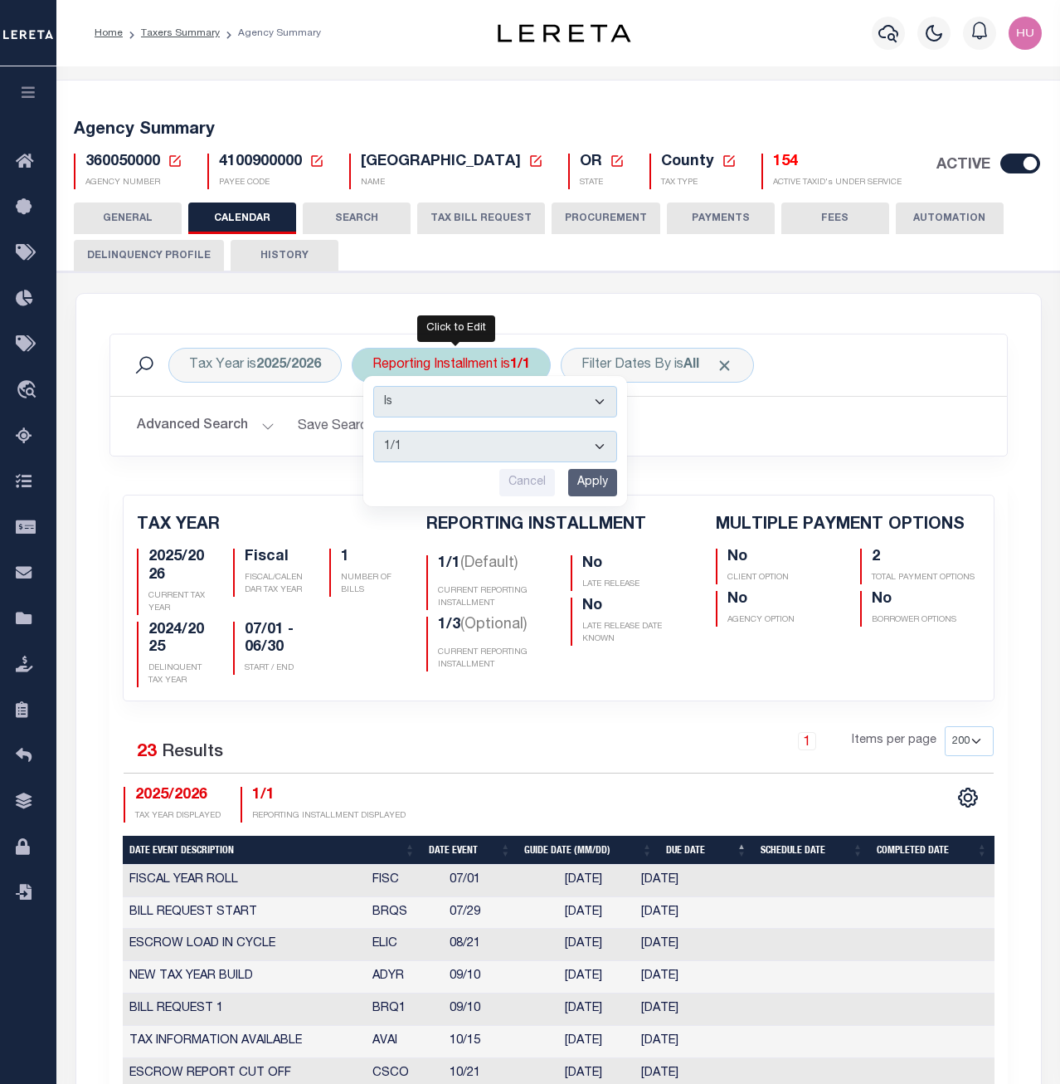
select select "1/3"
click option "1/3" at bounding box center [0, 0] width 0 height 0
click at [590, 485] on input "Apply" at bounding box center [592, 482] width 49 height 27
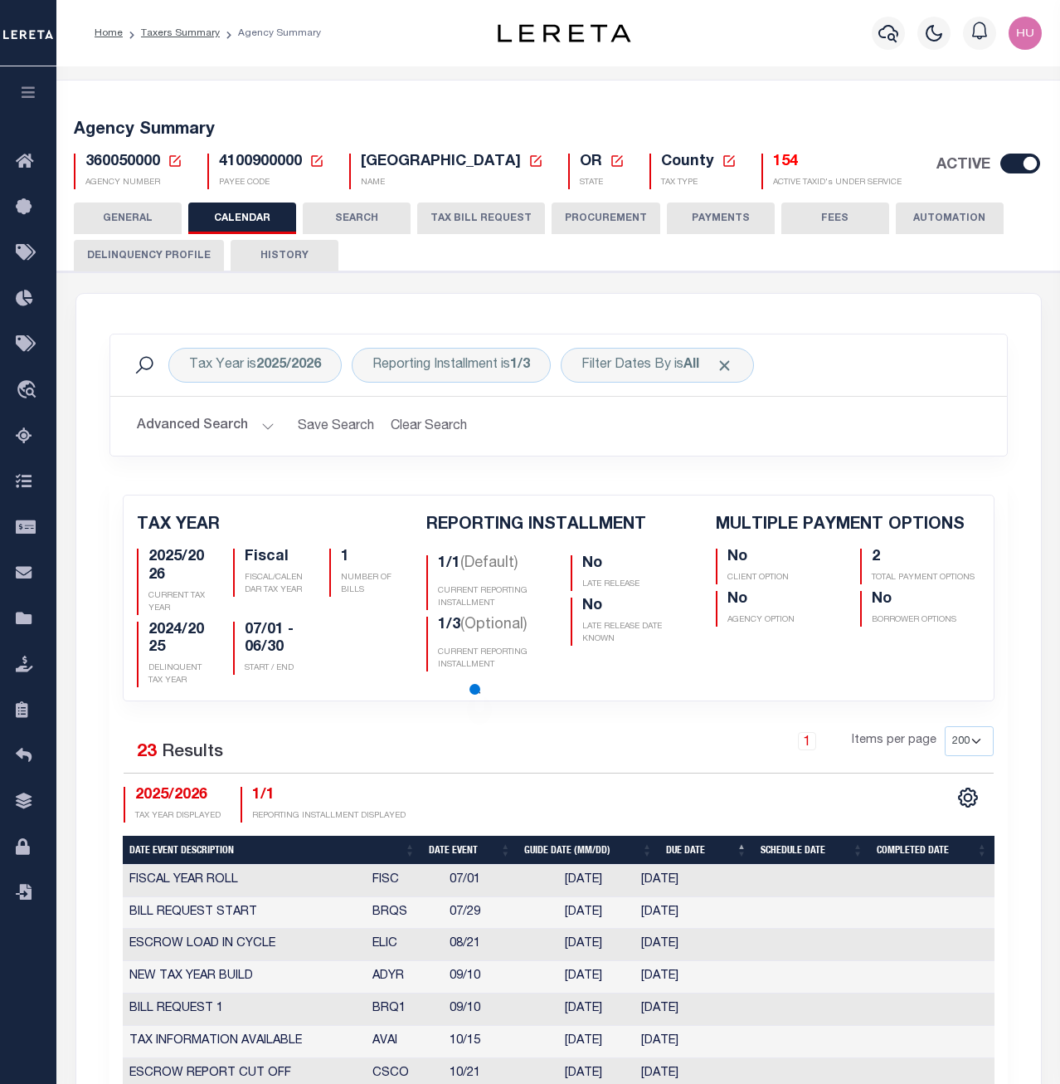
checkbox input "false"
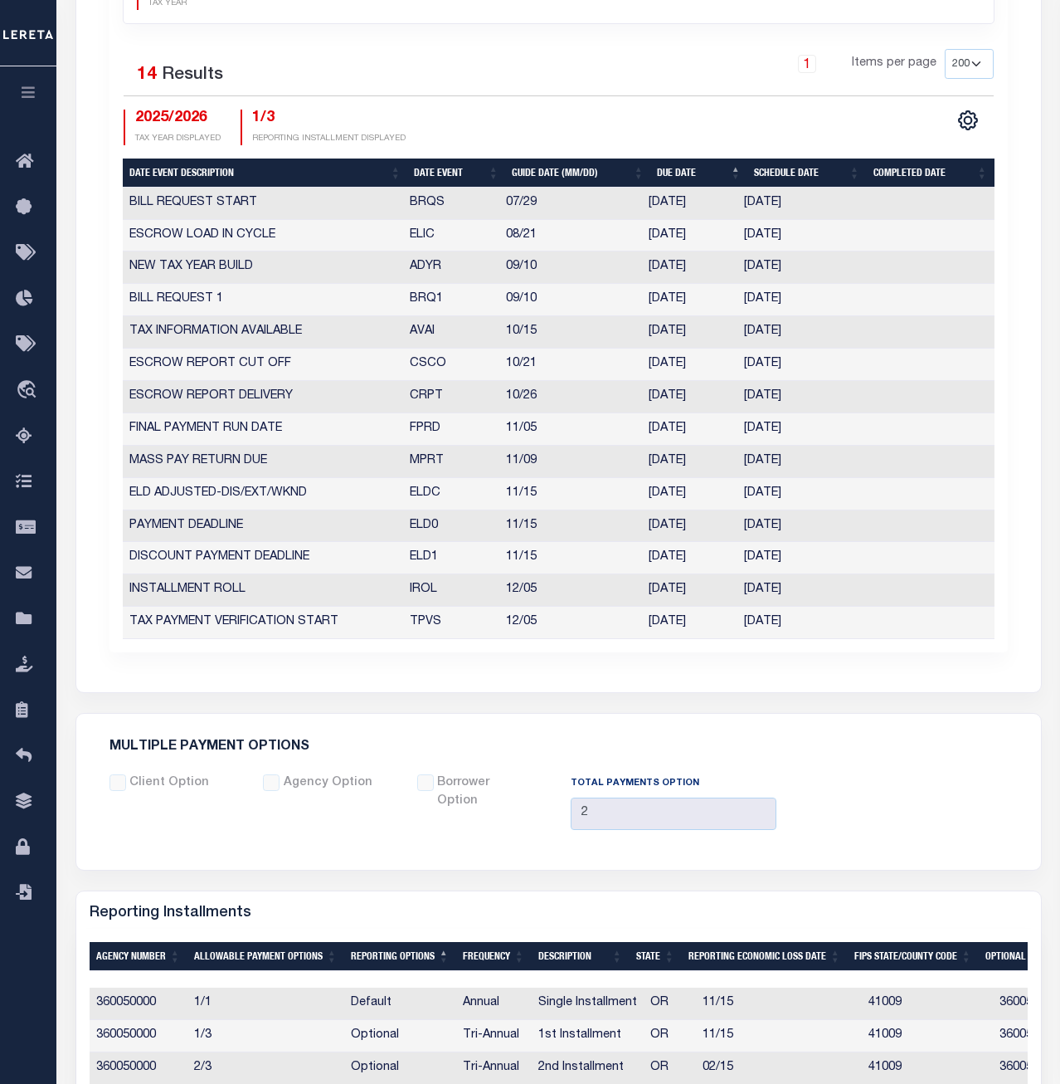
scroll to position [592, 0]
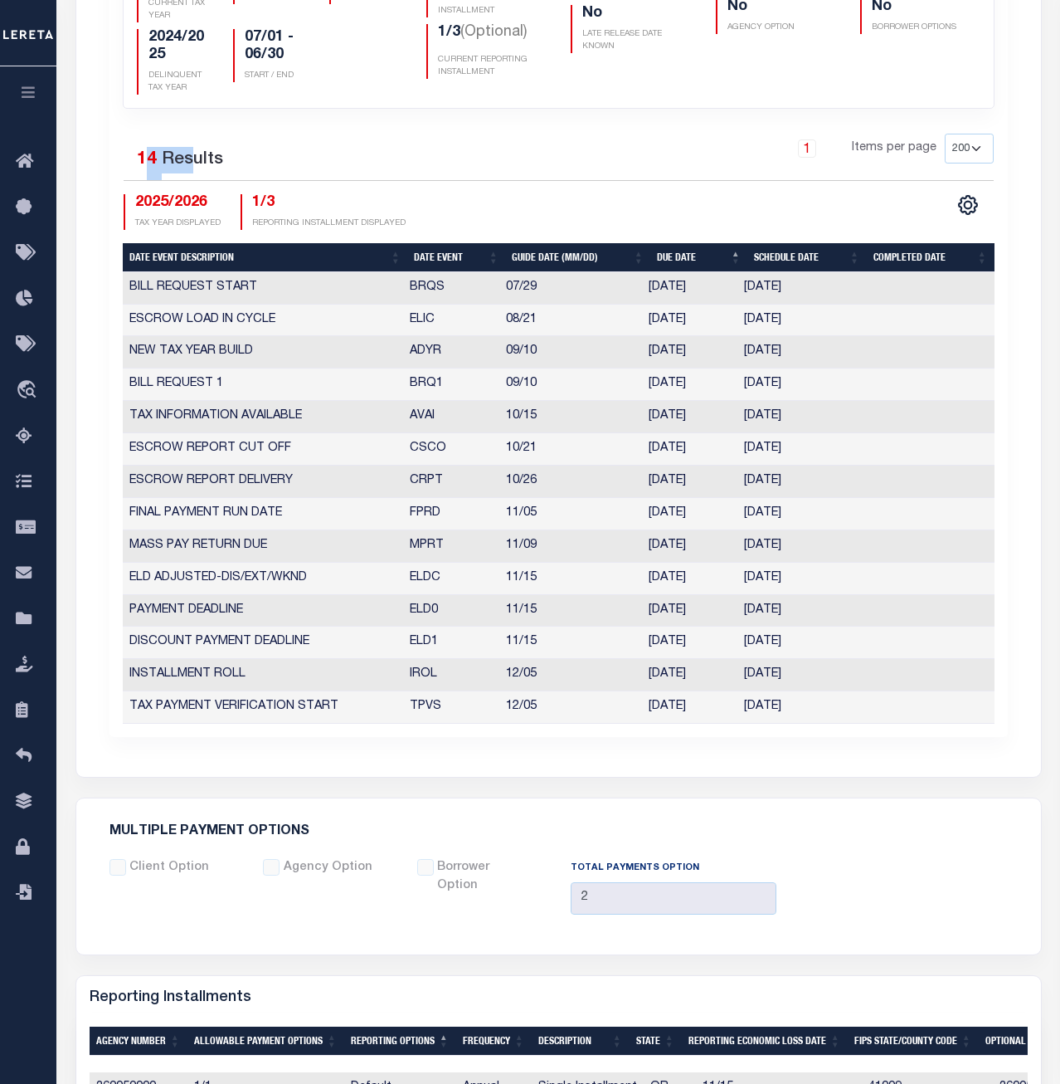
drag, startPoint x: 143, startPoint y: 166, endPoint x: 188, endPoint y: 163, distance: 45.8
click at [188, 163] on div "14 Results" at bounding box center [180, 163] width 86 height 33
click at [430, 288] on td "BRQS" at bounding box center [451, 288] width 96 height 32
click at [429, 288] on td "BRQS" at bounding box center [451, 288] width 96 height 32
click at [417, 319] on td "ELIC" at bounding box center [451, 321] width 96 height 32
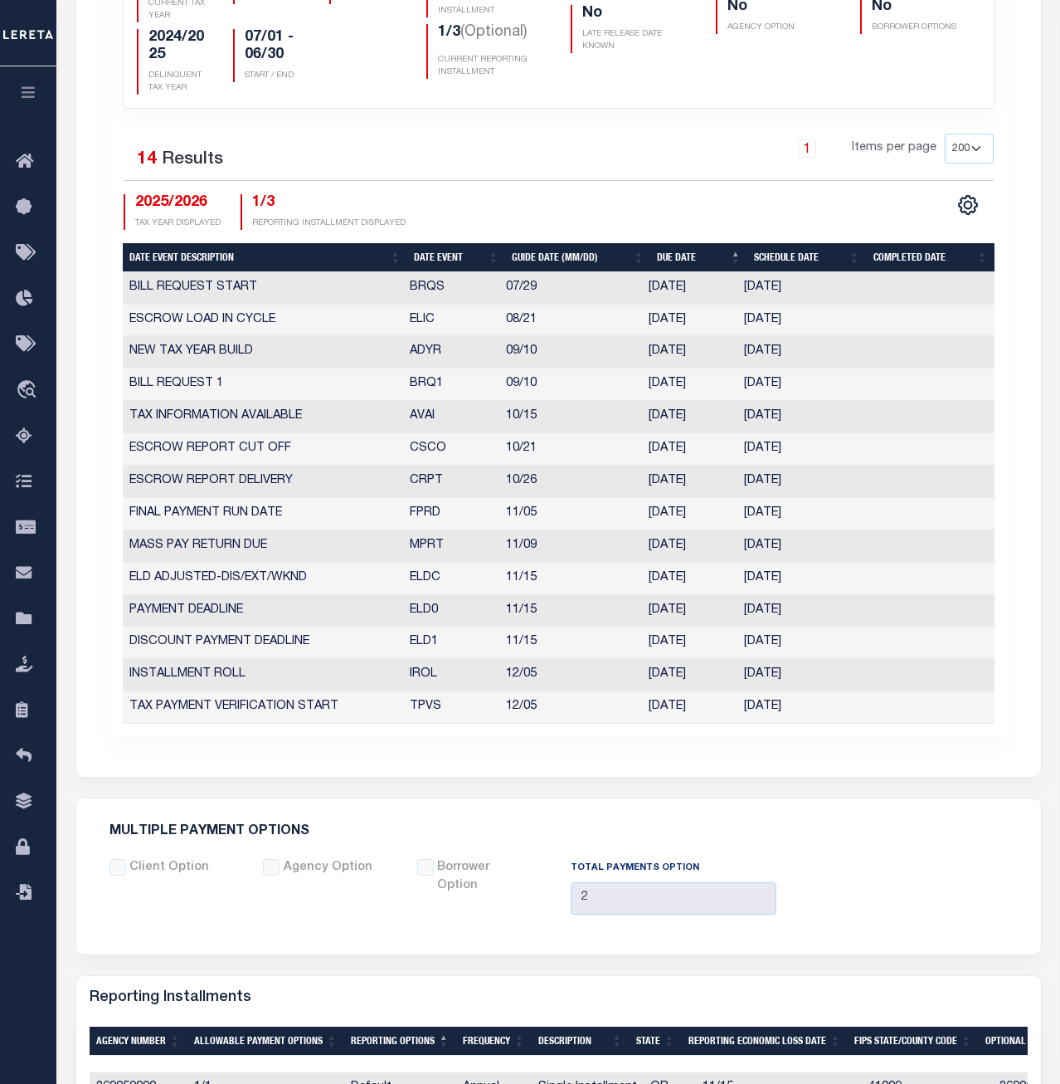
click at [417, 319] on td "ELIC" at bounding box center [451, 321] width 96 height 32
click at [422, 351] on td "ADYR" at bounding box center [451, 352] width 96 height 32
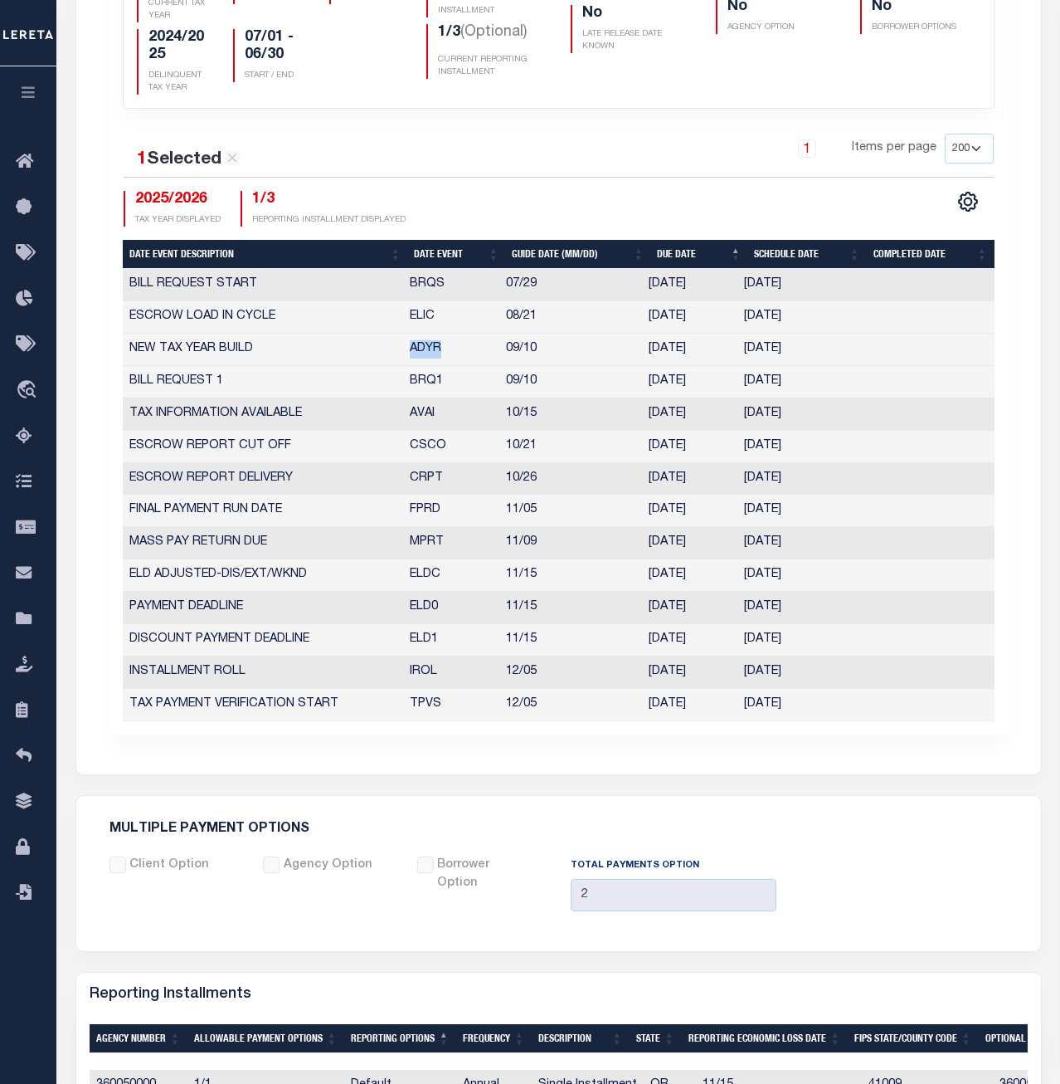
click at [422, 351] on td "ADYR" at bounding box center [451, 350] width 96 height 32
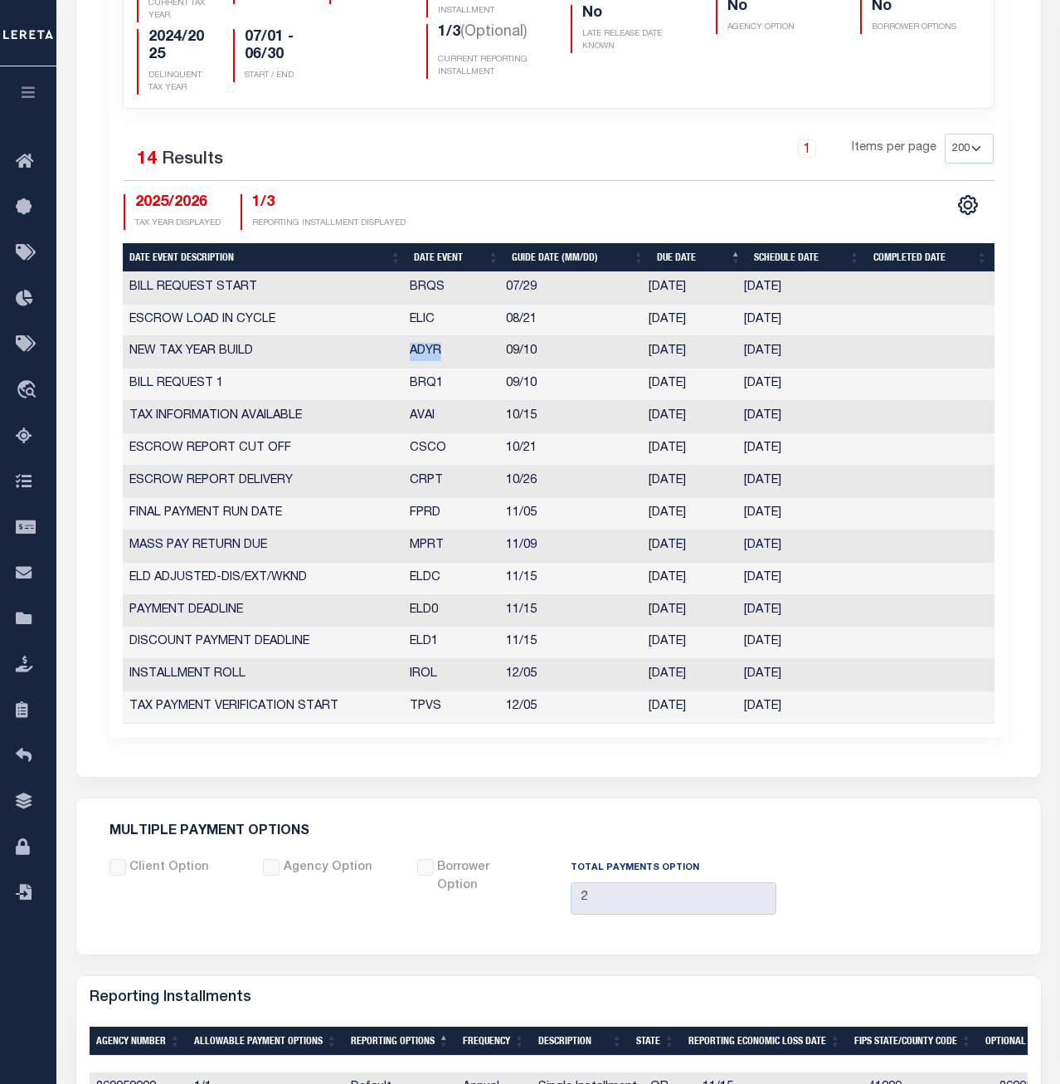
click at [426, 378] on td "BRQ1" at bounding box center [451, 384] width 96 height 32
click at [418, 411] on td "AVAI" at bounding box center [451, 417] width 96 height 32
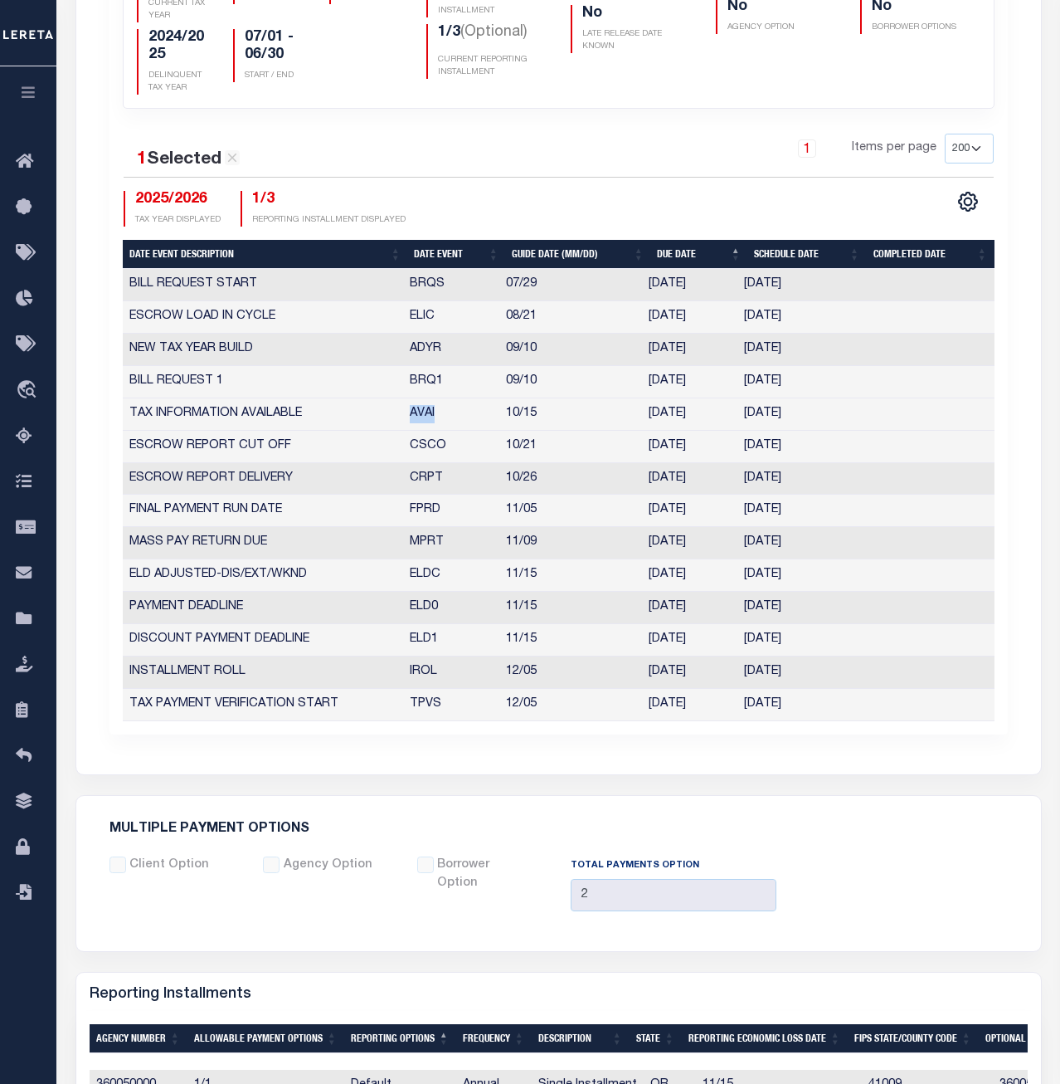
click at [418, 411] on td "AVAI" at bounding box center [451, 414] width 96 height 32
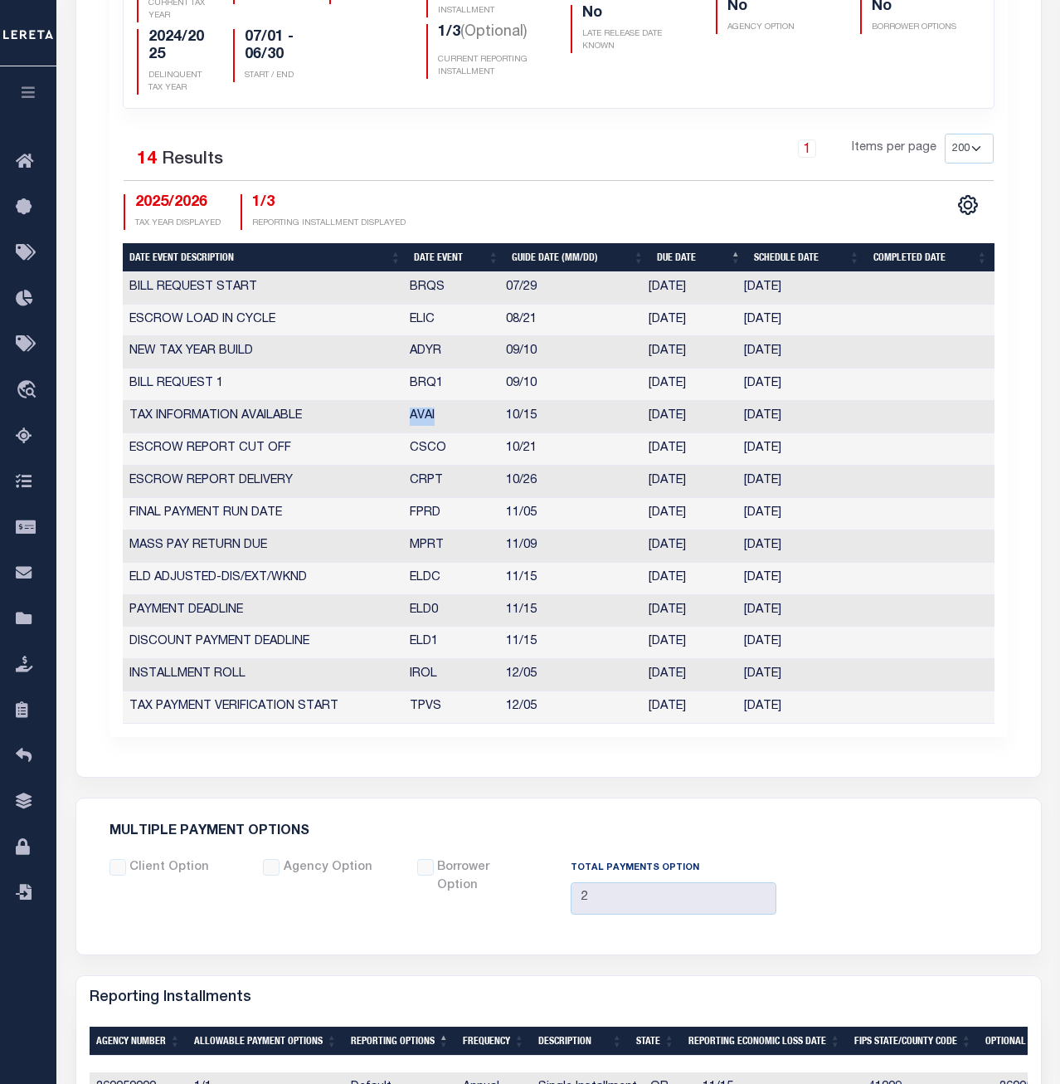
click at [422, 451] on td "CSCO" at bounding box center [451, 449] width 96 height 32
click at [406, 482] on td "CRPT" at bounding box center [451, 482] width 96 height 32
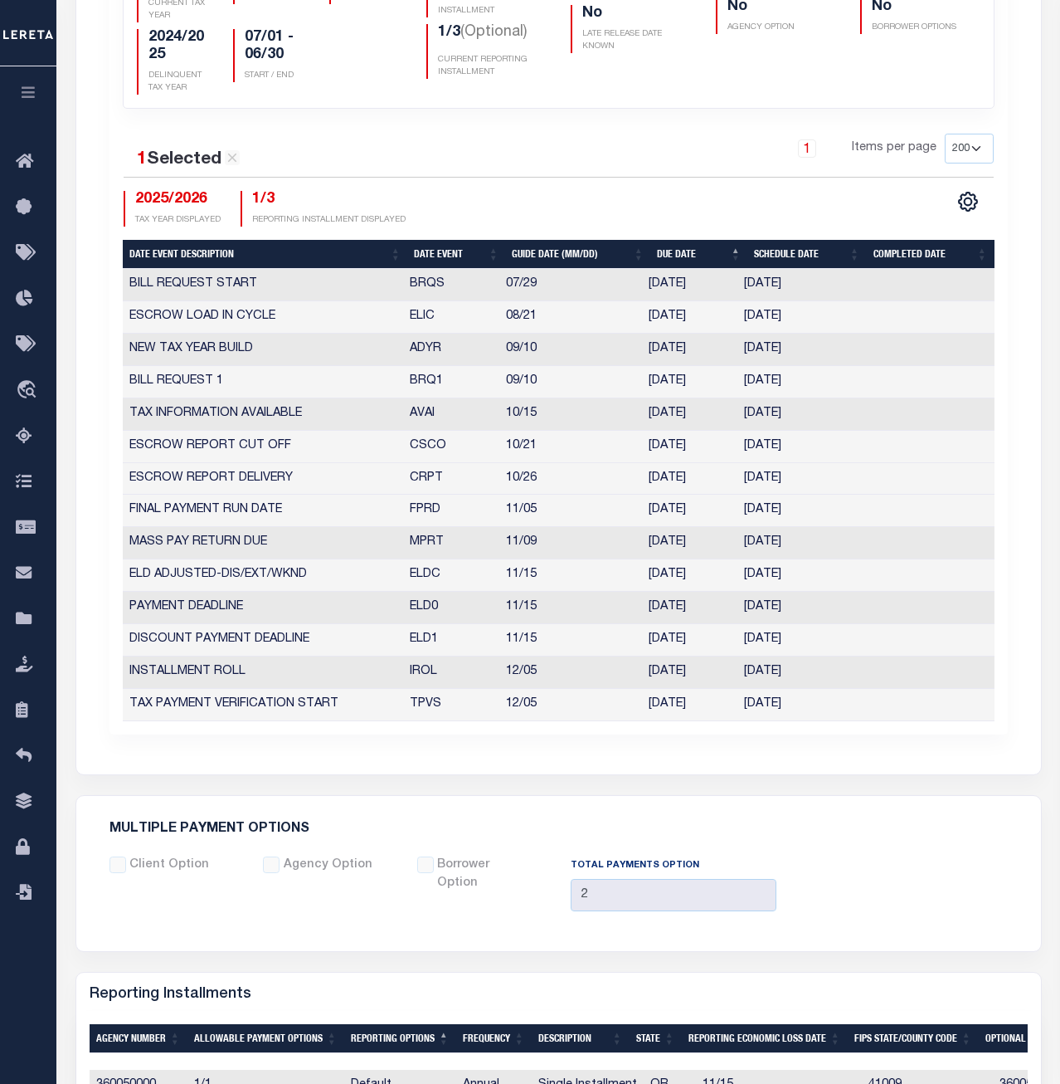
click at [417, 482] on td "CRPT" at bounding box center [451, 479] width 96 height 32
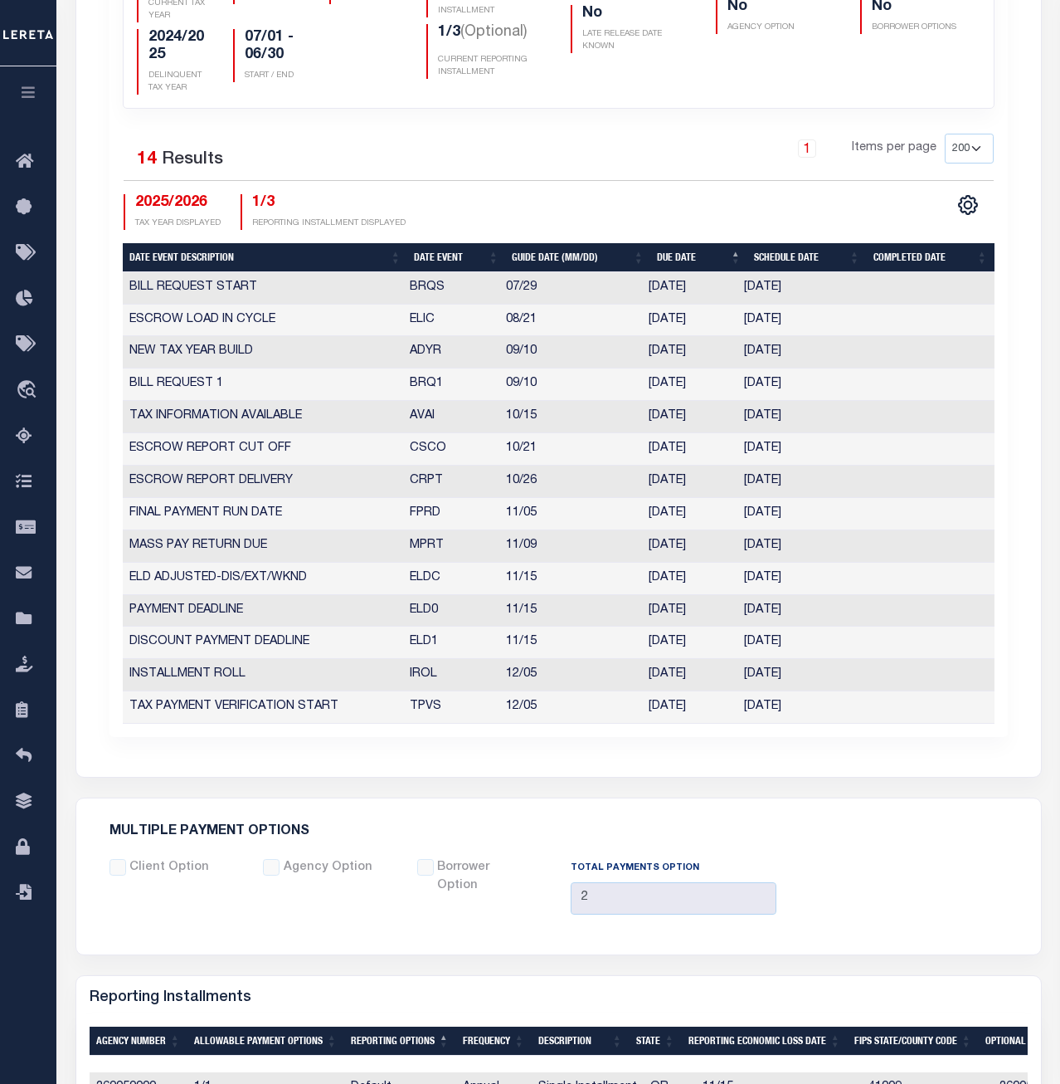
click at [417, 482] on td "CRPT" at bounding box center [451, 482] width 96 height 32
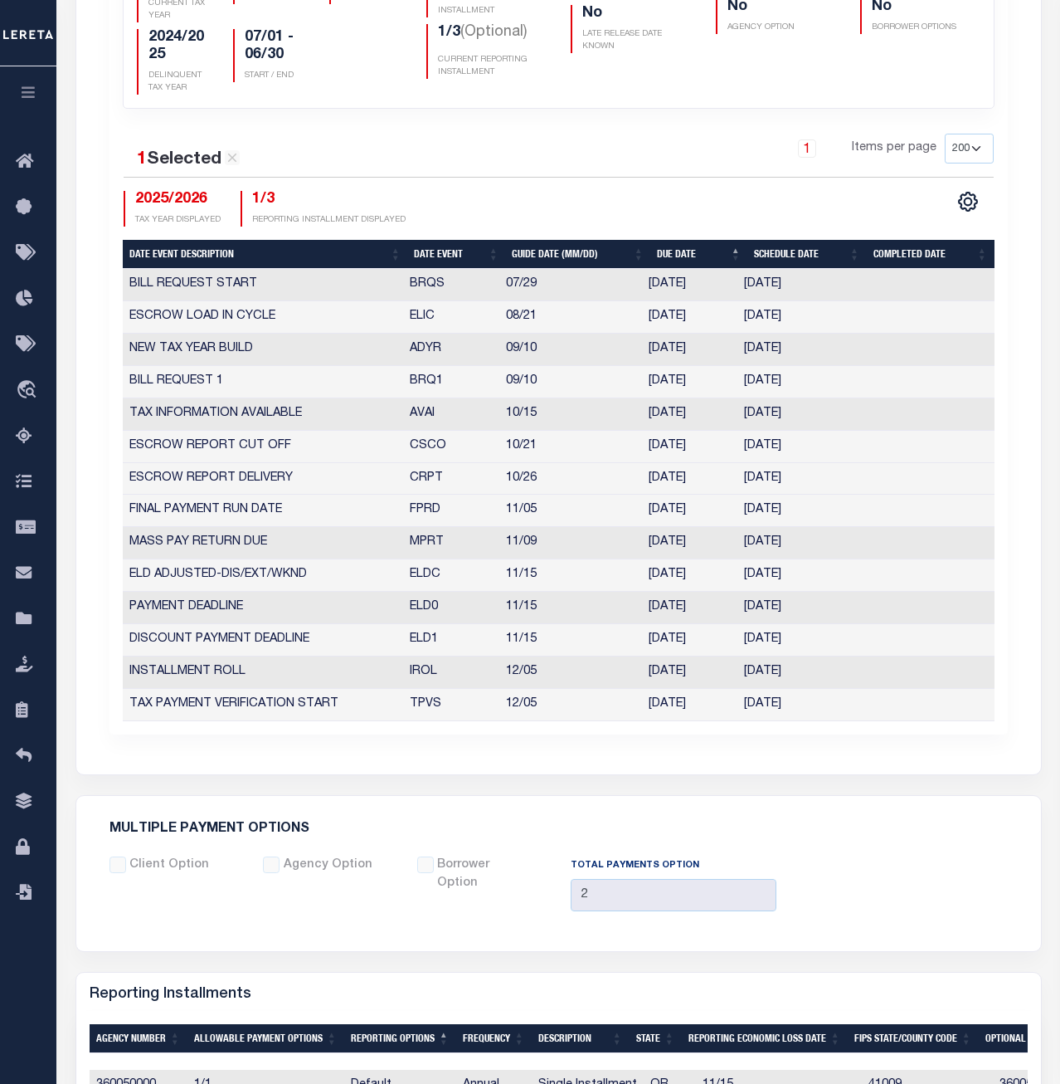
click at [420, 509] on td "FPRD" at bounding box center [451, 511] width 96 height 32
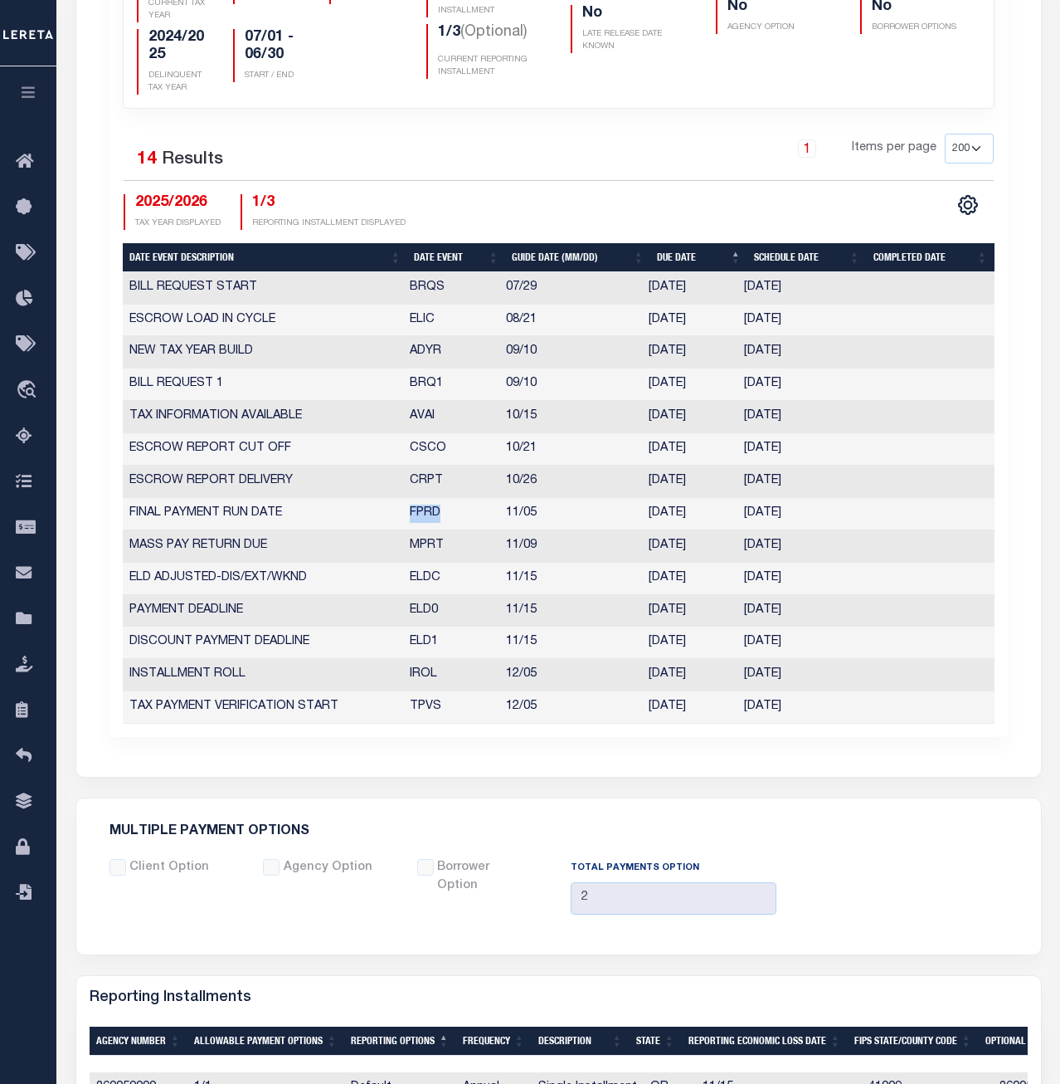
click at [422, 545] on td "MPRT" at bounding box center [451, 546] width 96 height 32
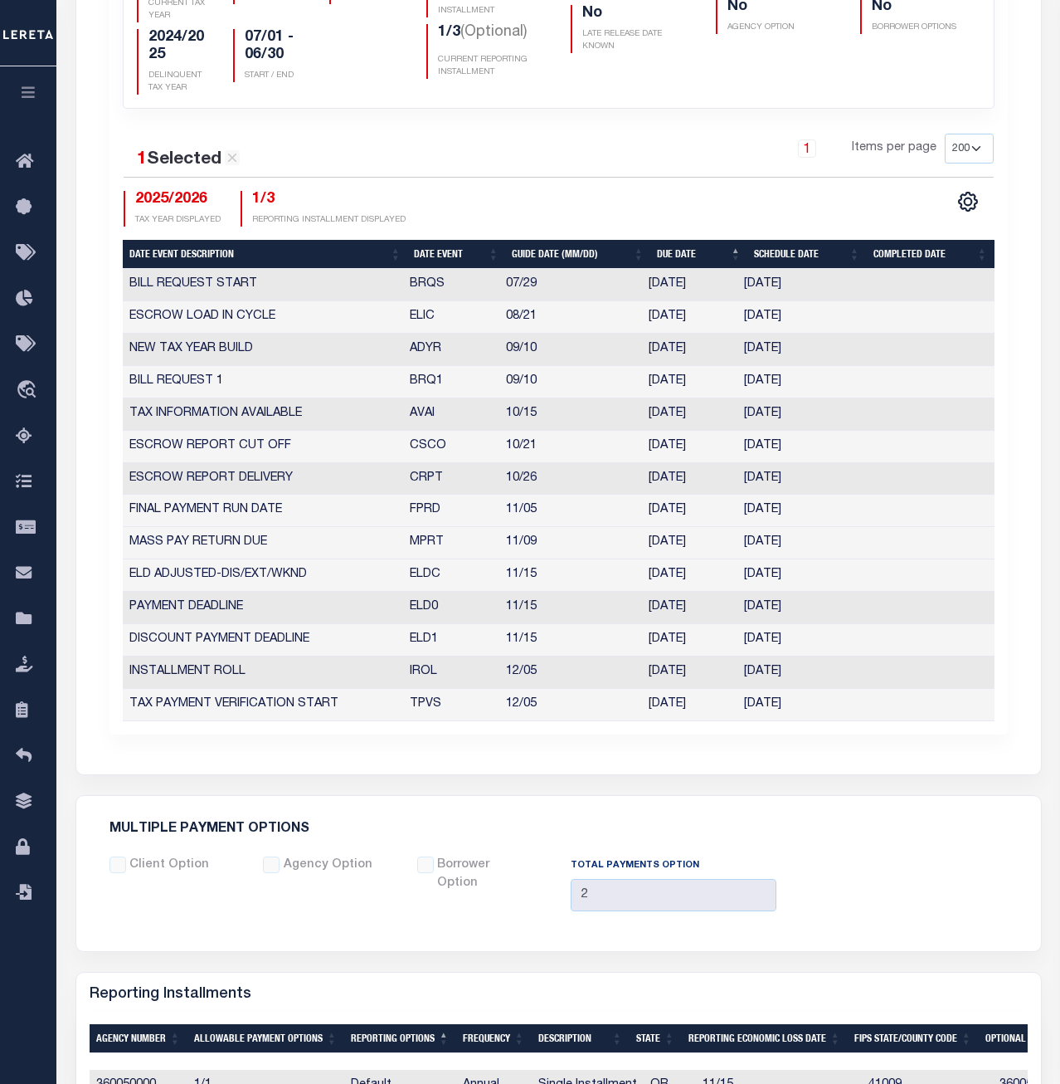
click at [422, 545] on td "MPRT" at bounding box center [451, 543] width 96 height 32
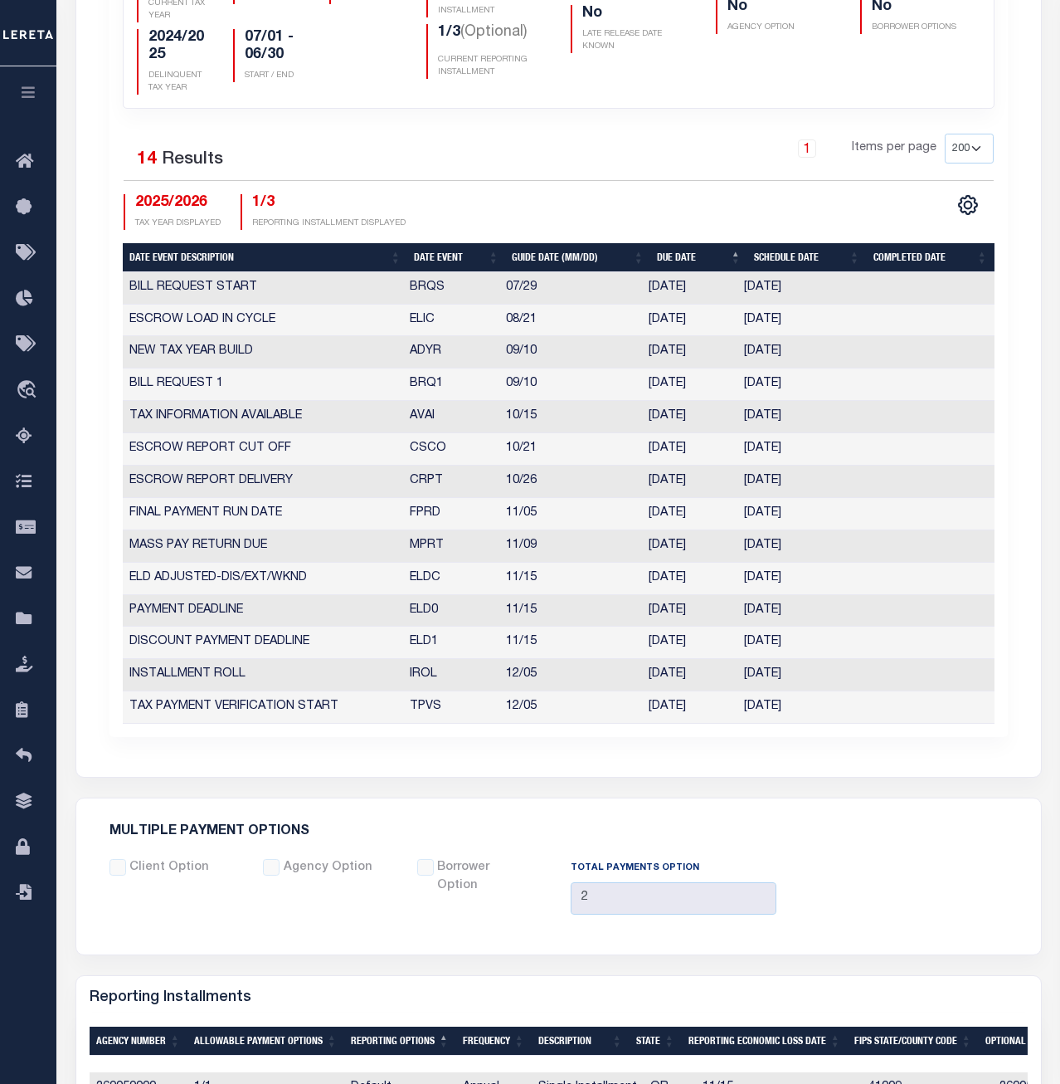
click at [417, 581] on td "ELDC" at bounding box center [451, 579] width 96 height 32
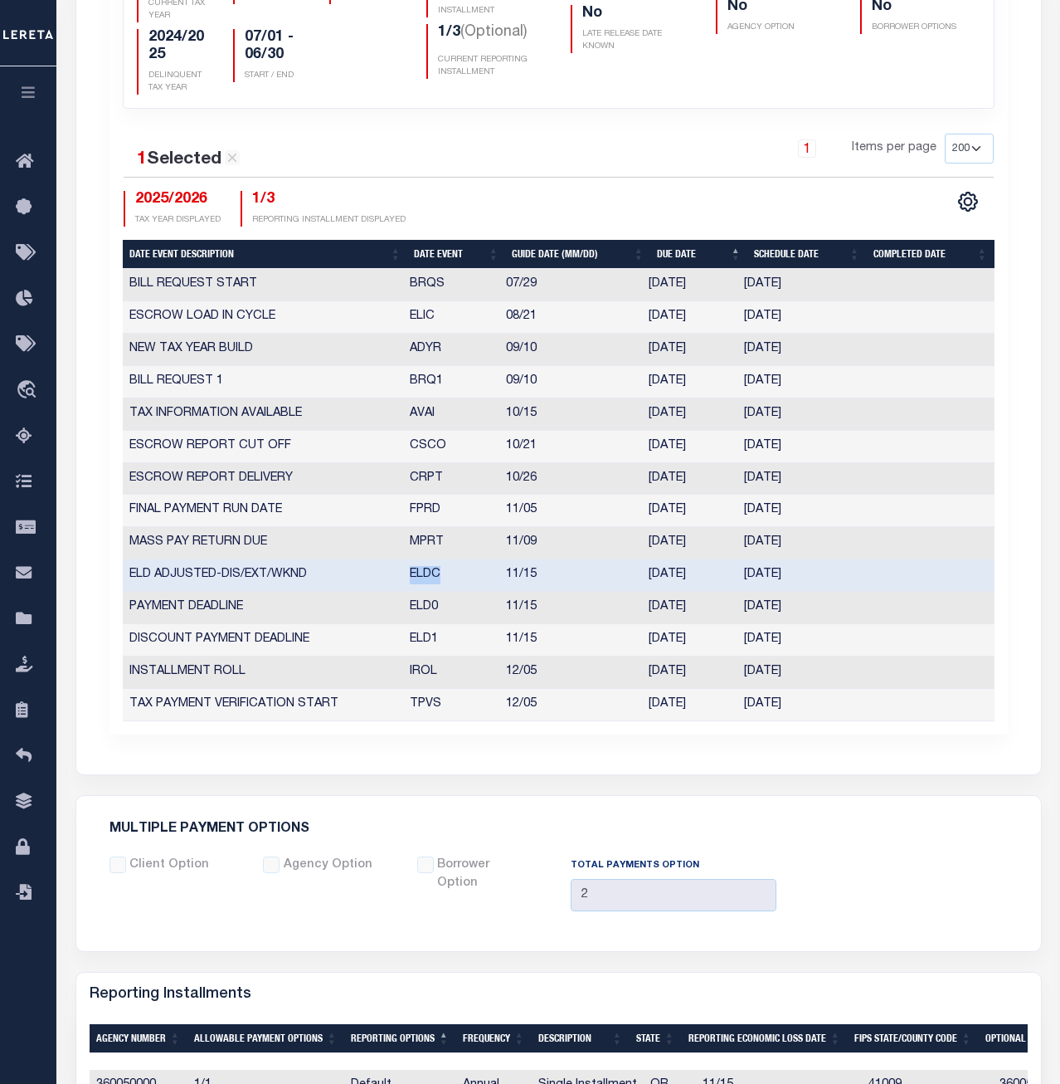
click at [417, 581] on td "ELDC" at bounding box center [451, 575] width 96 height 32
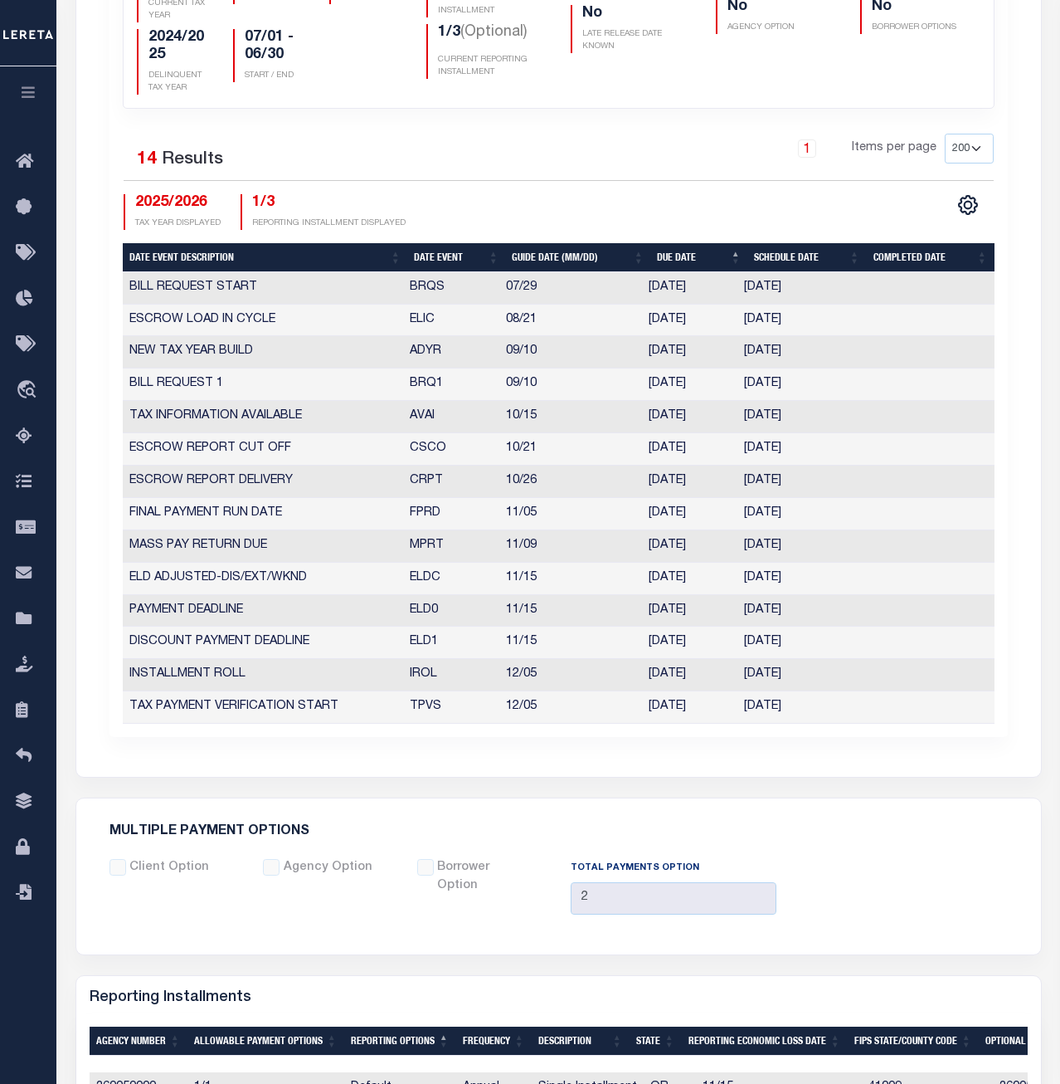
click at [424, 611] on td "ELD0" at bounding box center [451, 611] width 96 height 32
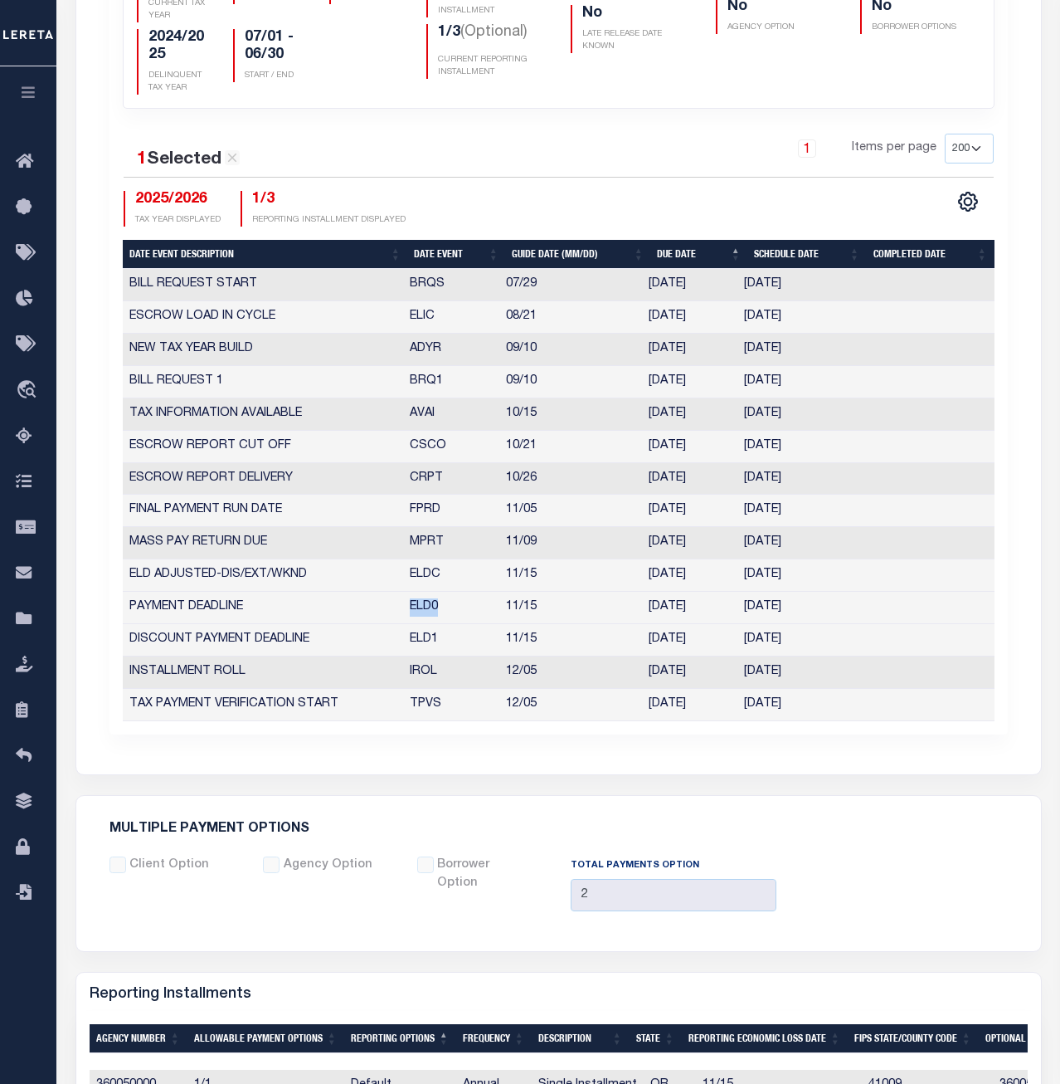
click at [424, 611] on td "ELD0" at bounding box center [451, 608] width 96 height 32
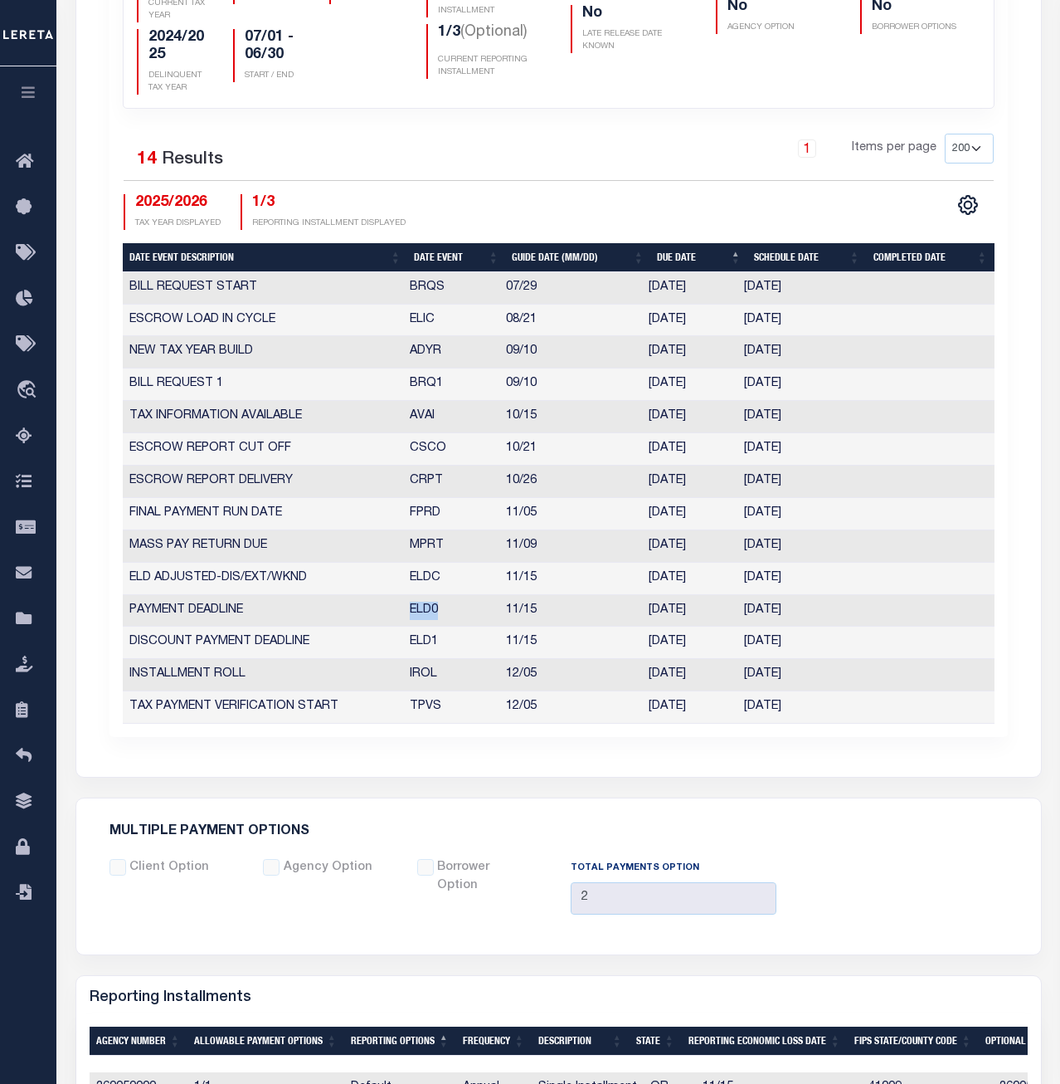
click at [420, 647] on td "ELD1" at bounding box center [451, 643] width 96 height 32
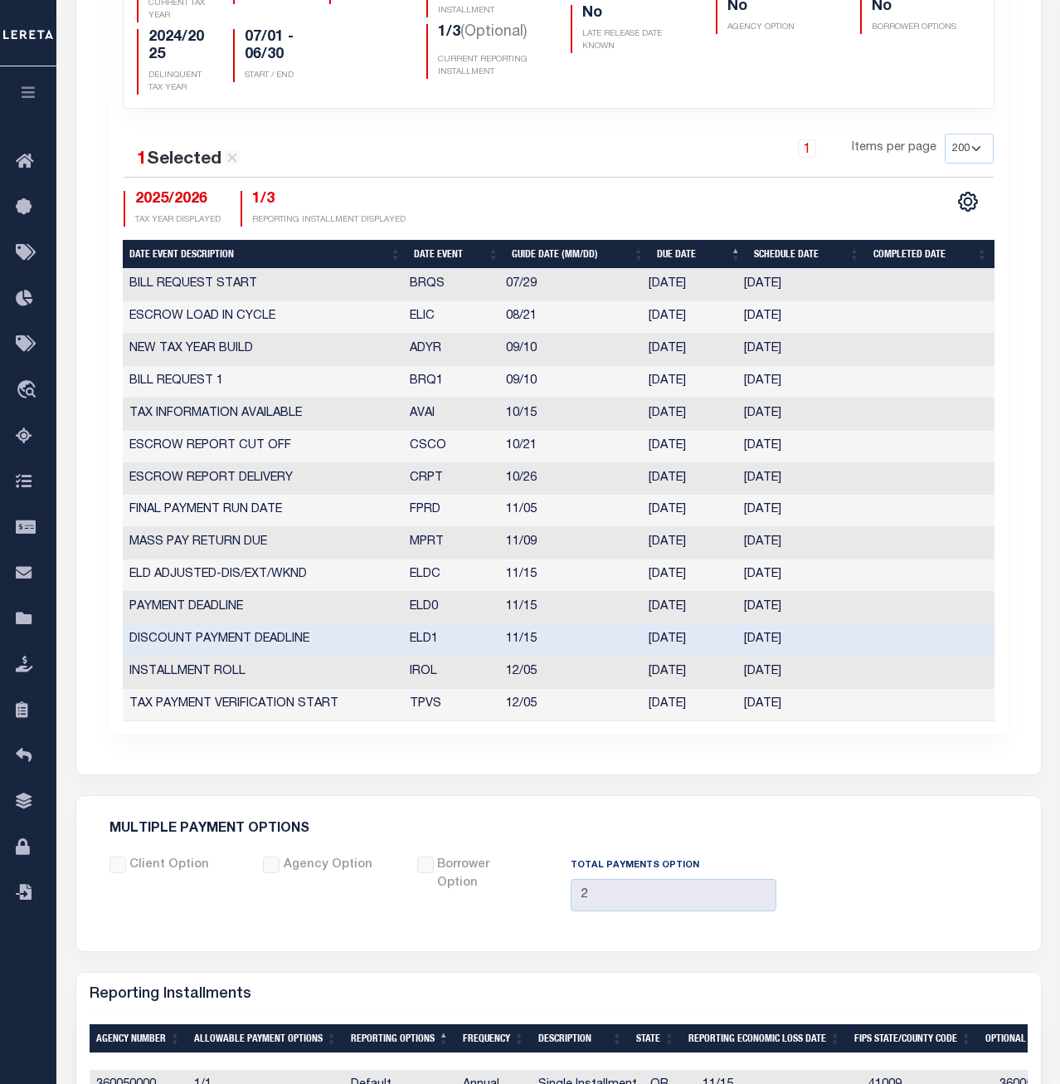
click at [420, 647] on td "ELD1" at bounding box center [451, 640] width 96 height 32
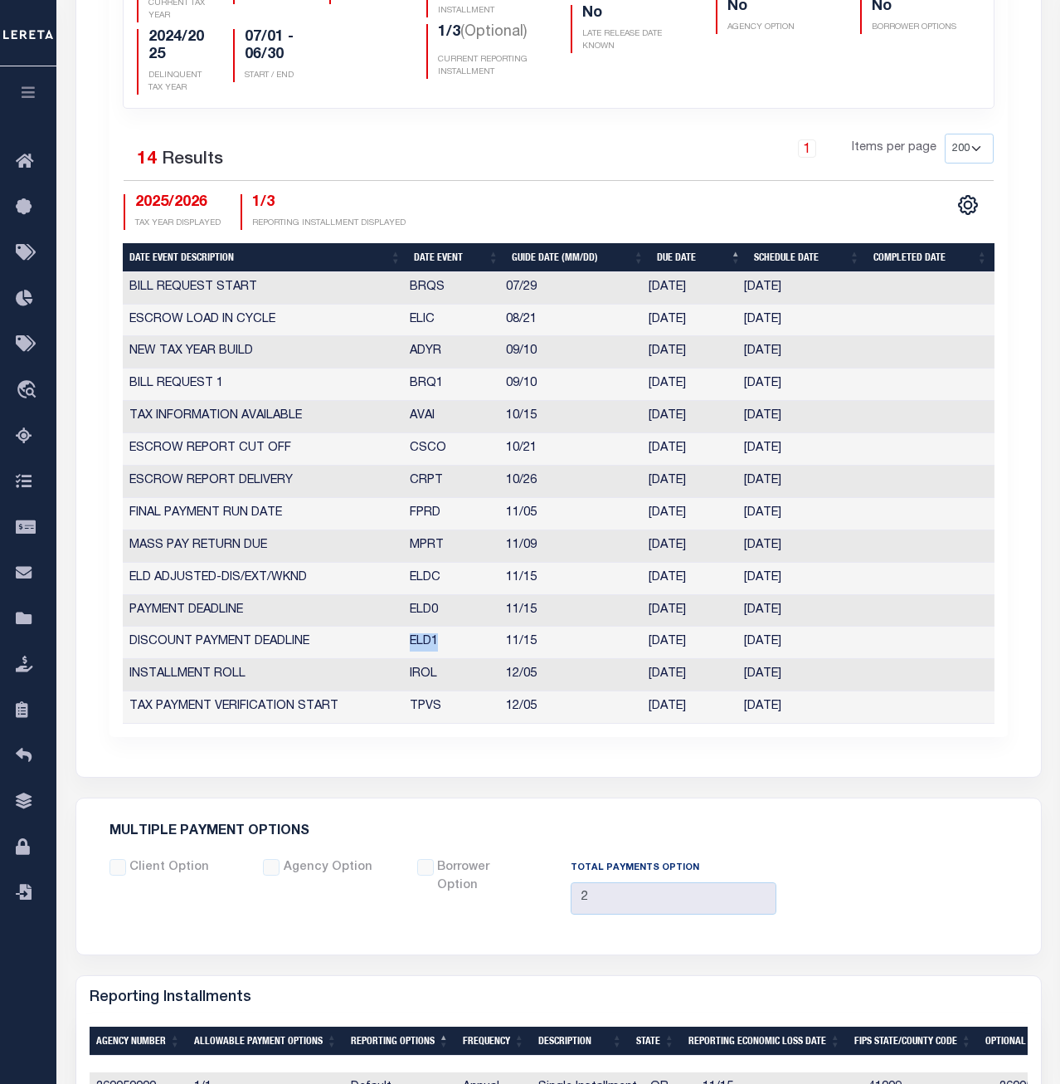
click at [422, 675] on td "IROL" at bounding box center [451, 675] width 96 height 32
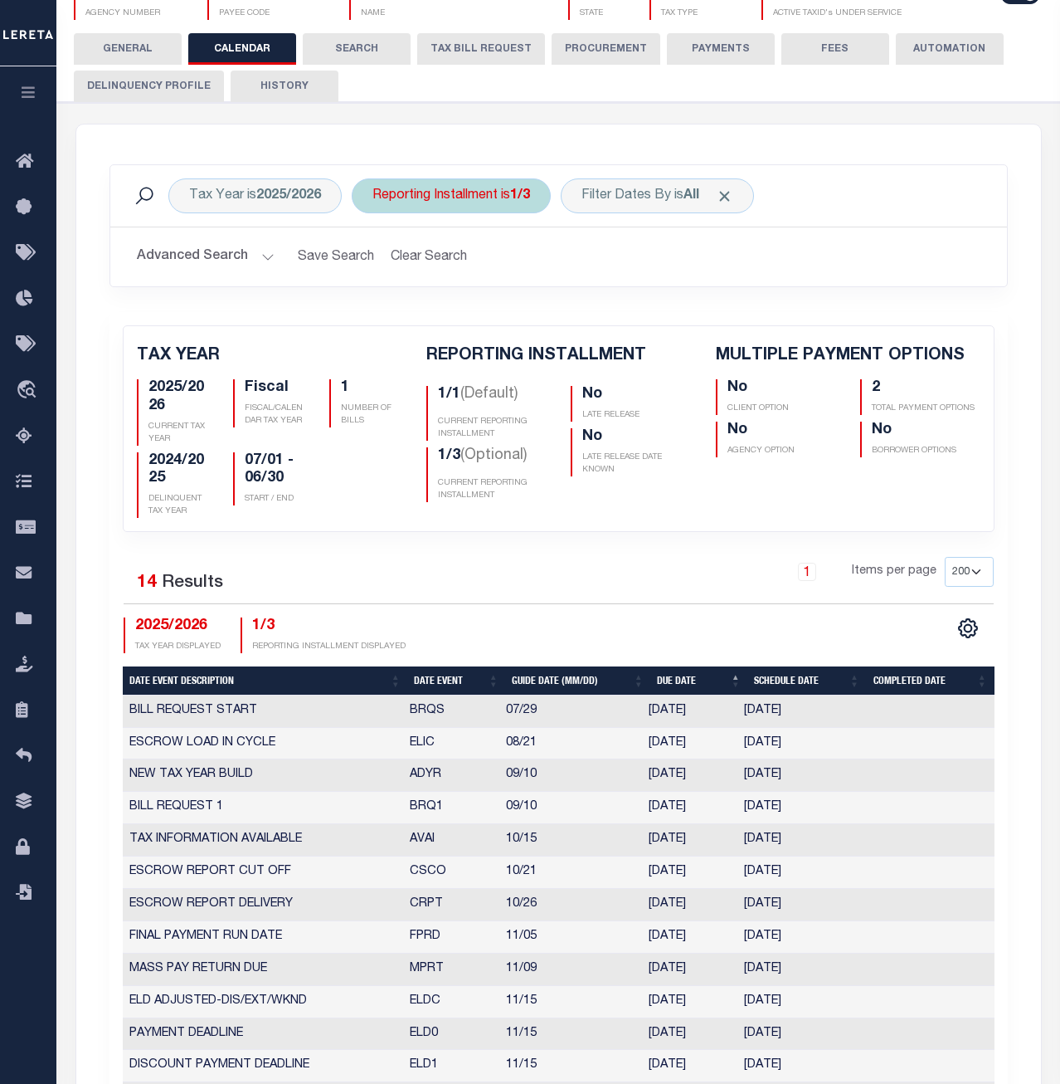
scroll to position [0, 0]
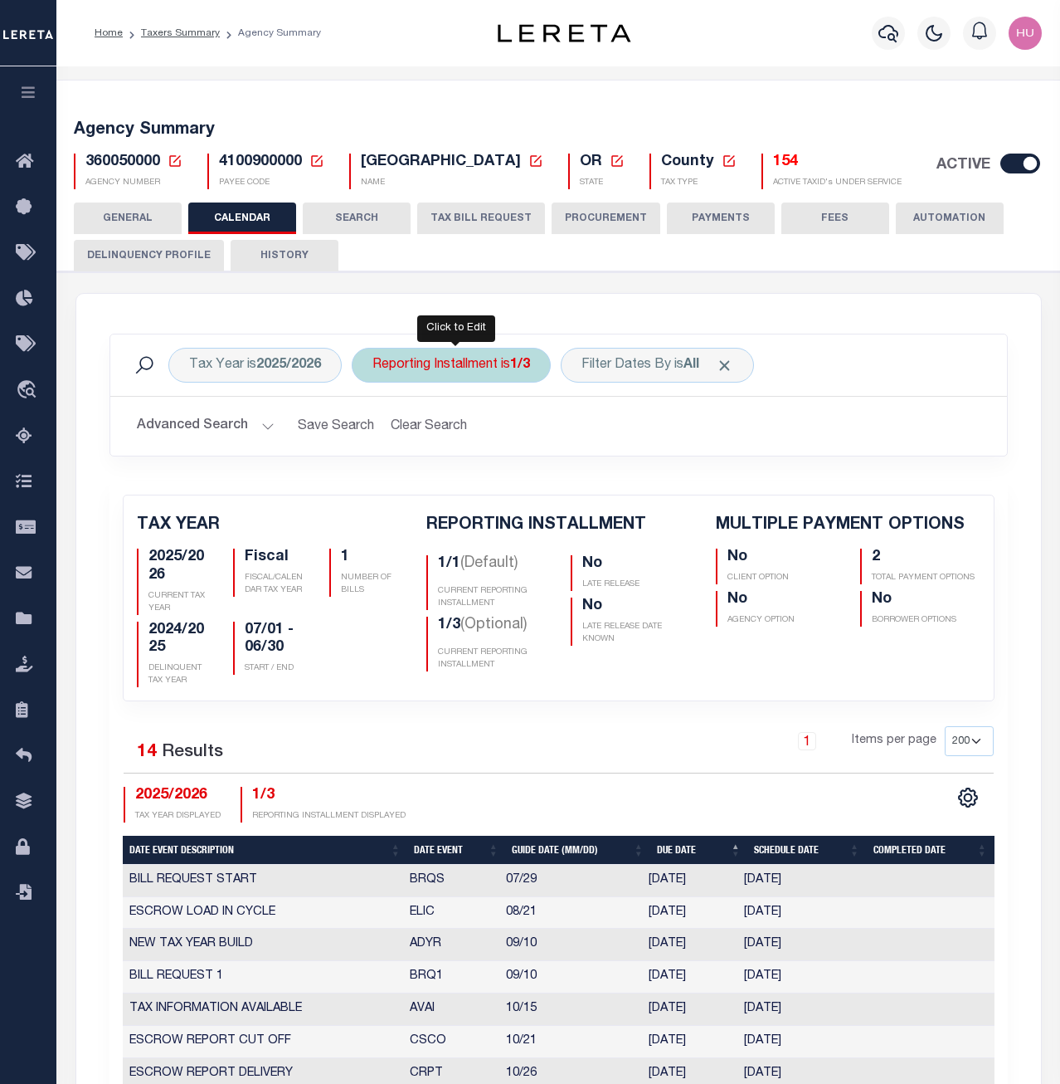
click at [469, 368] on div "Reporting Installment is 1/3" at bounding box center [451, 365] width 199 height 35
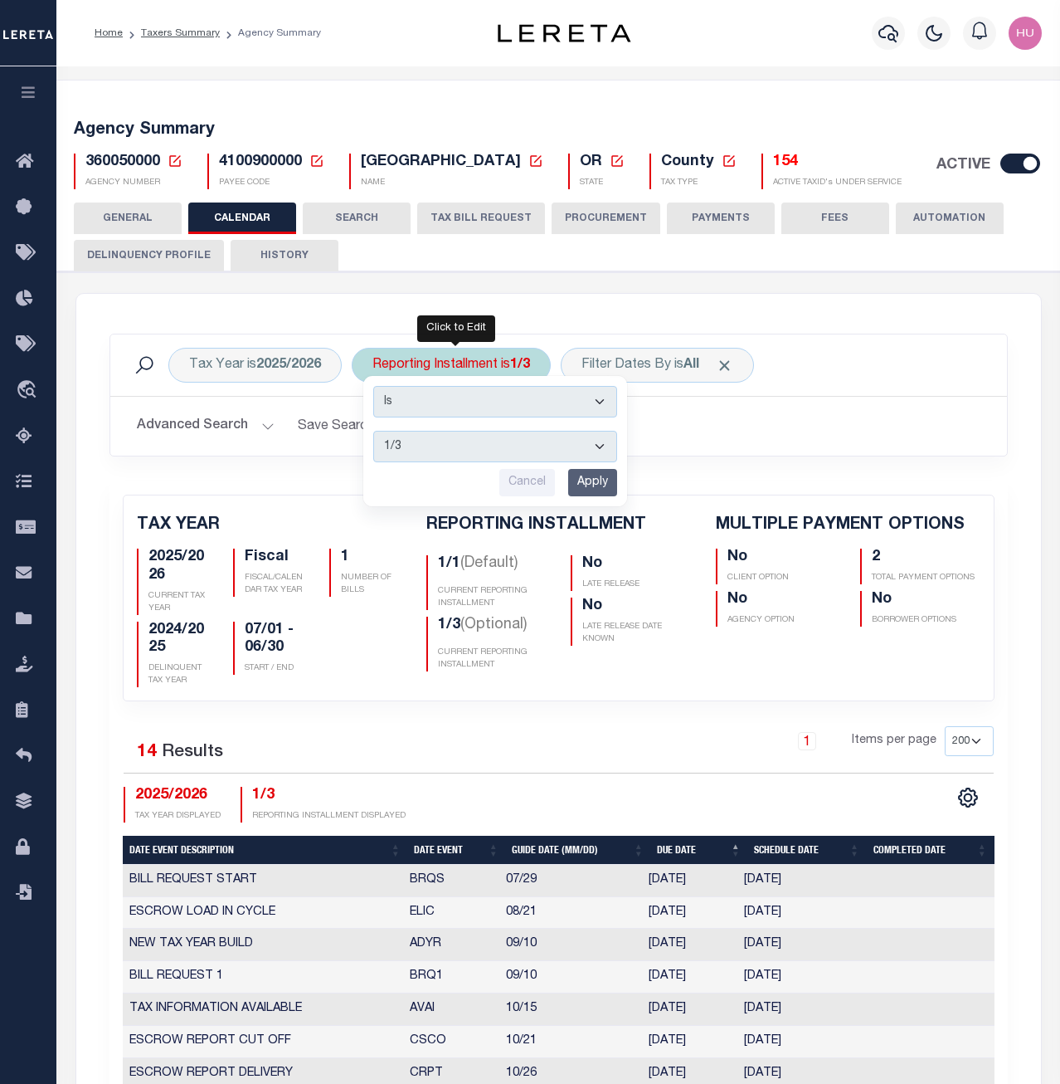
click at [373, 431] on select "1/1 1/3 2/3 3/3" at bounding box center [495, 447] width 244 height 32
select select "2/3"
click option "2/3" at bounding box center [0, 0] width 0 height 0
click at [587, 479] on input "Apply" at bounding box center [592, 482] width 49 height 27
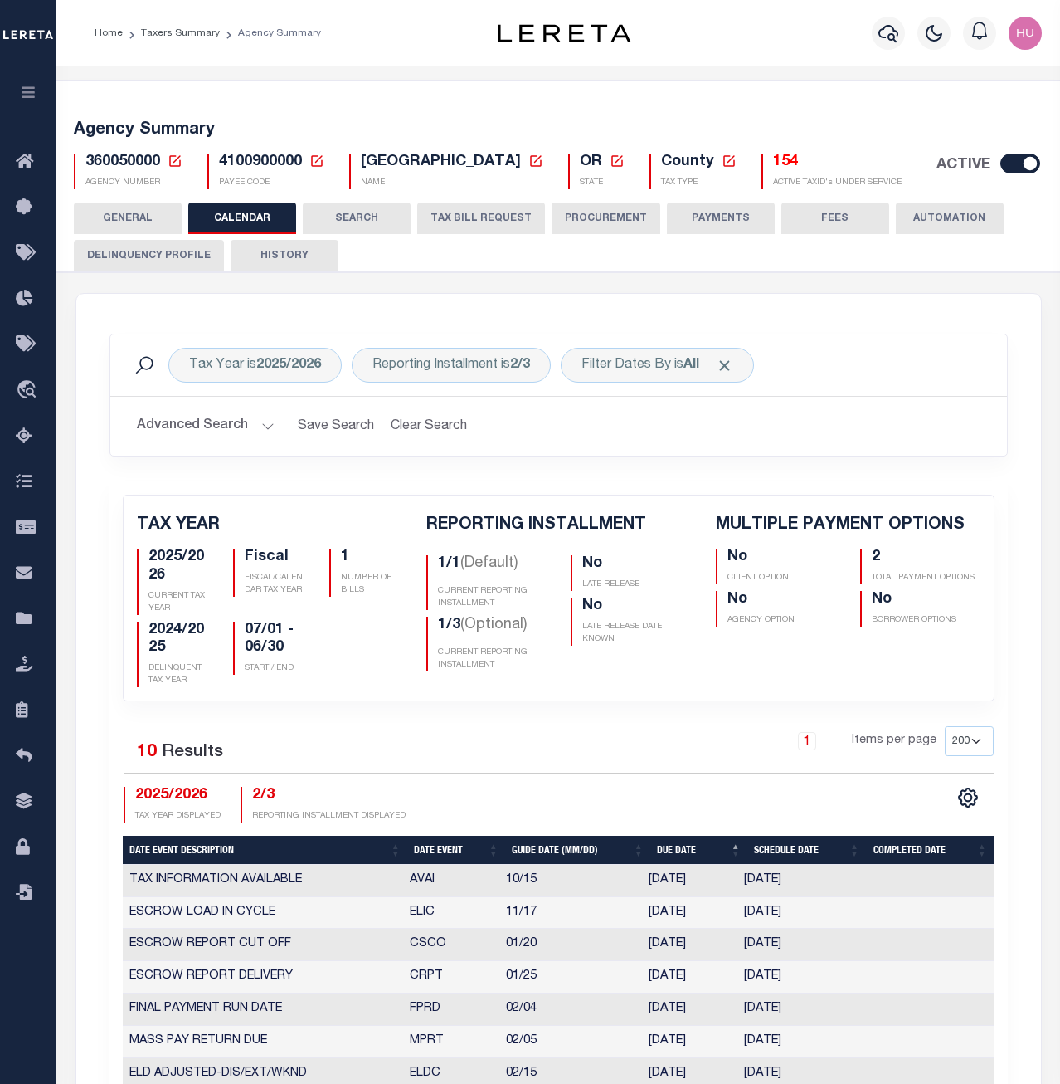
checkbox input "false"
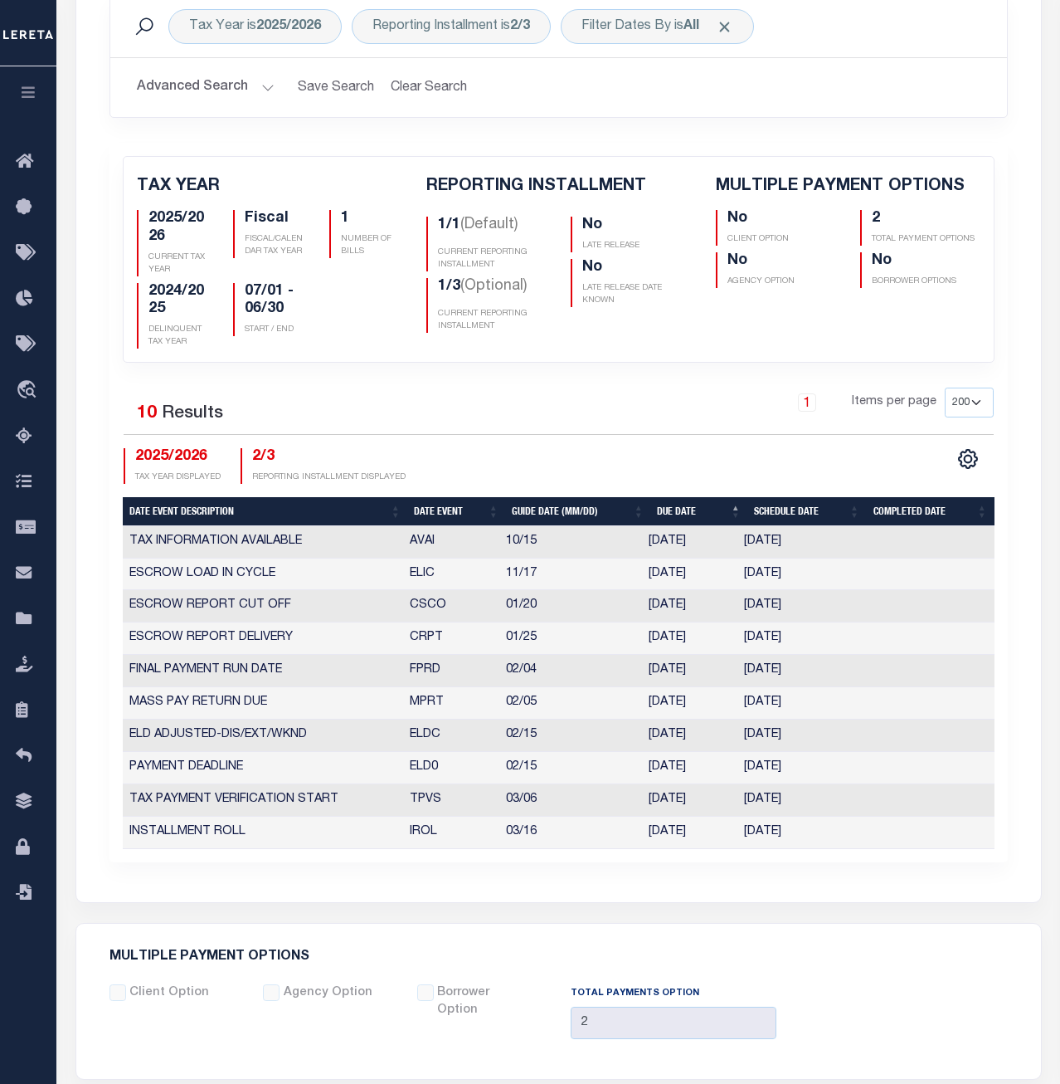
scroll to position [508, 0]
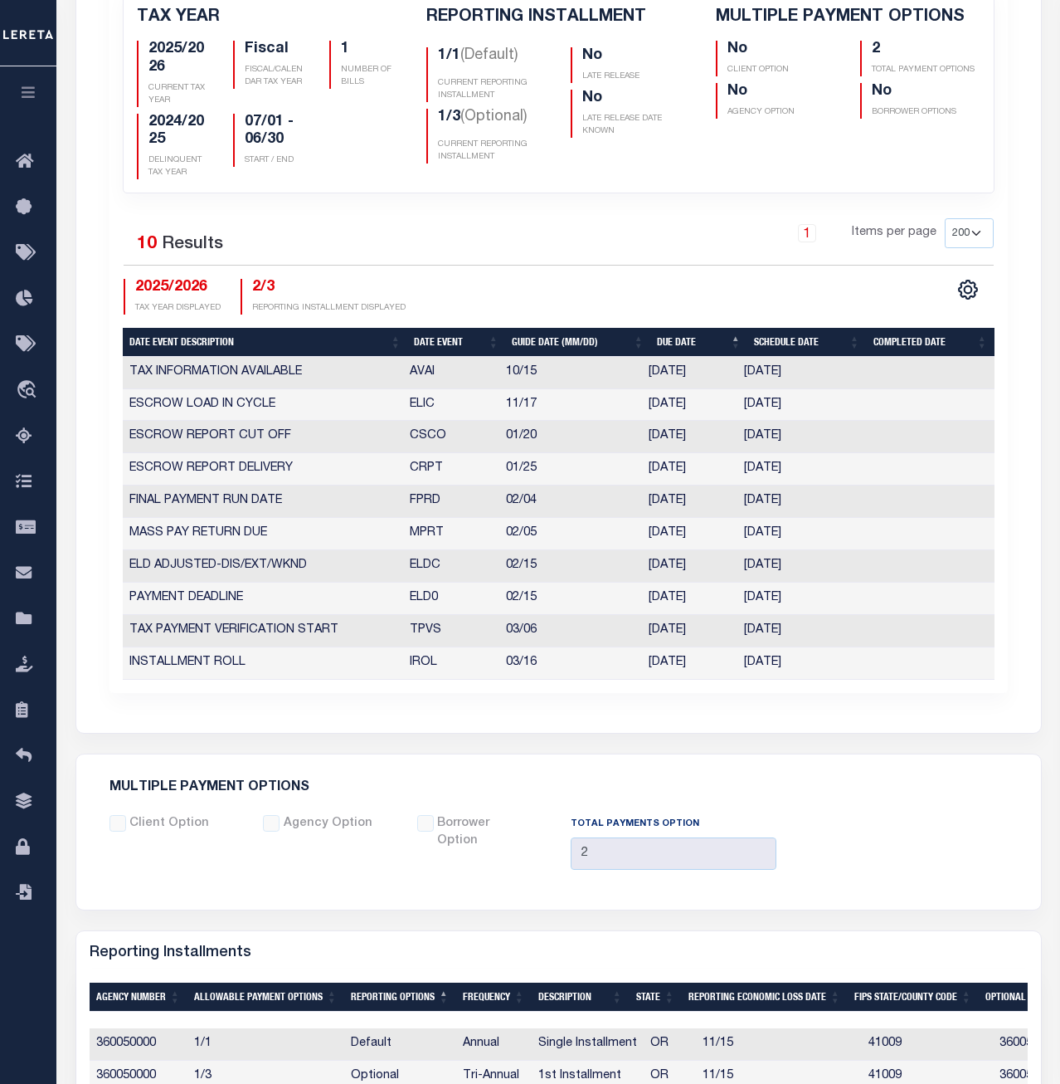
click at [427, 407] on td "ELIC" at bounding box center [451, 405] width 96 height 32
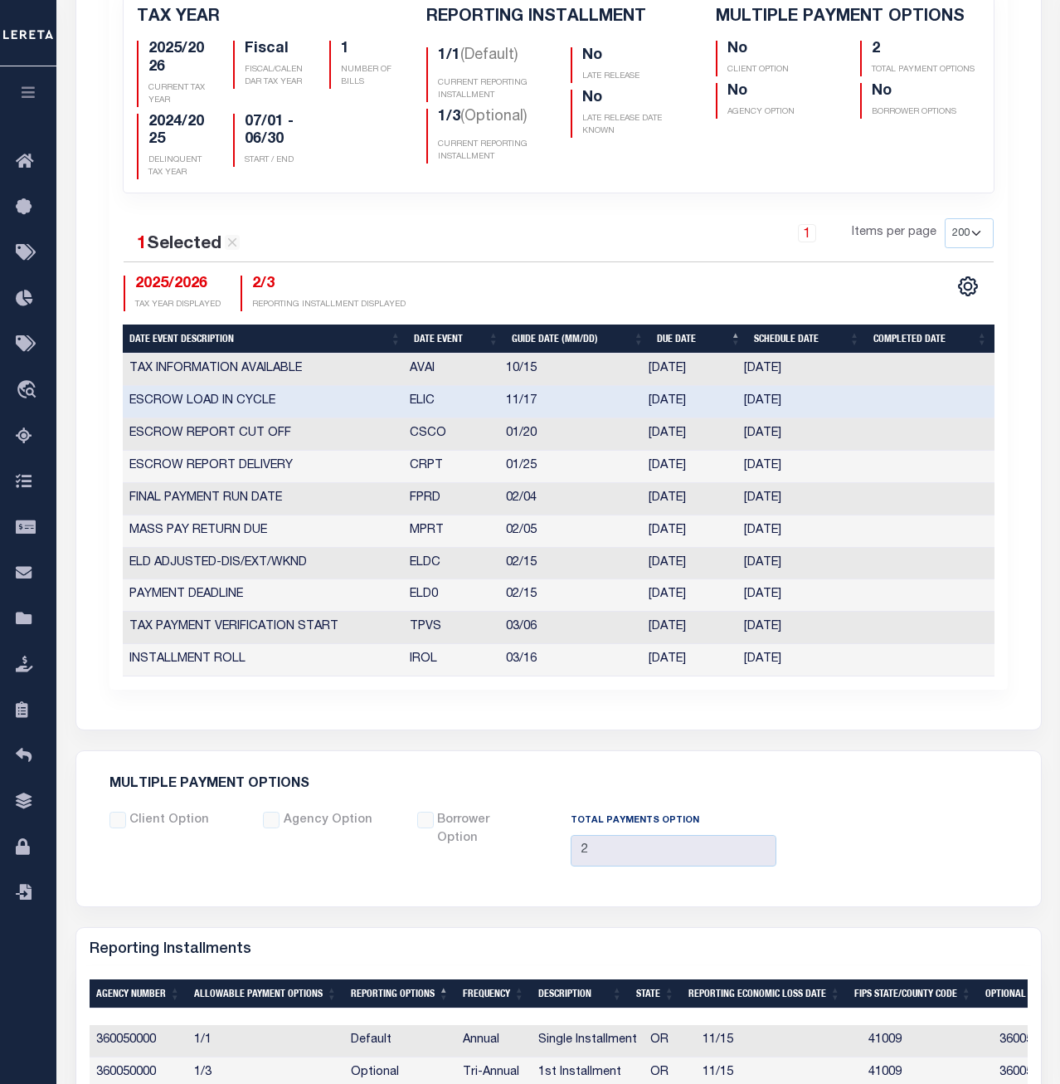
click at [427, 407] on td "ELIC" at bounding box center [451, 402] width 96 height 32
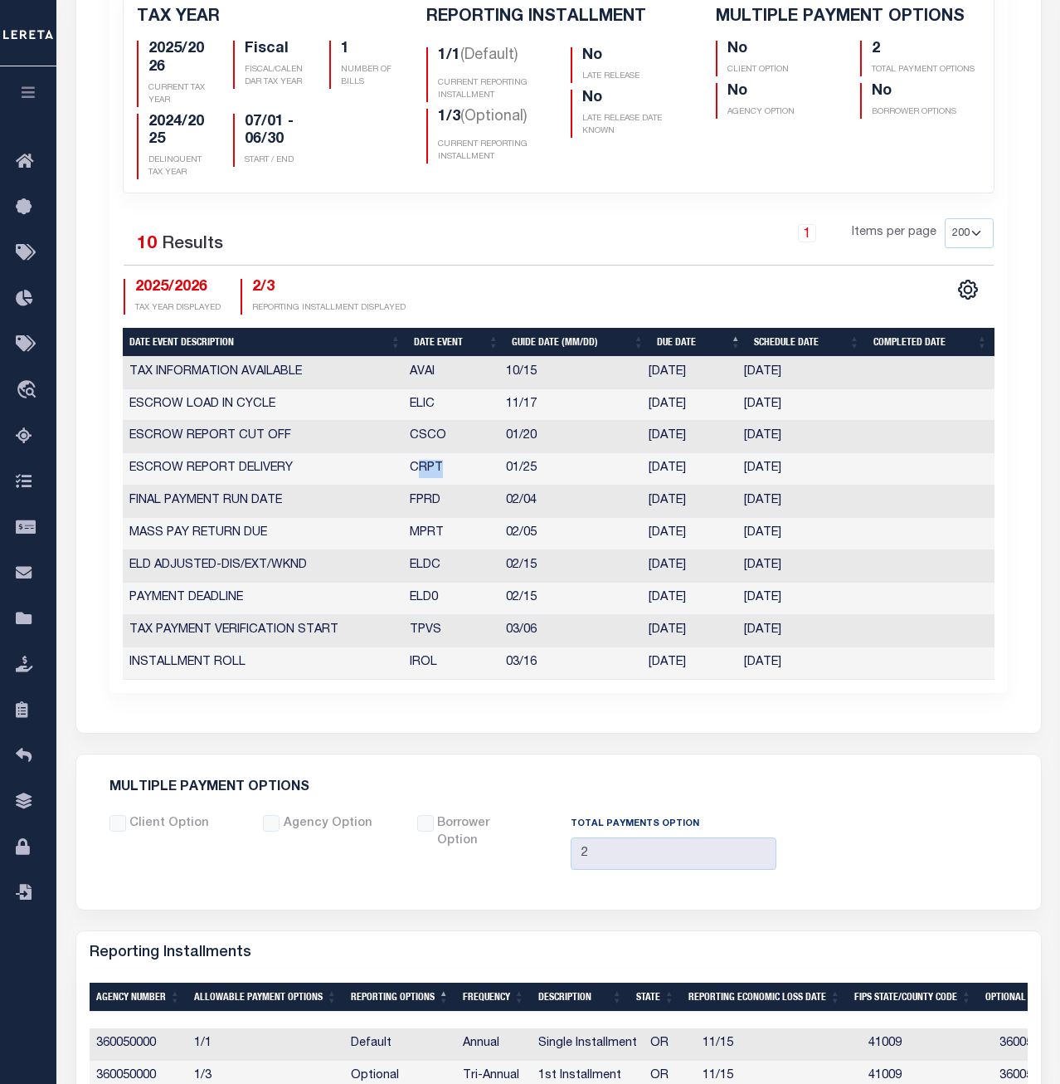
drag, startPoint x: 446, startPoint y: 469, endPoint x: 405, endPoint y: 469, distance: 40.7
click at [405, 469] on td "CRPT" at bounding box center [451, 469] width 96 height 32
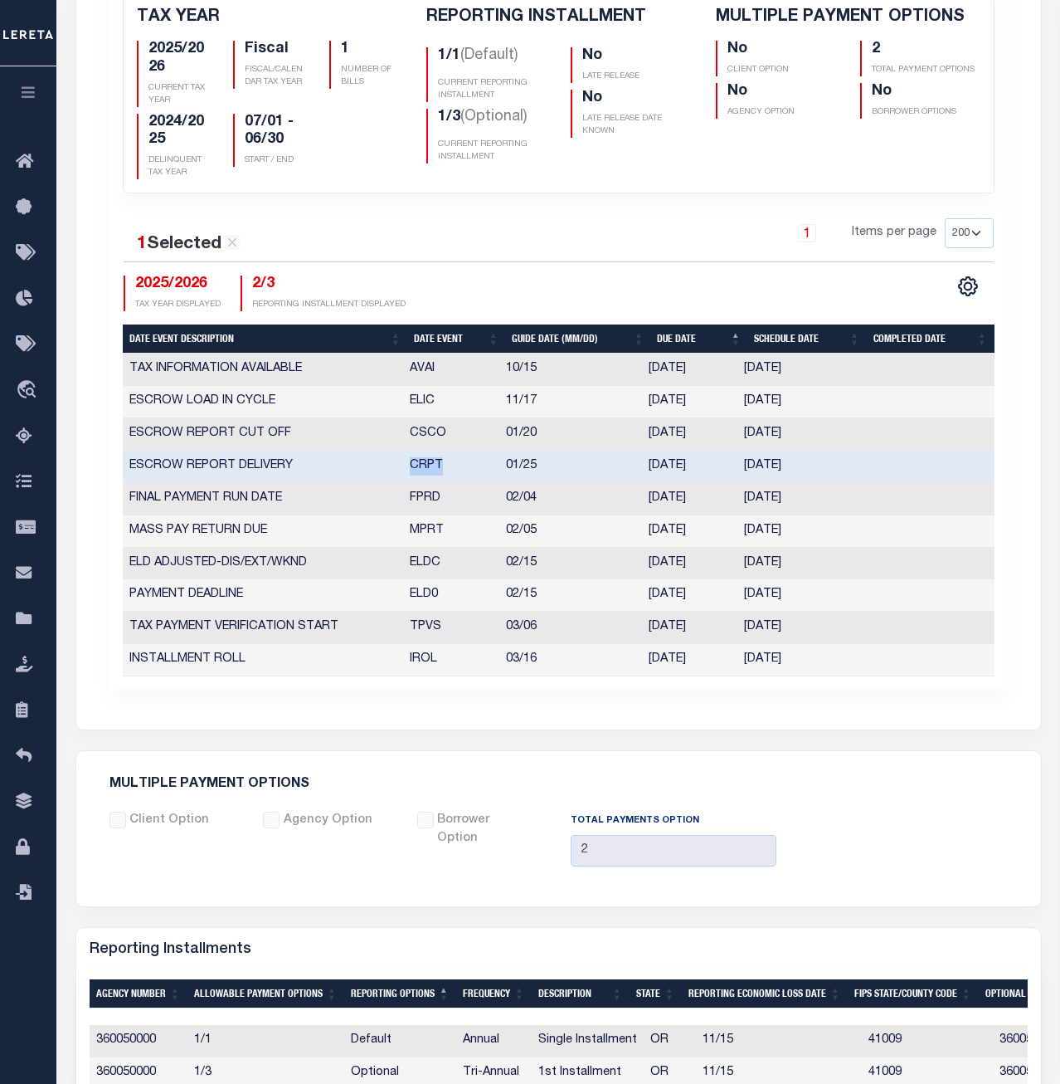
click at [421, 499] on td "FPRD" at bounding box center [451, 499] width 96 height 32
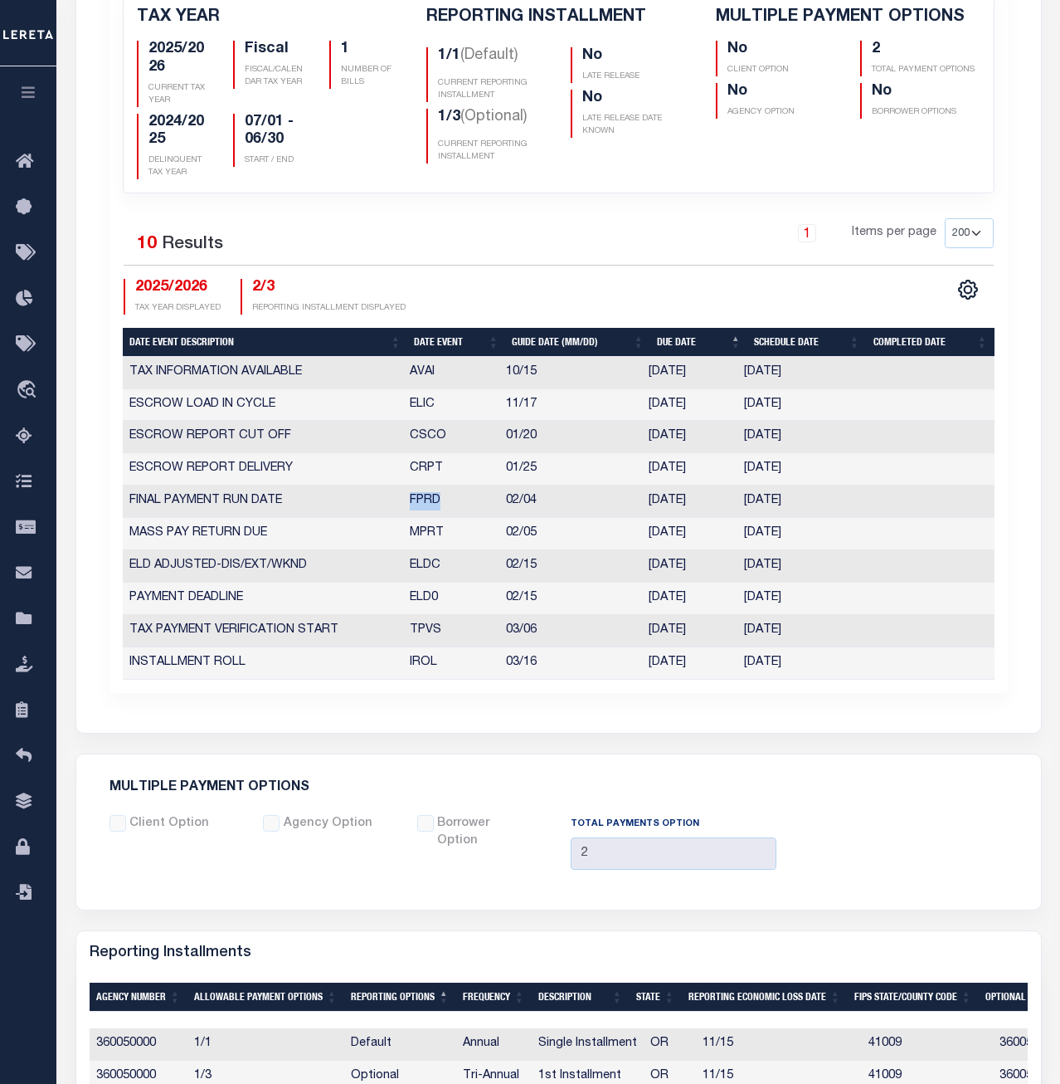
click at [426, 531] on td "MPRT" at bounding box center [451, 534] width 96 height 32
click at [432, 561] on td "ELDC" at bounding box center [451, 566] width 96 height 32
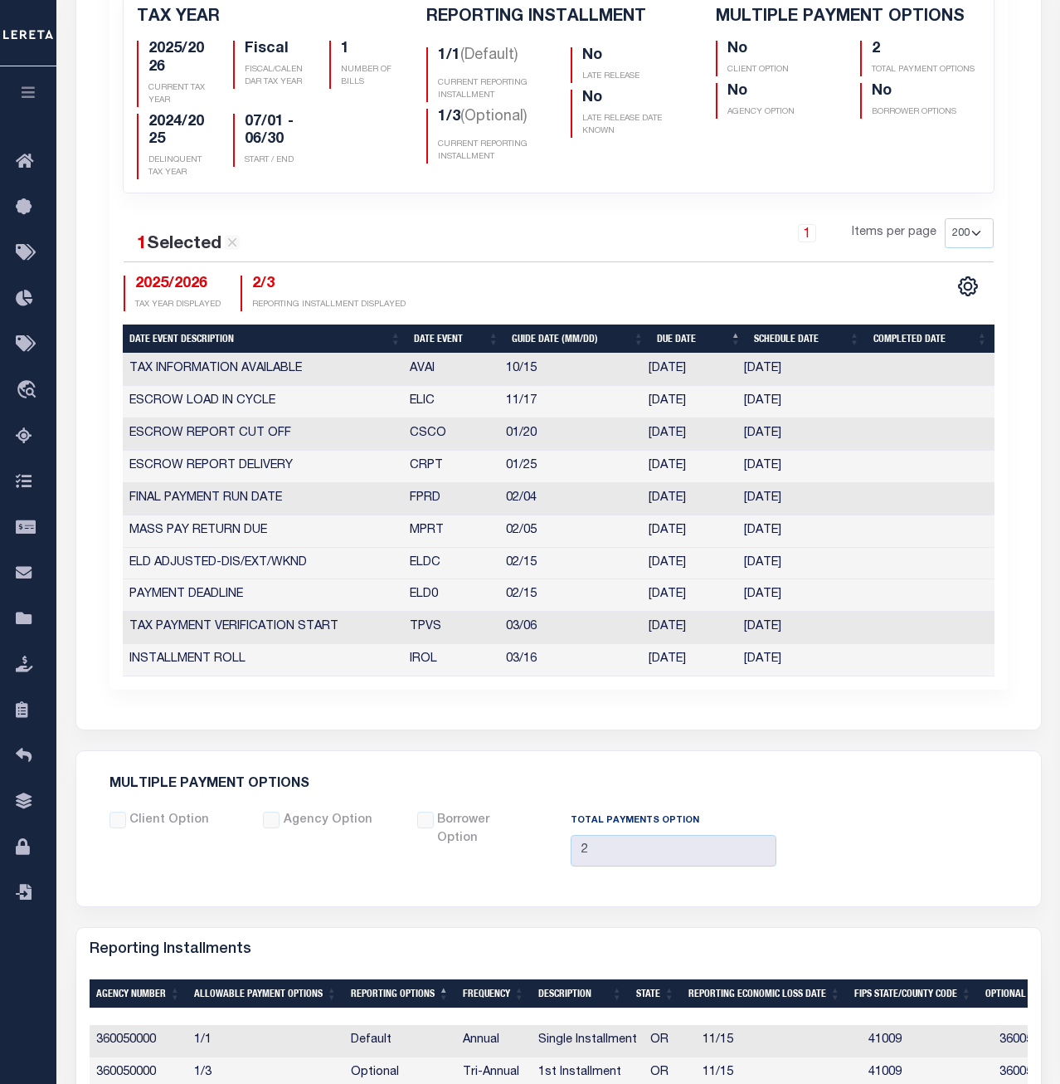
click at [432, 561] on td "ELDC" at bounding box center [451, 564] width 96 height 32
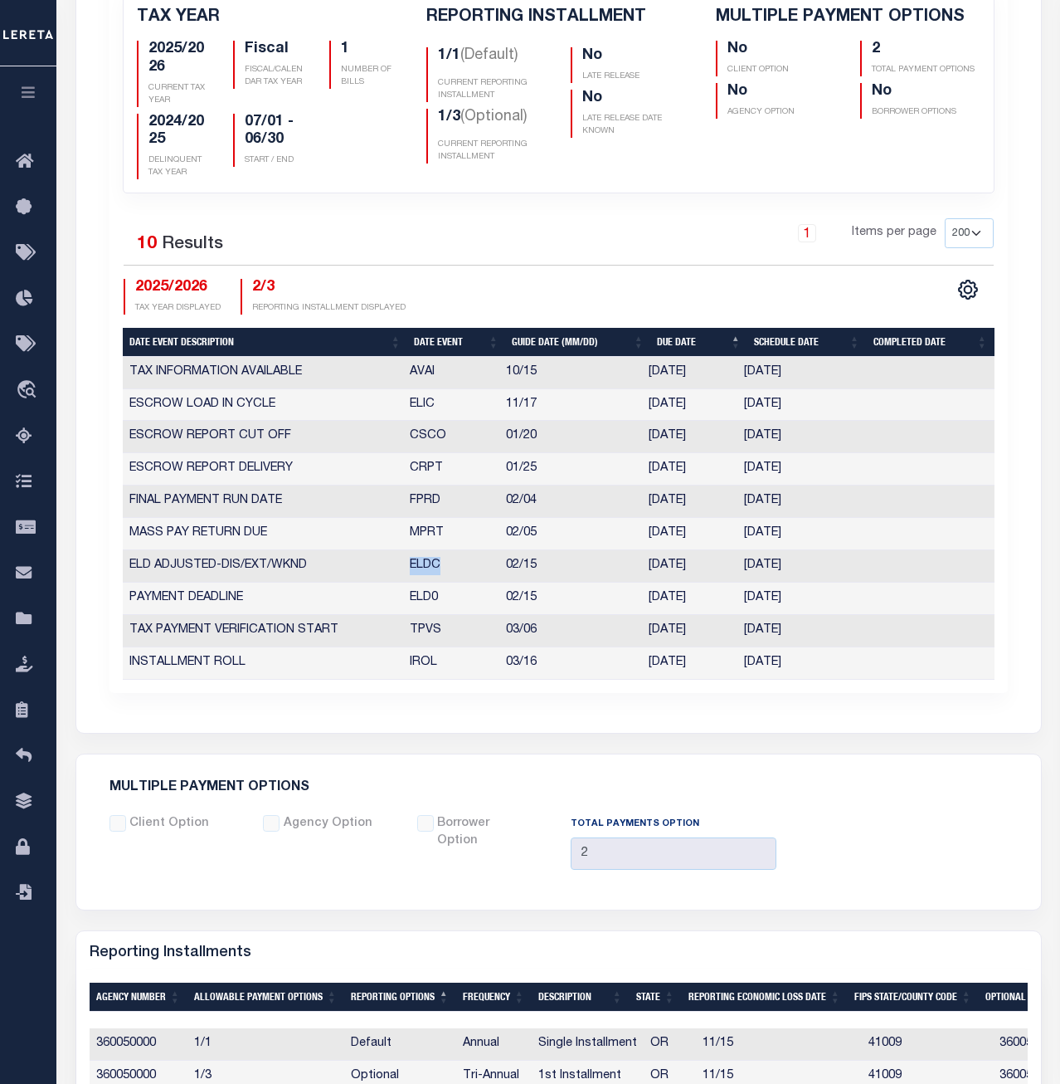
click at [415, 602] on td "ELD0" at bounding box center [451, 599] width 96 height 32
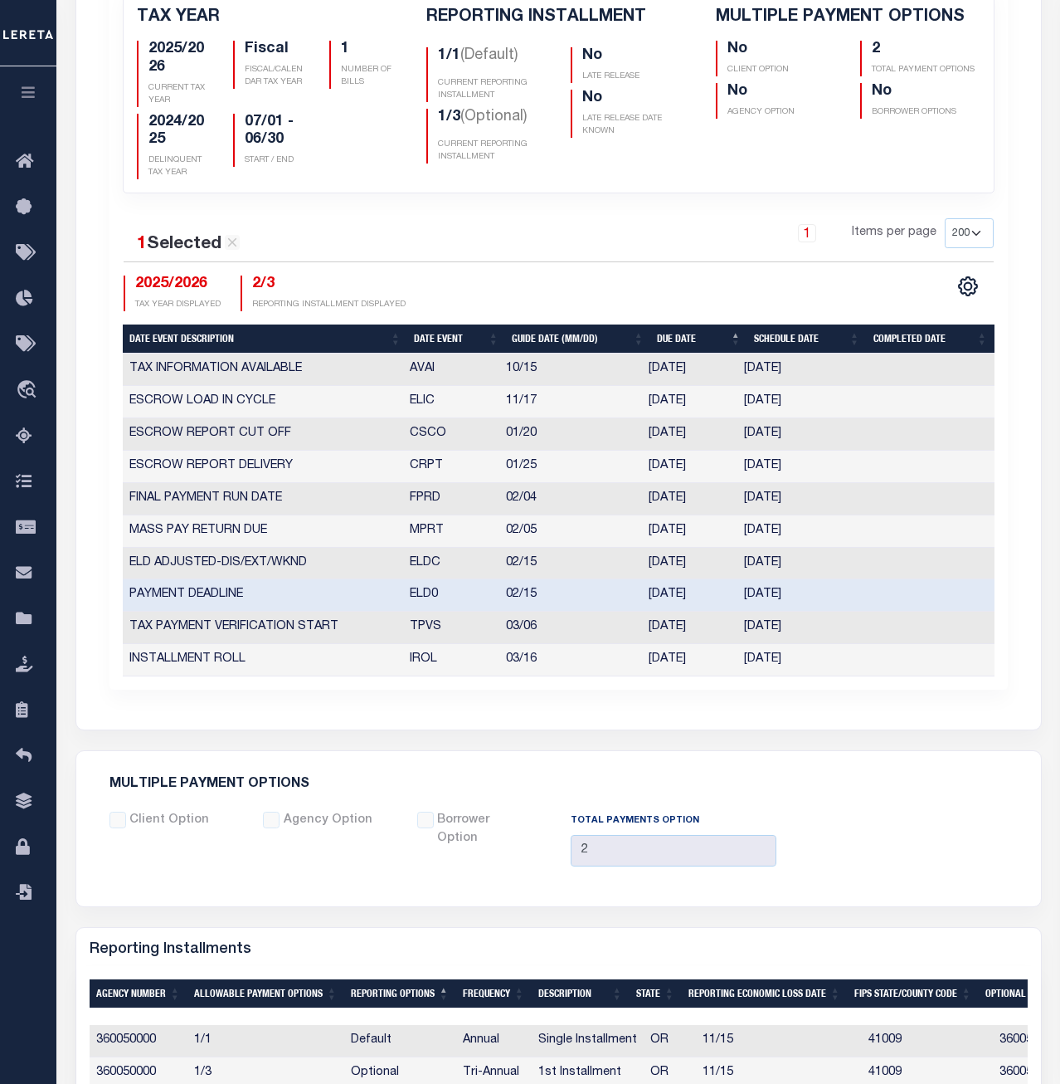
click at [415, 602] on td "ELD0" at bounding box center [451, 595] width 96 height 32
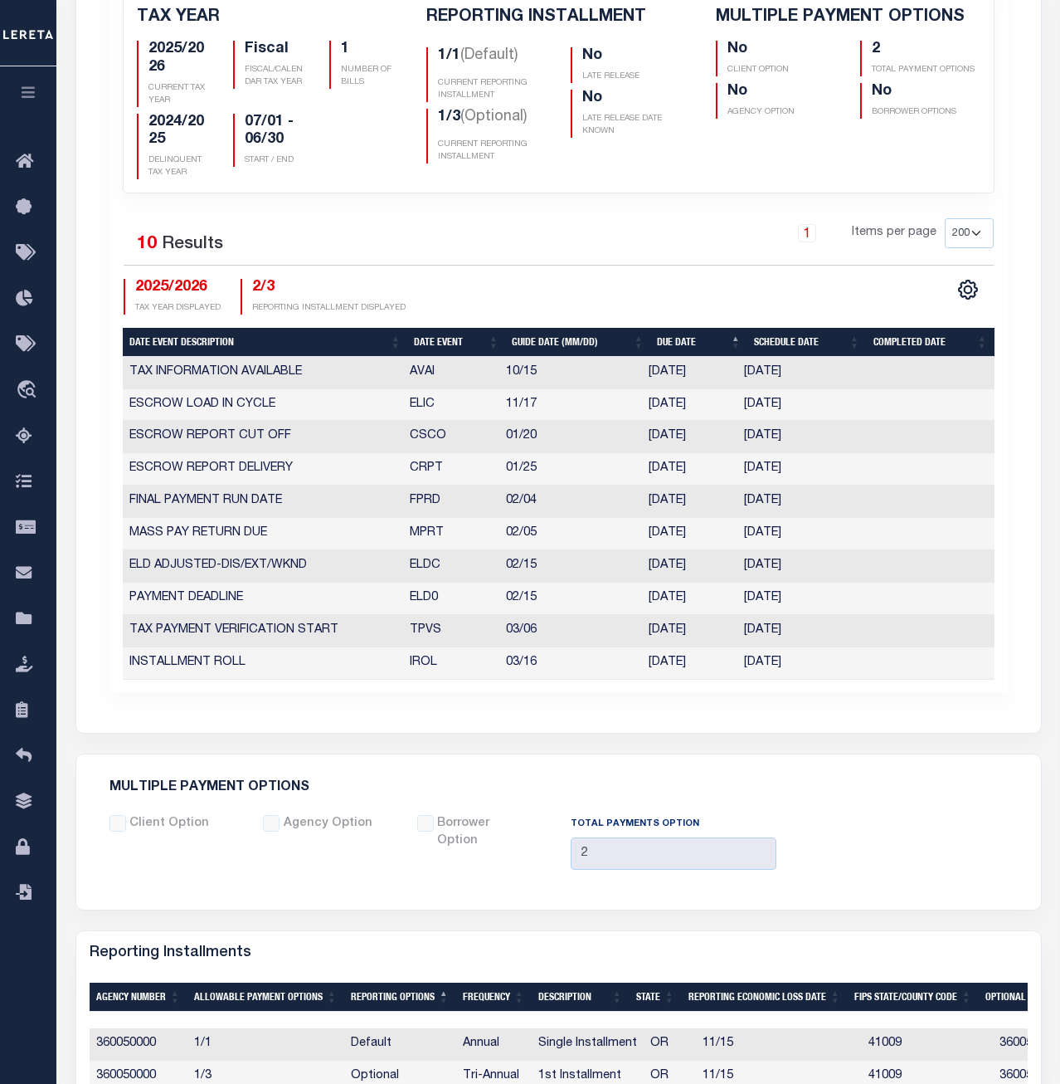
click at [396, 251] on div "1 Items per page 25 50 125 150 175 200" at bounding box center [670, 239] width 646 height 43
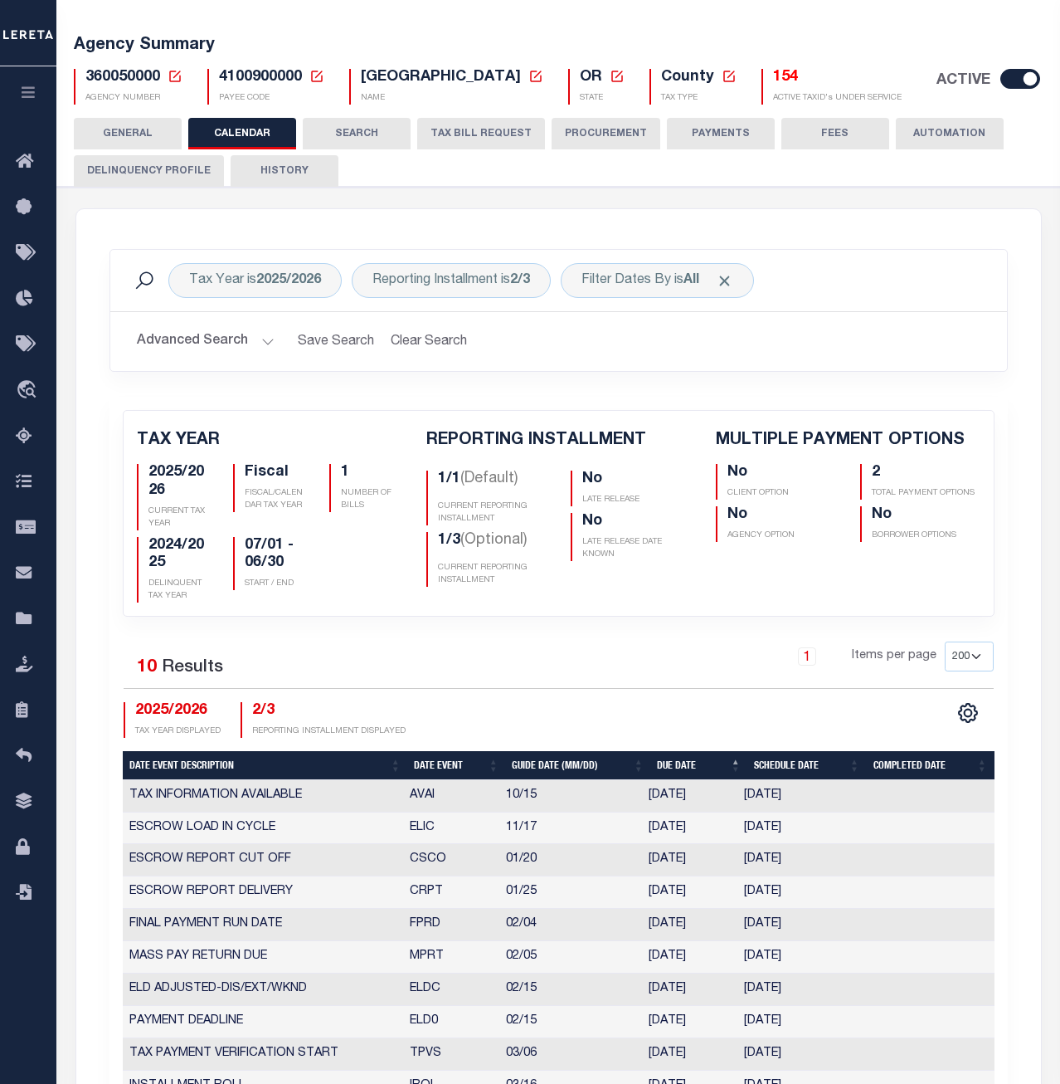
scroll to position [0, 0]
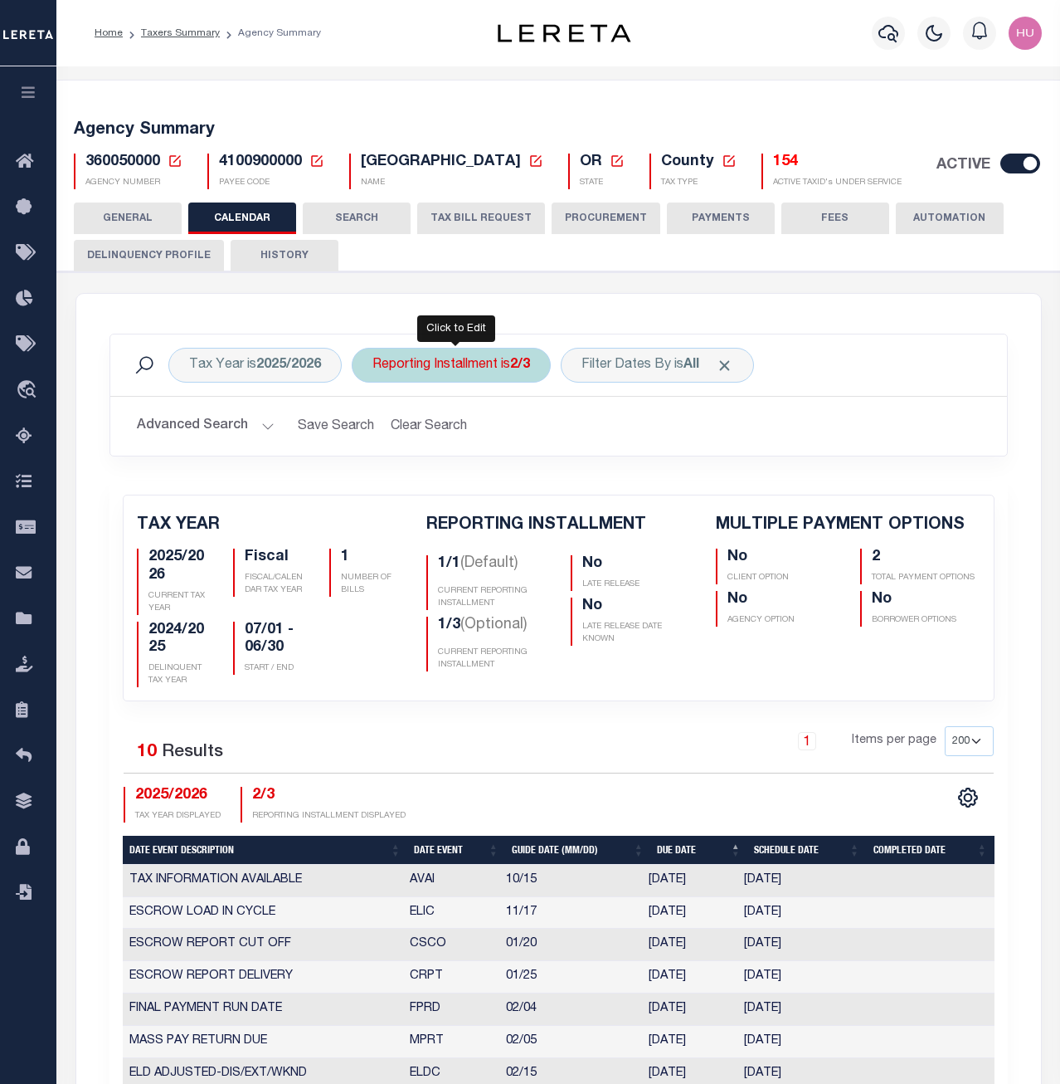
click at [480, 356] on div "Reporting Installment is 2/3" at bounding box center [451, 365] width 199 height 35
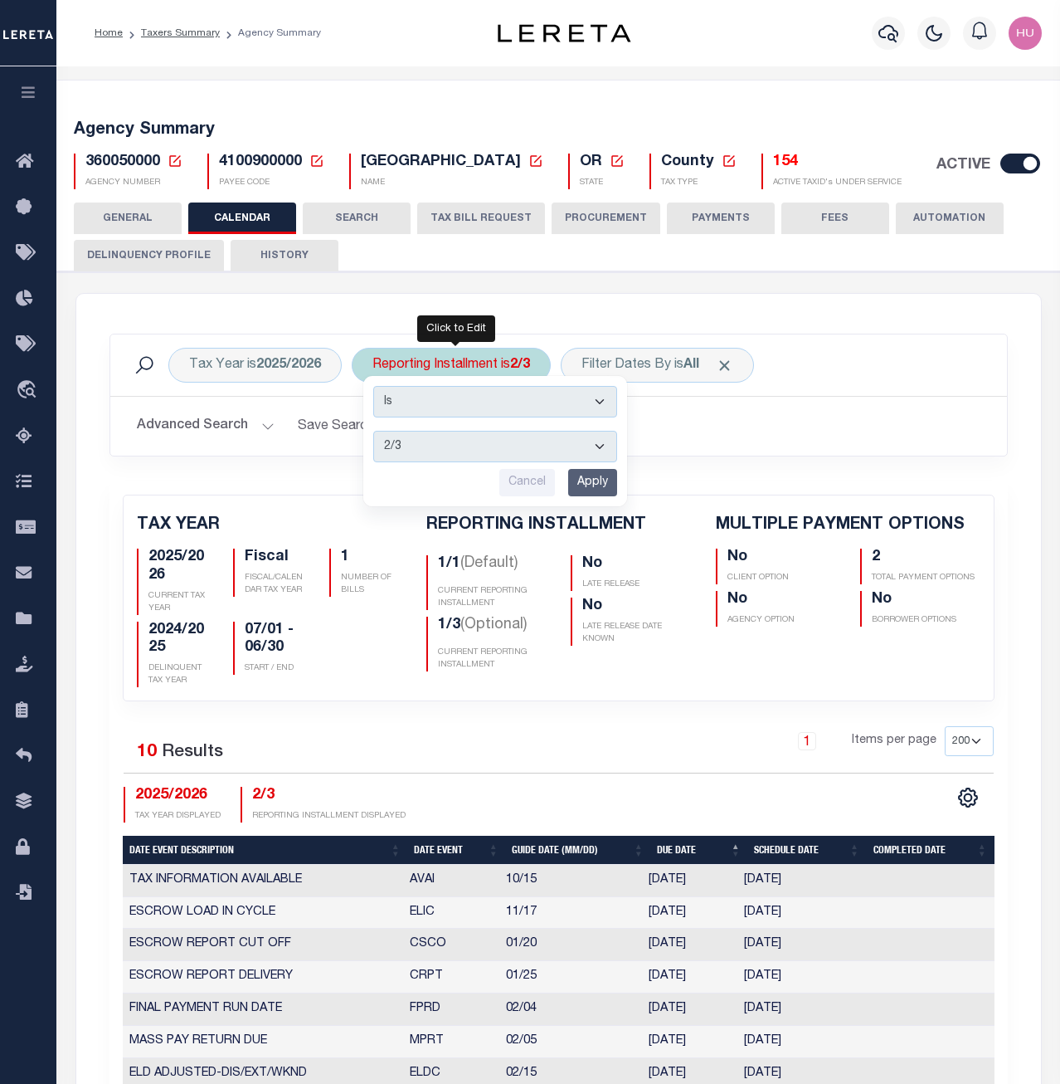
click at [373, 431] on select "1/1 1/3 2/3 3/3" at bounding box center [495, 447] width 244 height 32
select select "3/3"
click option "3/3" at bounding box center [0, 0] width 0 height 0
click at [593, 481] on input "Apply" at bounding box center [592, 482] width 49 height 27
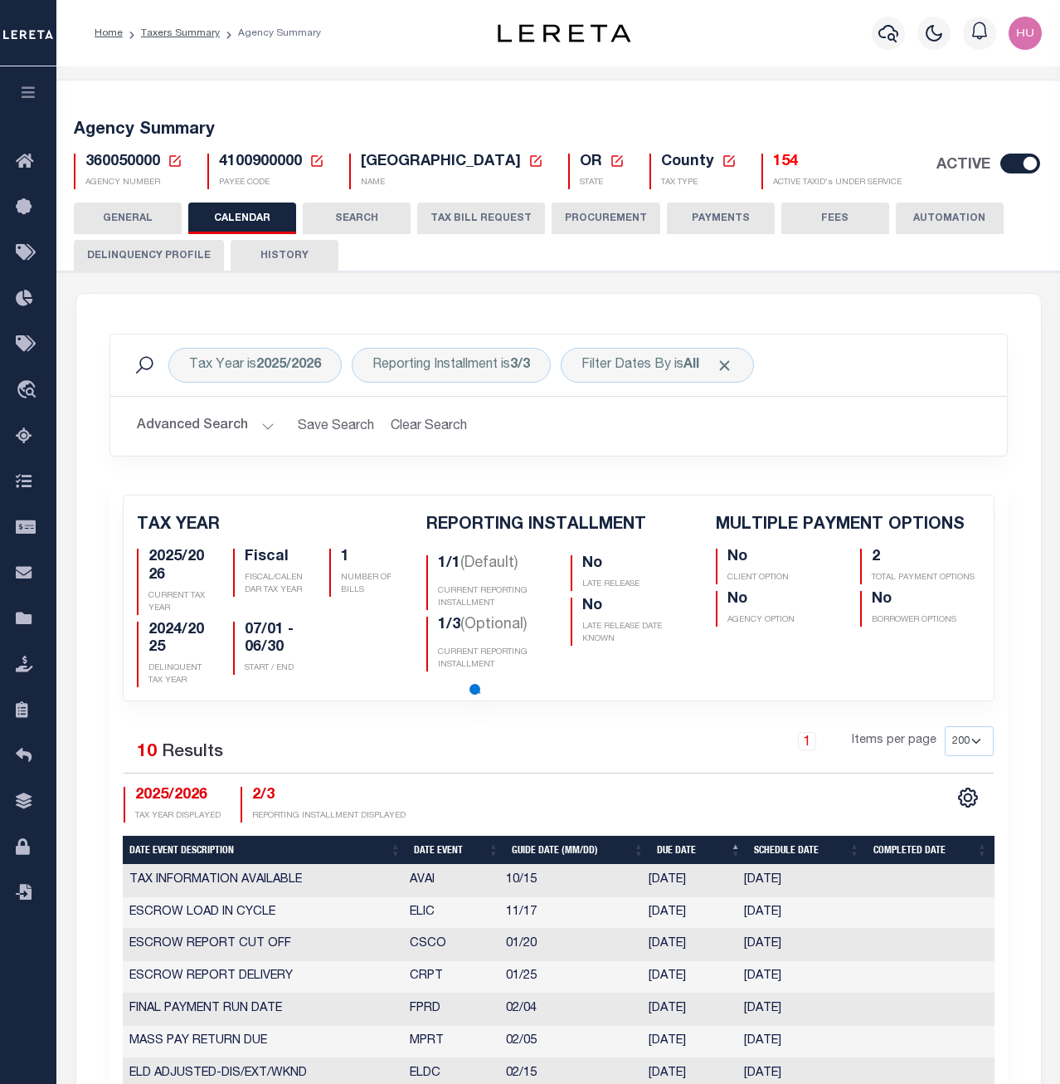
checkbox input "false"
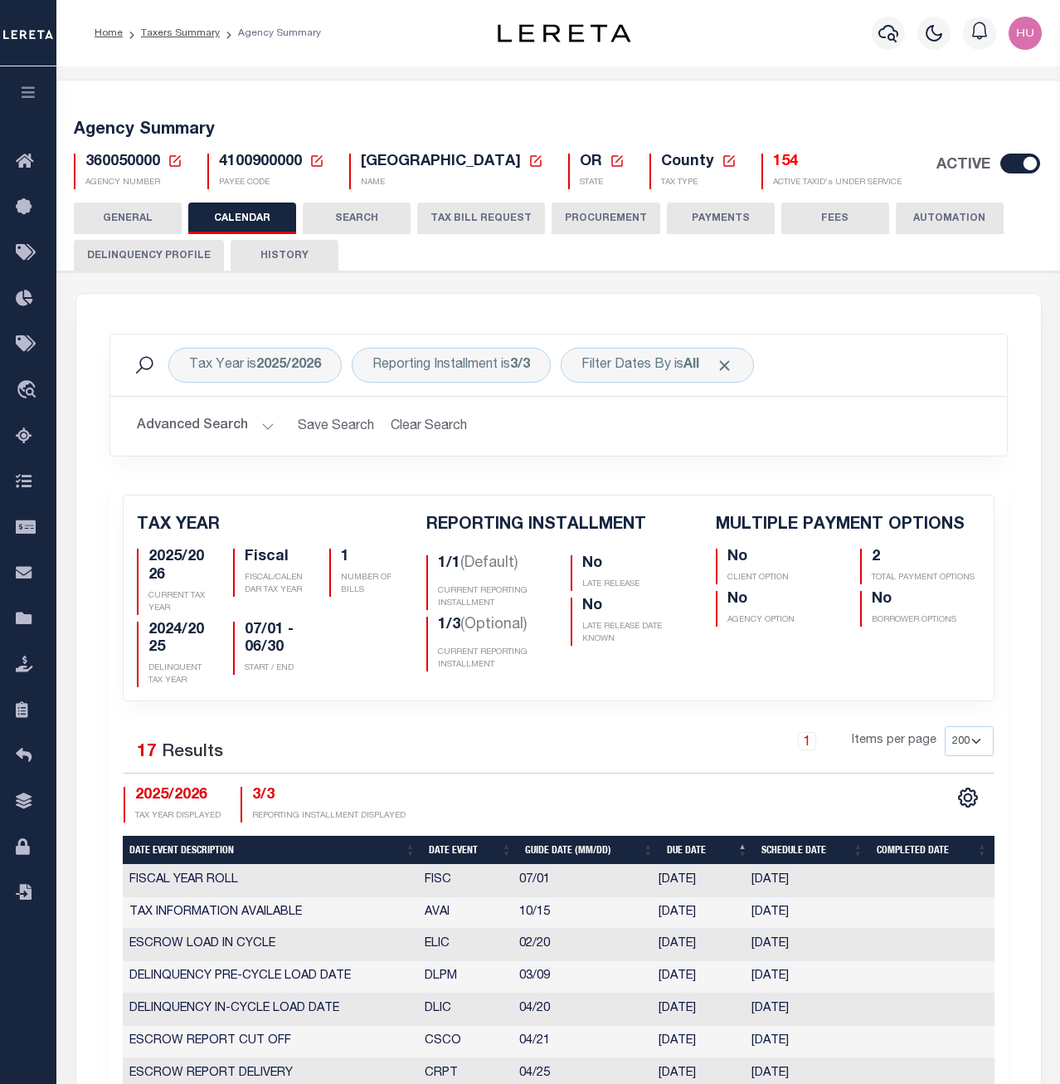
click at [490, 312] on div "Tax Year is 2025/2026 Reporting Installment is 3/3 Filter Dates By is All Searc…" at bounding box center [558, 880] width 965 height 1173
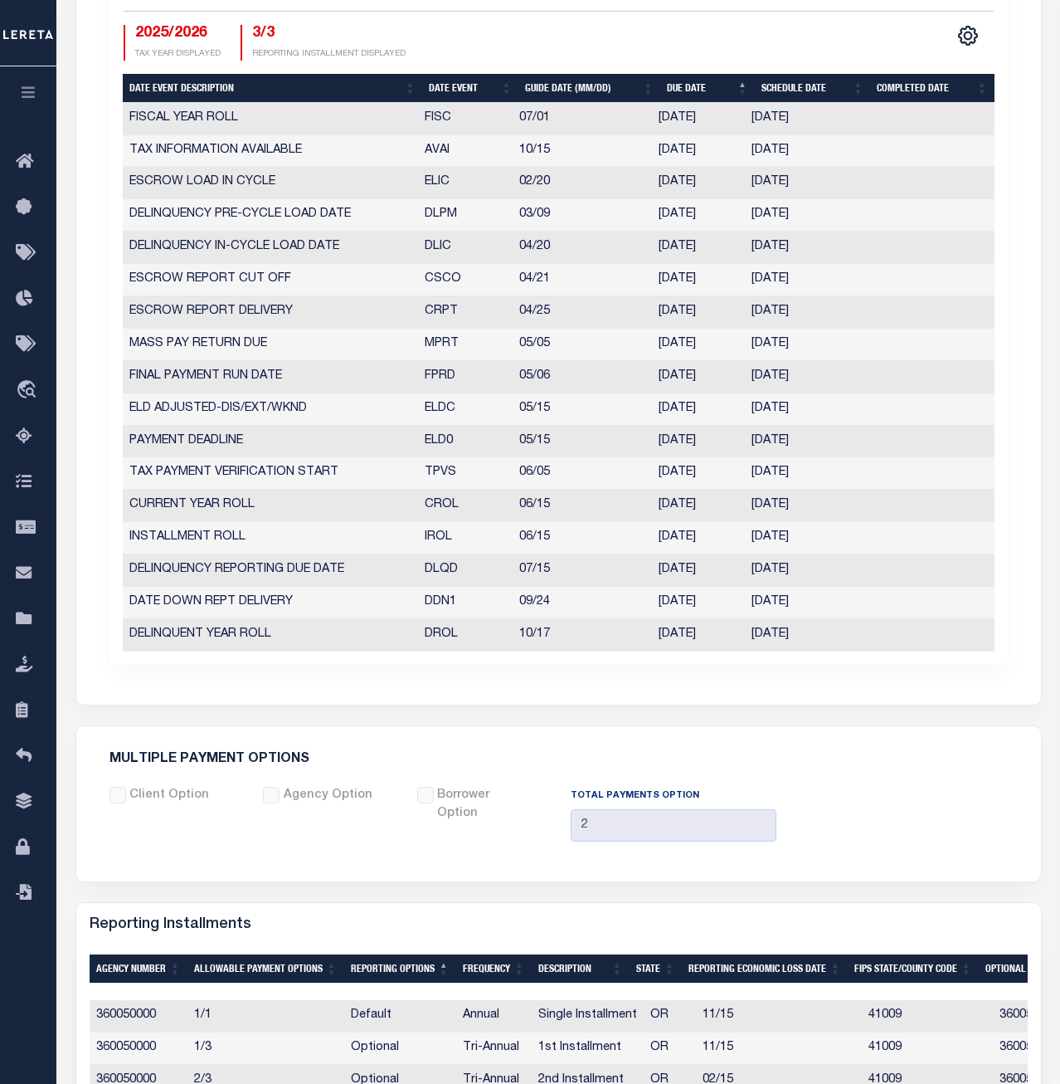
scroll to position [592, 0]
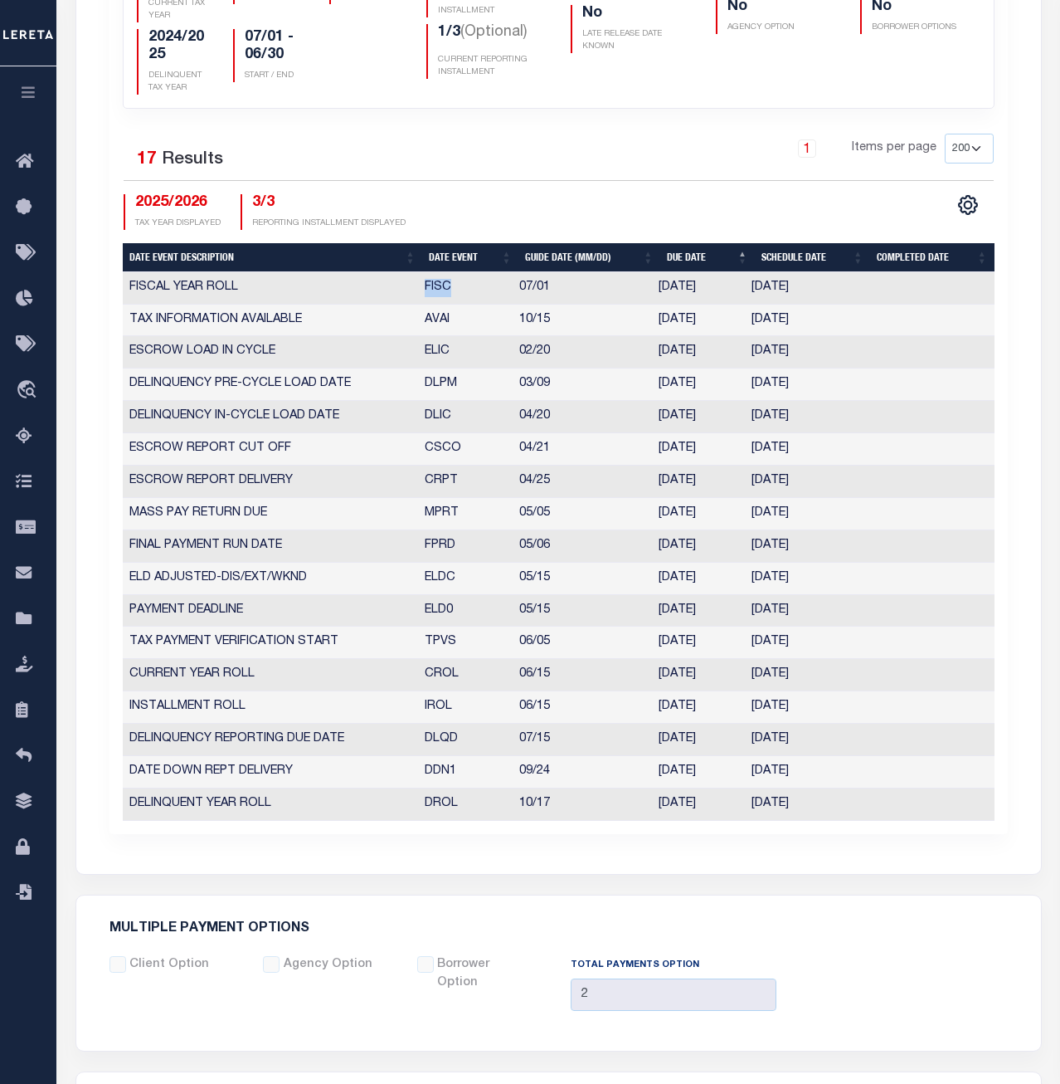
drag, startPoint x: 460, startPoint y: 285, endPoint x: 393, endPoint y: 289, distance: 66.5
click at [393, 289] on tr "FISCAL YEAR ROLL FISC 07/01 07/01/2025 07/01/2025 10195591" at bounding box center [559, 288] width 872 height 32
drag, startPoint x: 451, startPoint y: 318, endPoint x: 426, endPoint y: 321, distance: 25.9
click at [427, 318] on td "AVAI" at bounding box center [465, 321] width 95 height 32
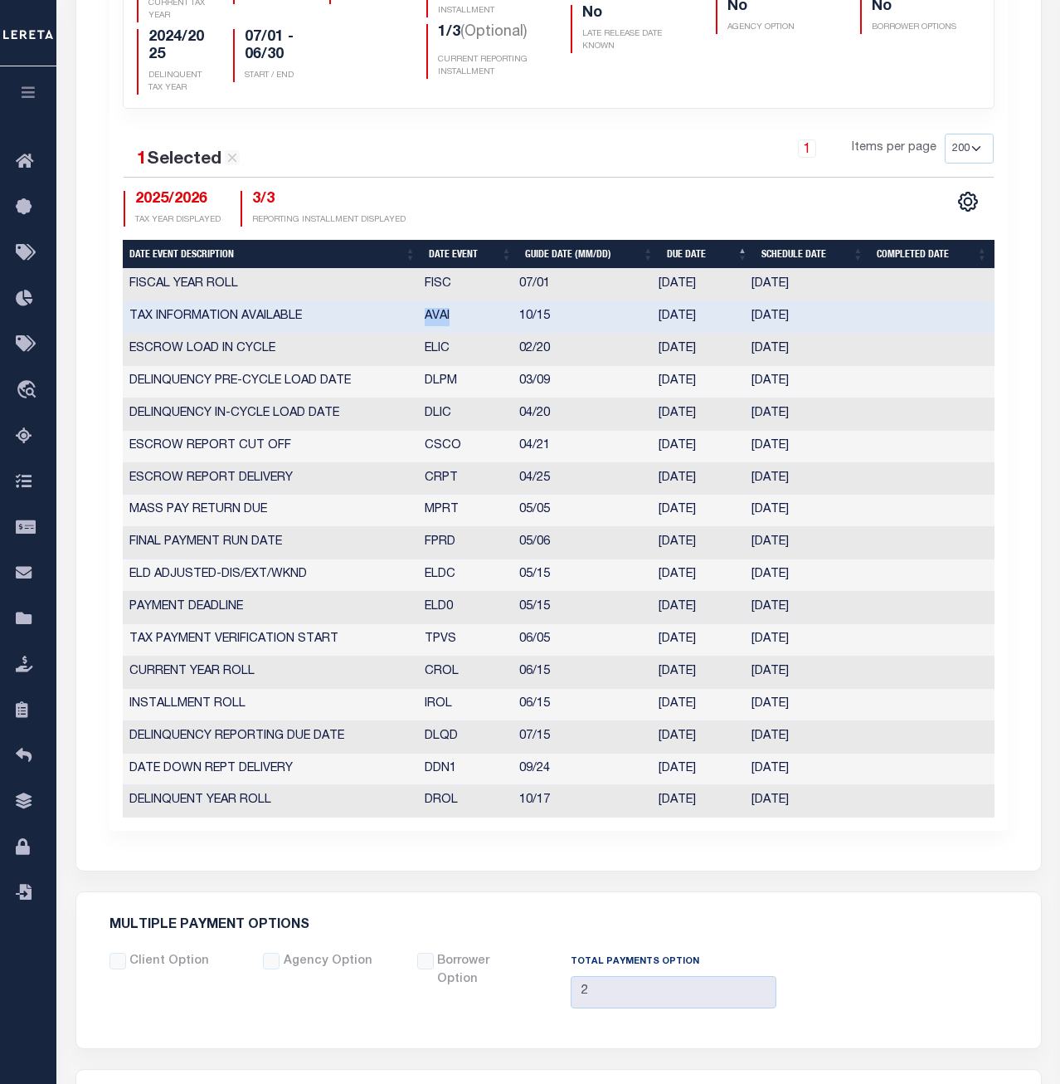
click at [427, 355] on td "ELIC" at bounding box center [465, 350] width 95 height 32
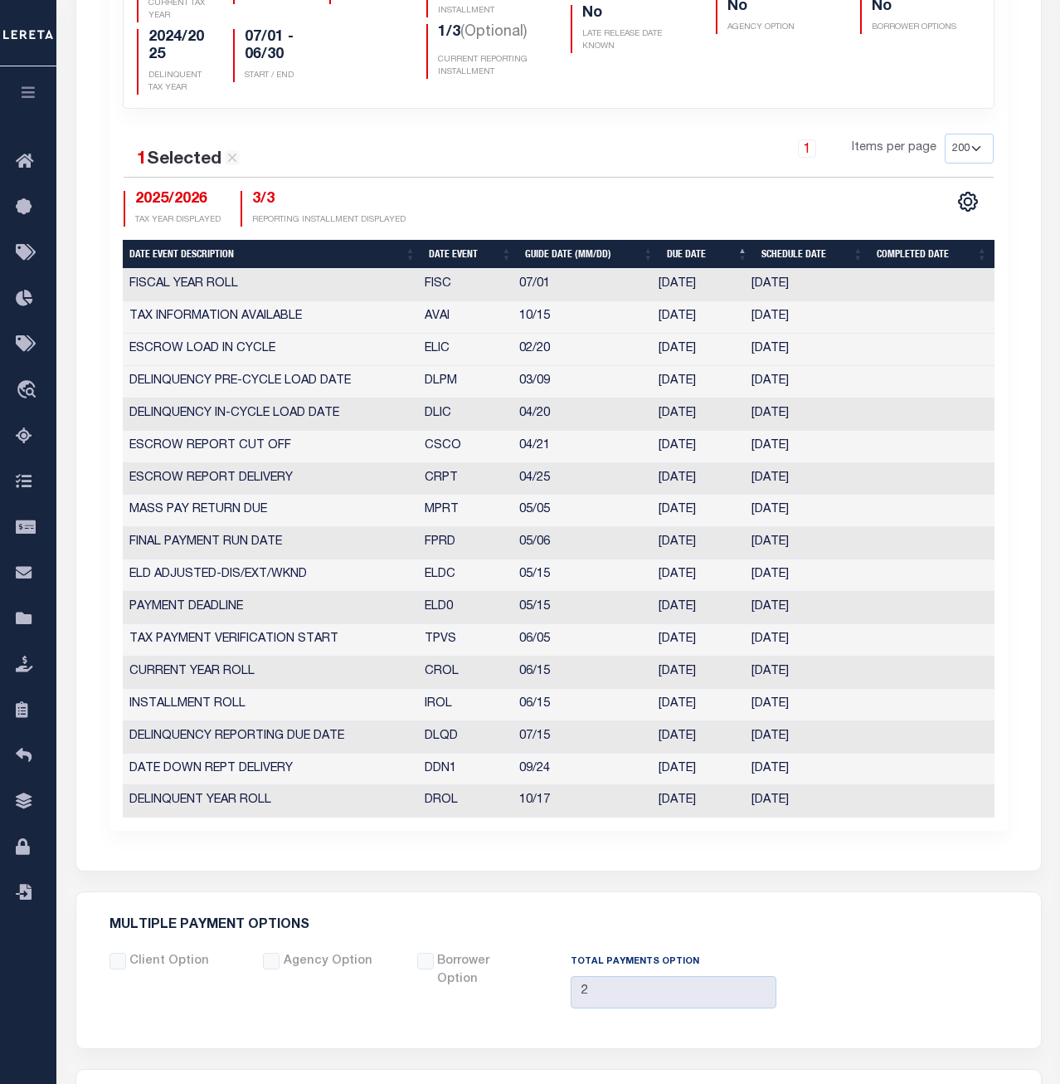
click at [427, 354] on td "ELIC" at bounding box center [465, 350] width 95 height 32
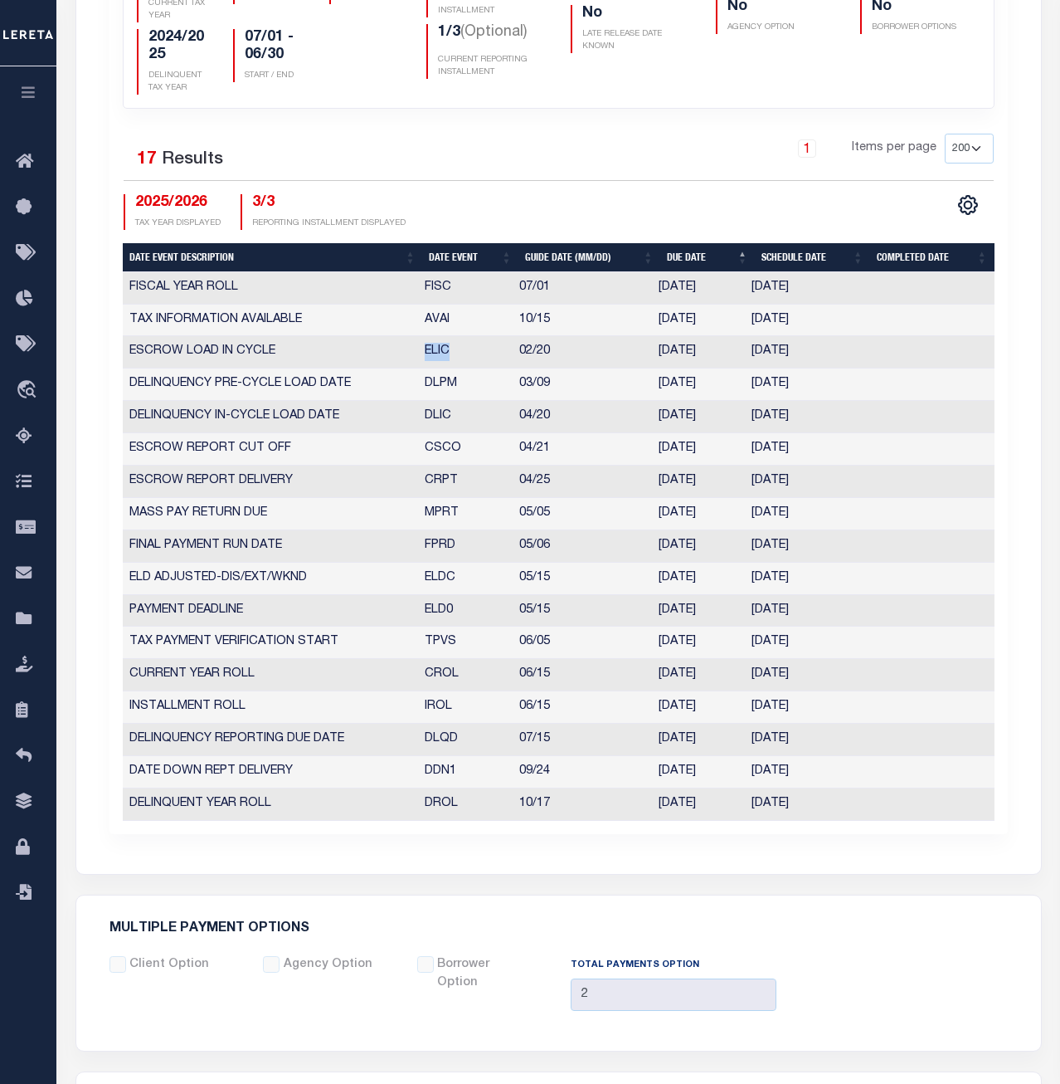
click at [443, 381] on td "DLPM" at bounding box center [465, 384] width 95 height 32
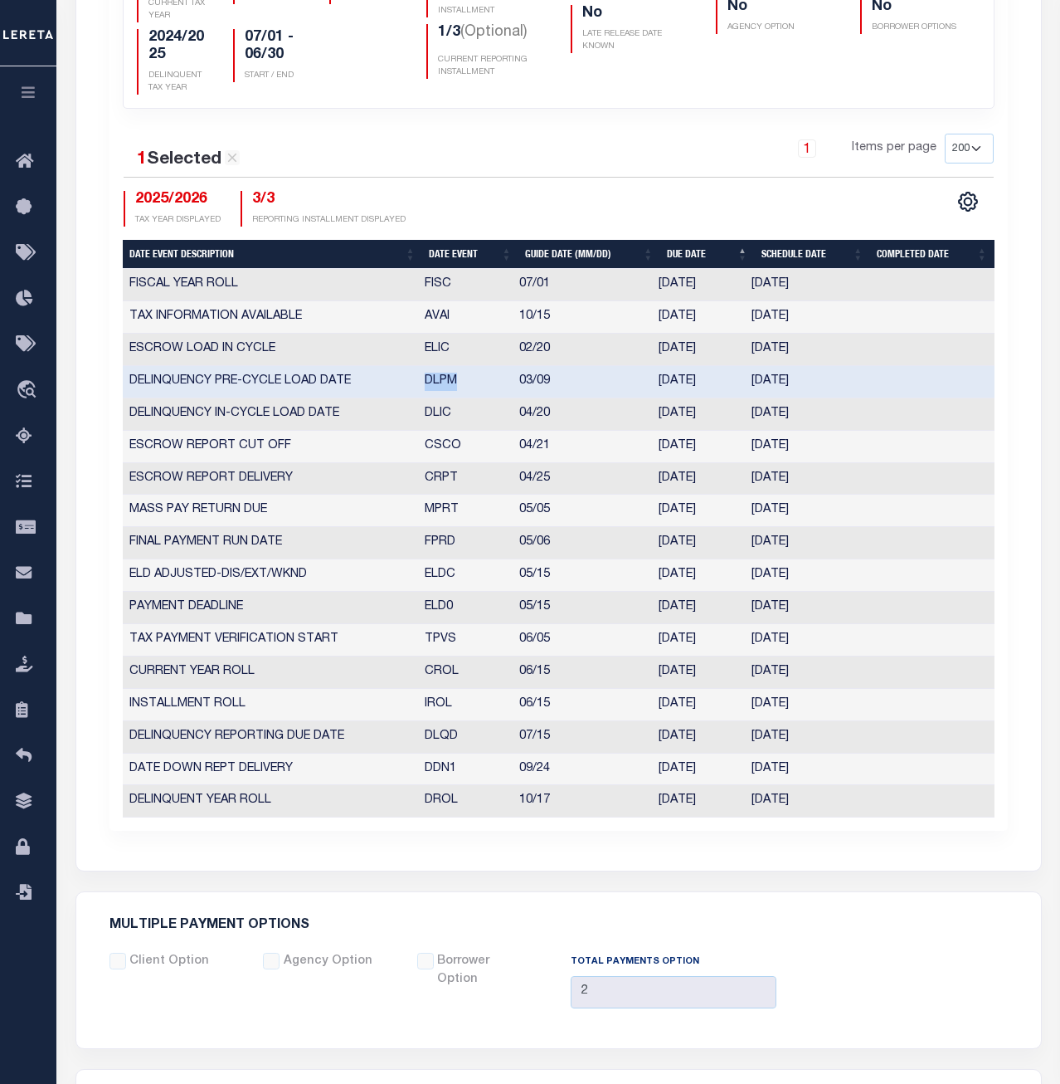
click at [443, 381] on td "DLPM" at bounding box center [465, 382] width 95 height 32
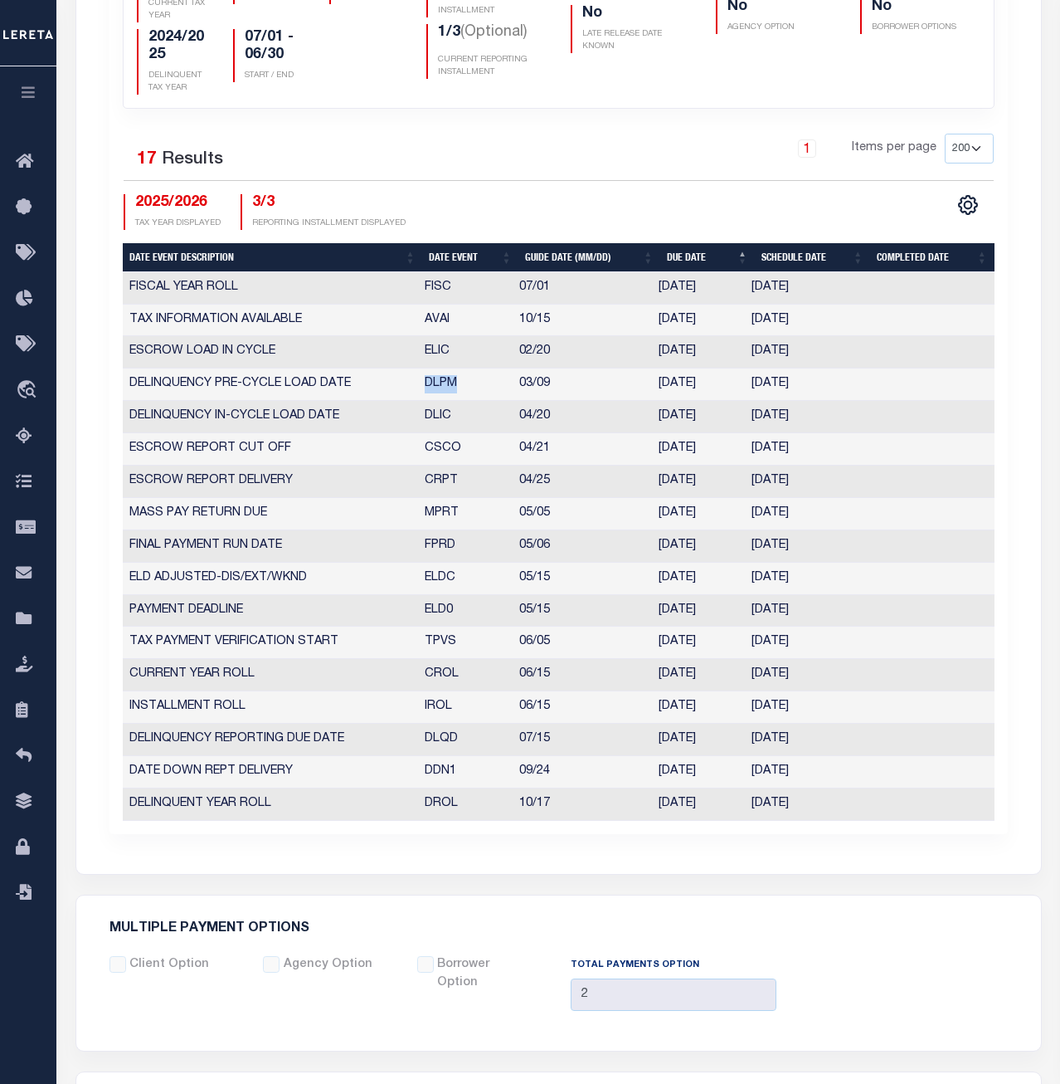
click at [434, 413] on td "DLIC" at bounding box center [465, 417] width 95 height 32
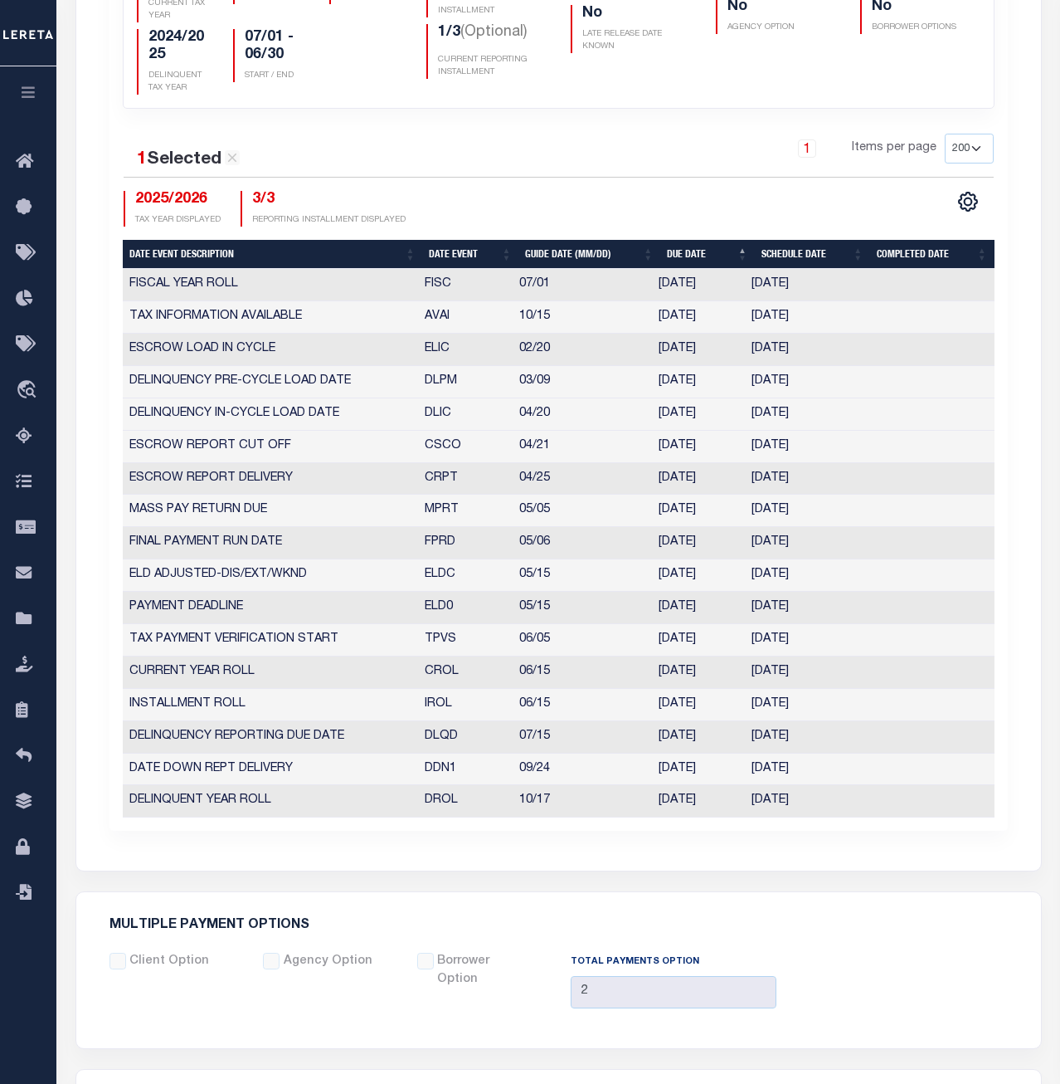
click at [434, 413] on td "DLIC" at bounding box center [465, 414] width 95 height 32
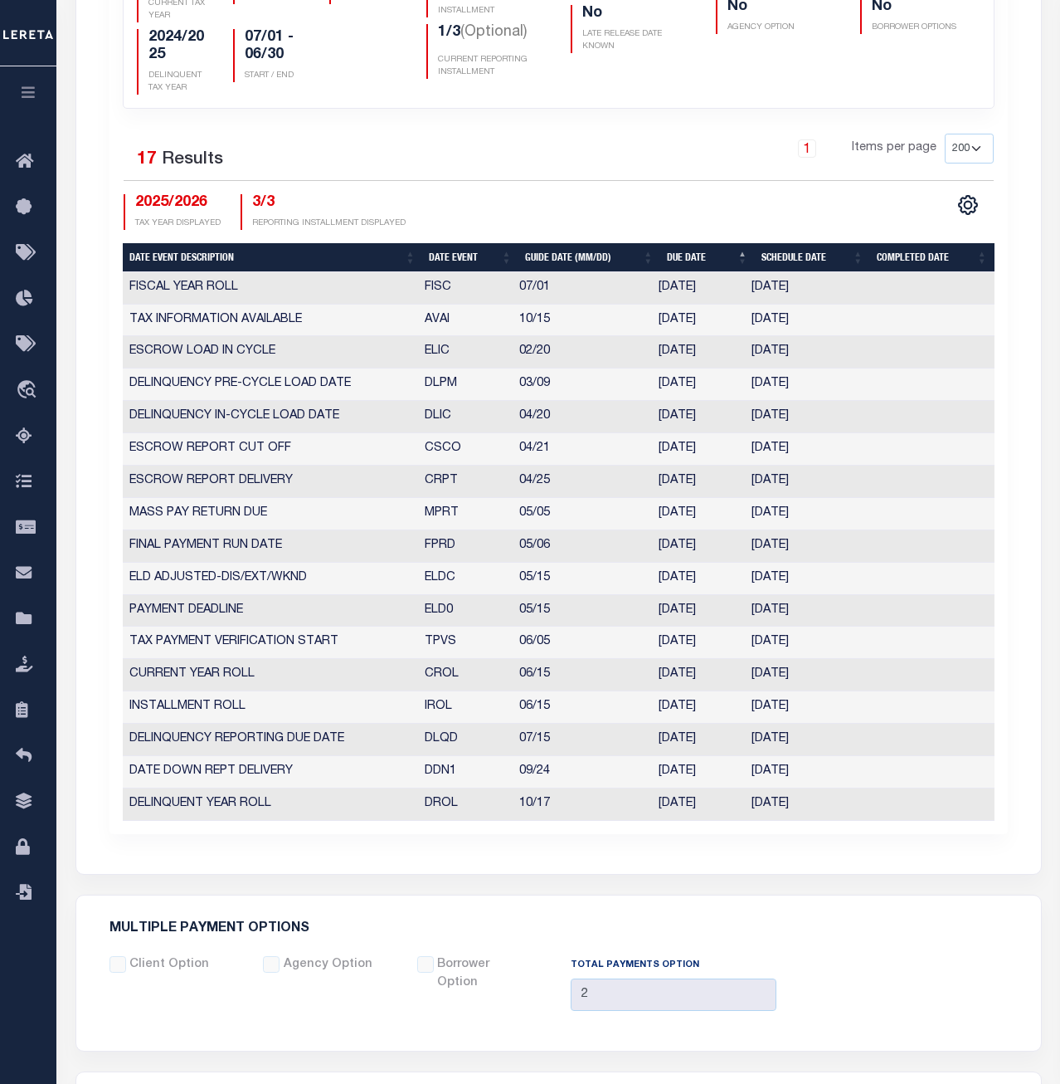
click at [451, 448] on td "CSCO" at bounding box center [465, 449] width 95 height 32
click at [445, 480] on td "CRPT" at bounding box center [465, 482] width 95 height 32
click at [446, 510] on td "MPRT" at bounding box center [465, 514] width 95 height 32
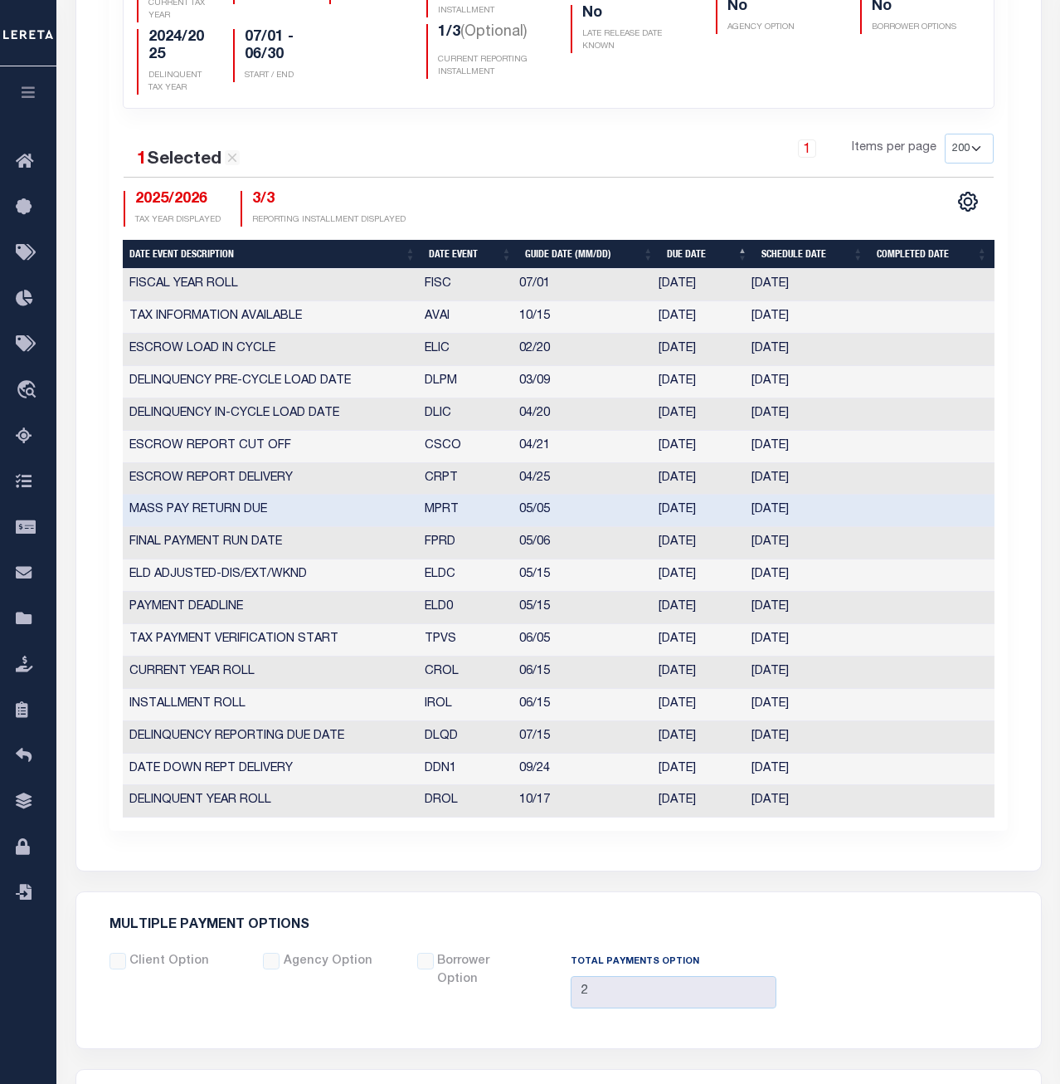
click at [446, 510] on td "MPRT" at bounding box center [465, 511] width 95 height 32
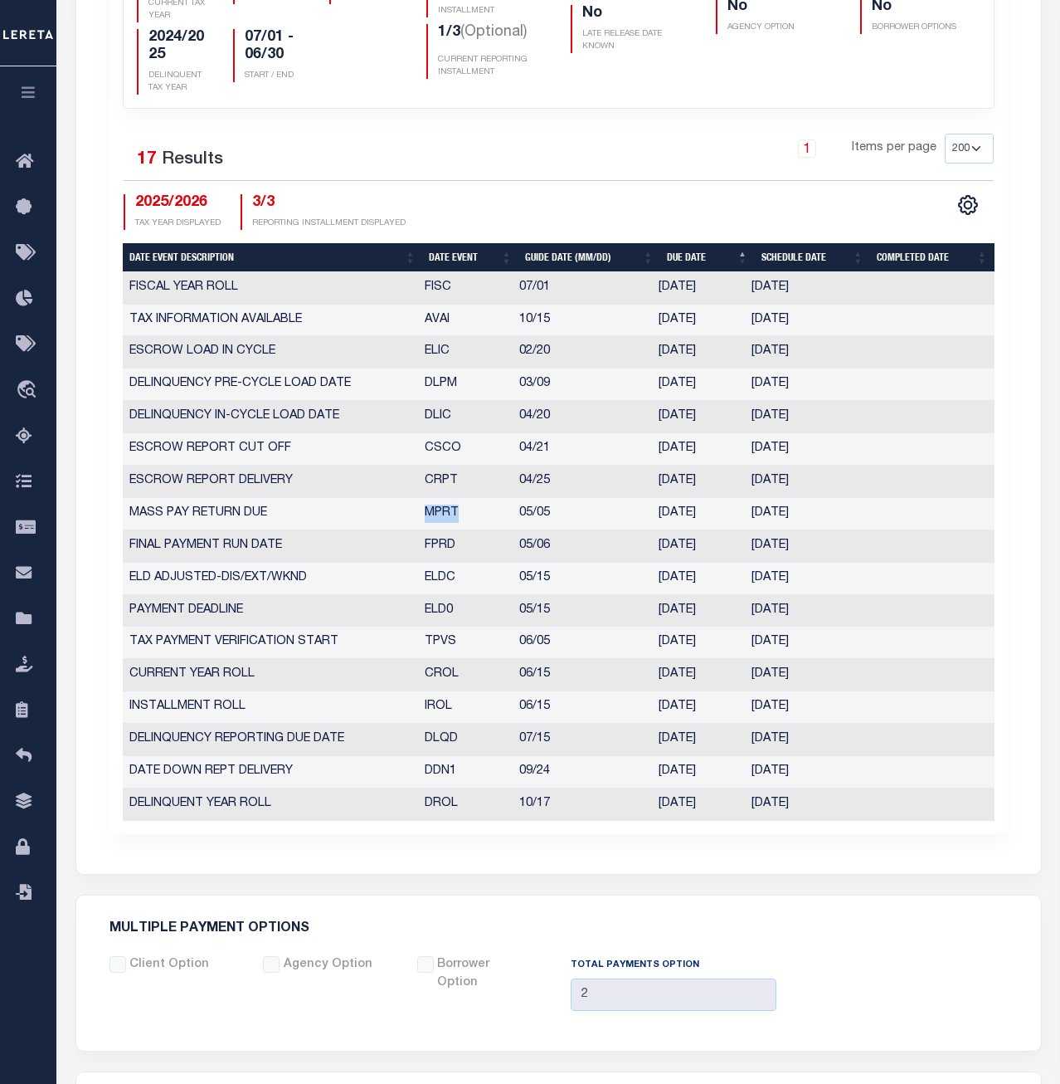
click at [450, 546] on td "FPRD" at bounding box center [465, 546] width 95 height 32
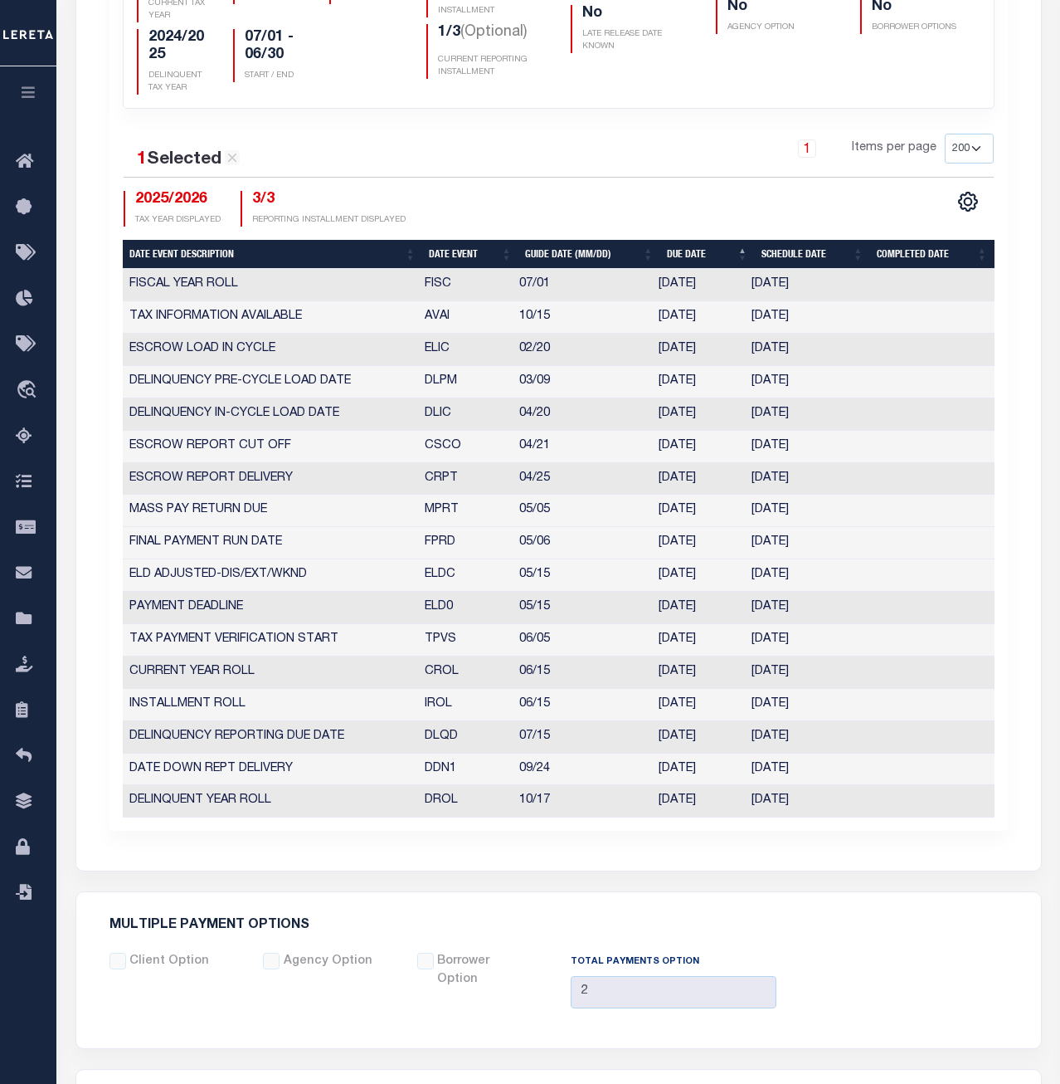
click at [450, 546] on td "FPRD" at bounding box center [465, 543] width 95 height 32
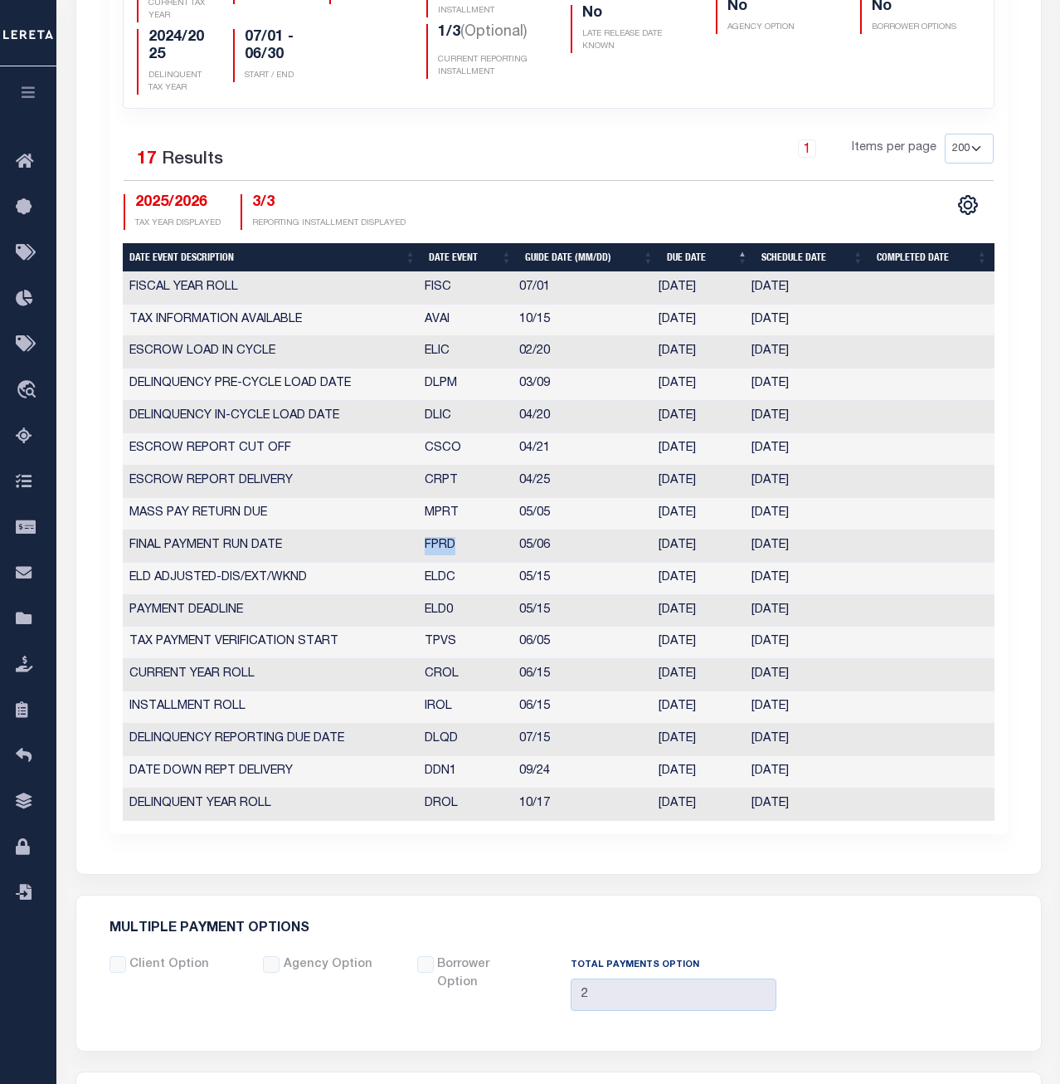
click at [435, 583] on td "ELDC" at bounding box center [465, 579] width 95 height 32
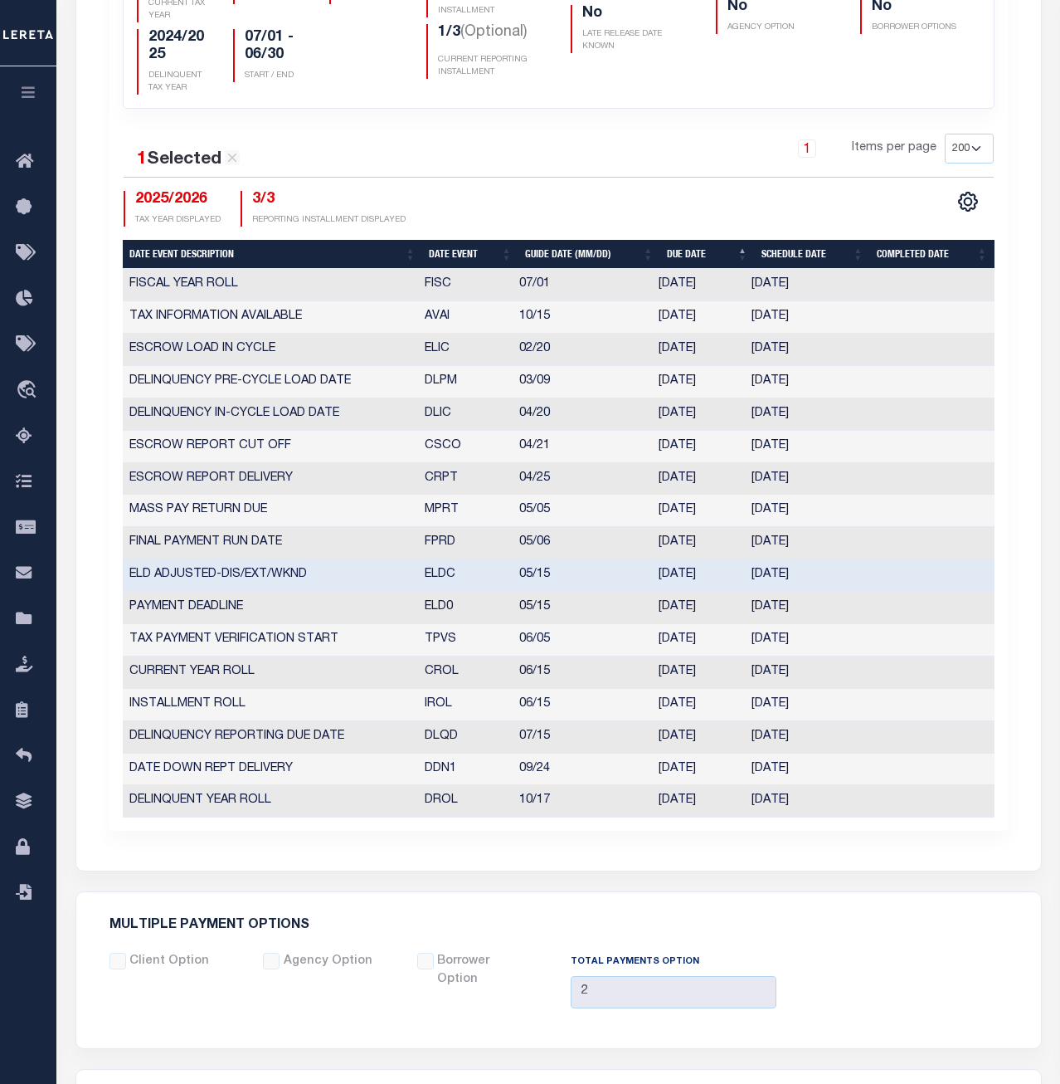
click at [435, 583] on td "ELDC" at bounding box center [465, 575] width 95 height 32
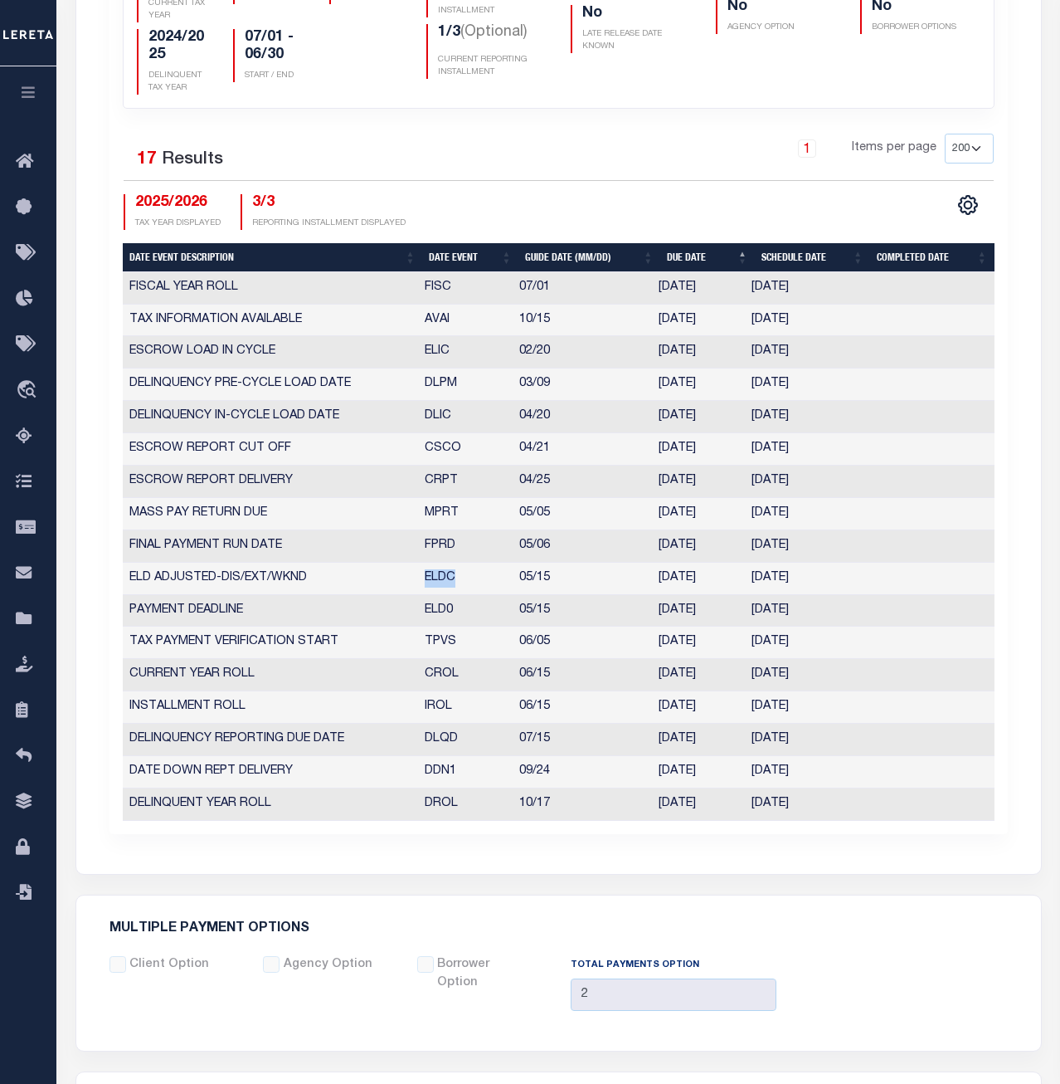
click at [444, 612] on td "ELD0" at bounding box center [465, 611] width 95 height 32
click at [441, 646] on td "TPVS" at bounding box center [465, 643] width 95 height 32
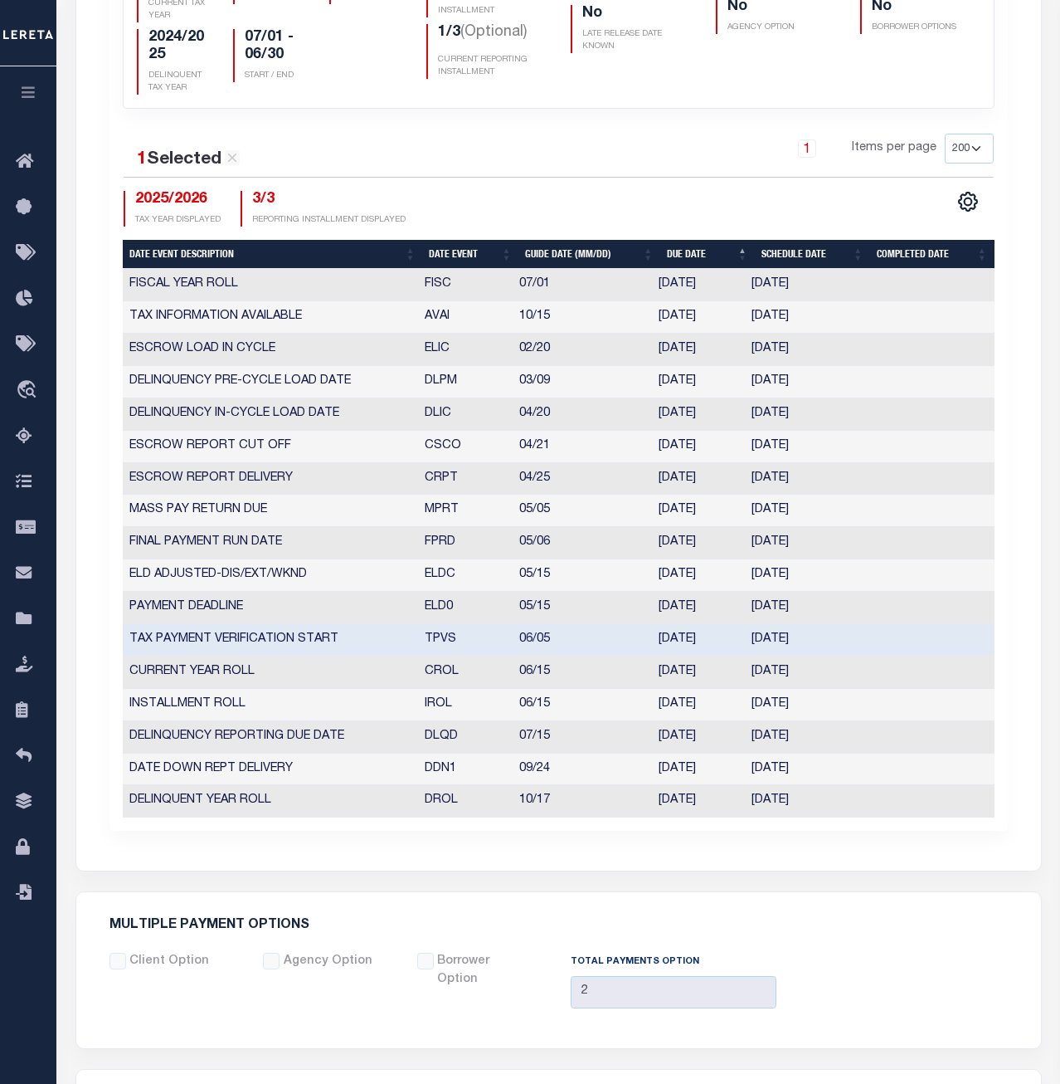
click at [441, 646] on td "TPVS" at bounding box center [465, 640] width 95 height 32
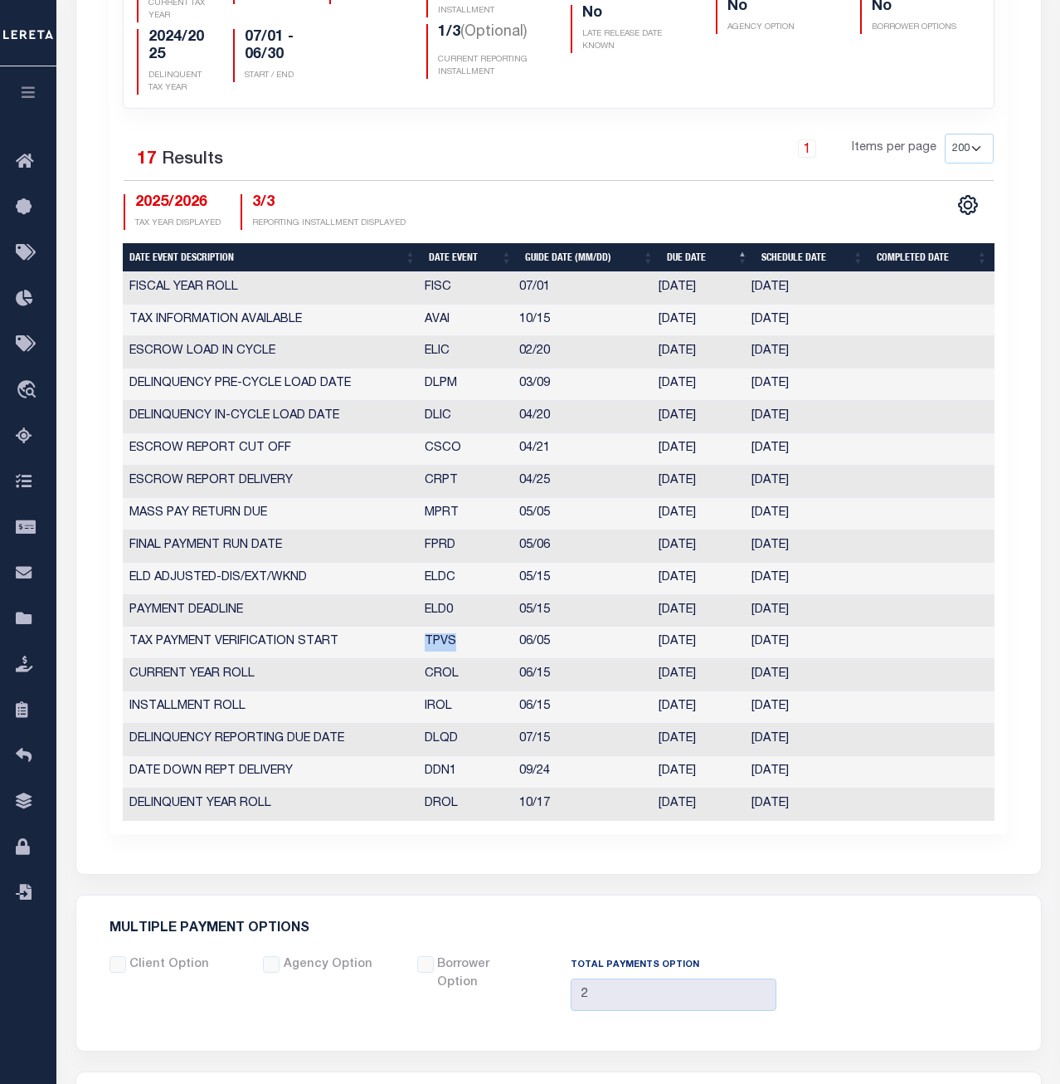
click at [438, 676] on td "CROL" at bounding box center [465, 675] width 95 height 32
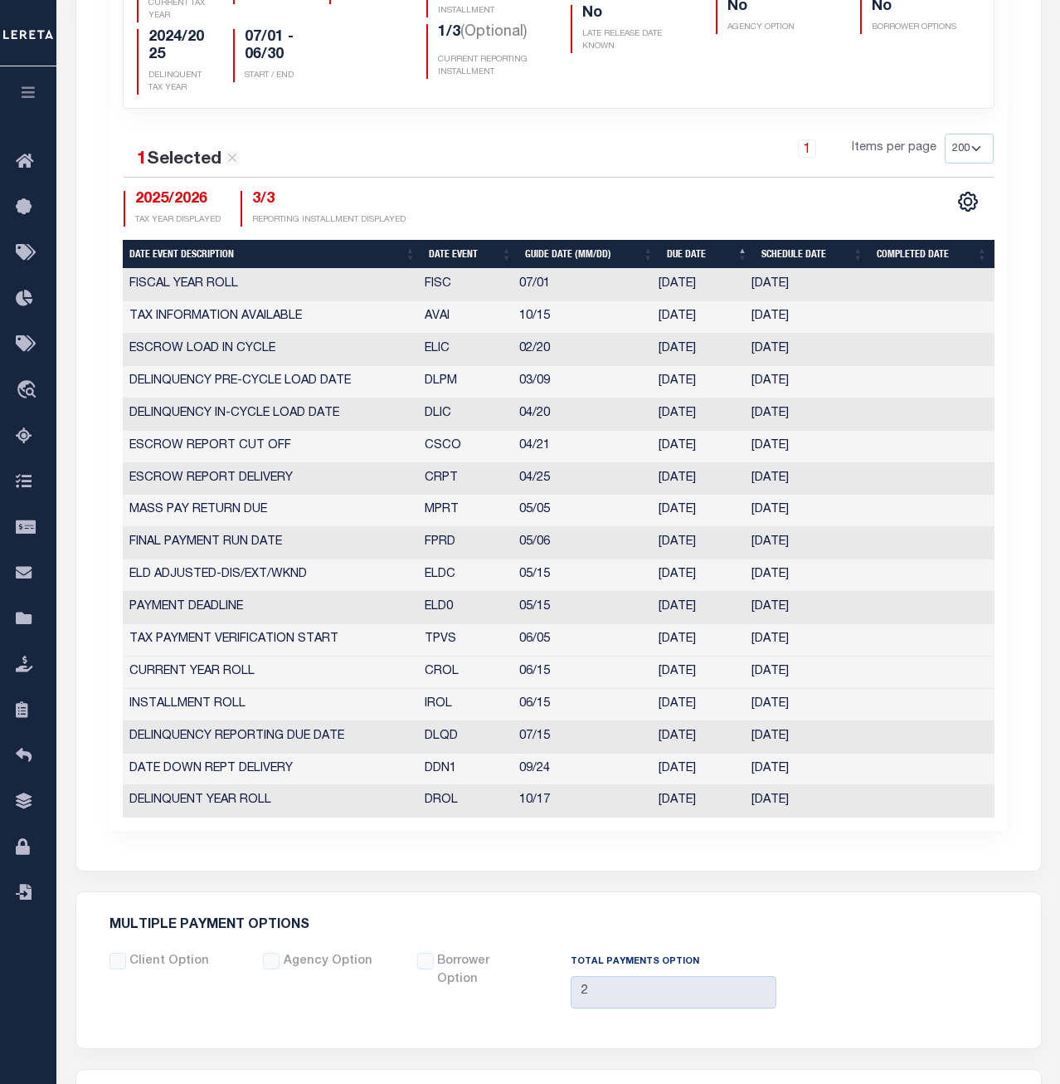
click at [438, 676] on td "CROL" at bounding box center [465, 672] width 95 height 32
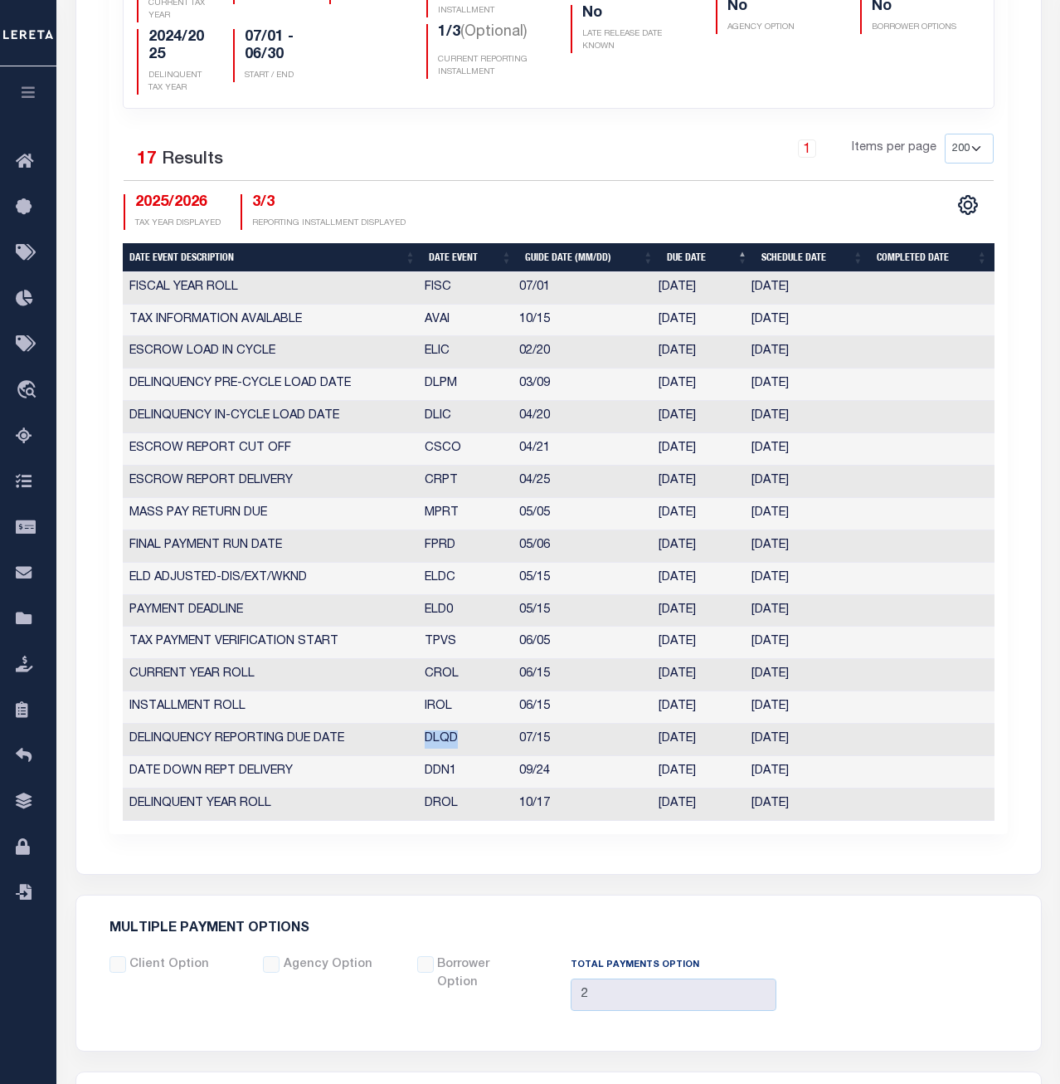
drag, startPoint x: 466, startPoint y: 743, endPoint x: 422, endPoint y: 744, distance: 44.0
click at [422, 744] on td "DLQD" at bounding box center [465, 740] width 95 height 32
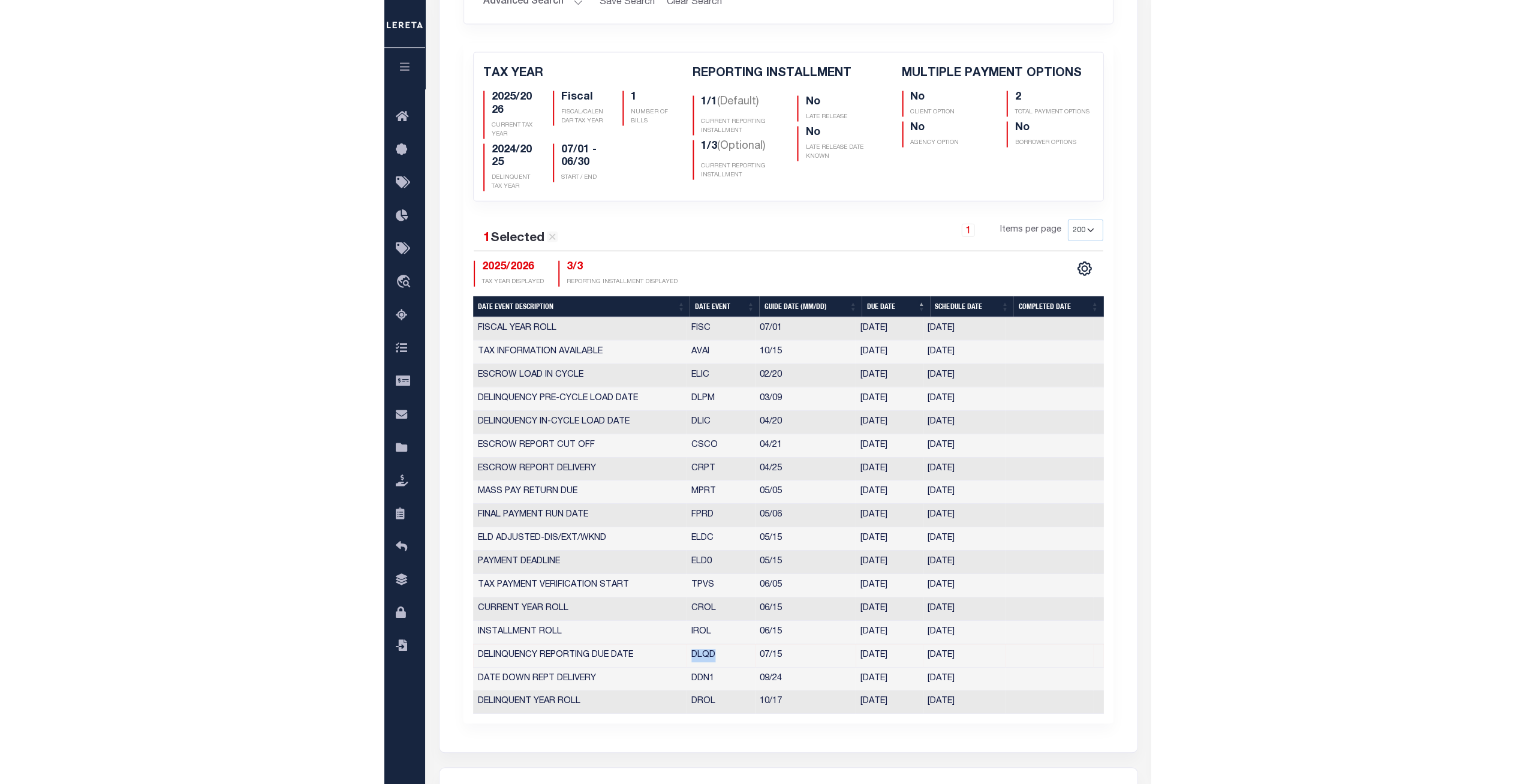
scroll to position [122, 0]
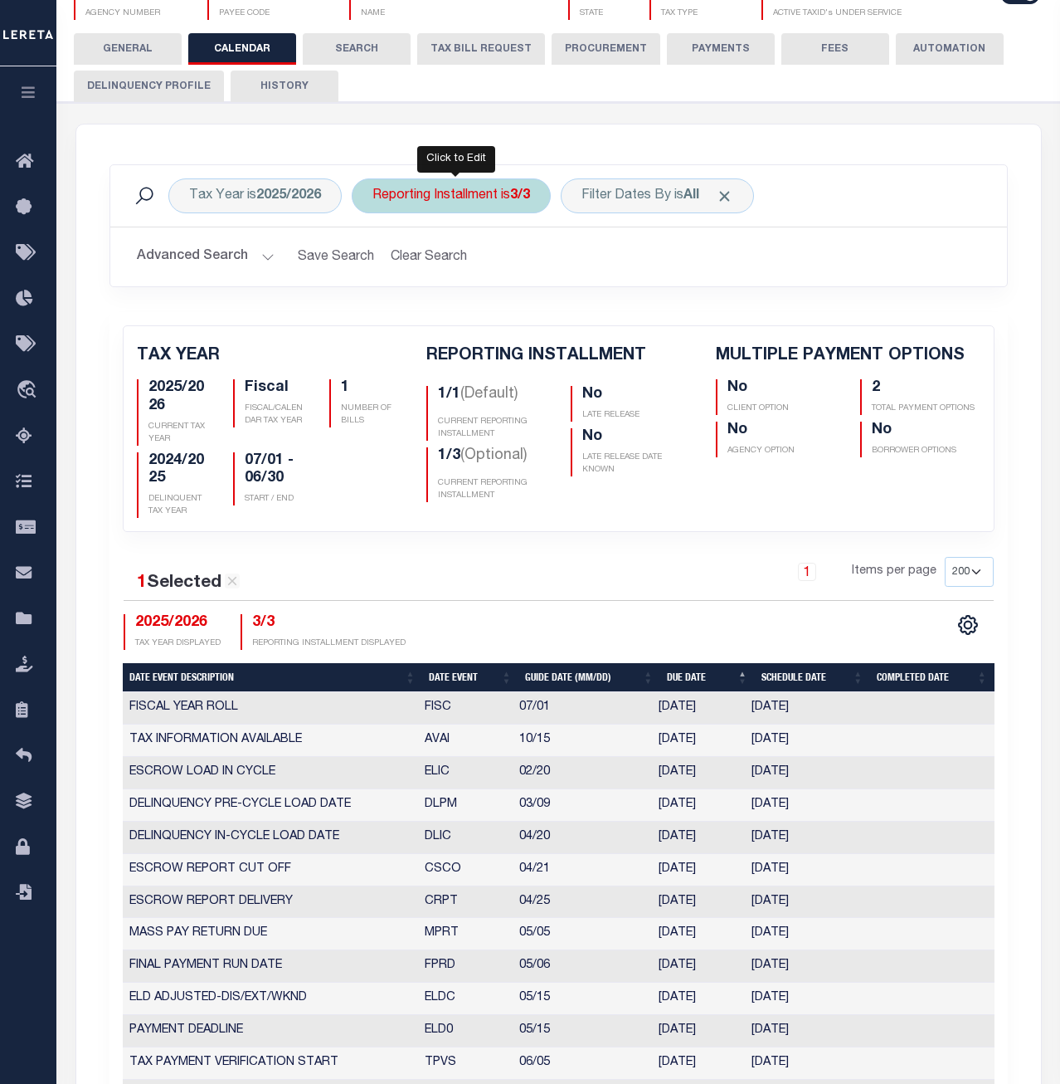
click at [460, 208] on div "Reporting Installment is 3/3" at bounding box center [451, 195] width 199 height 35
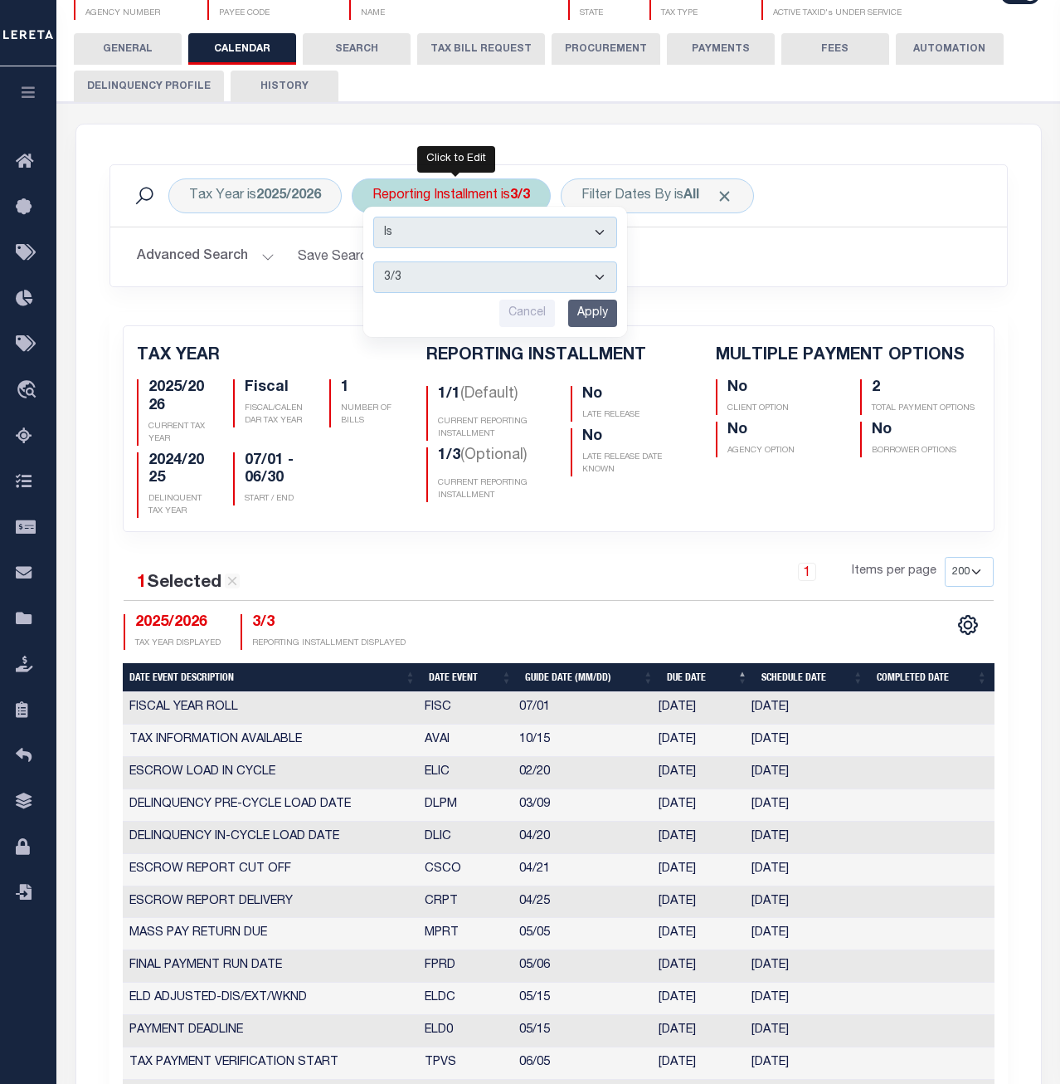
click at [373, 261] on select "1/1 1/3 2/3 3/3" at bounding box center [495, 277] width 244 height 32
select select "1/1"
click option "1/1" at bounding box center [0, 0] width 0 height 0
click at [585, 314] on input "Apply" at bounding box center [592, 313] width 49 height 27
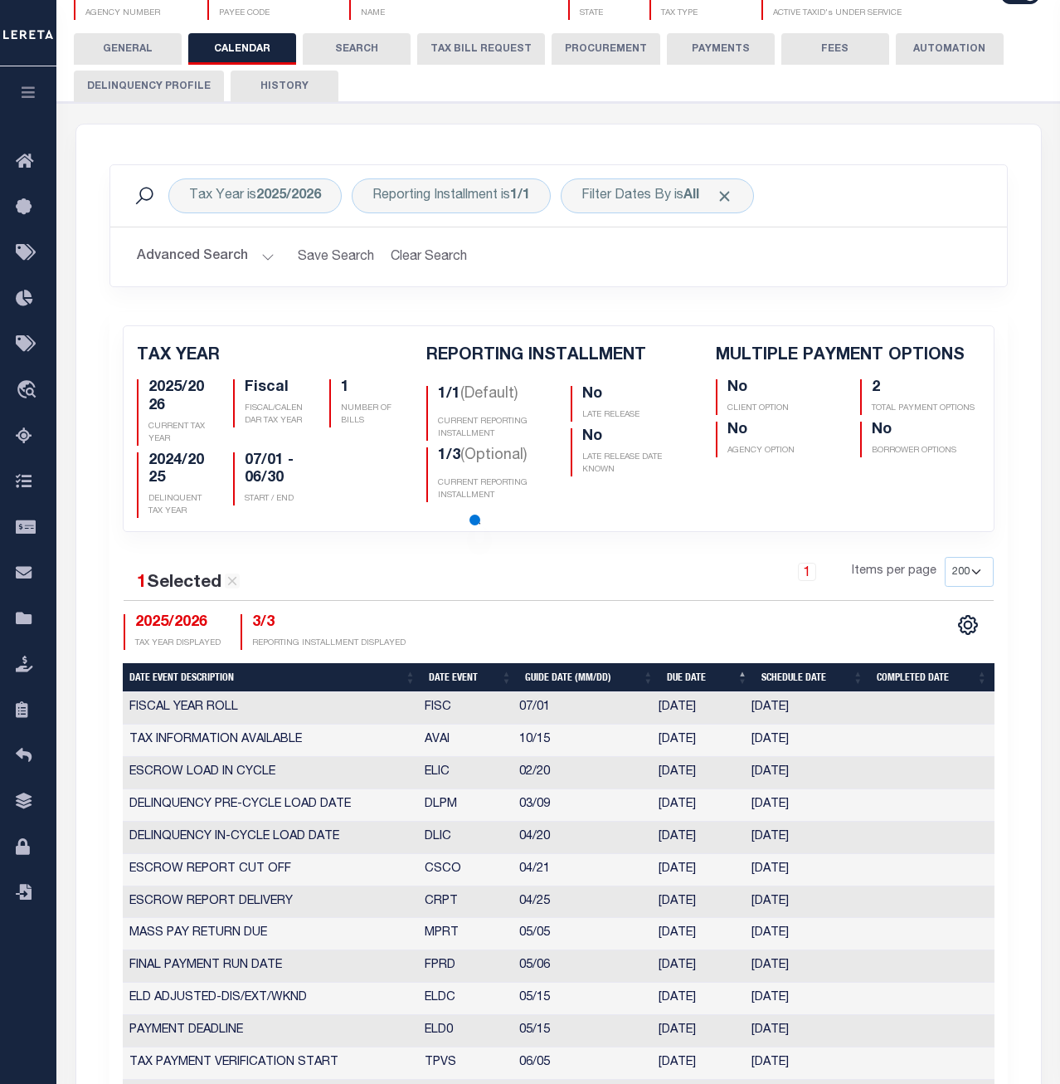
checkbox input "false"
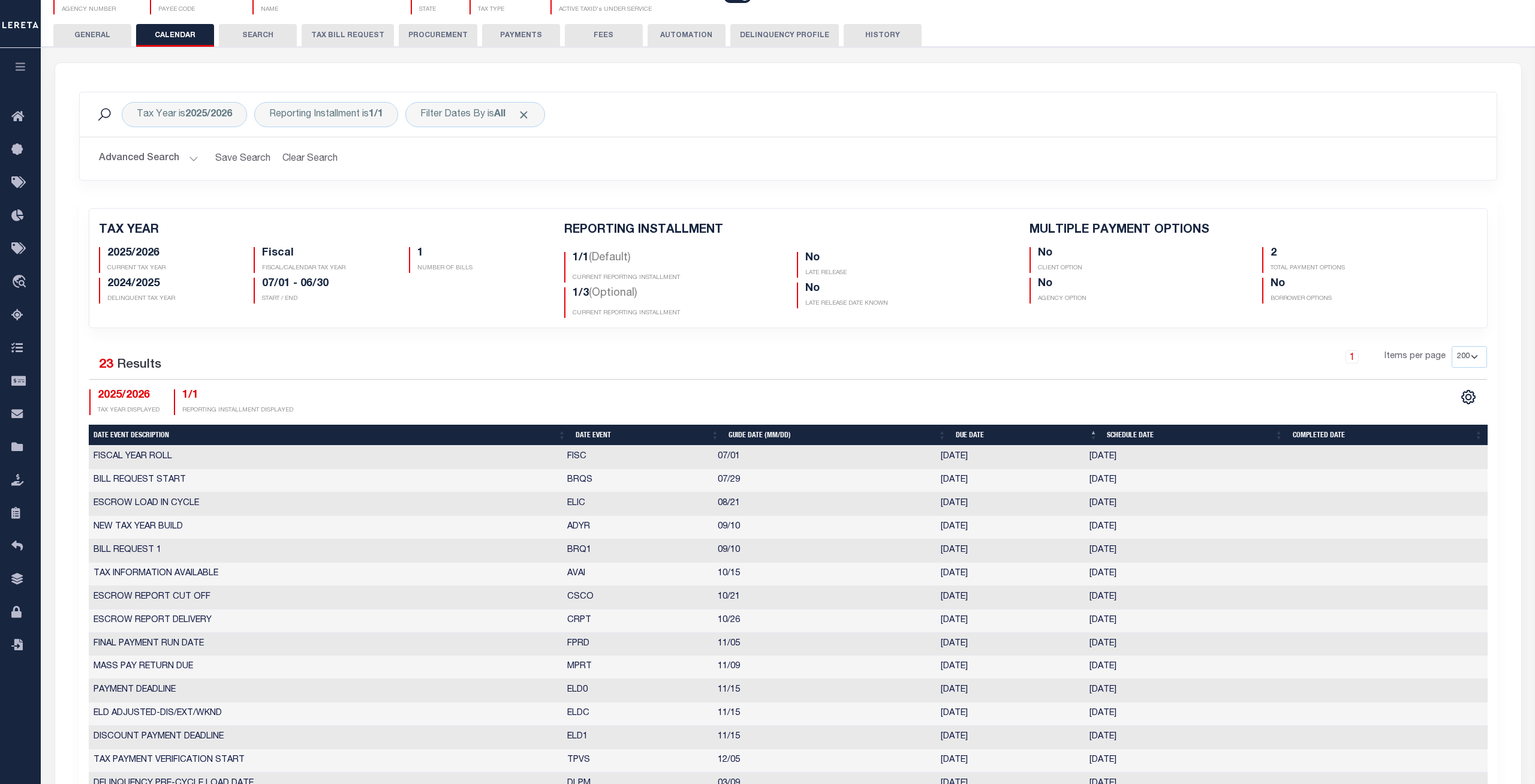
click at [680, 131] on div "Tax Year is 2025/2026 Reporting Installment is 1/1 Filter Dates By is All Search" at bounding box center [788, 114] width 1417 height 44
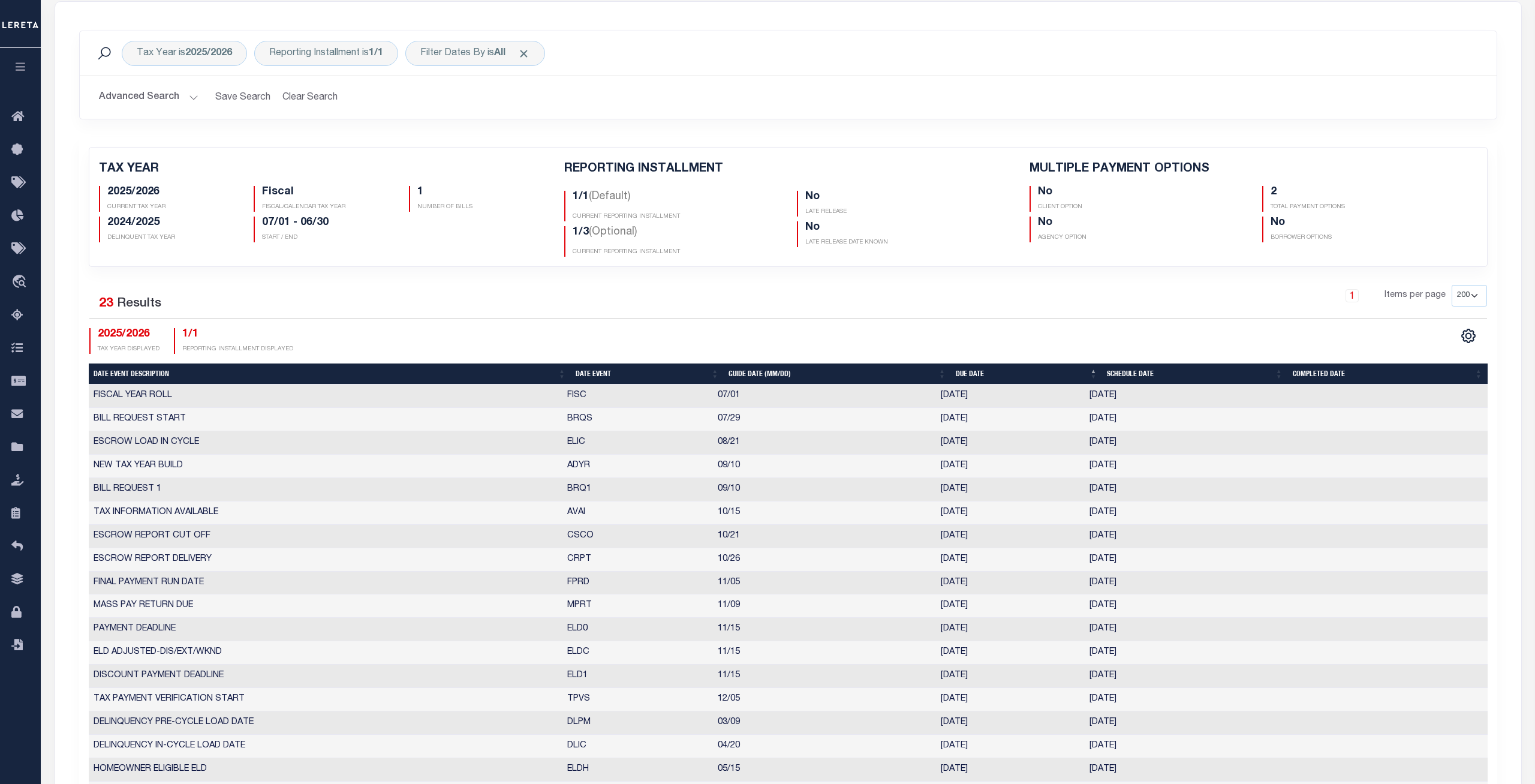
scroll to position [61, 0]
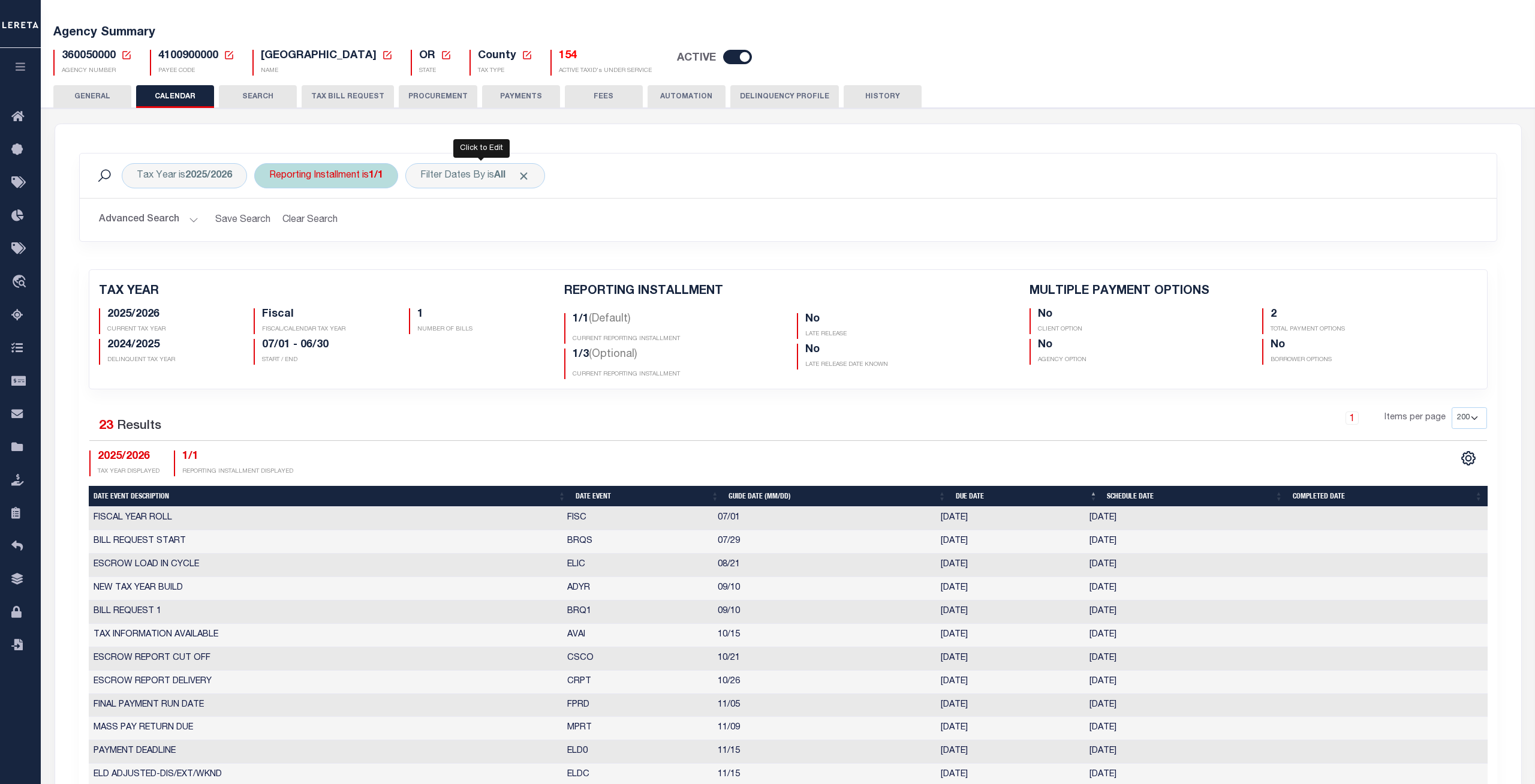
click at [377, 173] on b "1/1" at bounding box center [376, 175] width 14 height 9
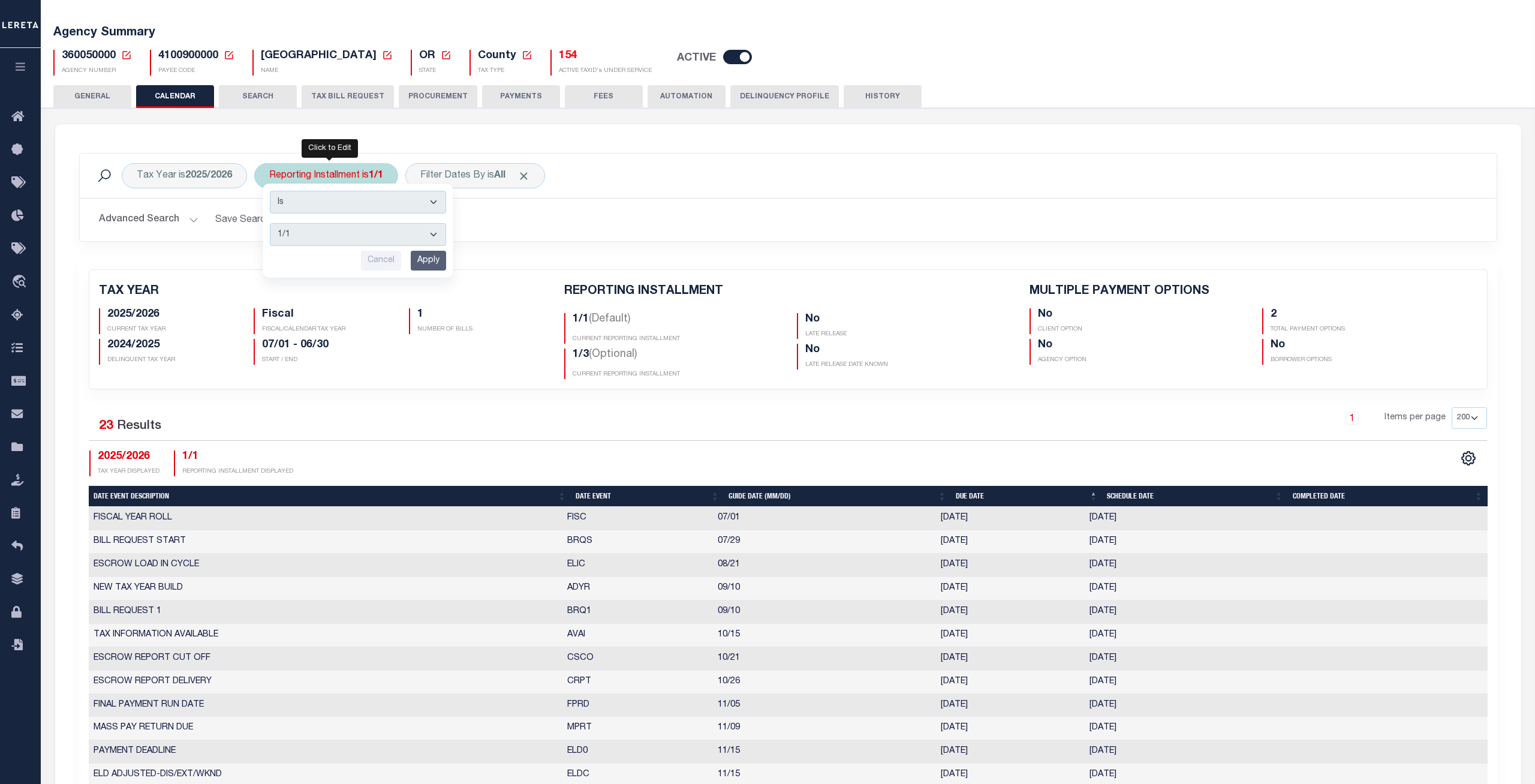
click at [270, 223] on select "1/1 1/3 2/3 3/3" at bounding box center [358, 235] width 176 height 23
click at [641, 188] on div "Tax Year is 2025/2026 Reporting Installment is 1/1 Is Contains 1/1 1/3 2/3 3/3 …" at bounding box center [788, 176] width 1398 height 25
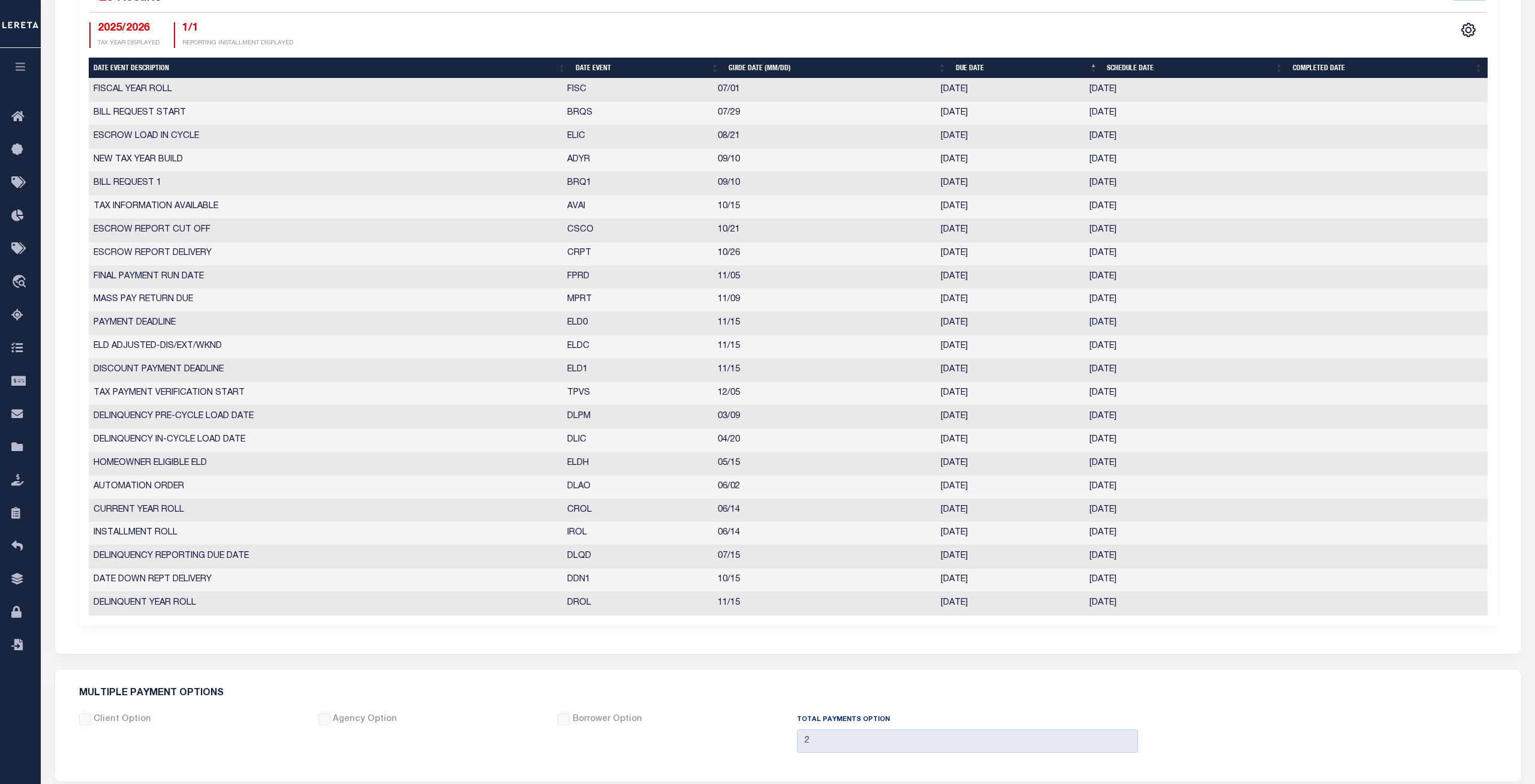
scroll to position [0, 0]
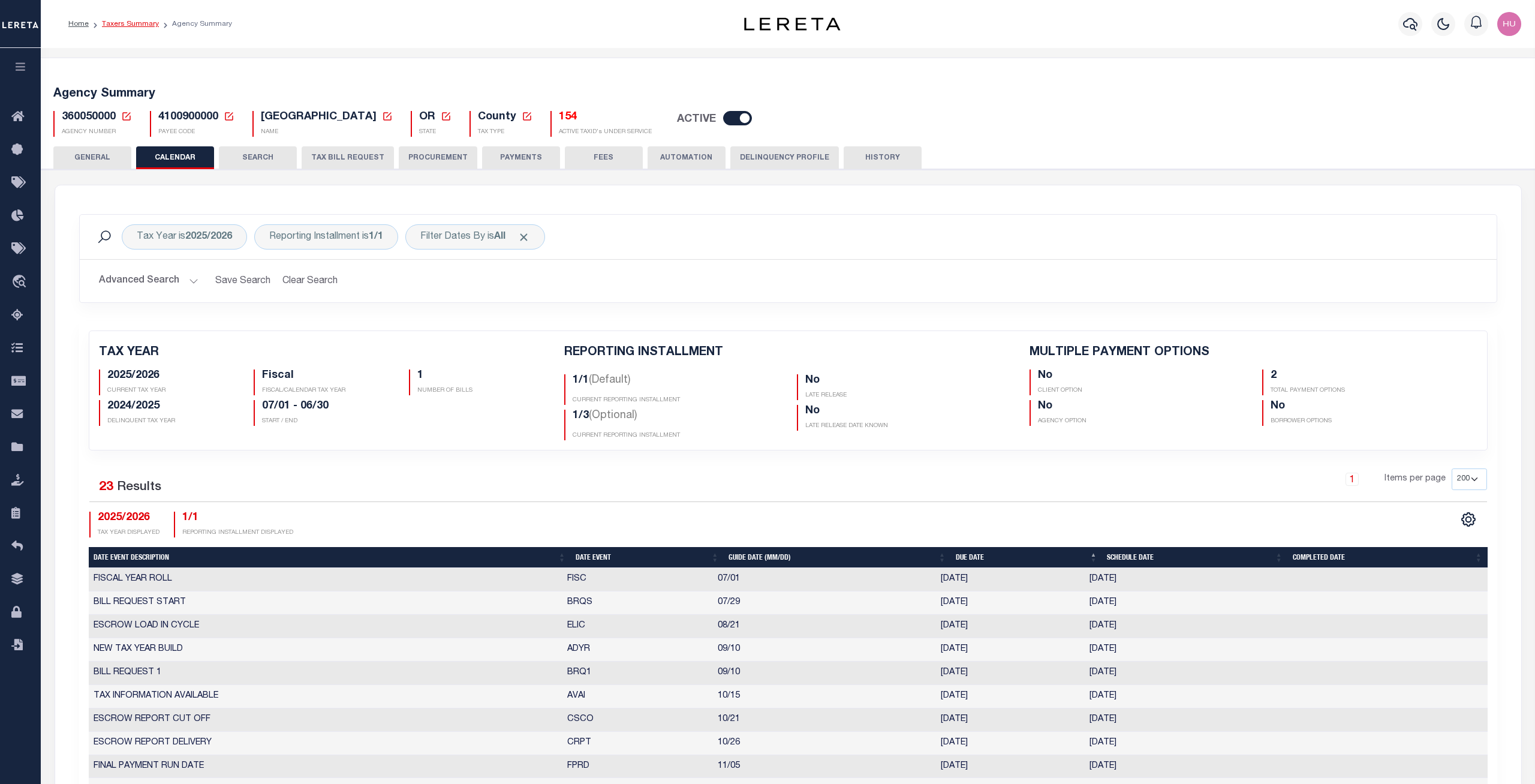
click at [139, 20] on link "Taxers Summary" at bounding box center [130, 24] width 57 height 7
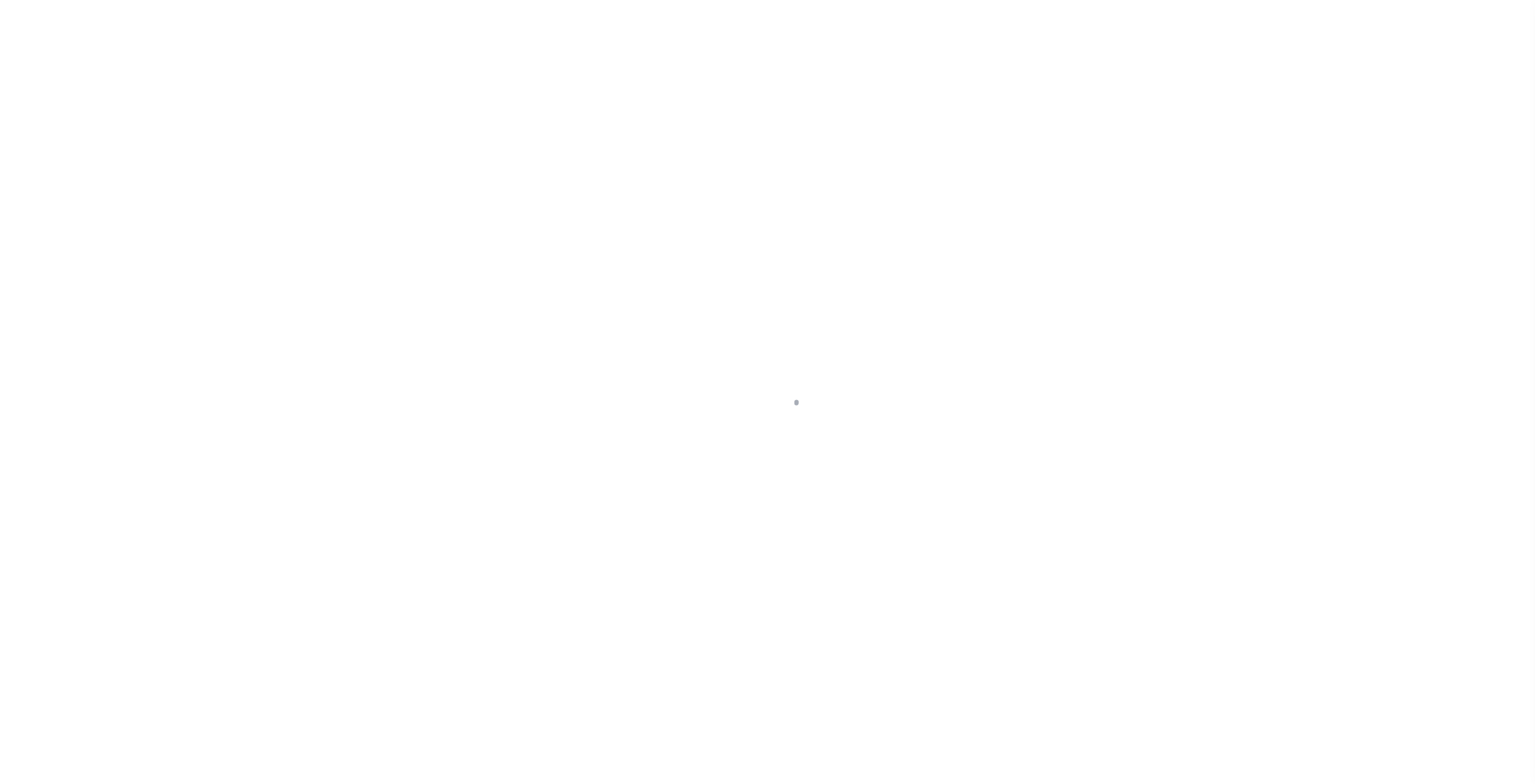
select select "OR"
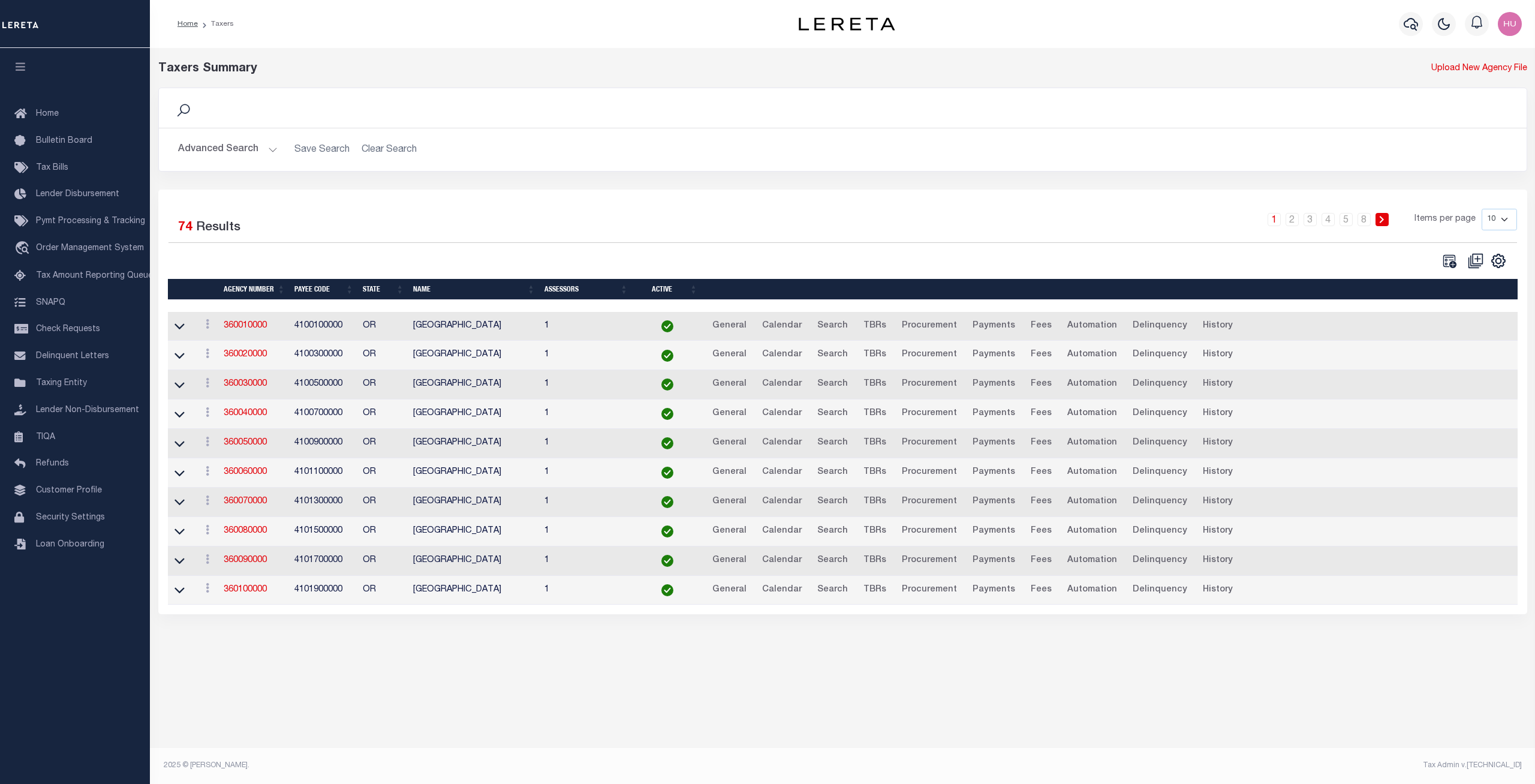
click at [254, 150] on button "Advanced Search" at bounding box center [228, 150] width 100 height 23
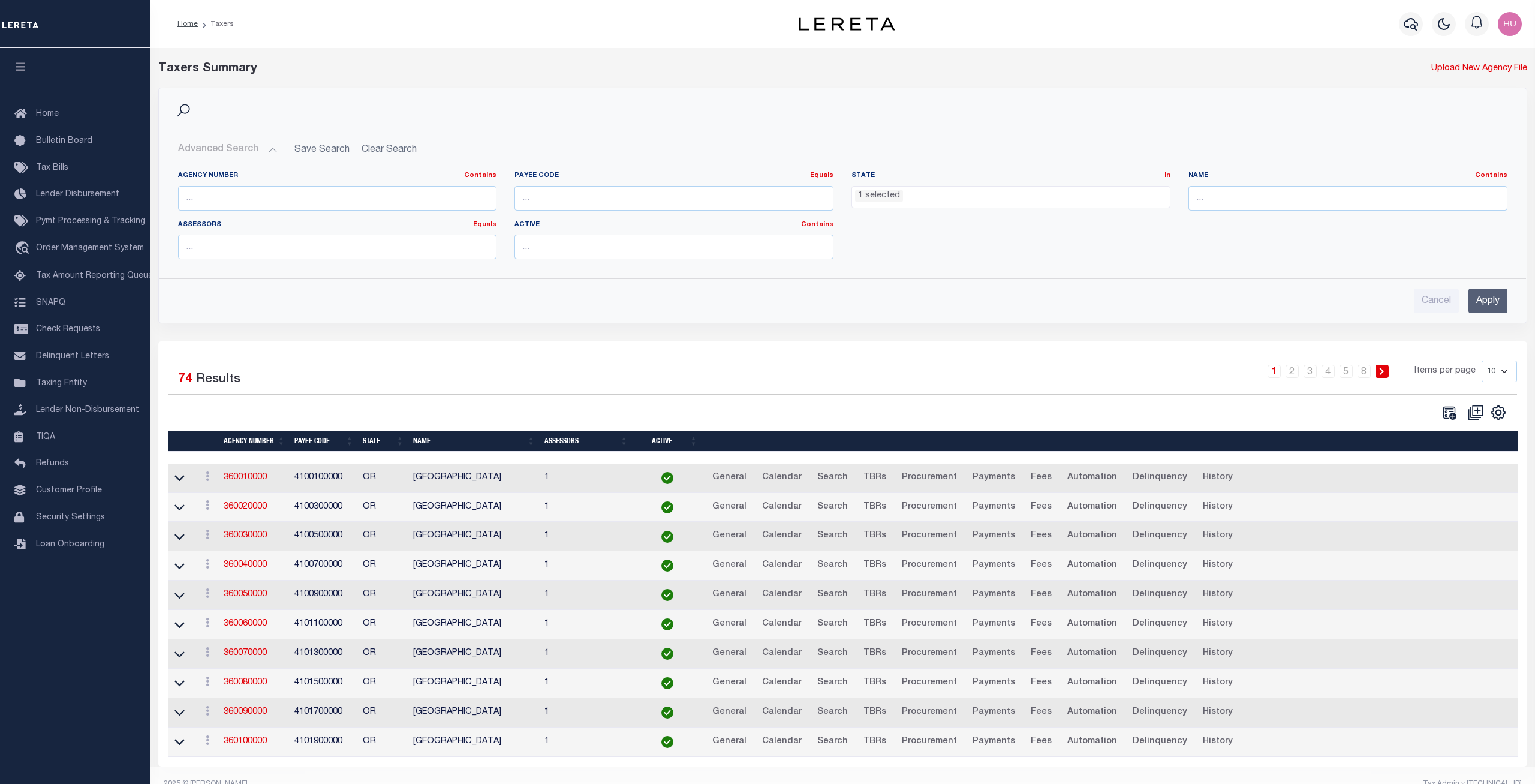
scroll to position [501, 0]
click at [965, 202] on ul "1 selected" at bounding box center [1011, 194] width 318 height 16
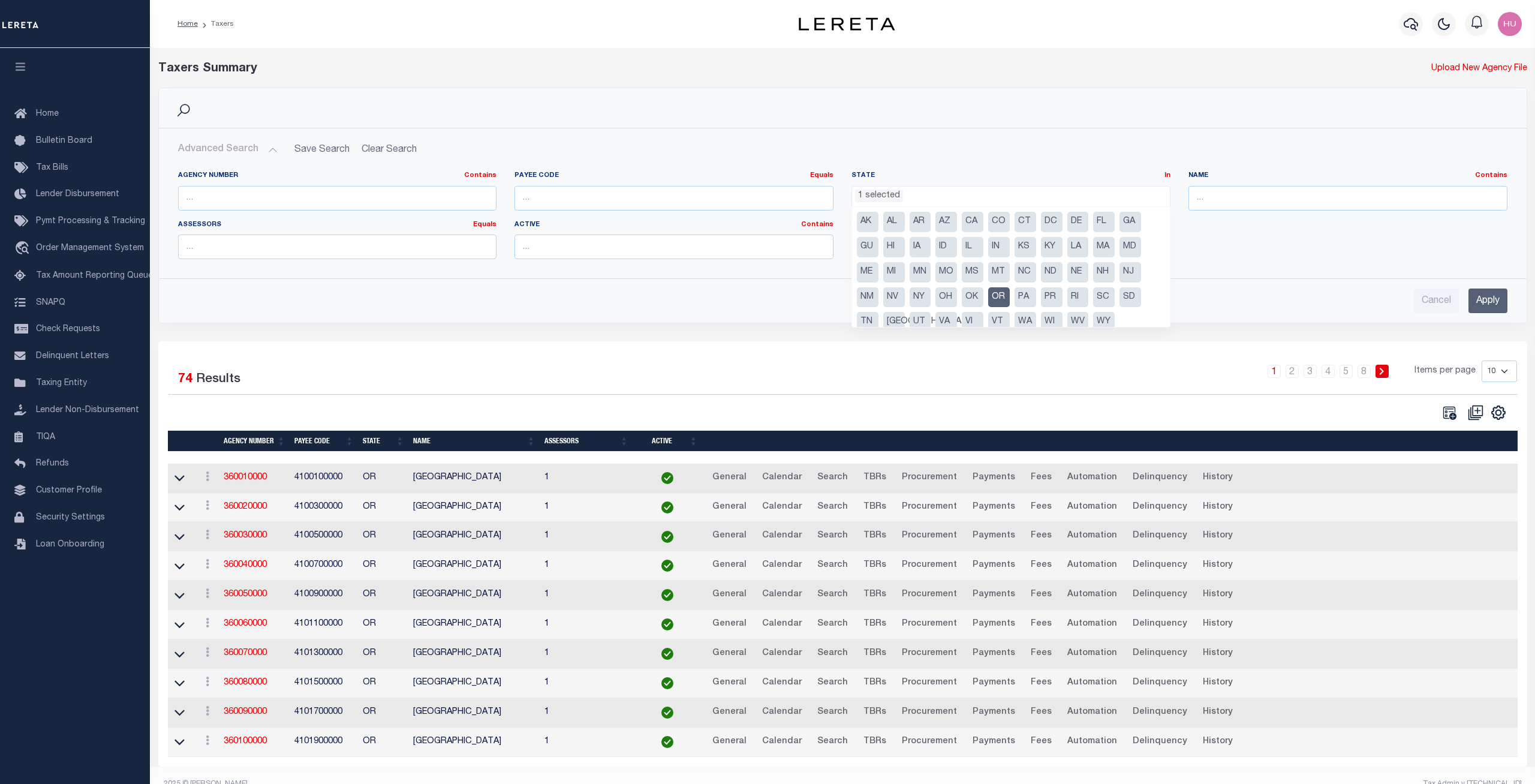
click at [996, 298] on li "OR" at bounding box center [999, 297] width 22 height 20
select select
click at [304, 196] on input "text" at bounding box center [337, 198] width 319 height 25
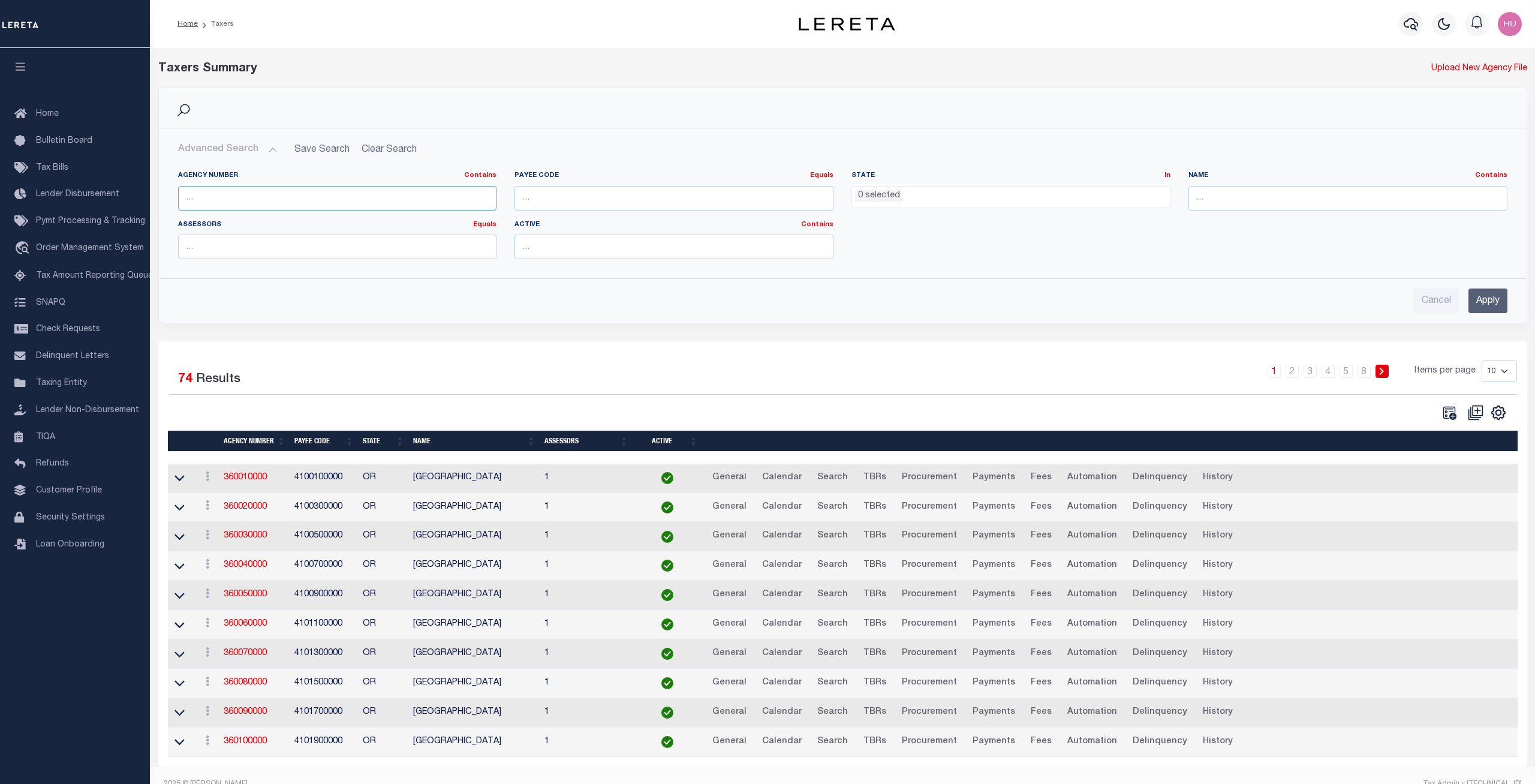
paste input "40010000"
type input "40010000"
click at [1168, 262] on div "Agency Number Contains Contains Is 40010000 Payee Code Equals Equals Is Not Equ…" at bounding box center [843, 219] width 1348 height 98
click at [1497, 301] on input "Apply" at bounding box center [1488, 301] width 39 height 25
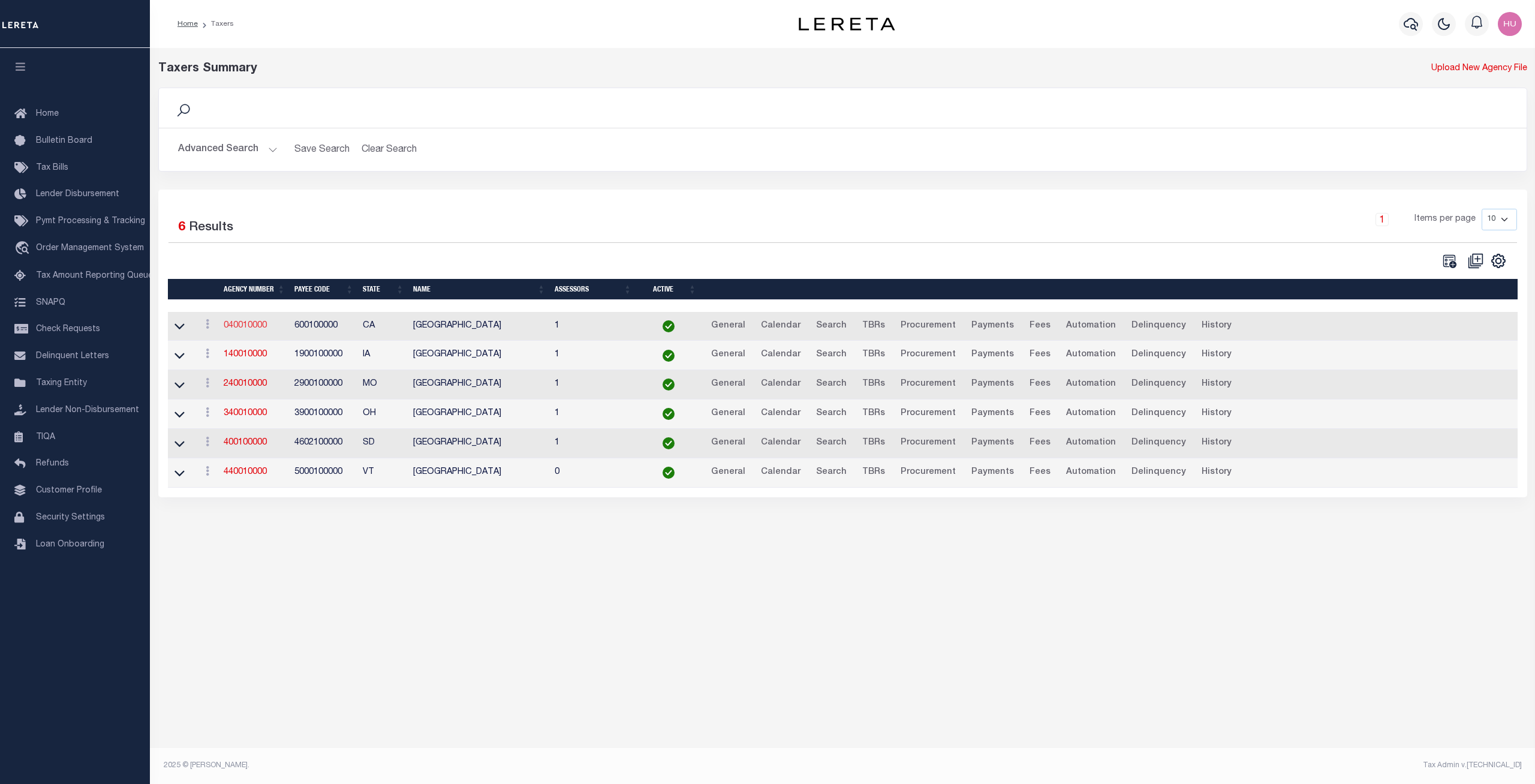
click at [251, 327] on link "040010000" at bounding box center [246, 326] width 43 height 9
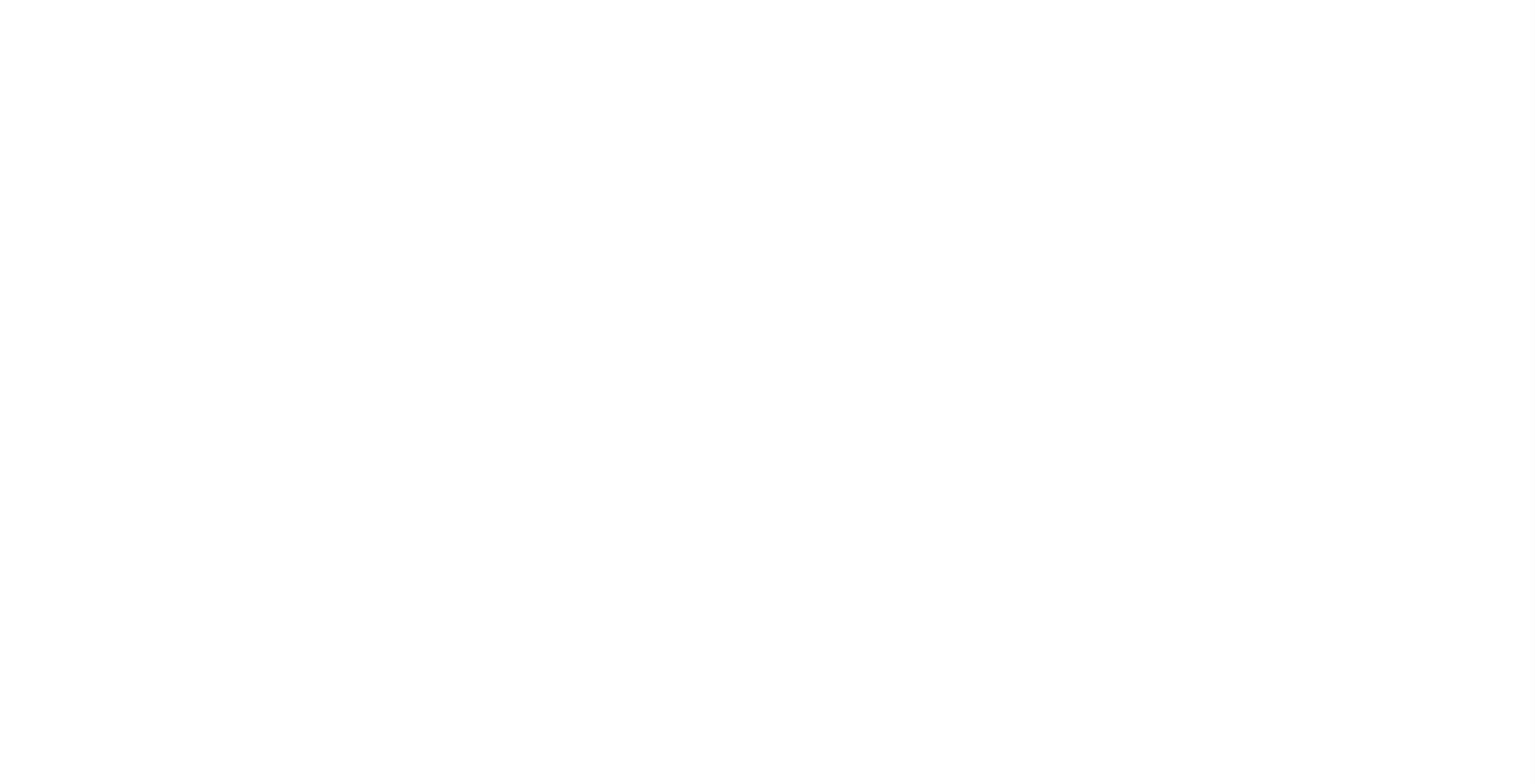
select select
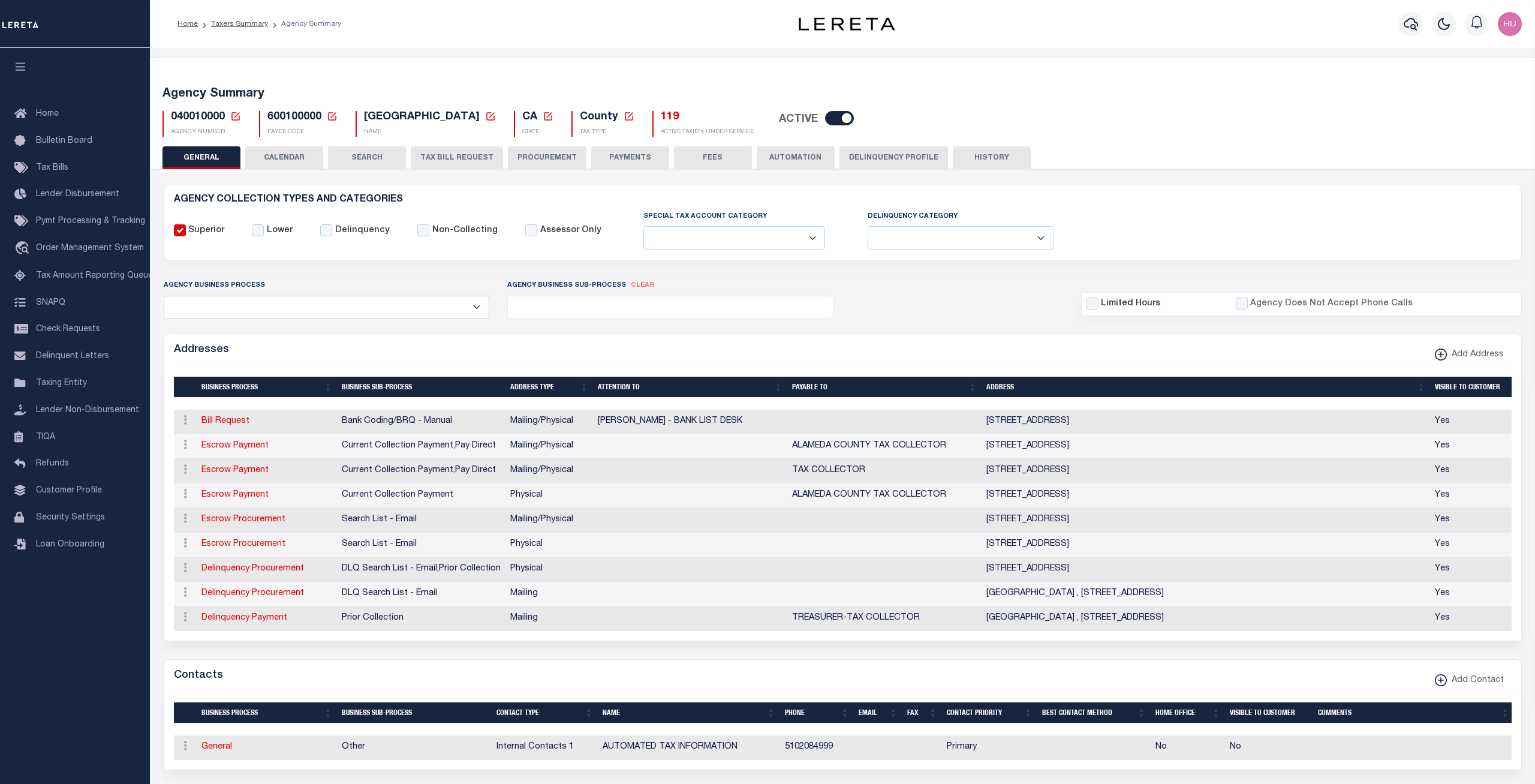
click at [294, 149] on button "CALENDAR" at bounding box center [284, 158] width 78 height 23
select select "200"
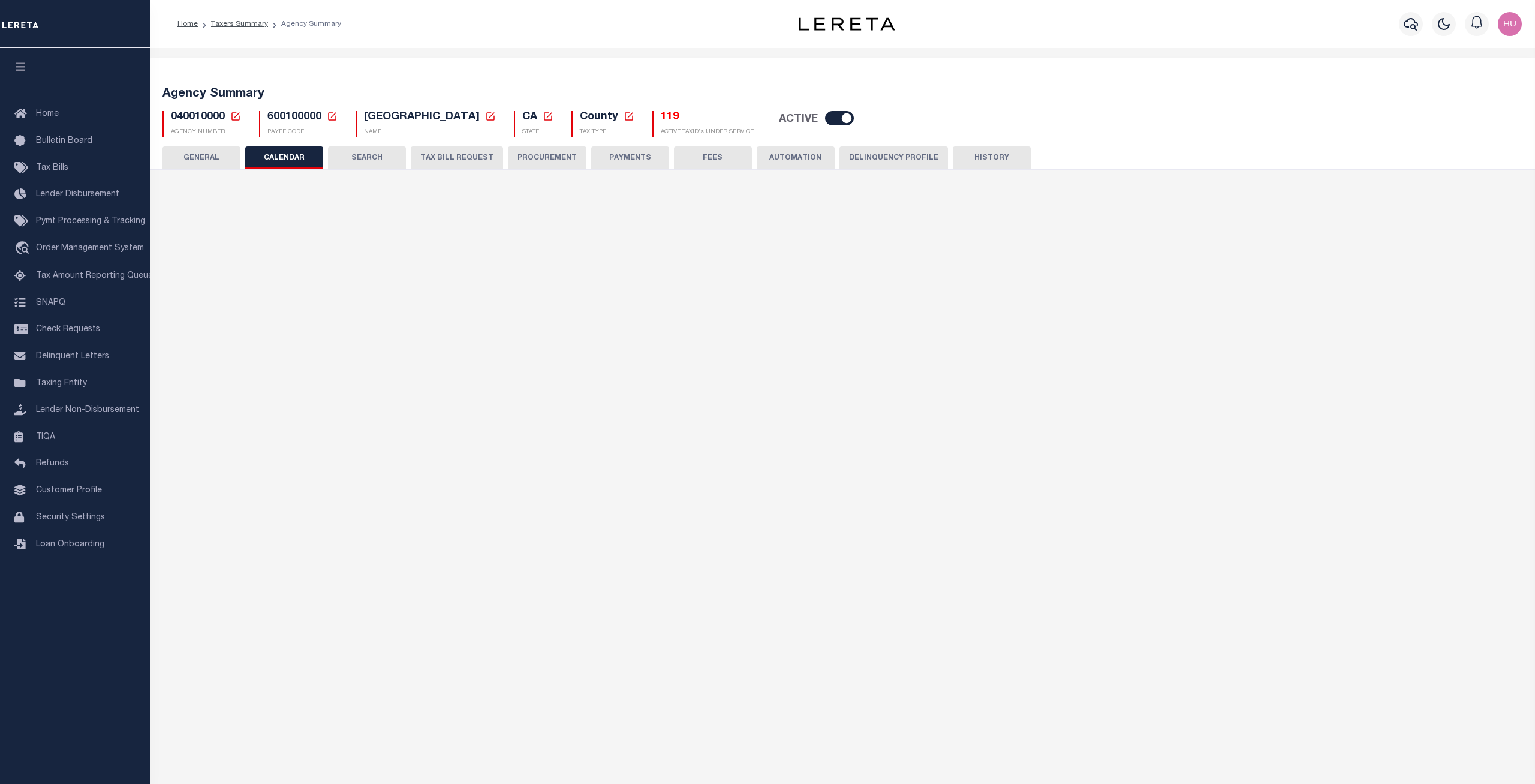
checkbox input "false"
type input "1"
select select "200"
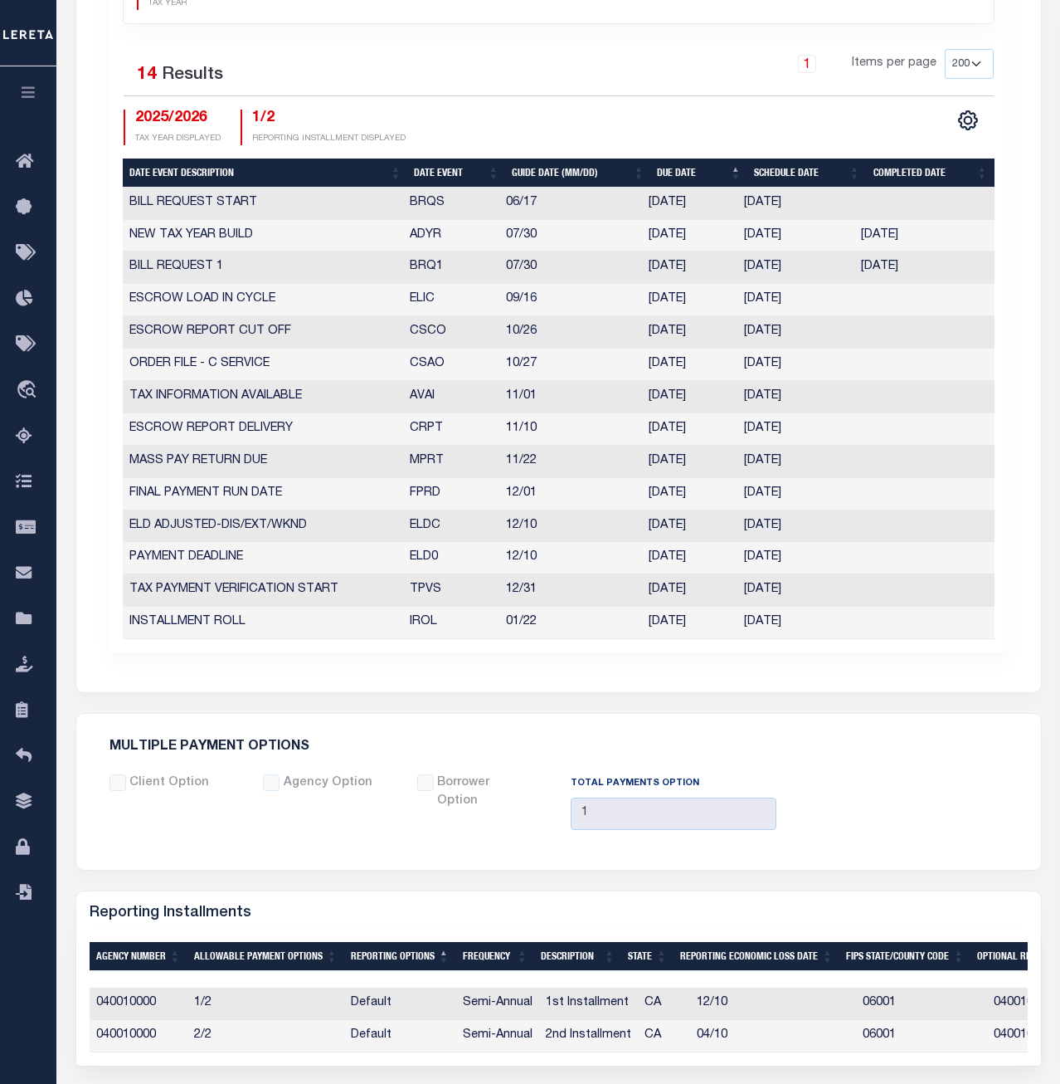
scroll to position [592, 0]
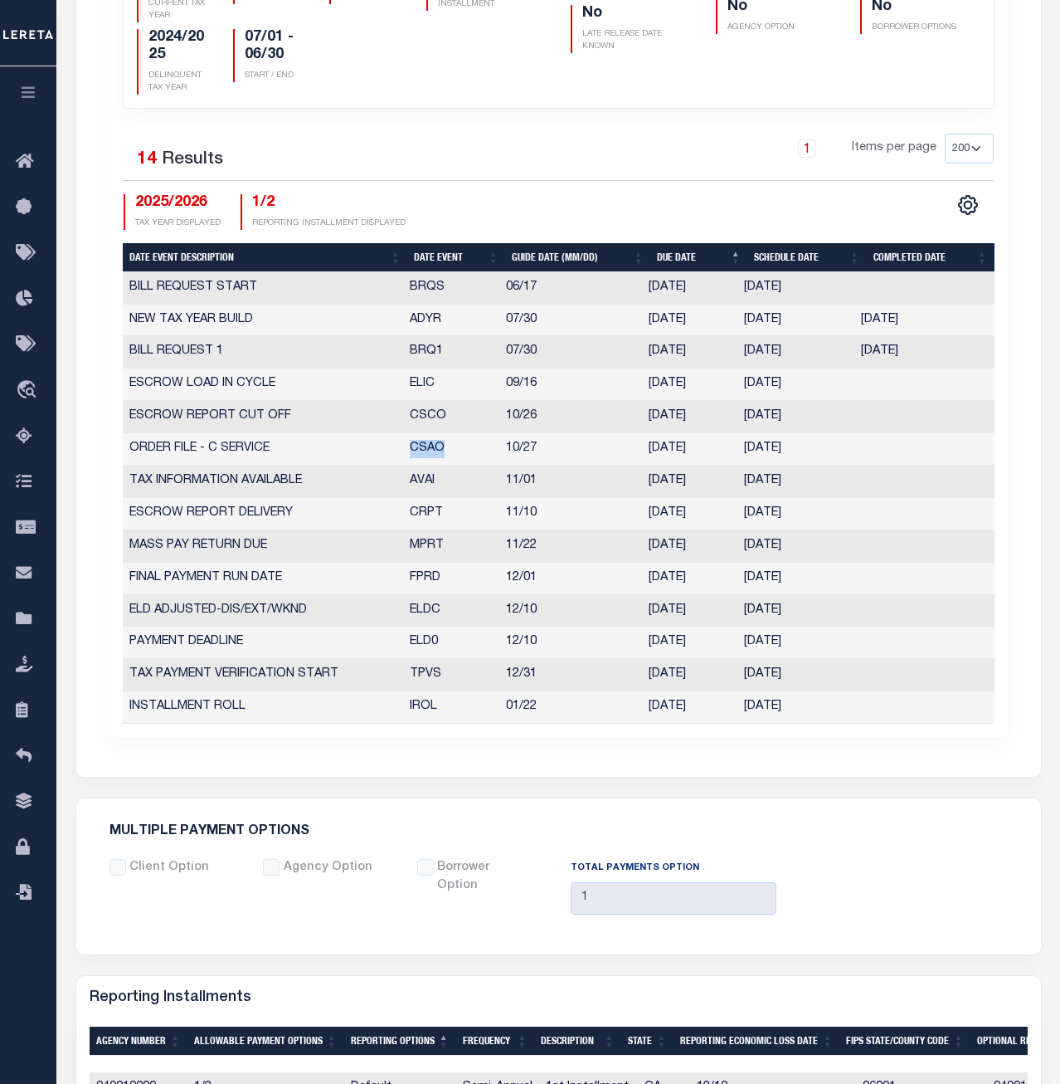
drag, startPoint x: 461, startPoint y: 449, endPoint x: 407, endPoint y: 451, distance: 54.0
click at [407, 451] on td "CSAO" at bounding box center [451, 449] width 96 height 32
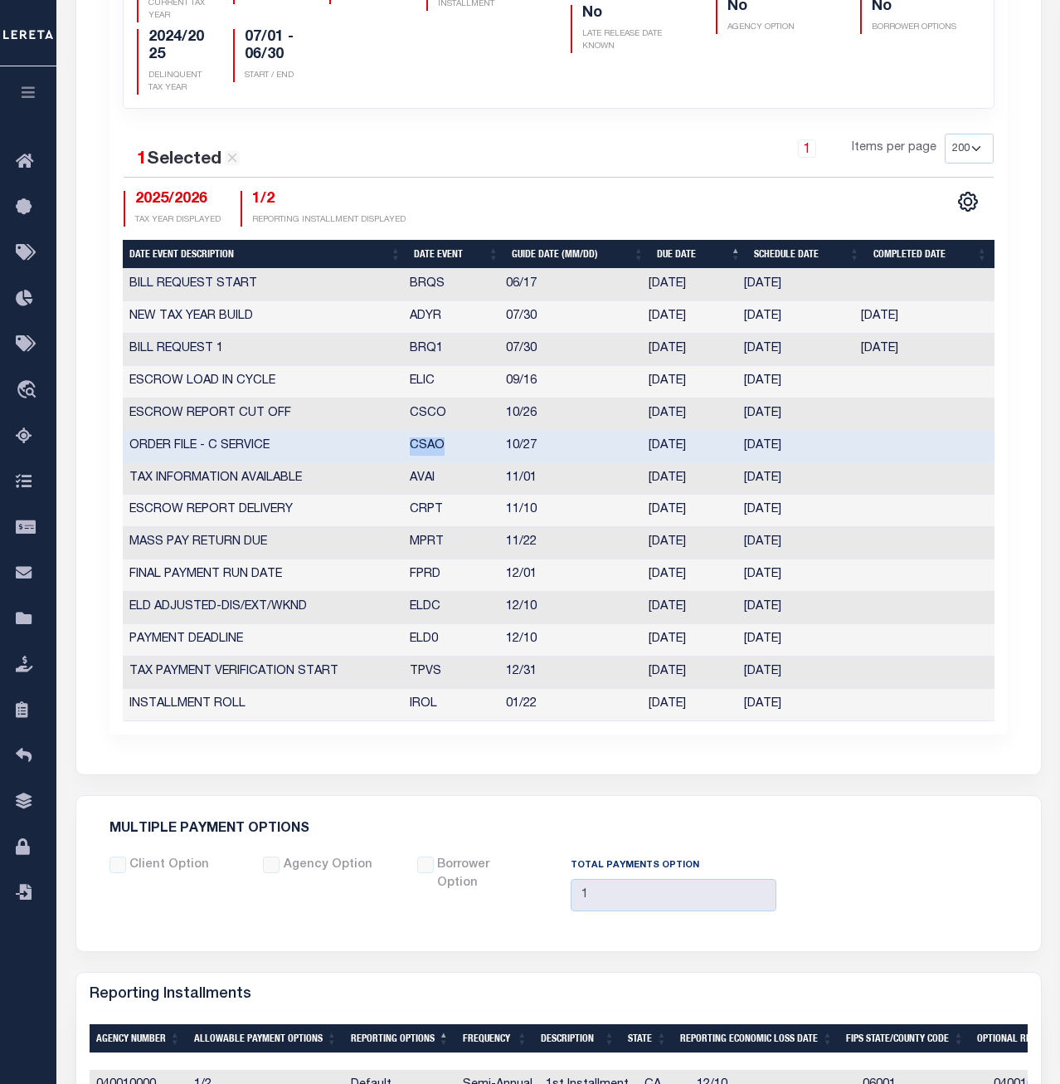
click at [450, 451] on td "CSAO" at bounding box center [451, 447] width 96 height 32
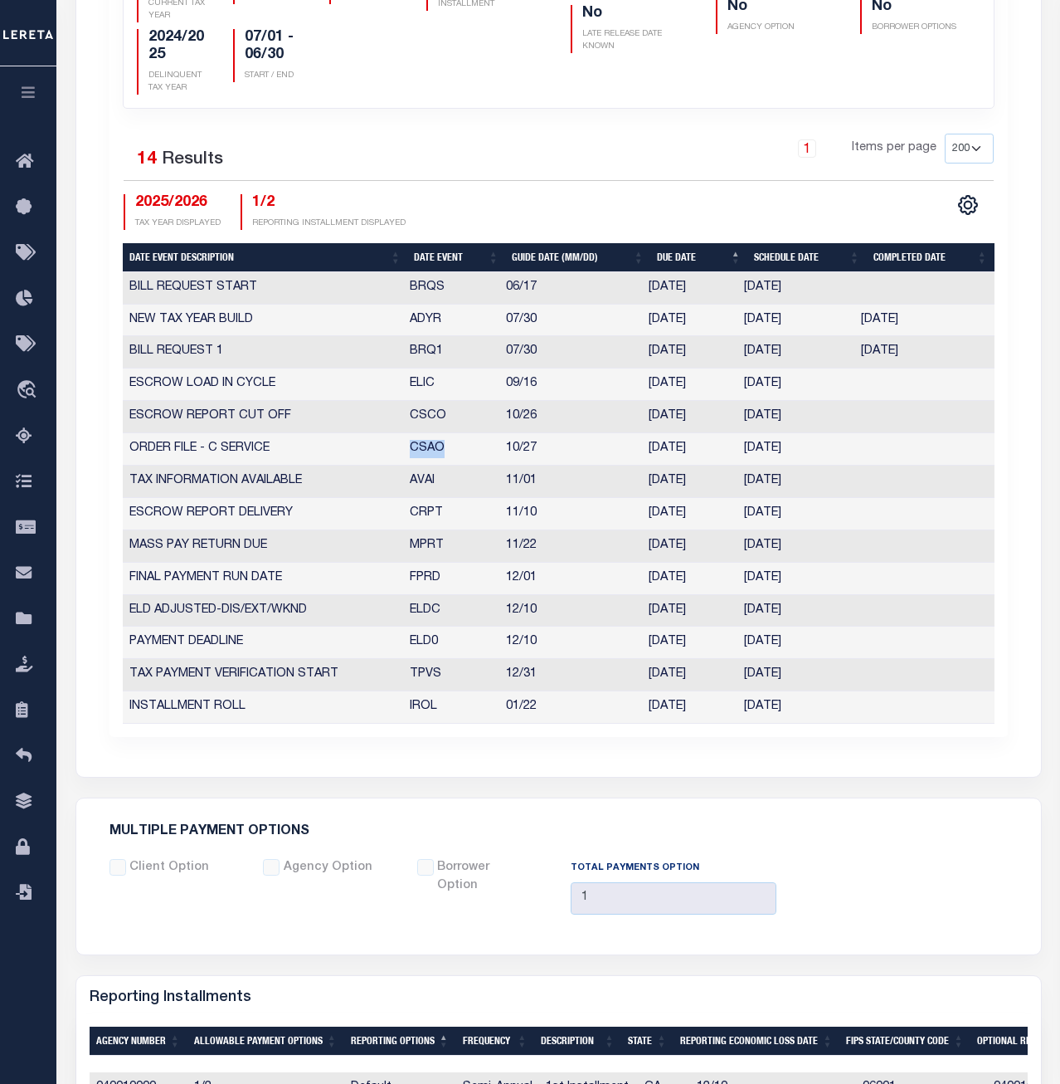
drag, startPoint x: 450, startPoint y: 450, endPoint x: 409, endPoint y: 450, distance: 40.7
click at [409, 450] on td "CSAO" at bounding box center [451, 449] width 96 height 32
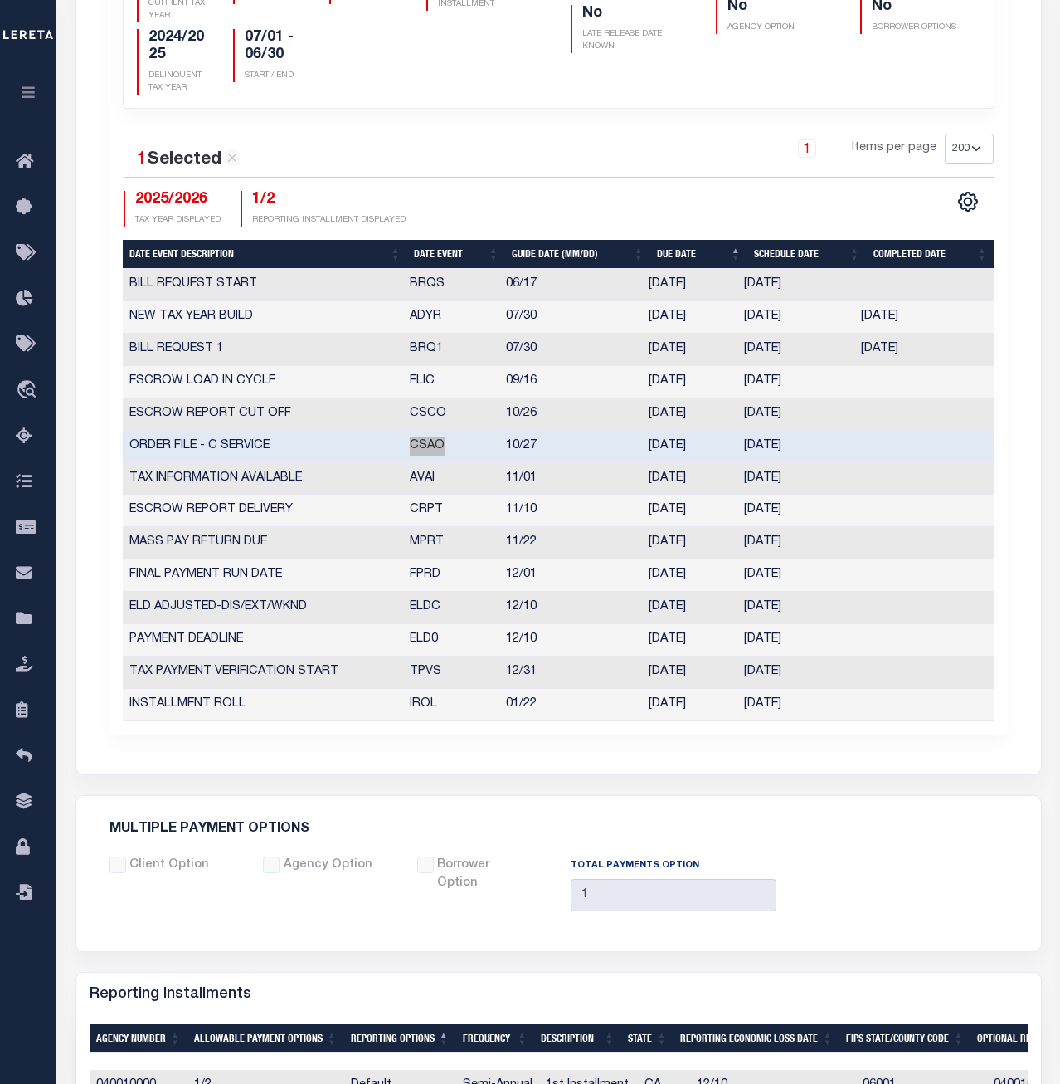
scroll to position [423, 0]
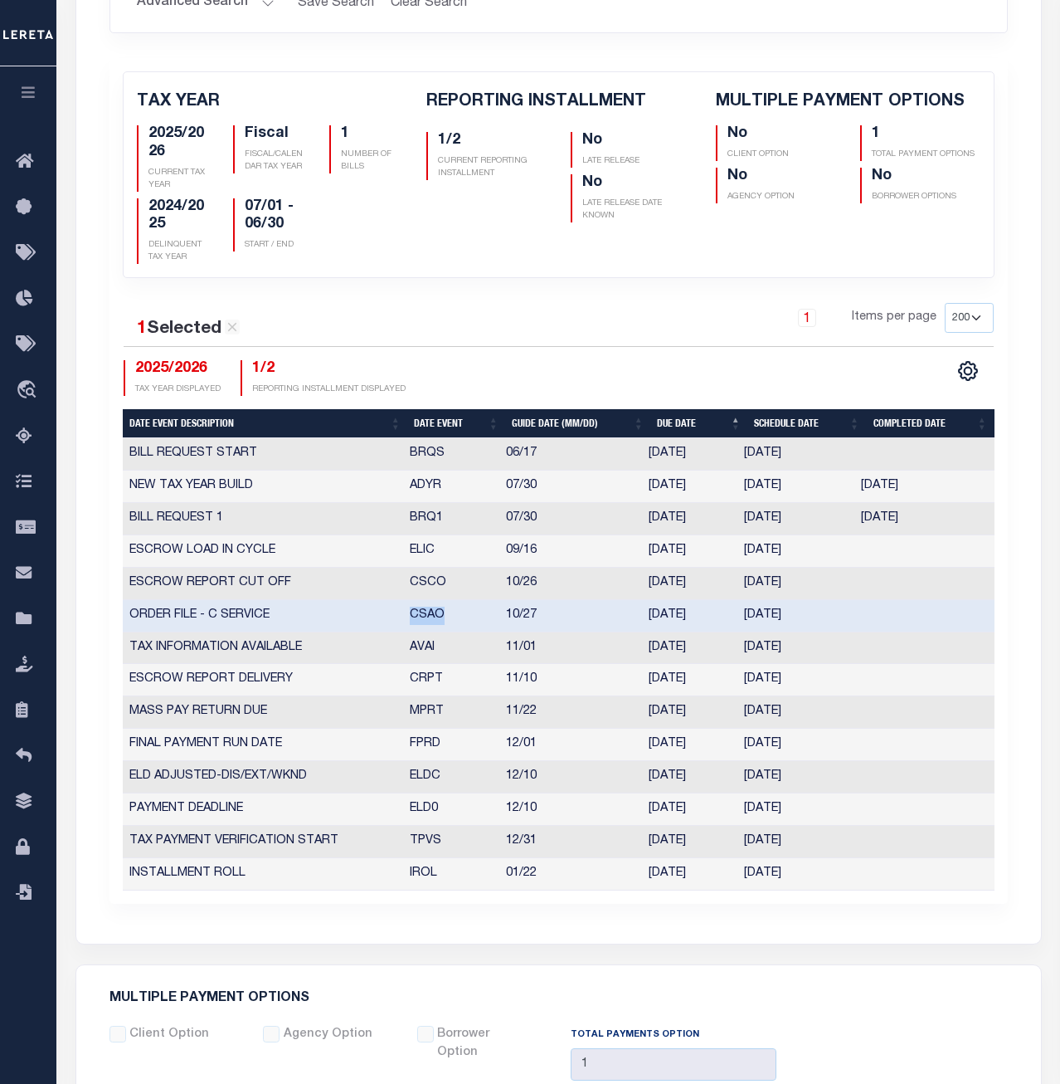
drag, startPoint x: 817, startPoint y: 614, endPoint x: 344, endPoint y: 634, distance: 473.4
click at [344, 634] on tbody "BILL REQUEST START BRQS 06/17 [DATE] [DATE] 6620035 NEW TAX YEAR BUILD ADYR 07/…" at bounding box center [559, 663] width 872 height 451
drag, startPoint x: 404, startPoint y: 617, endPoint x: 801, endPoint y: 608, distance: 396.7
click at [801, 608] on tr "ORDER FILE - C SERVICE CSAO 10/27 [DATE] [DATE] 261850" at bounding box center [559, 616] width 872 height 32
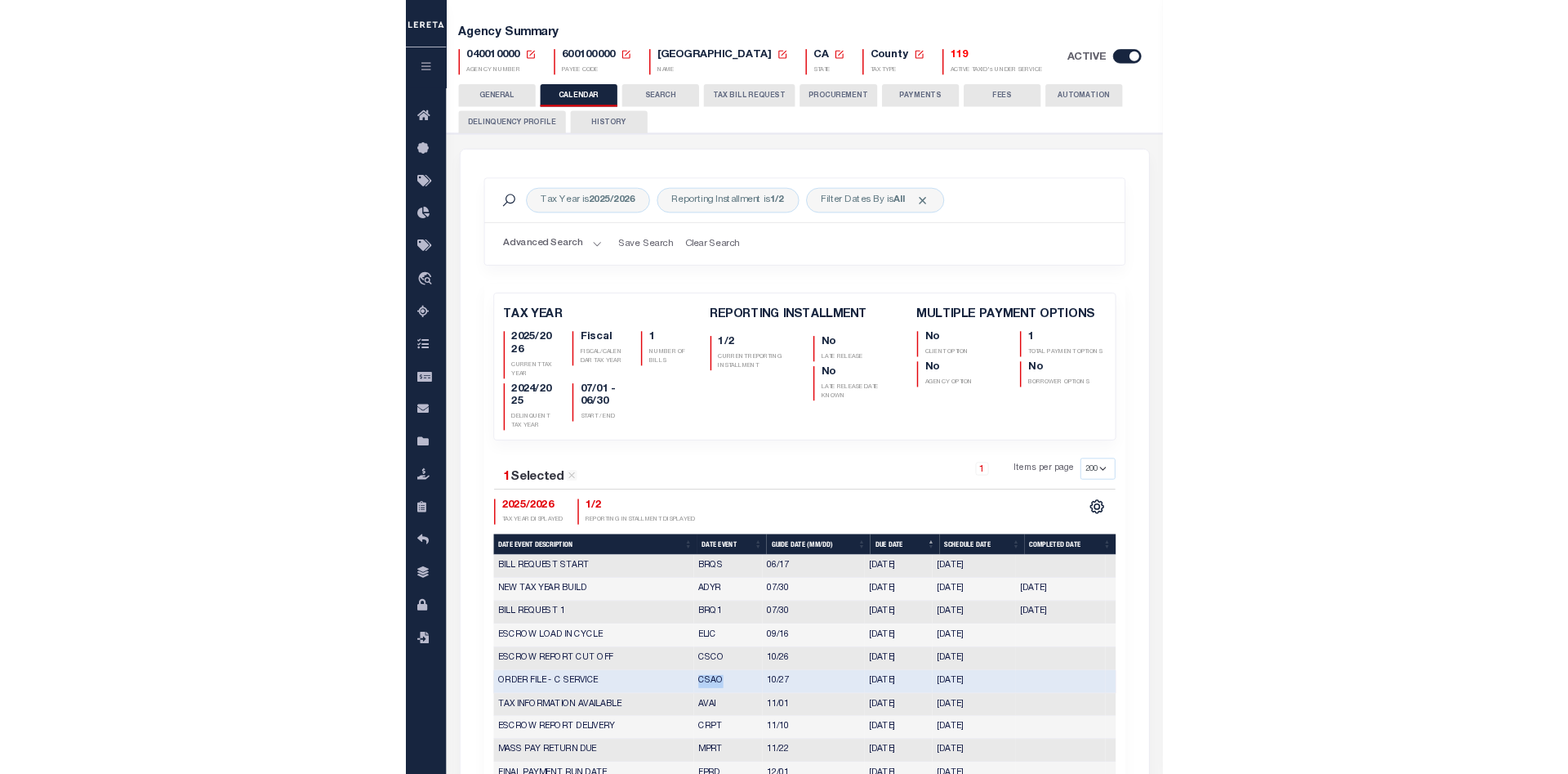
scroll to position [0, 0]
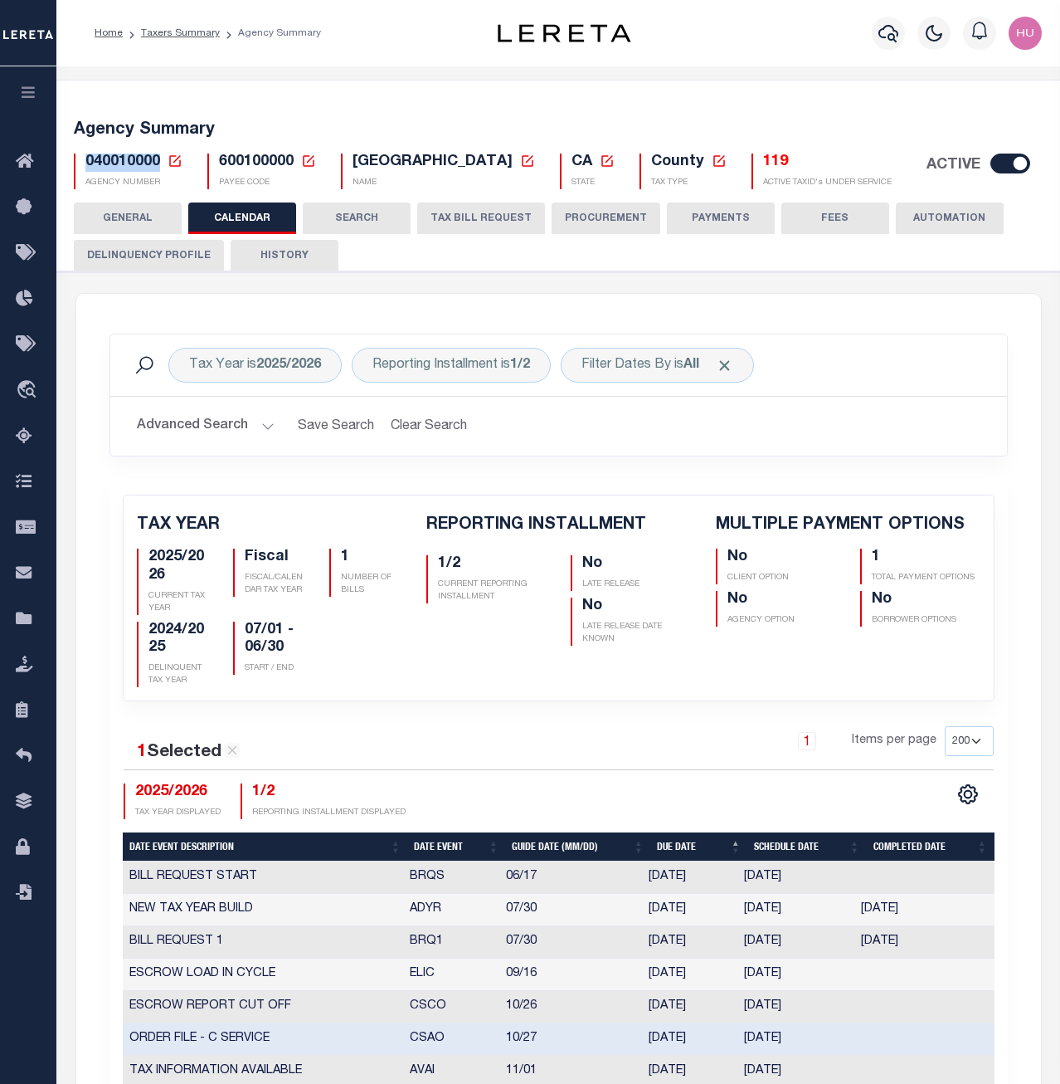
drag, startPoint x: 158, startPoint y: 164, endPoint x: 86, endPoint y: 172, distance: 71.8
click at [86, 165] on span "040010000" at bounding box center [122, 161] width 75 height 15
copy span "040010000"
